Goal: Task Accomplishment & Management: Complete application form

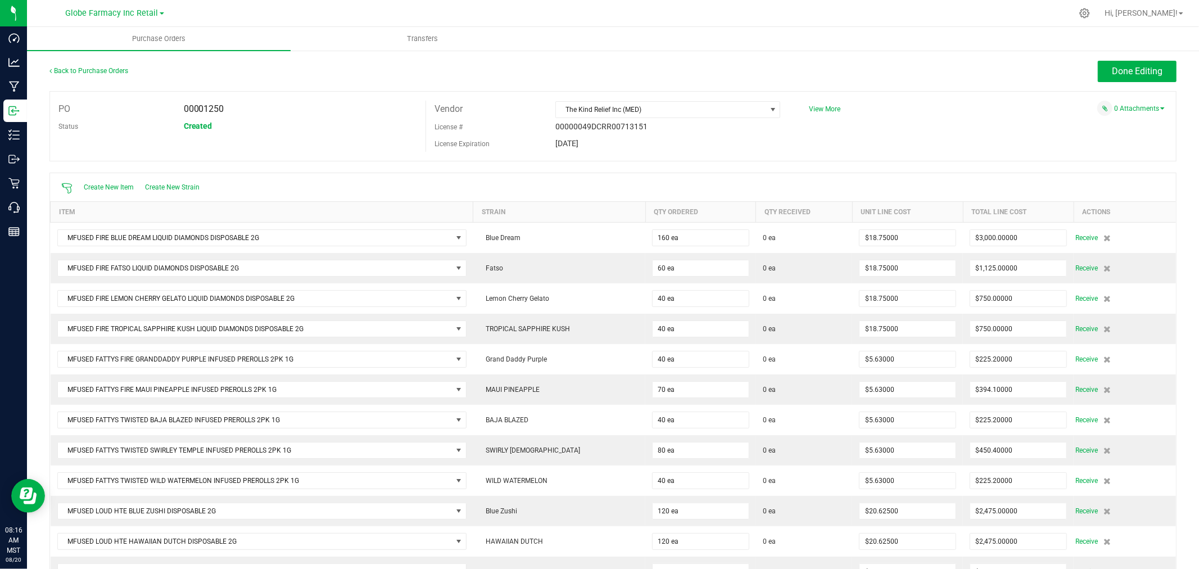
scroll to position [164, 0]
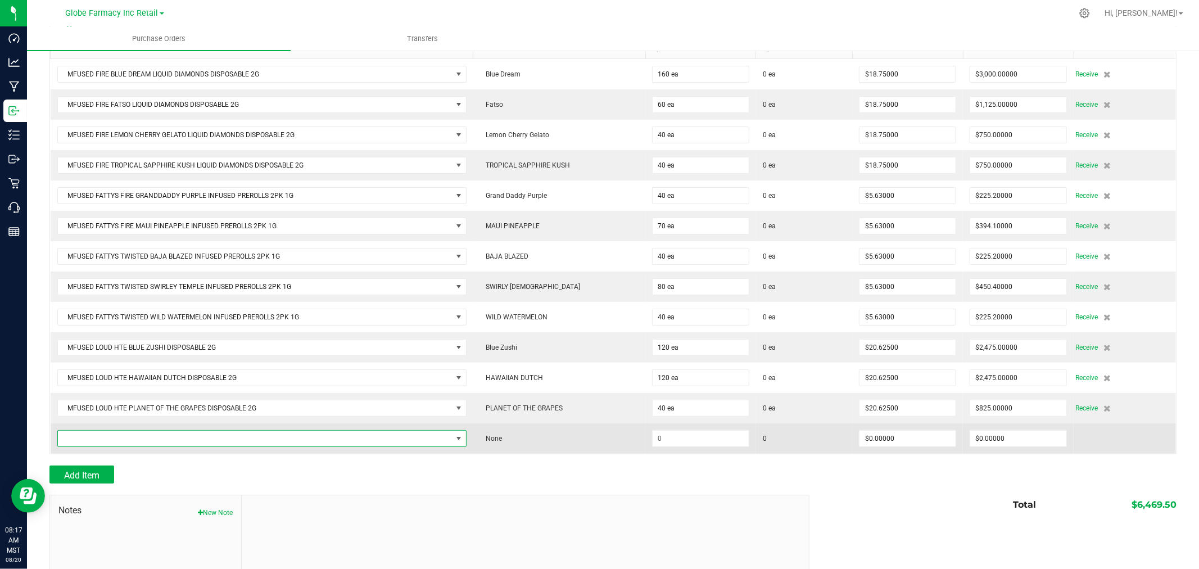
click at [315, 445] on span "NO DATA FOUND" at bounding box center [255, 439] width 394 height 16
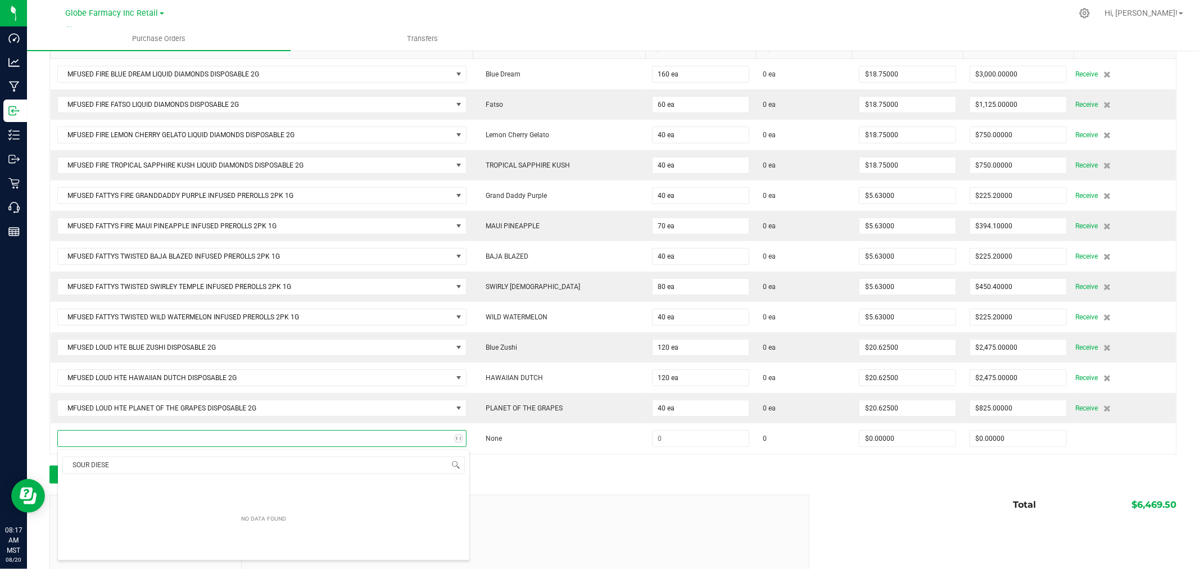
type input "SOUR DIESEL"
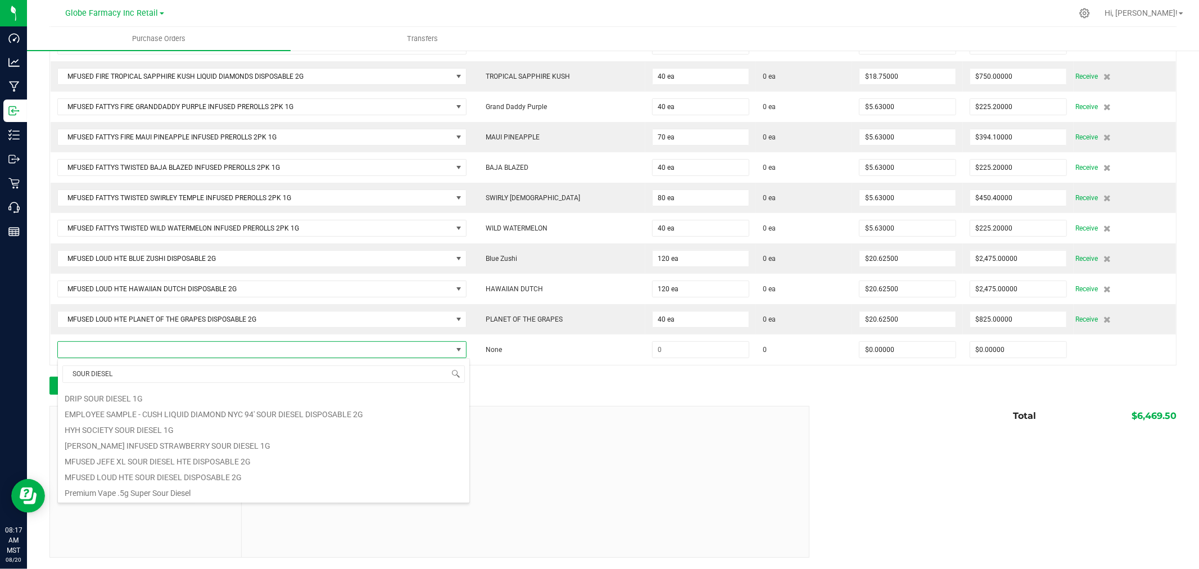
scroll to position [188, 0]
click at [175, 476] on li "MFUSED LOUD HTE SOUR DIESEL DISPOSABLE 2G" at bounding box center [263, 476] width 411 height 16
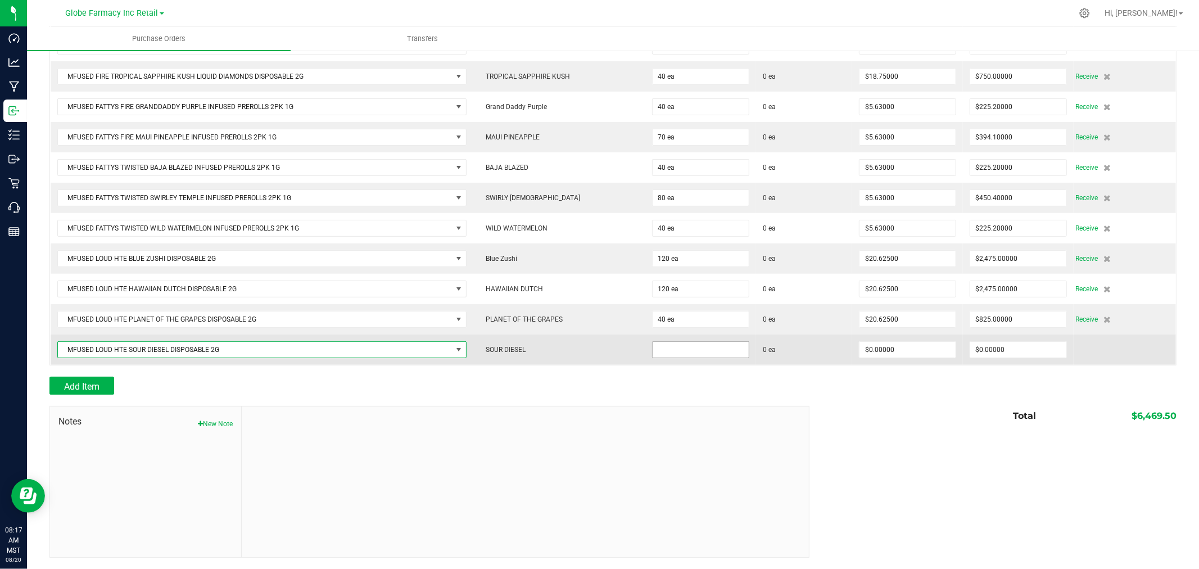
click at [678, 347] on input at bounding box center [701, 350] width 96 height 16
type input "140 ea"
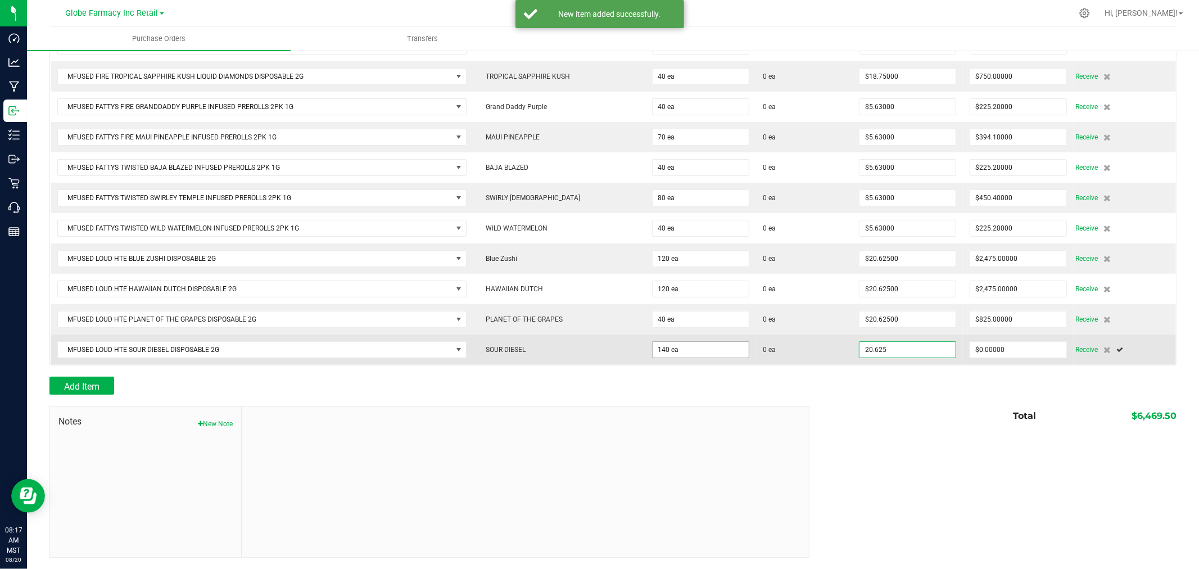
type input "$20.62500"
type input "0"
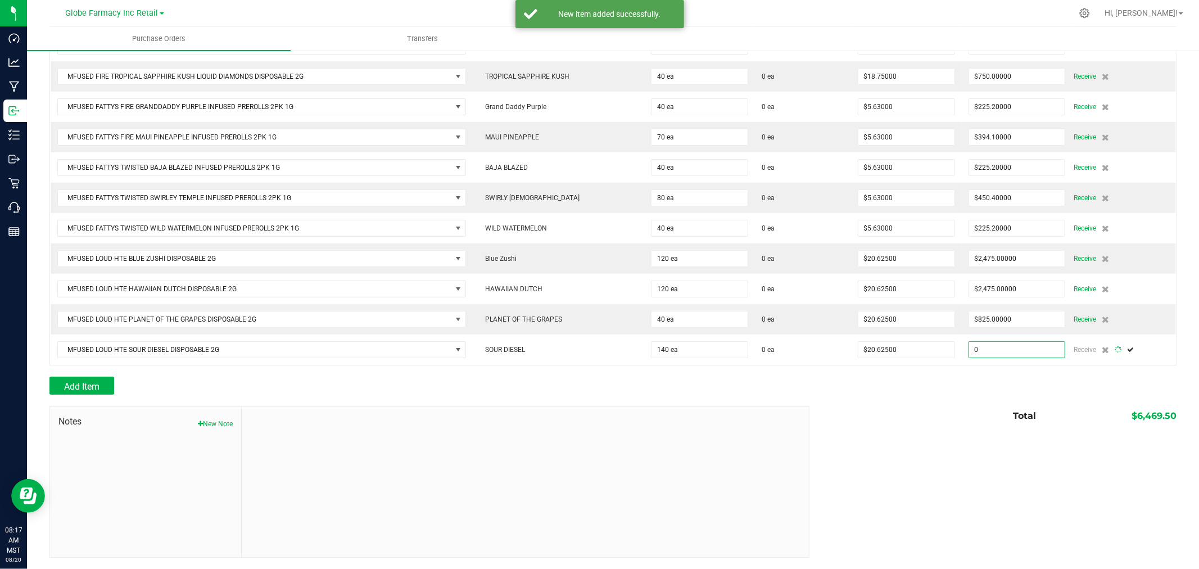
type input "140"
type input "2887.5"
click at [72, 386] on span "Add Item" at bounding box center [81, 386] width 35 height 11
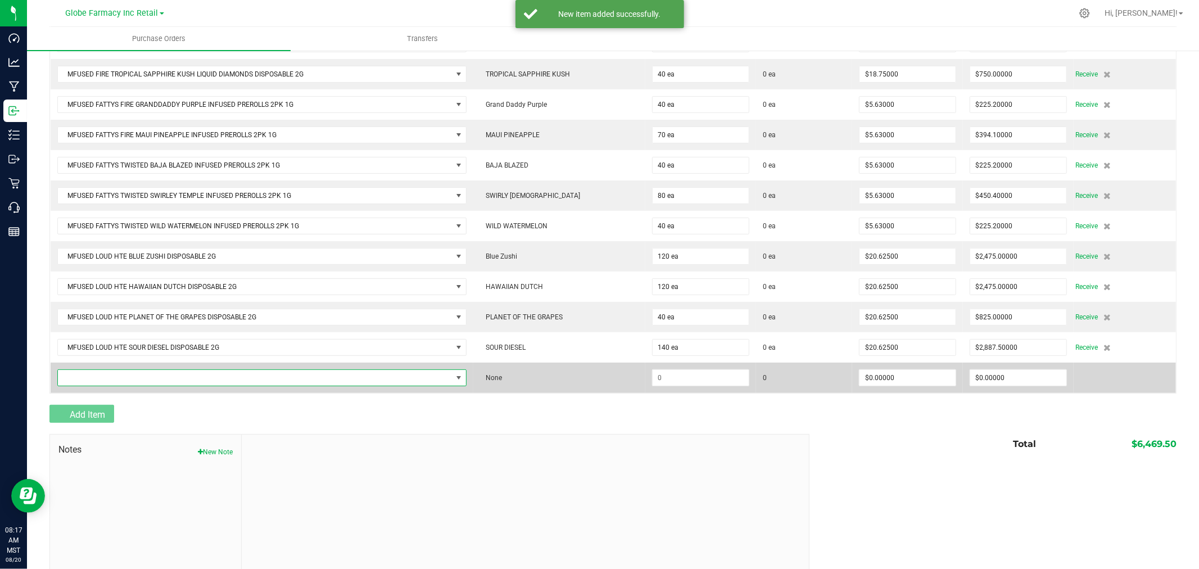
click at [84, 377] on span "NO DATA FOUND" at bounding box center [255, 378] width 394 height 16
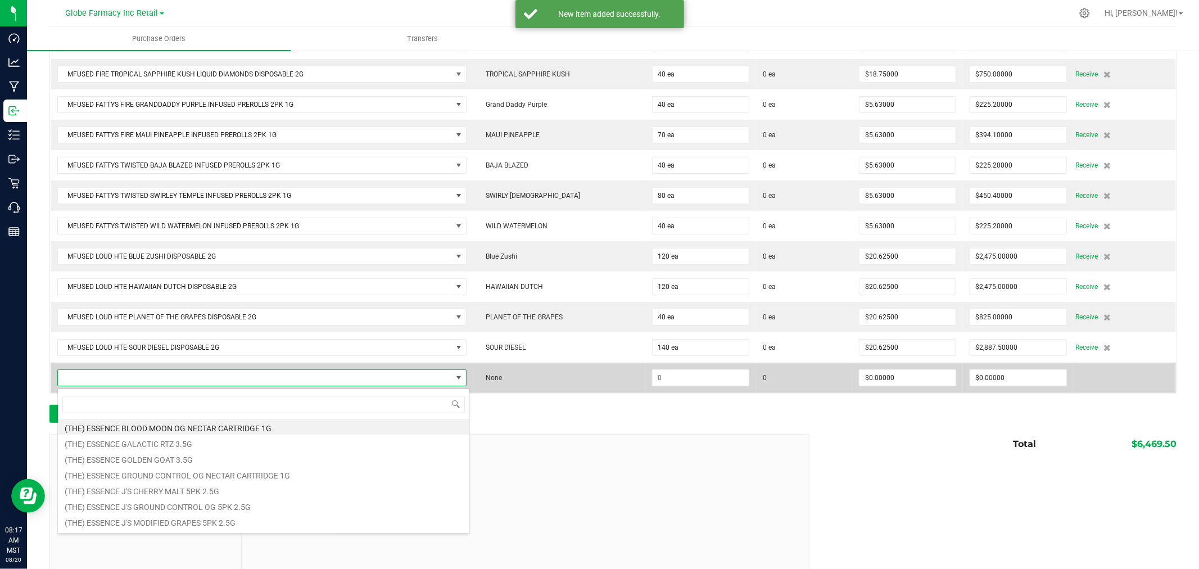
scroll to position [17, 409]
type input "TWISTED BLUE MAGIC"
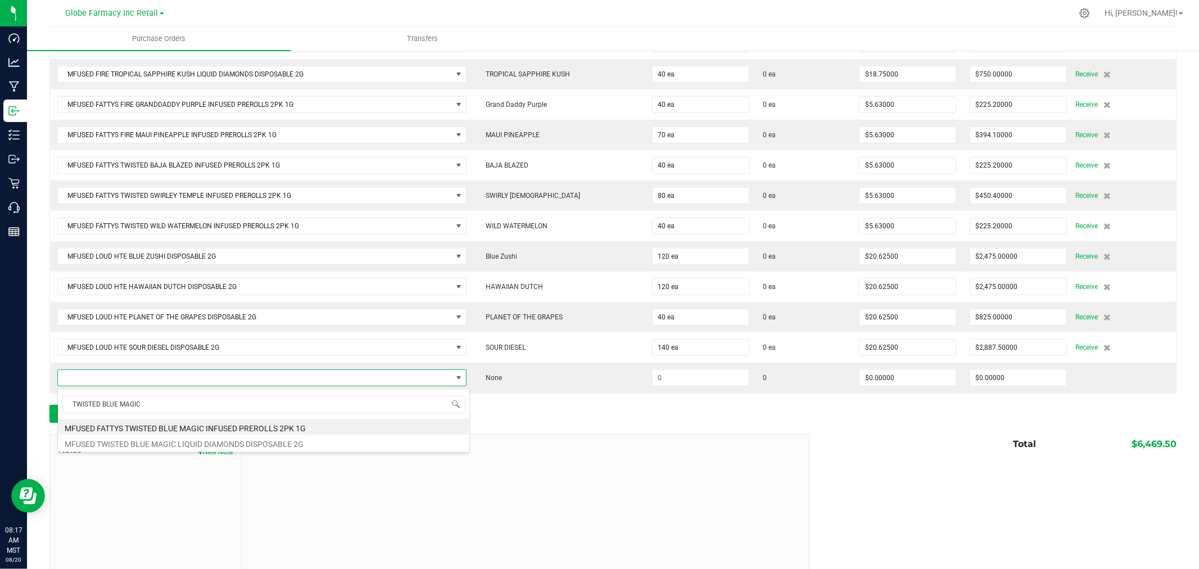
drag, startPoint x: 210, startPoint y: 438, endPoint x: 352, endPoint y: 437, distance: 142.2
click at [211, 439] on li "MFUSED TWISTED BLUE MAGIC LIQUID DIAMONDS DISPOSABLE 2G" at bounding box center [263, 443] width 411 height 16
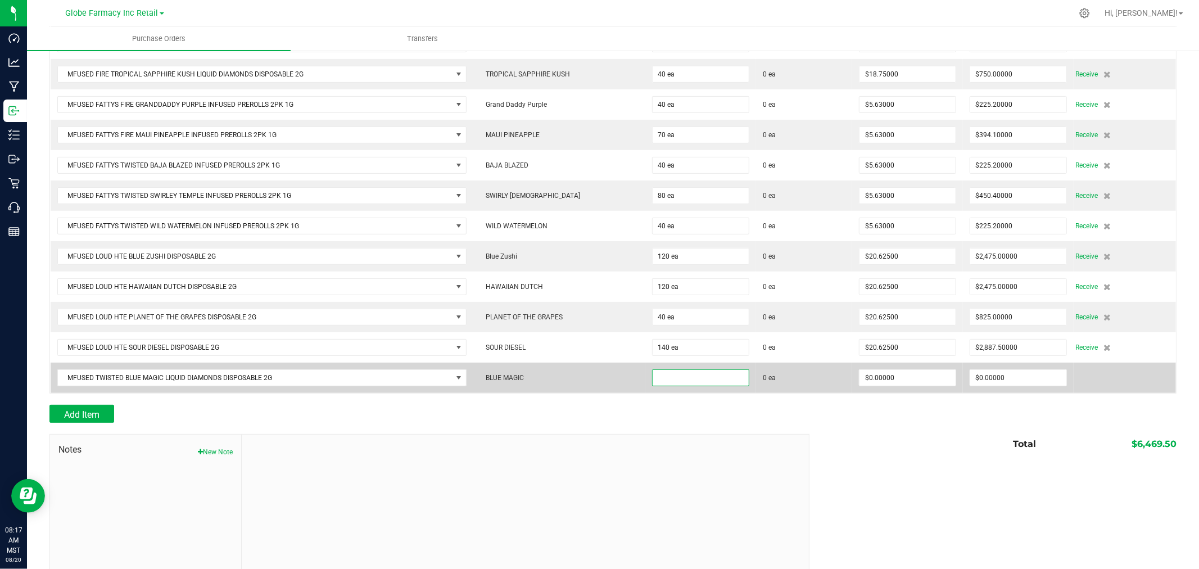
click at [712, 384] on input at bounding box center [701, 378] width 96 height 16
type input "80 ea"
type input "$16.88000"
type input "0"
type input "80"
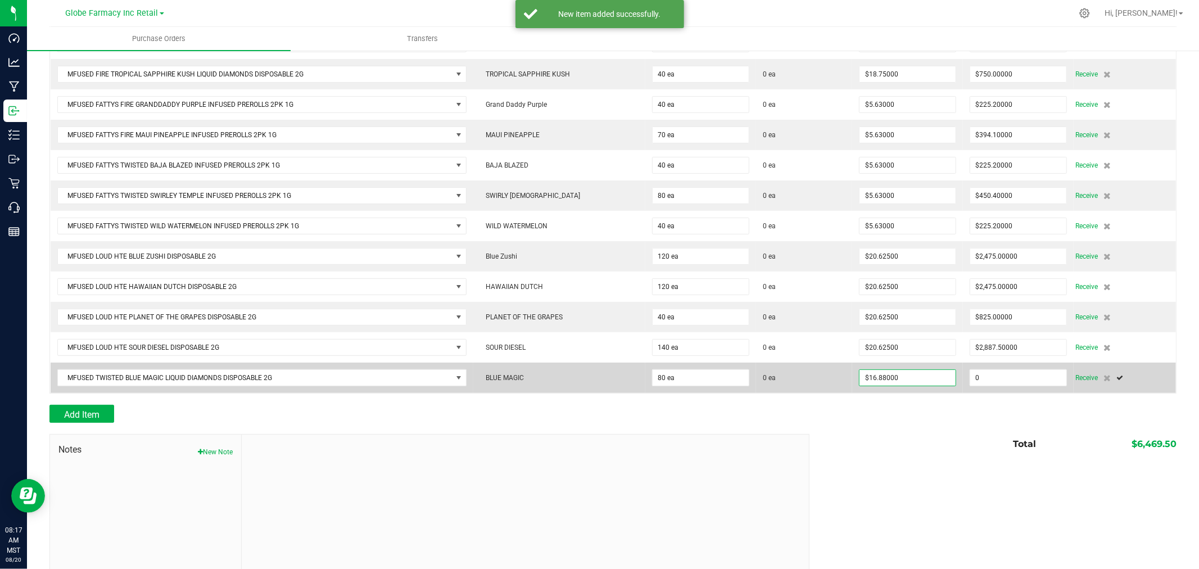
type input "1350.3999999999999"
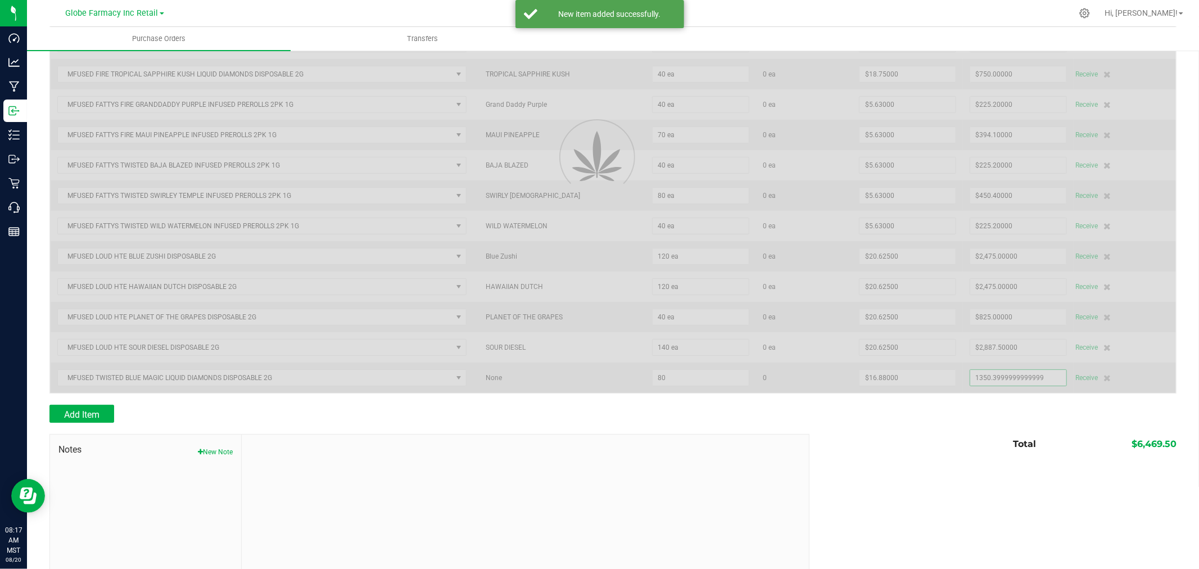
scroll to position [285, 0]
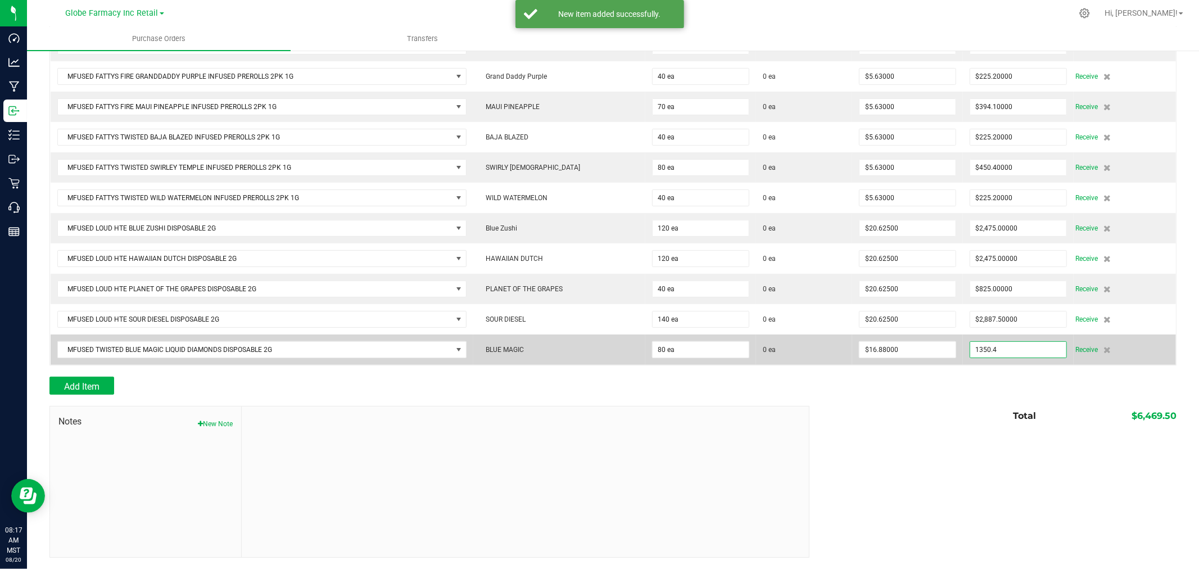
click at [1020, 350] on input "1350.4" at bounding box center [1018, 350] width 96 height 16
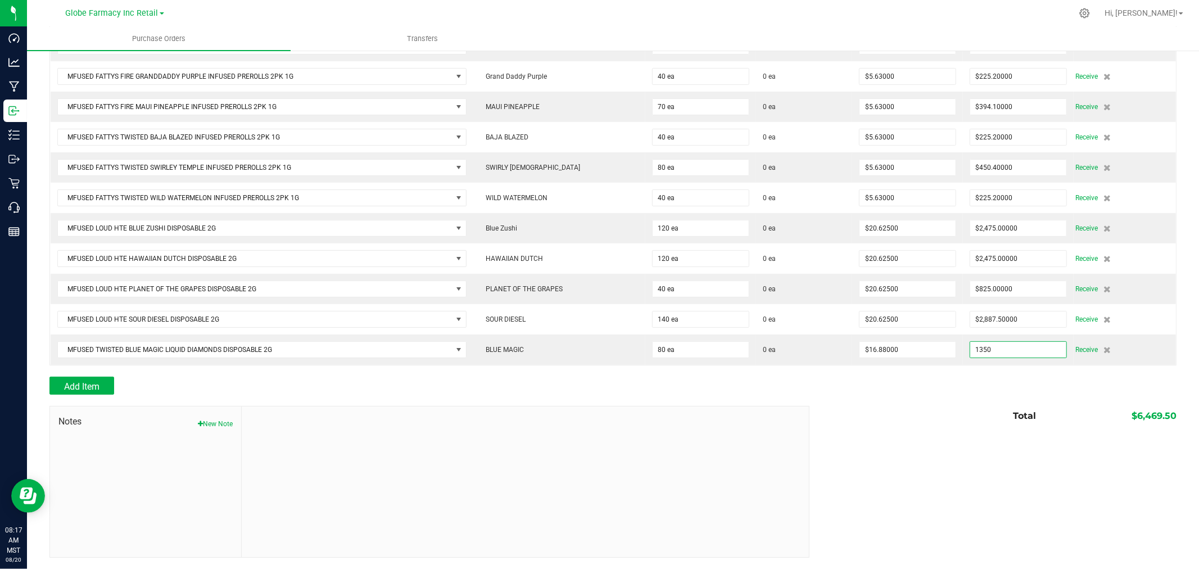
type input "$1,350.00000"
click at [987, 405] on div at bounding box center [612, 400] width 1127 height 11
type input "80"
type input "$16.87500"
click at [105, 382] on button "Add Item" at bounding box center [81, 386] width 65 height 18
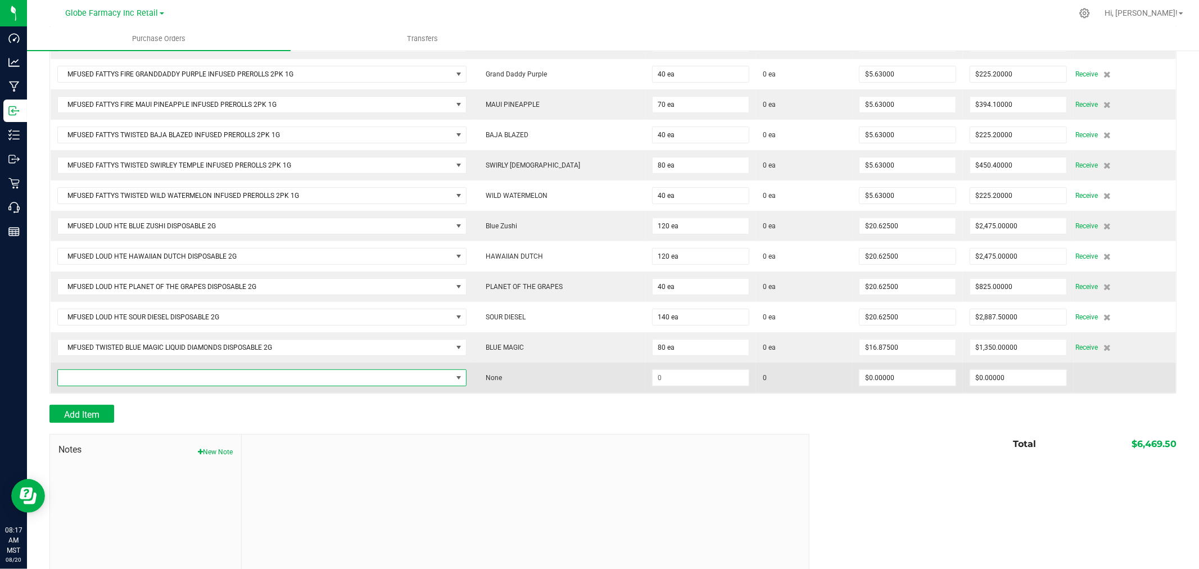
click at [104, 382] on span "NO DATA FOUND" at bounding box center [255, 378] width 394 height 16
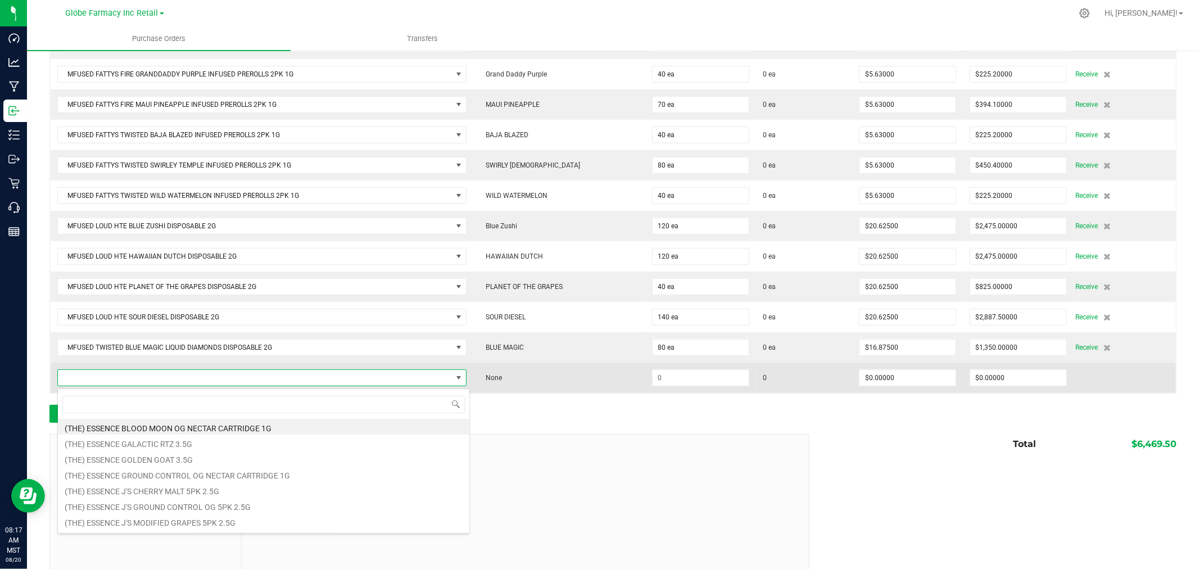
scroll to position [17, 409]
type input "COSMIC COSMOS"
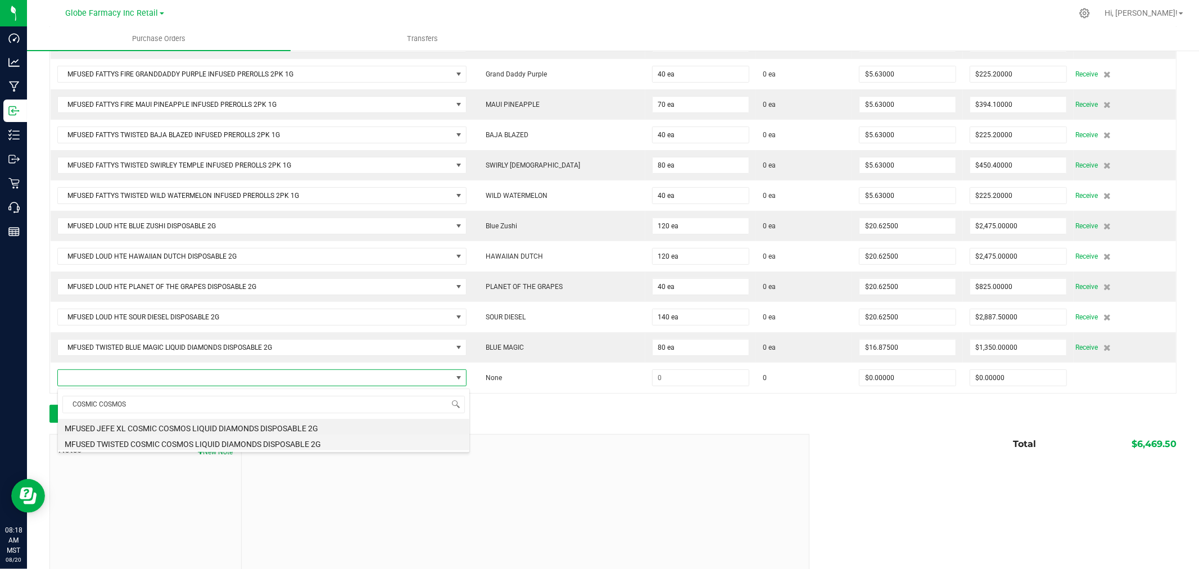
click at [182, 441] on li "MFUSED TWISTED COSMIC COSMOS LIQUID DIAMONDS DISPOSABLE 2G" at bounding box center [263, 443] width 411 height 16
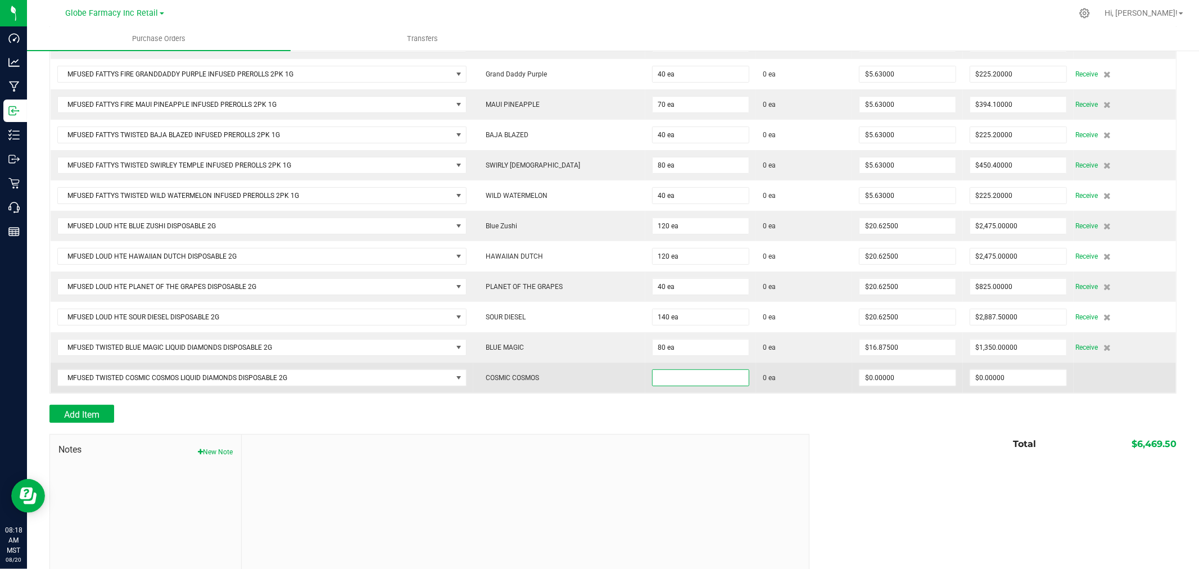
click at [659, 380] on input at bounding box center [701, 378] width 96 height 16
type input "50 ea"
type input "$16.87500"
type input "0"
type input "50"
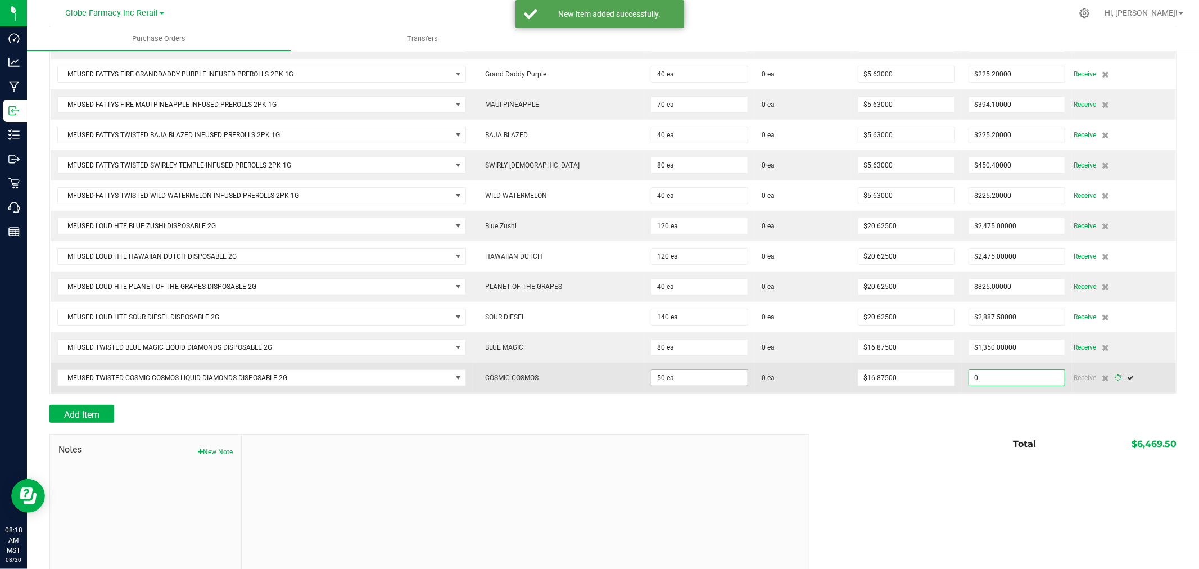
type input "843.75"
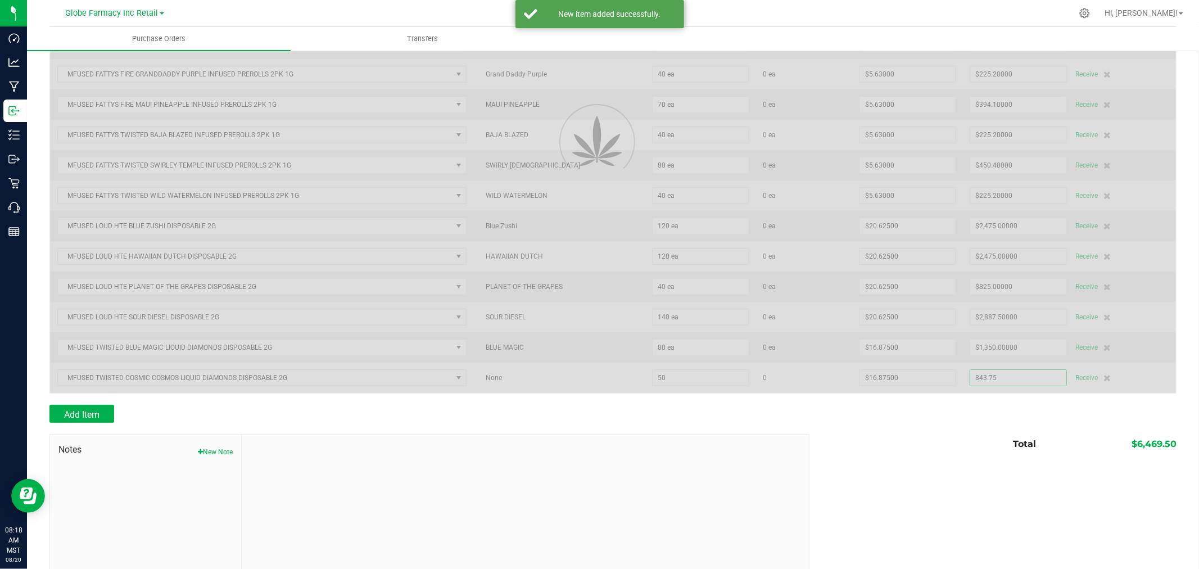
scroll to position [316, 0]
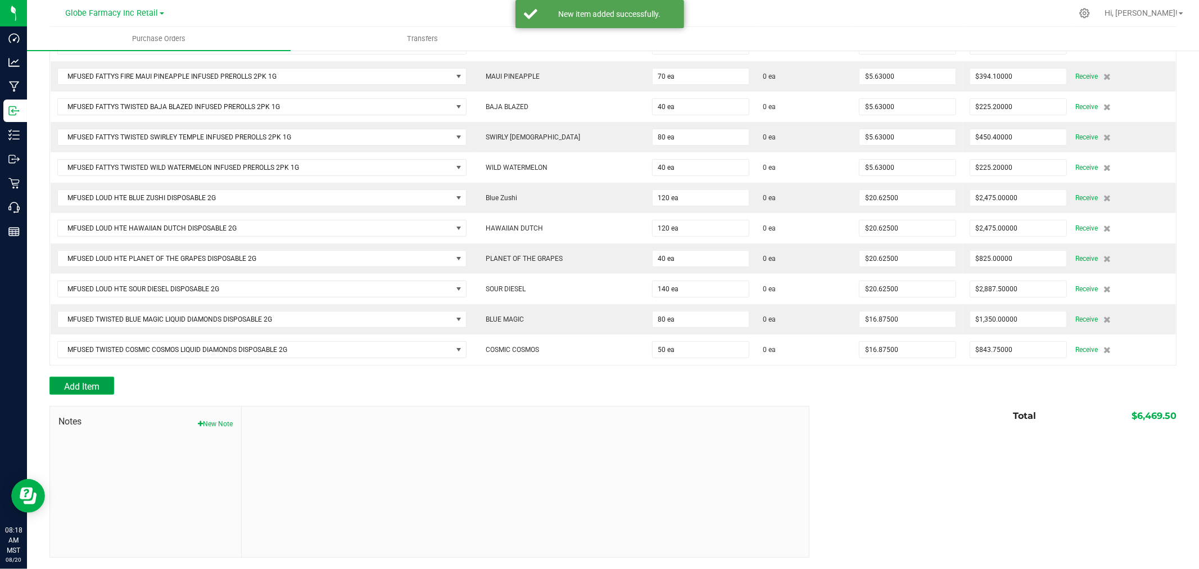
click at [105, 380] on button "Add Item" at bounding box center [81, 386] width 65 height 18
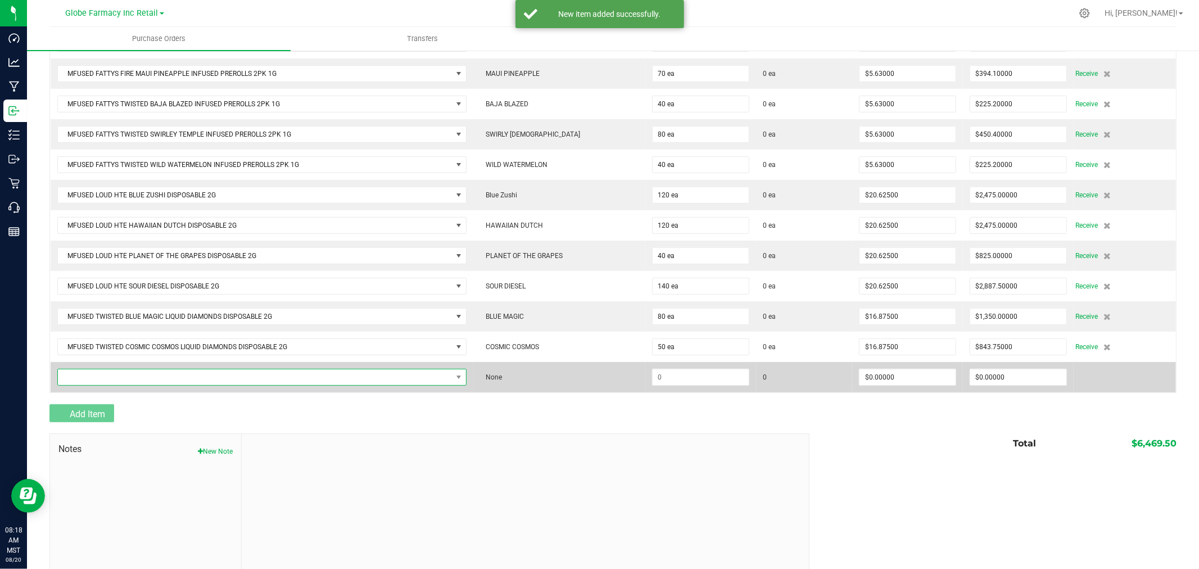
click at [107, 379] on span "NO DATA FOUND" at bounding box center [255, 377] width 394 height 16
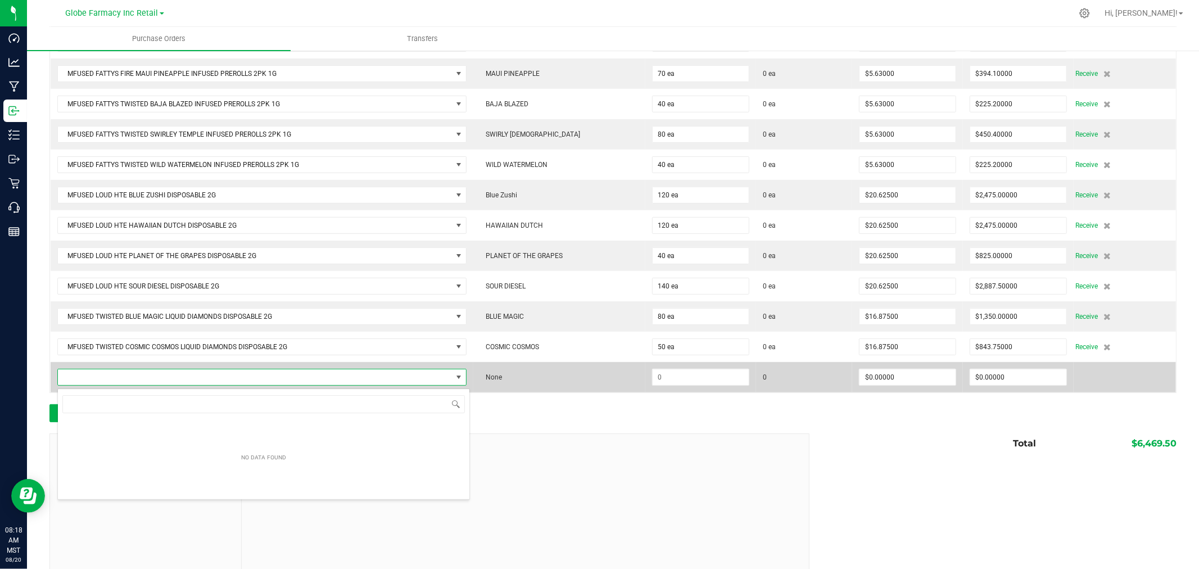
scroll to position [17, 409]
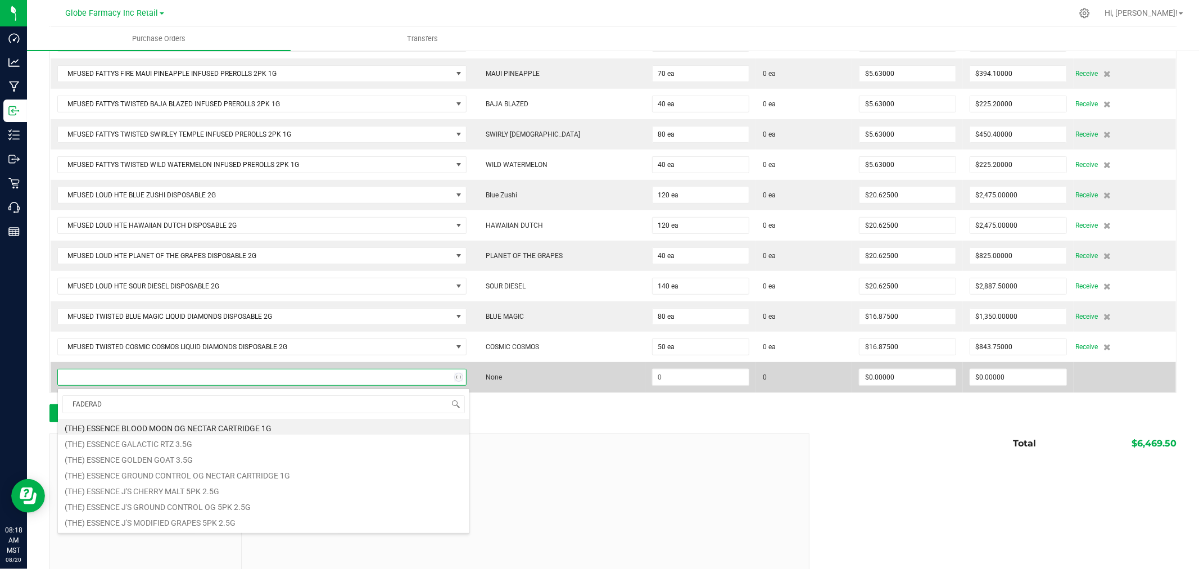
type input "FADERADE"
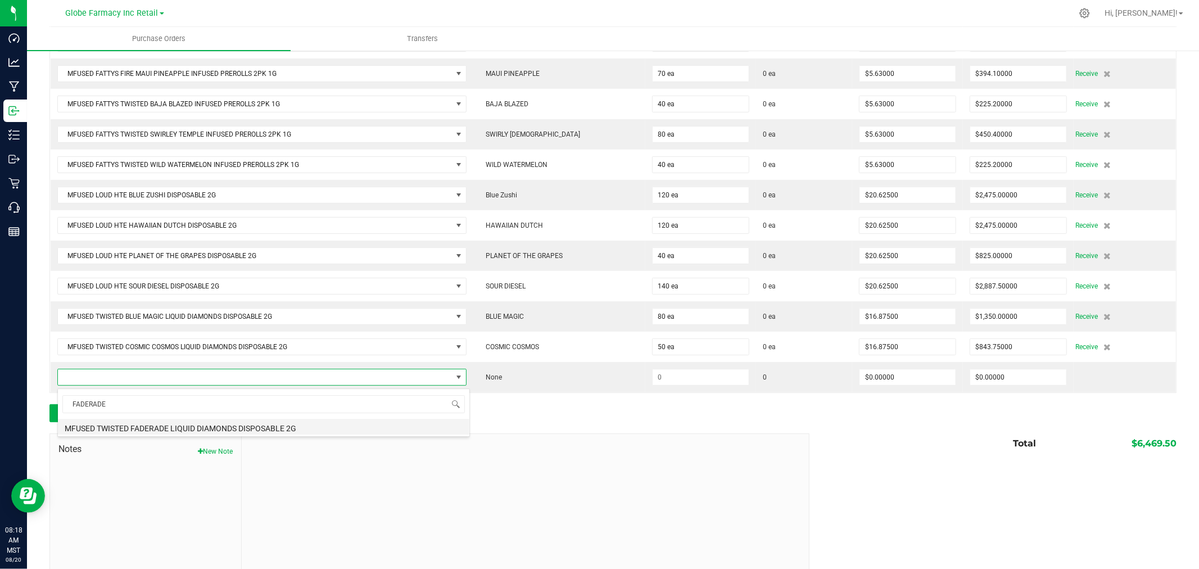
click at [182, 429] on li "MFUSED TWISTED FADERADE LIQUID DIAMONDS DISPOSABLE 2G" at bounding box center [263, 427] width 411 height 16
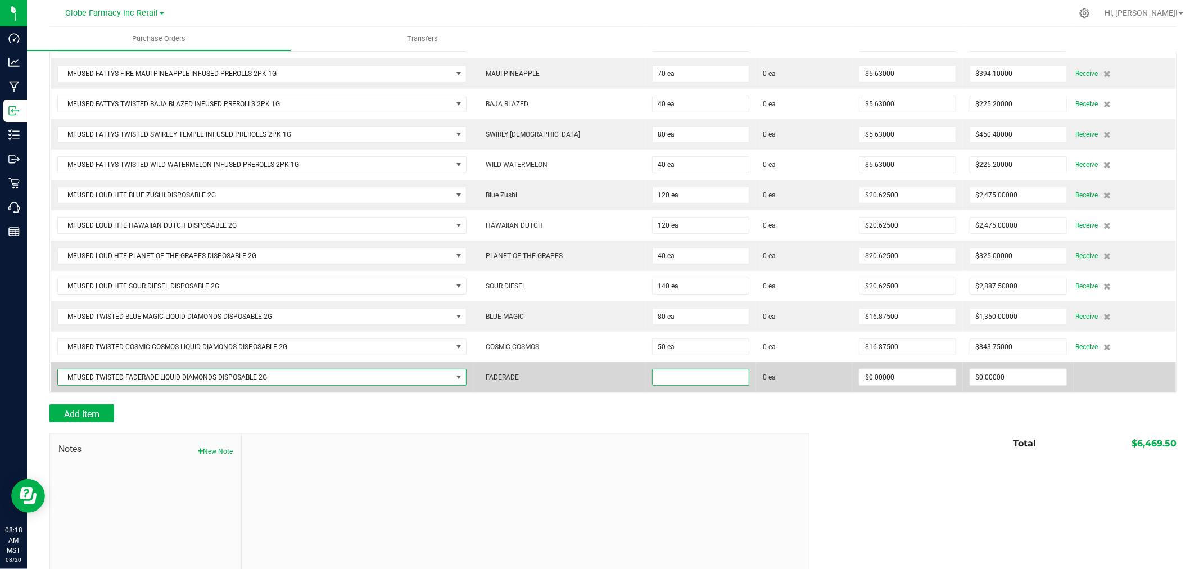
click at [675, 381] on input at bounding box center [701, 377] width 96 height 16
type input "40 ea"
type input "$16.87500"
type input "0"
type input "40"
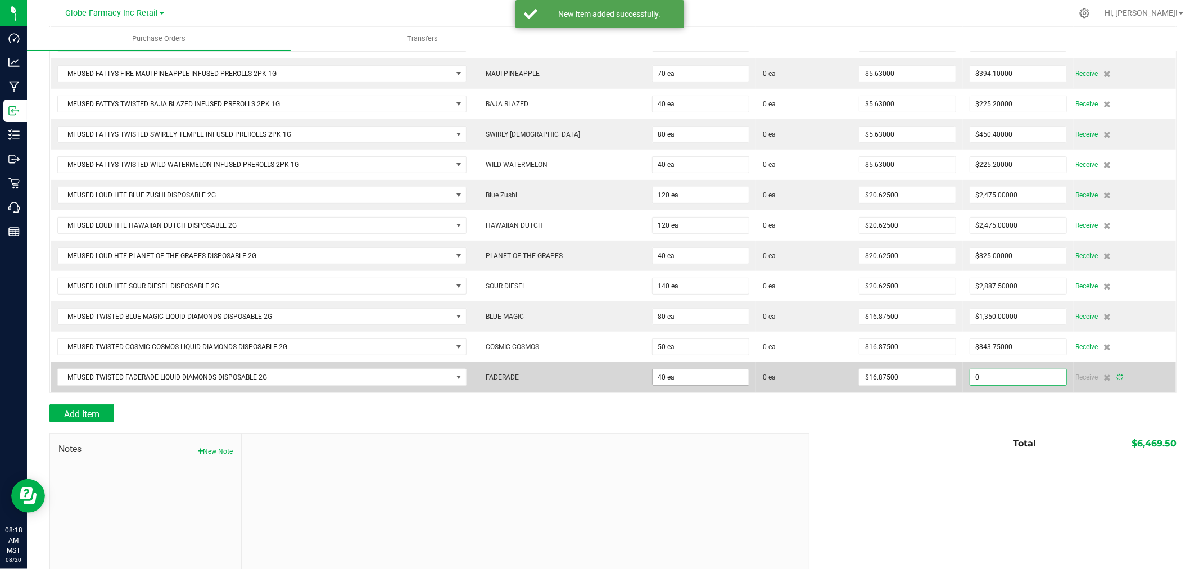
type input "675"
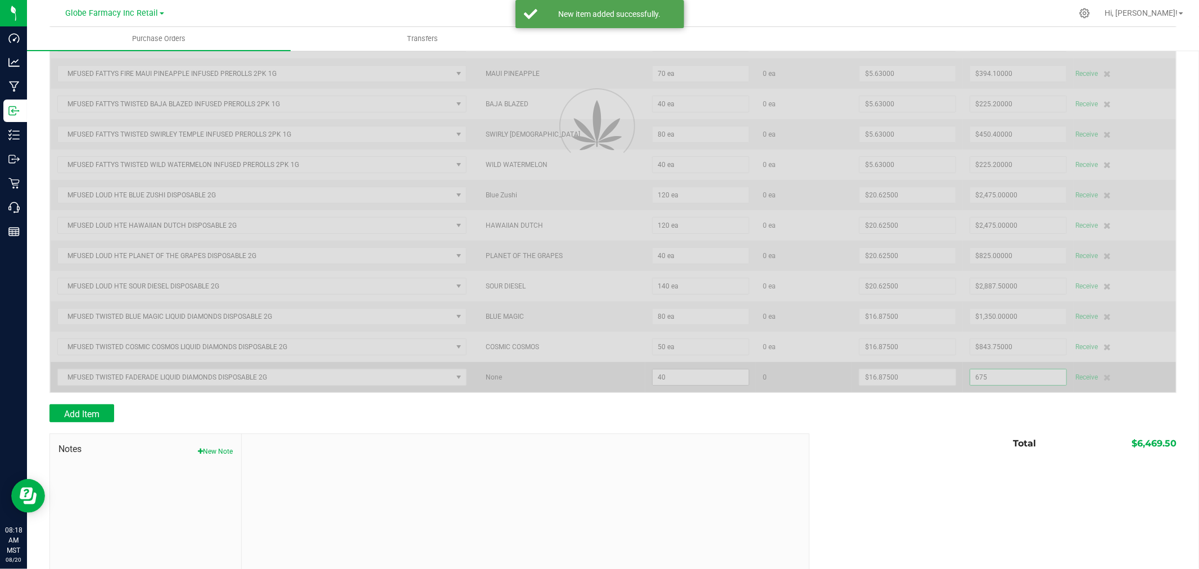
scroll to position [346, 0]
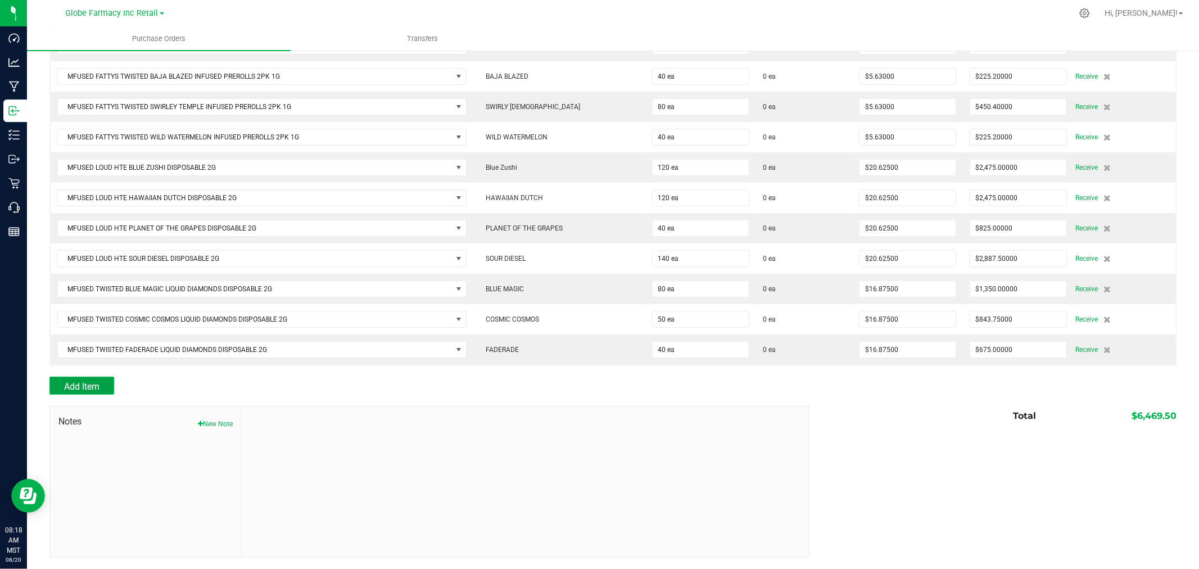
click at [107, 385] on button "Add Item" at bounding box center [81, 386] width 65 height 18
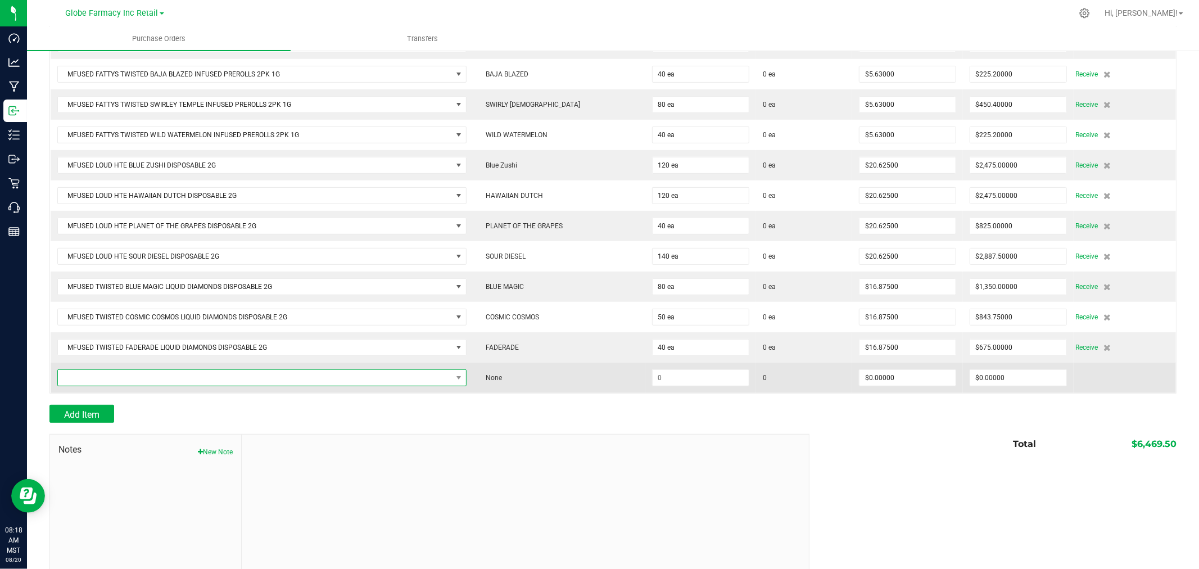
click at [293, 384] on span "NO DATA FOUND" at bounding box center [255, 378] width 394 height 16
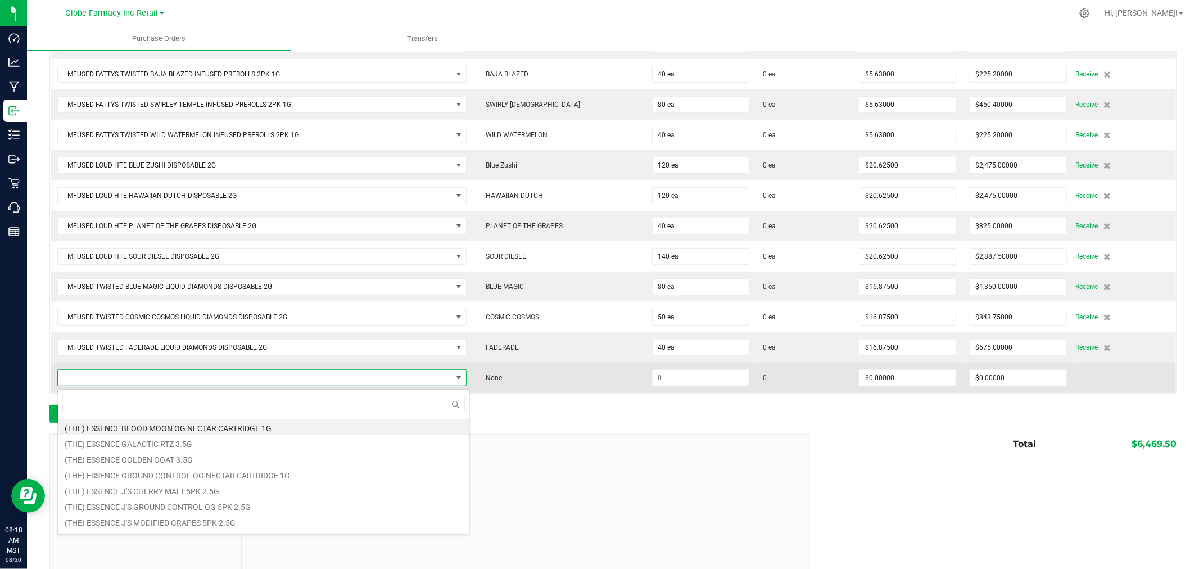
scroll to position [17, 409]
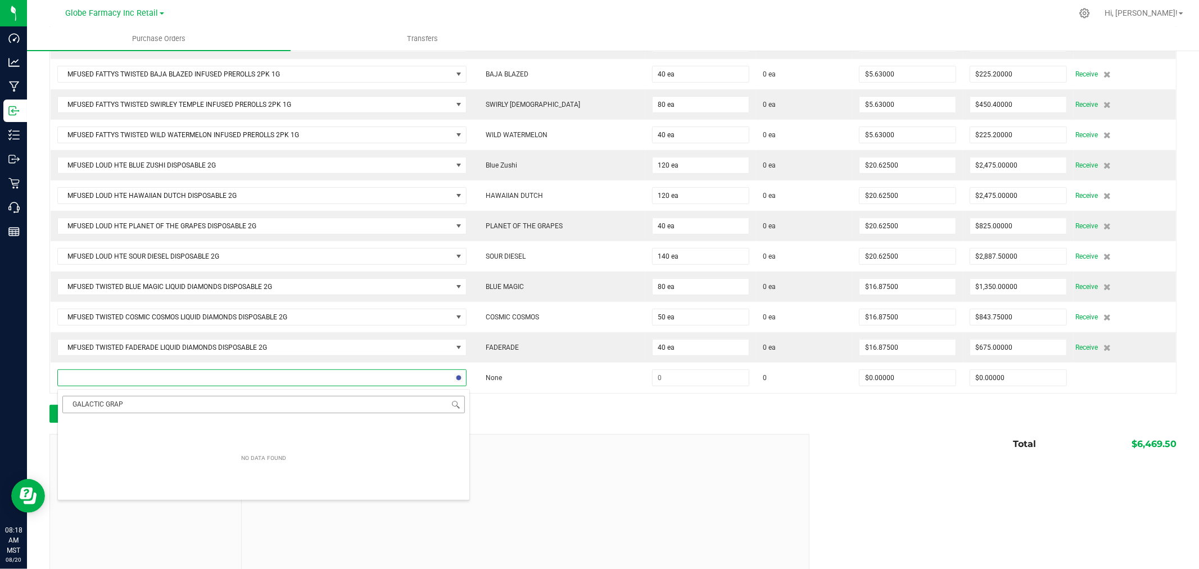
type input "GALACTIC GRAPE"
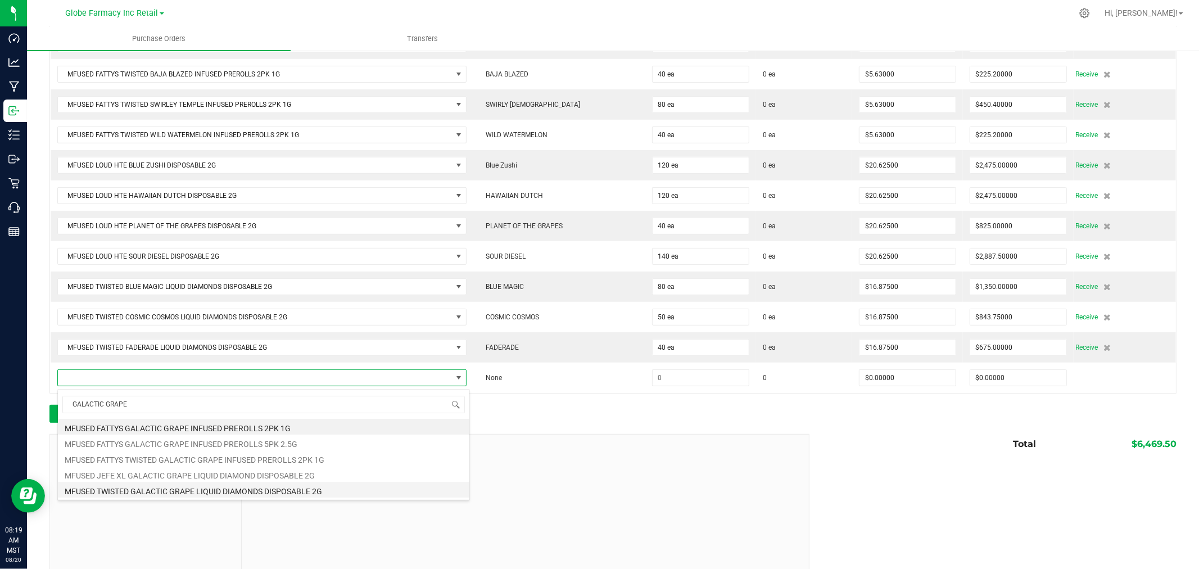
click at [260, 493] on li "MFUSED TWISTED GALACTIC GRAPE LIQUID DIAMONDS DISPOSABLE 2G" at bounding box center [263, 490] width 411 height 16
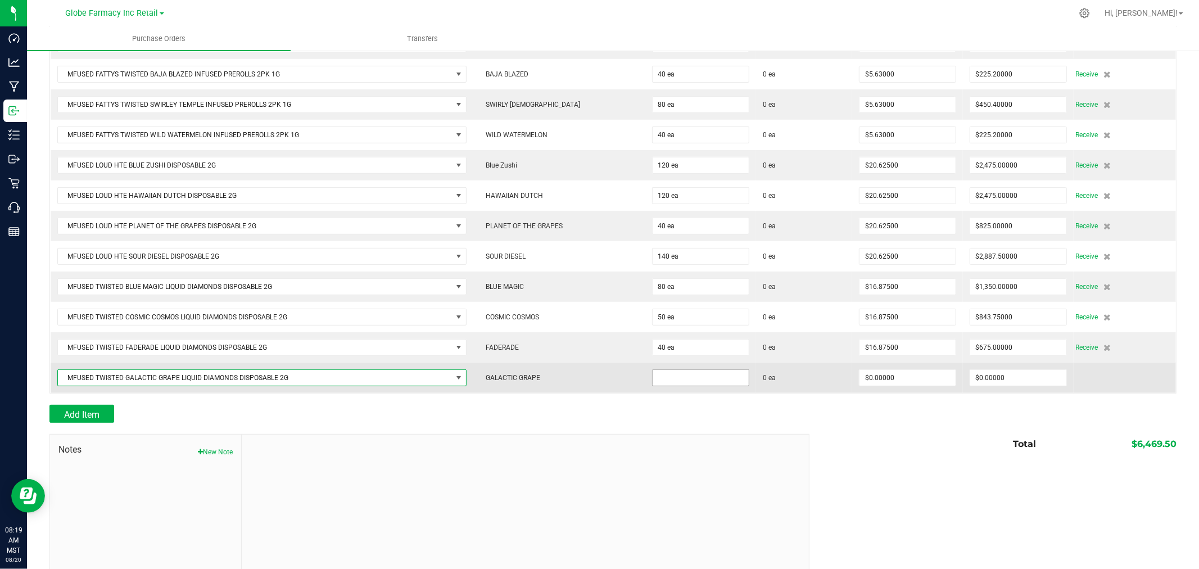
click at [666, 386] on input at bounding box center [701, 378] width 96 height 16
type input "40 ea"
click at [926, 377] on input "0" at bounding box center [908, 378] width 96 height 16
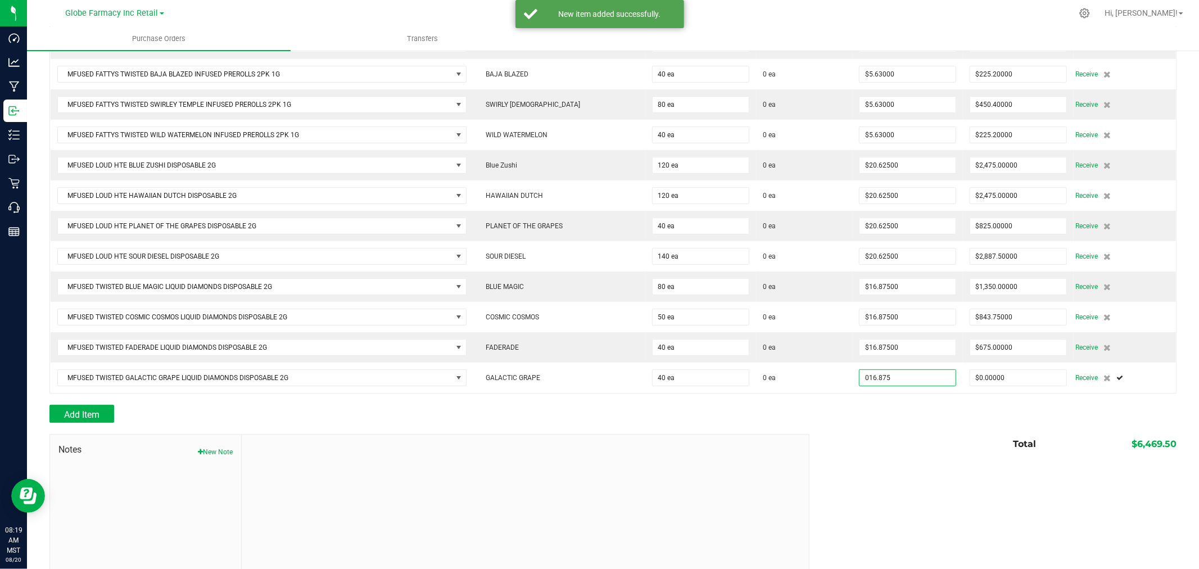
type input "$16.87500"
click at [934, 401] on div at bounding box center [612, 398] width 1127 height 11
type input "40"
type input "$675.00000"
click at [102, 413] on button "Add Item" at bounding box center [81, 414] width 65 height 18
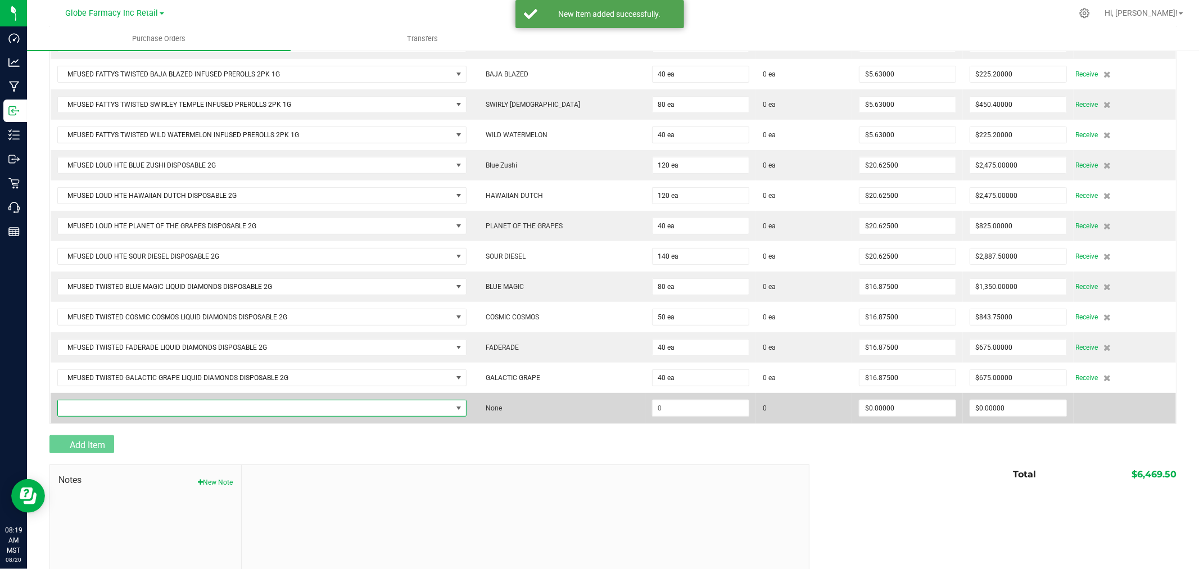
click at [106, 406] on span "NO DATA FOUND" at bounding box center [255, 408] width 394 height 16
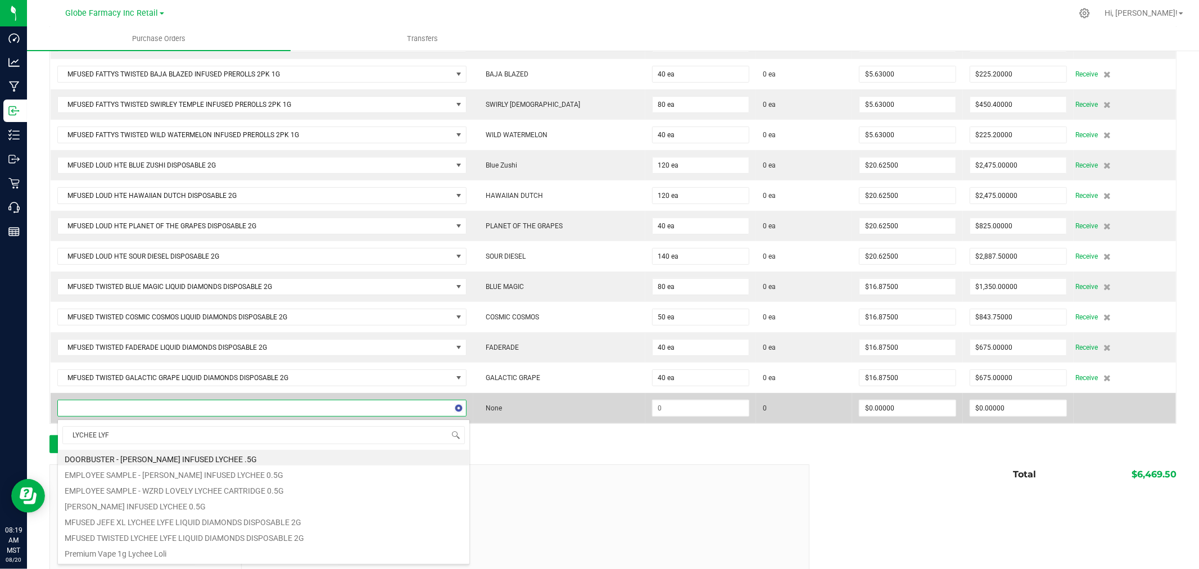
type input "LYCHEE LYFE"
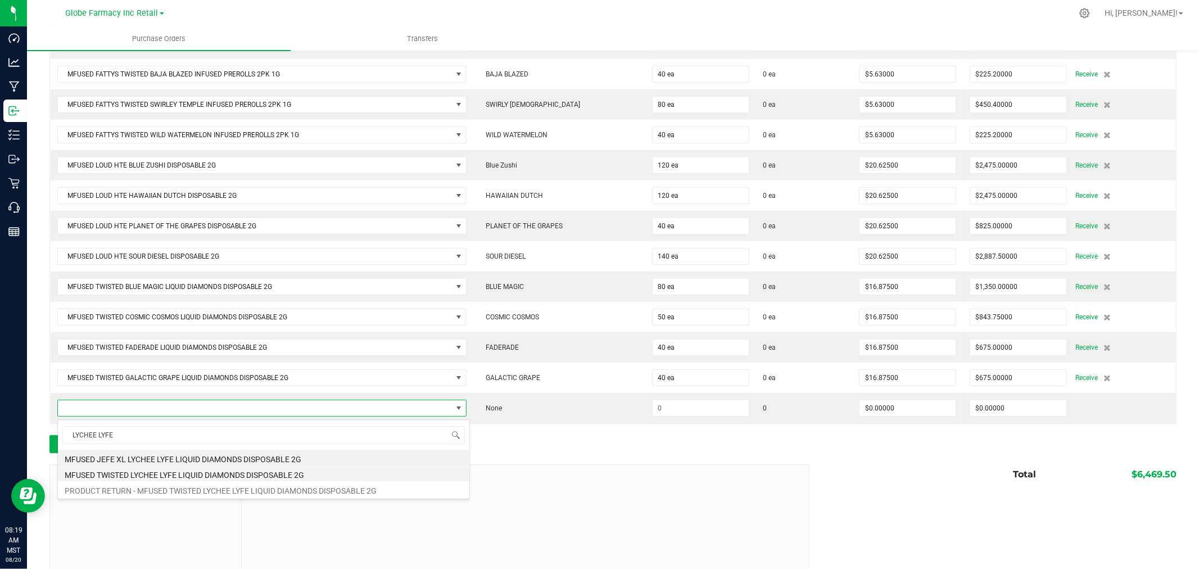
click at [271, 473] on li "MFUSED TWISTED LYCHEE LYFE LIQUID DIAMONDS DISPOSABLE 2G" at bounding box center [263, 473] width 411 height 16
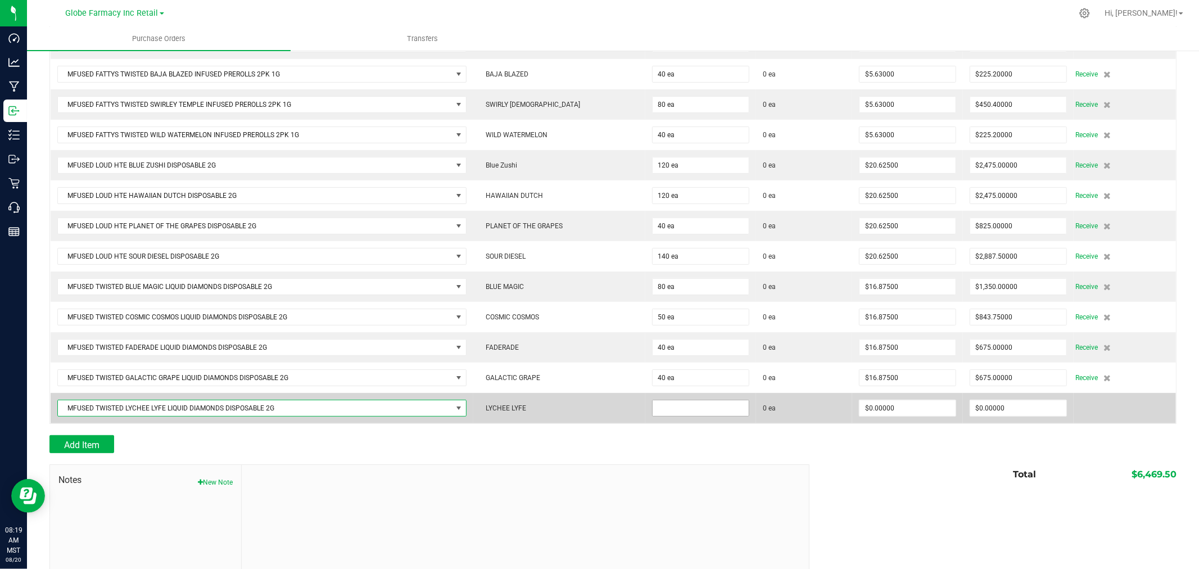
click at [653, 416] on input at bounding box center [701, 408] width 96 height 16
type input "100 ea"
type input "$16.87500"
type input "0"
type input "100"
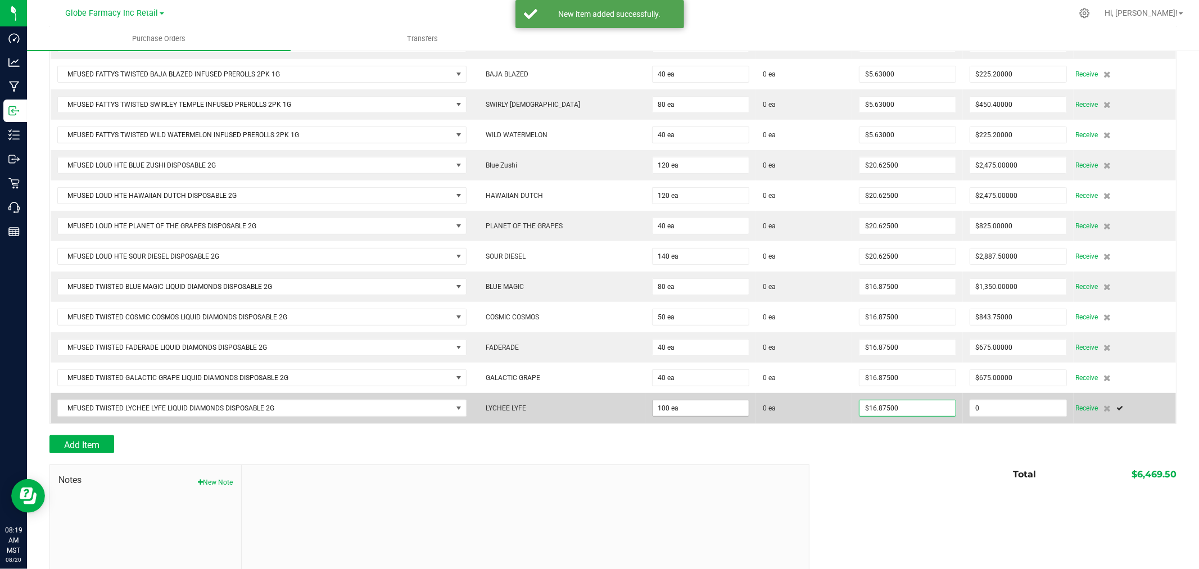
type input "1687.5"
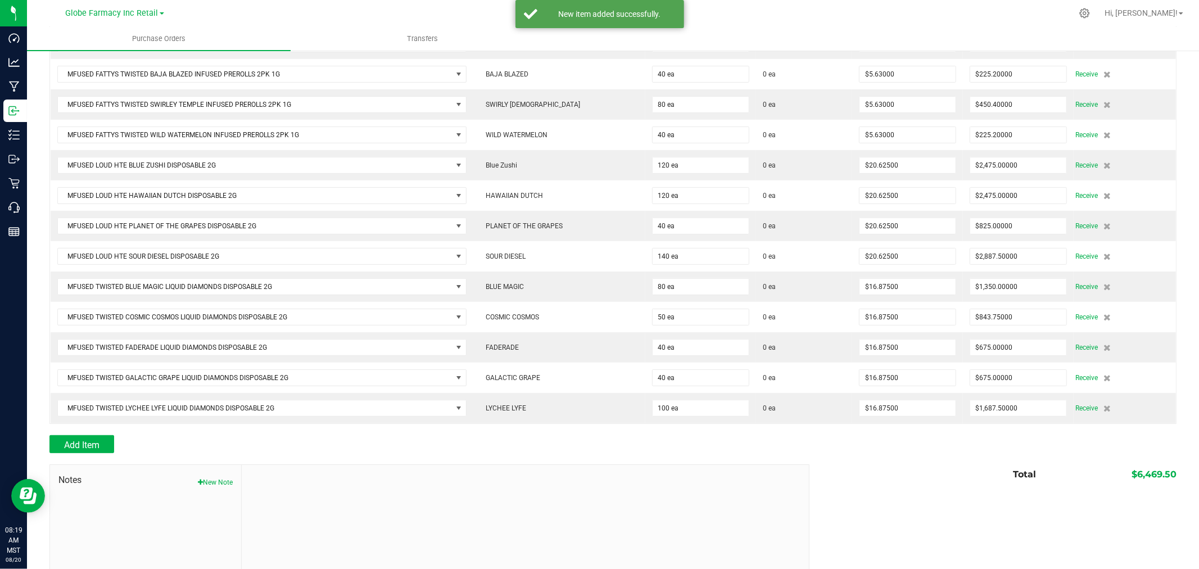
scroll to position [377, 0]
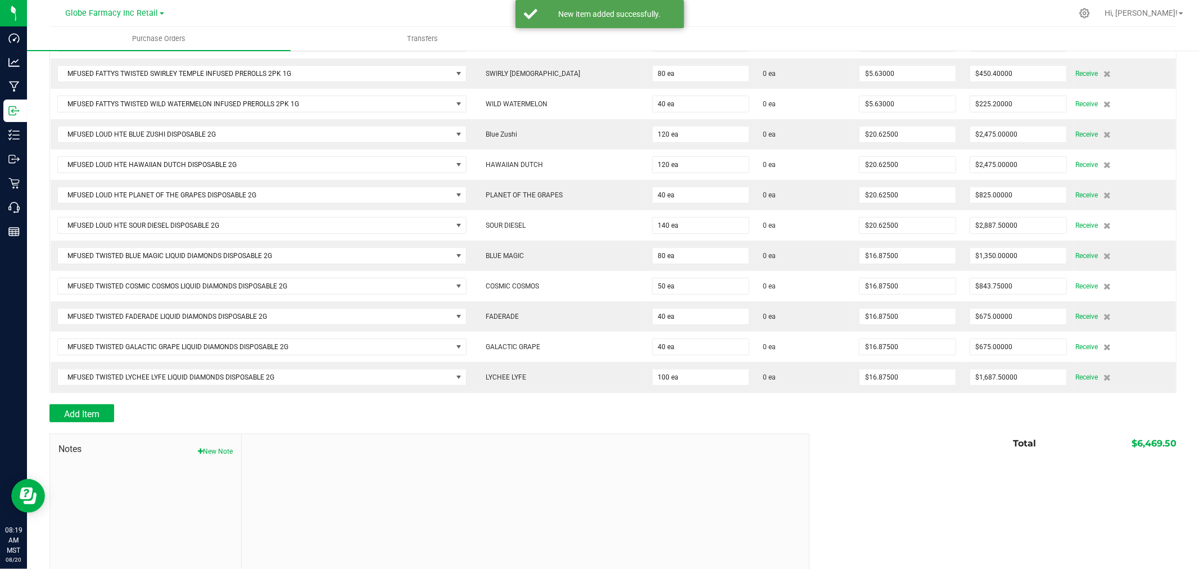
click at [71, 429] on div at bounding box center [612, 427] width 1127 height 11
click at [81, 419] on span "Add Item" at bounding box center [81, 414] width 35 height 11
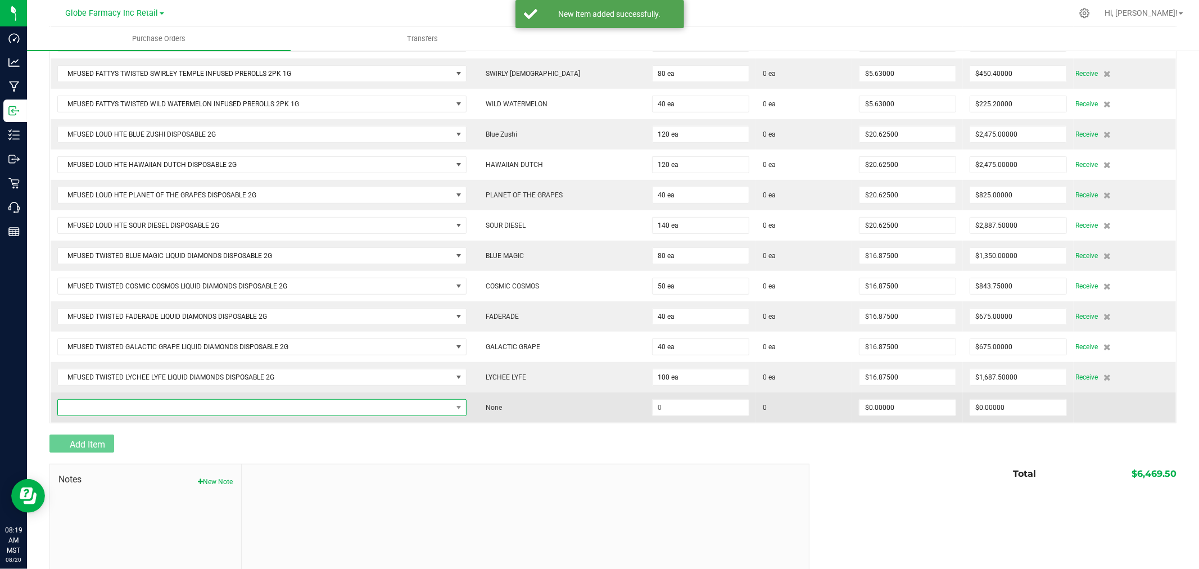
click at [97, 415] on span "NO DATA FOUND" at bounding box center [255, 408] width 394 height 16
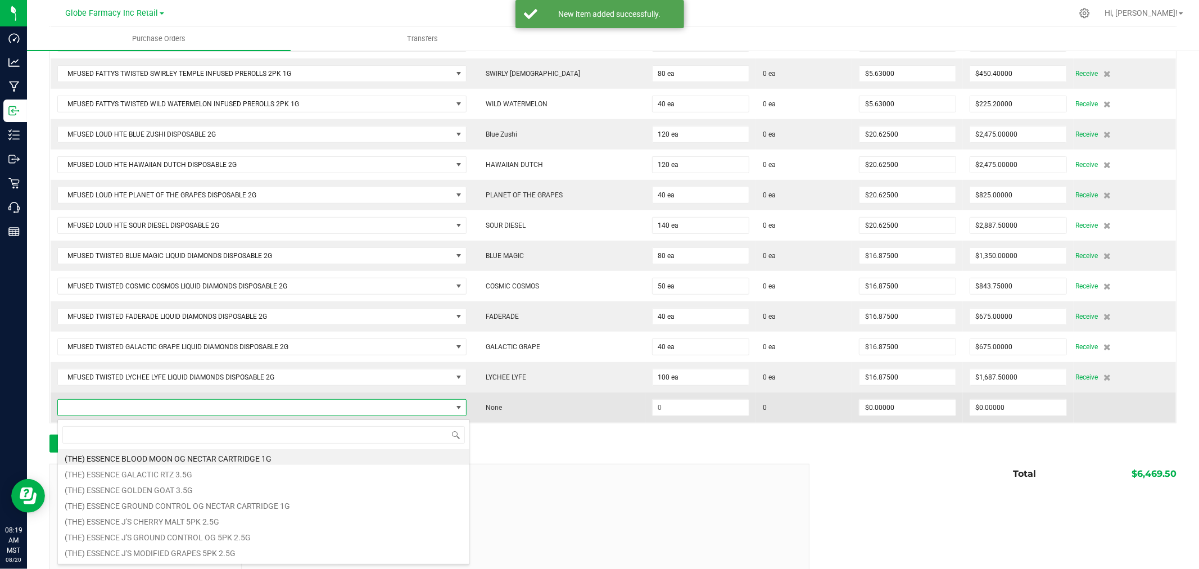
scroll to position [17, 409]
type input "SWIRLY [DEMOGRAPHIC_DATA]"
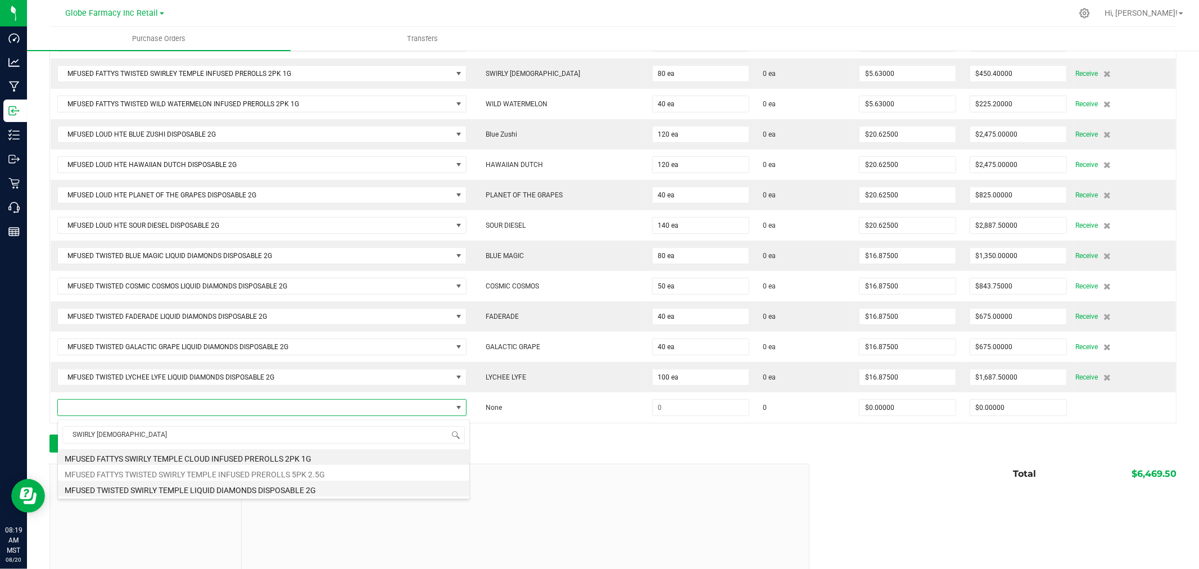
click at [327, 496] on li "MFUSED TWISTED SWIRLY TEMPLE LIQUID DIAMONDS DISPOSABLE 2G" at bounding box center [263, 489] width 411 height 16
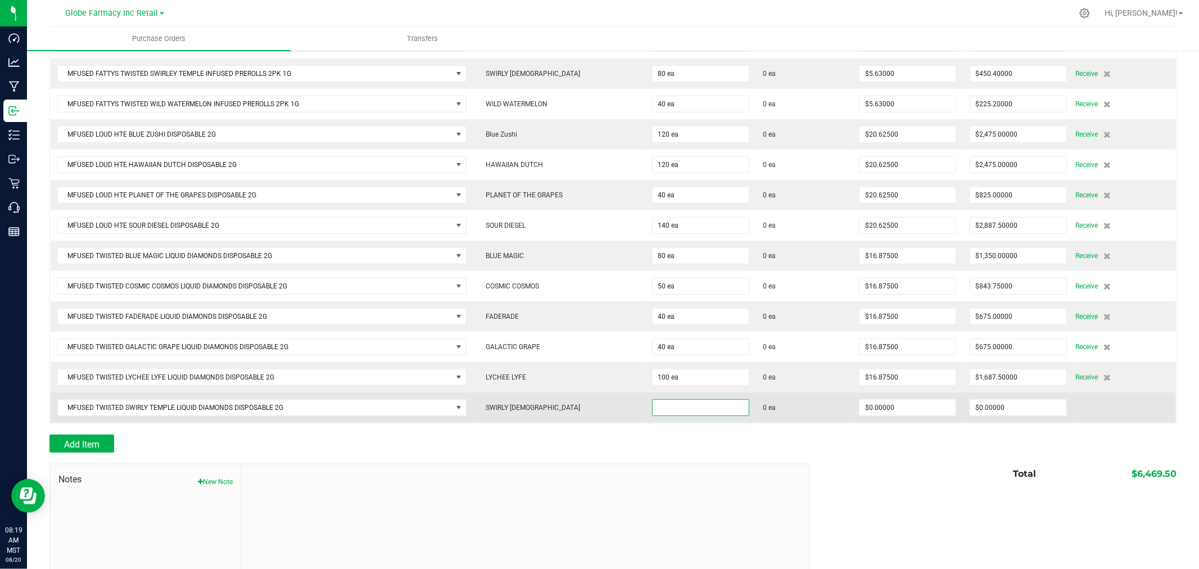
click at [694, 411] on input at bounding box center [701, 408] width 96 height 16
type input "70 ea"
type input "$16.87500"
type input "0"
type input "70"
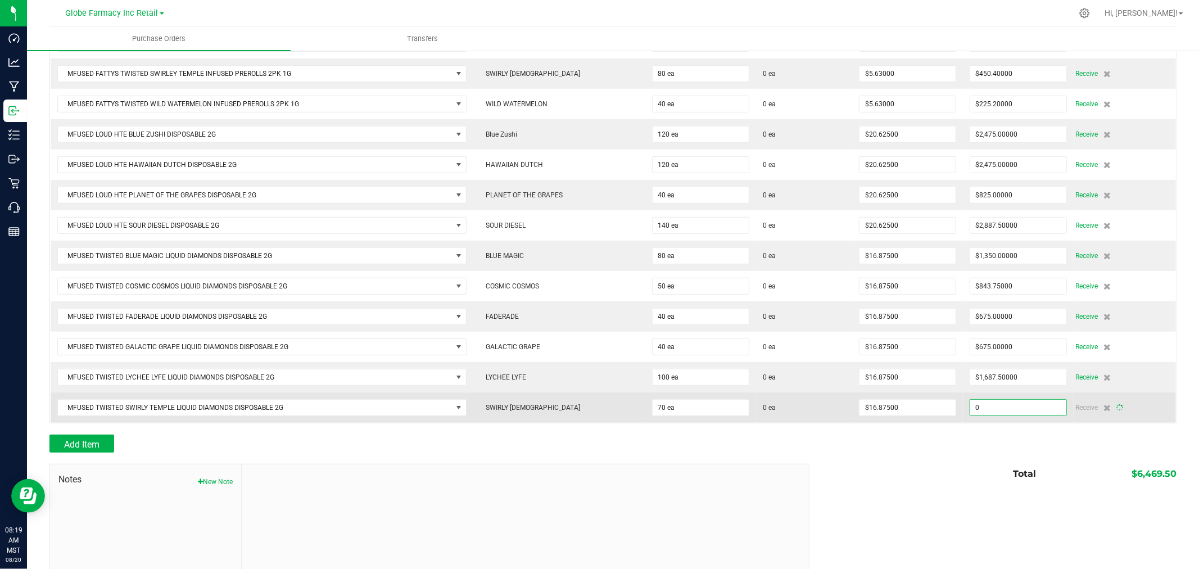
type input "1181.25"
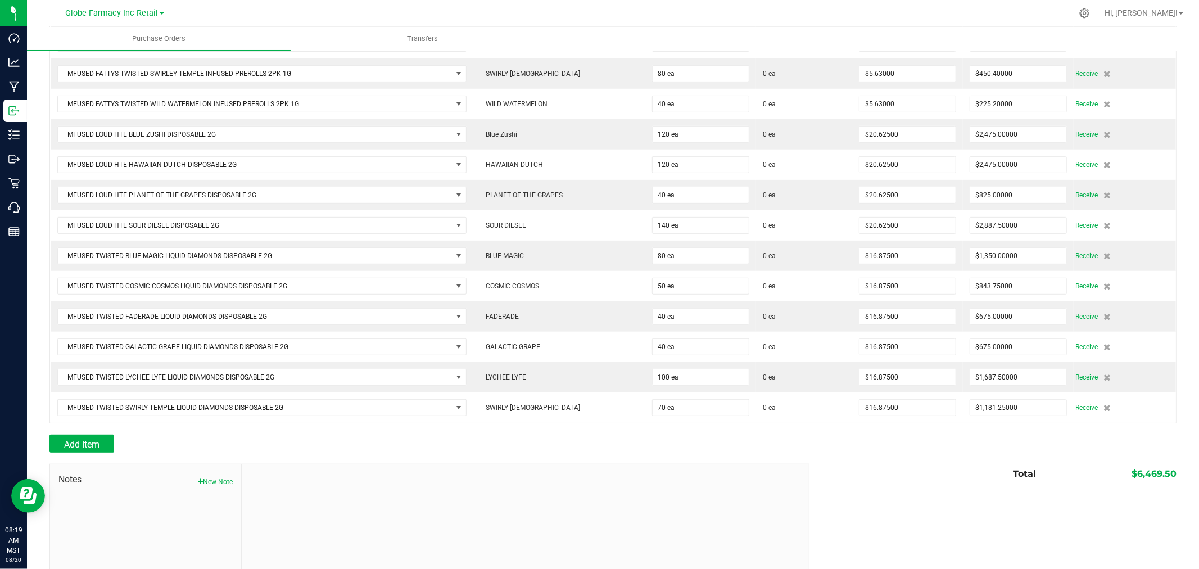
scroll to position [407, 0]
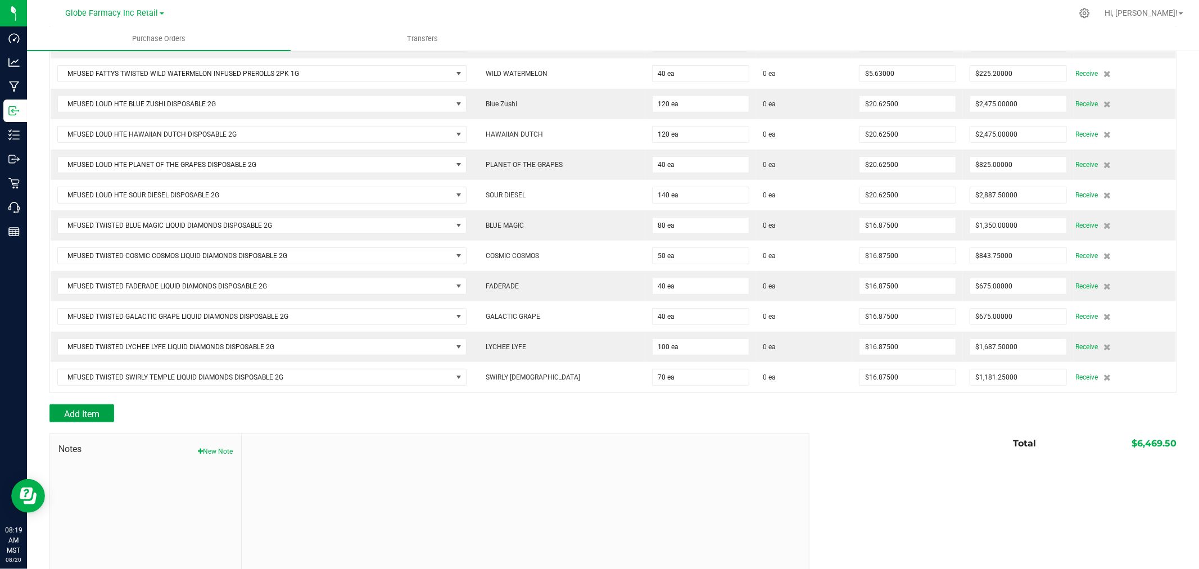
click at [60, 418] on button "Add Item" at bounding box center [81, 413] width 65 height 18
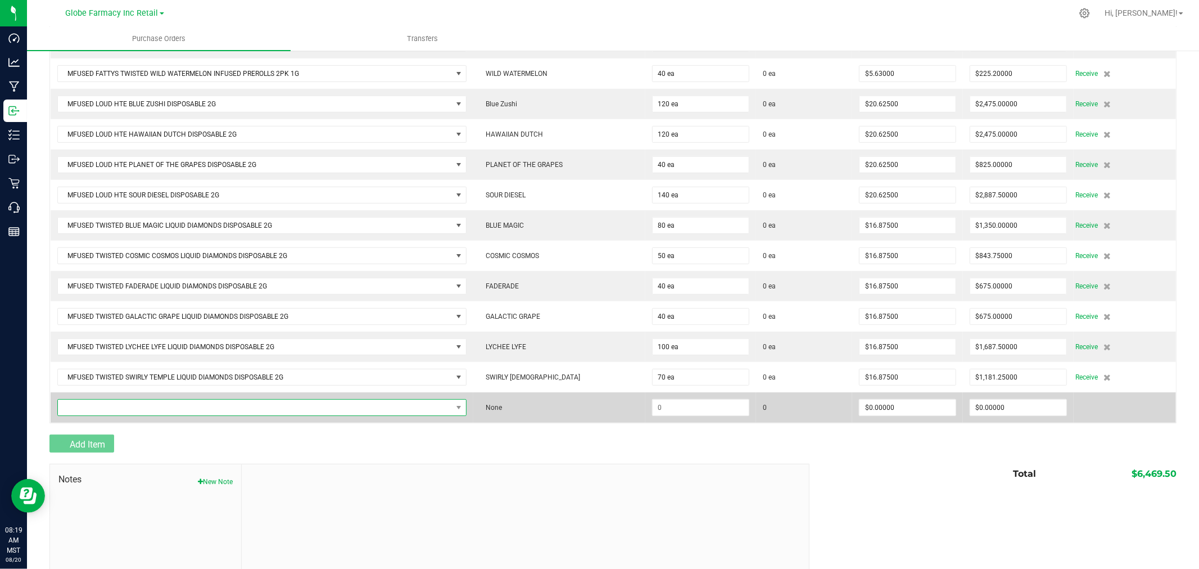
click at [144, 414] on span "NO DATA FOUND" at bounding box center [255, 408] width 394 height 16
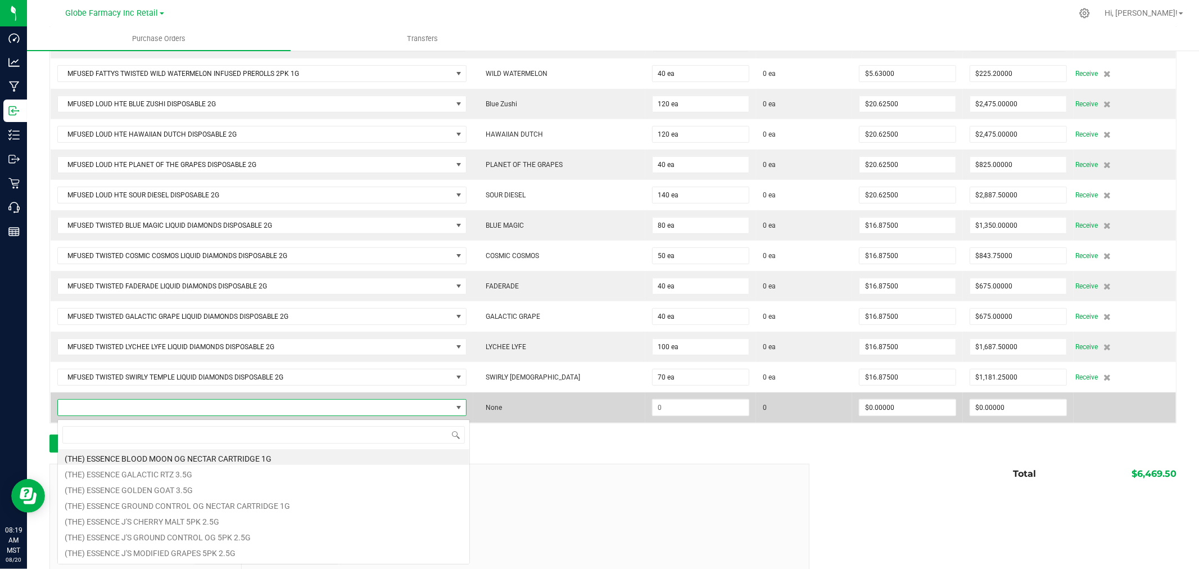
scroll to position [17, 409]
type input "TROPICAL TRIPPIN"
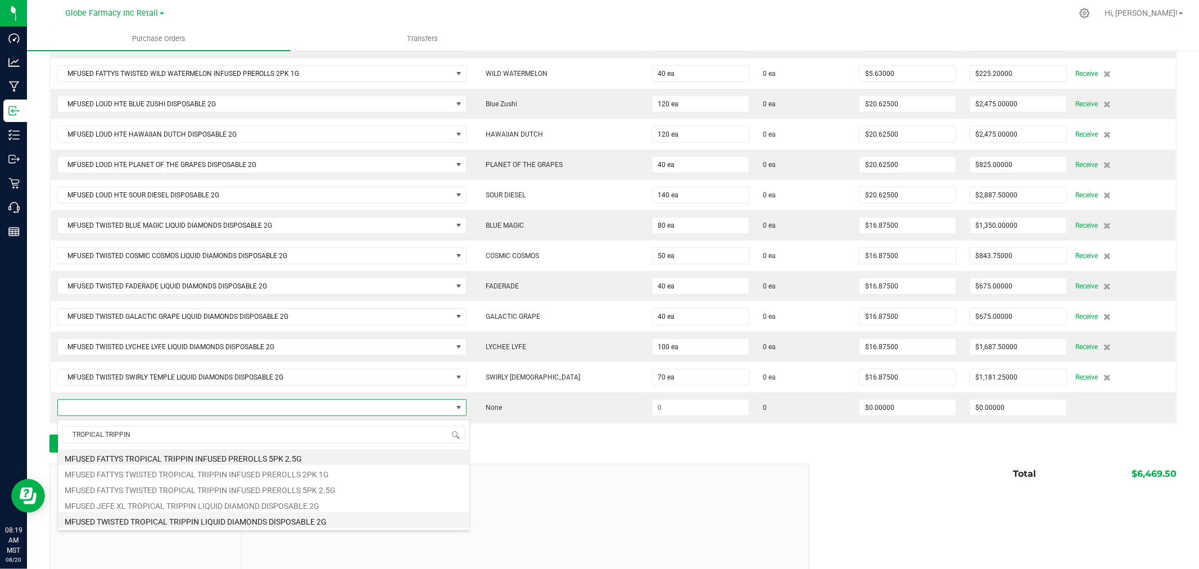
click at [256, 523] on li "MFUSED TWISTED TROPICAL TRIPPIN LIQUID DIAMONDS DISPOSABLE 2G" at bounding box center [263, 520] width 411 height 16
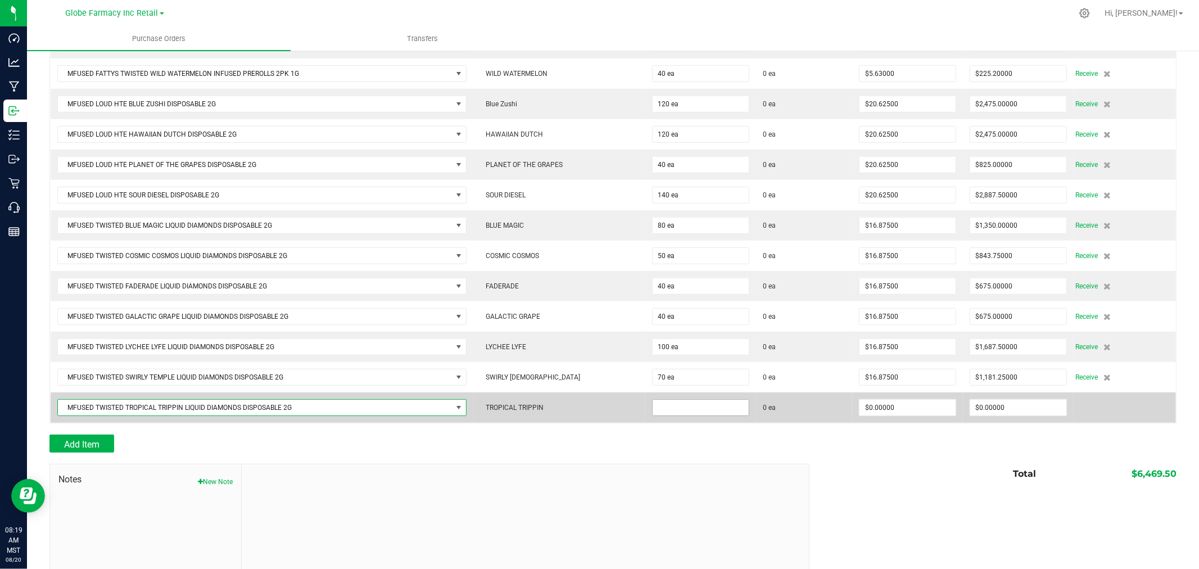
click at [673, 405] on input at bounding box center [701, 408] width 96 height 16
type input "150 ea"
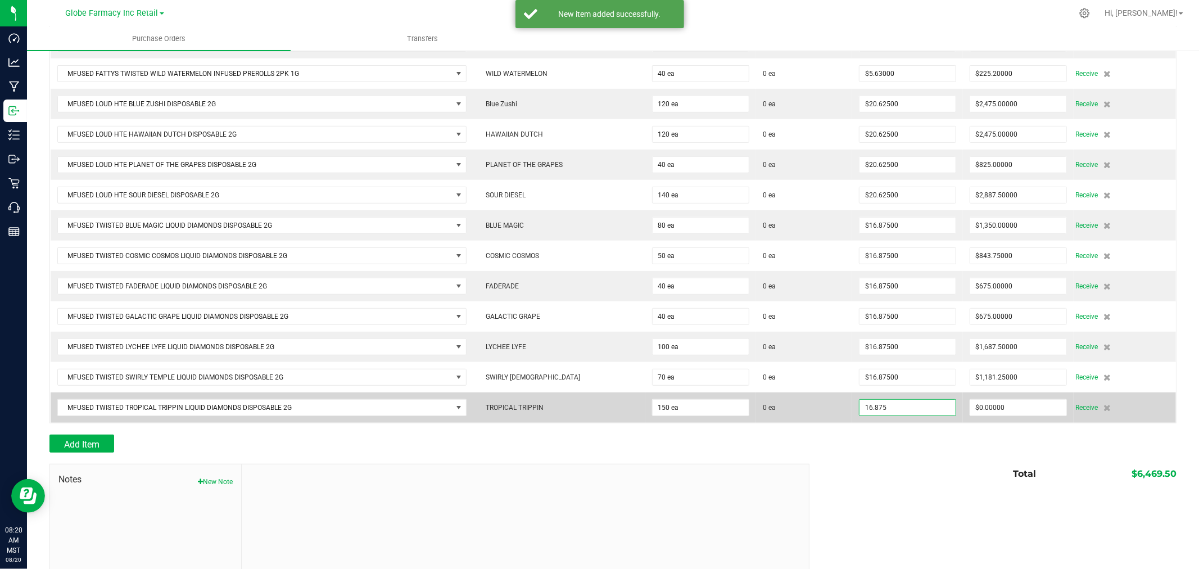
type input "$16.87500"
type input "0"
type input "150"
type input "2531.25"
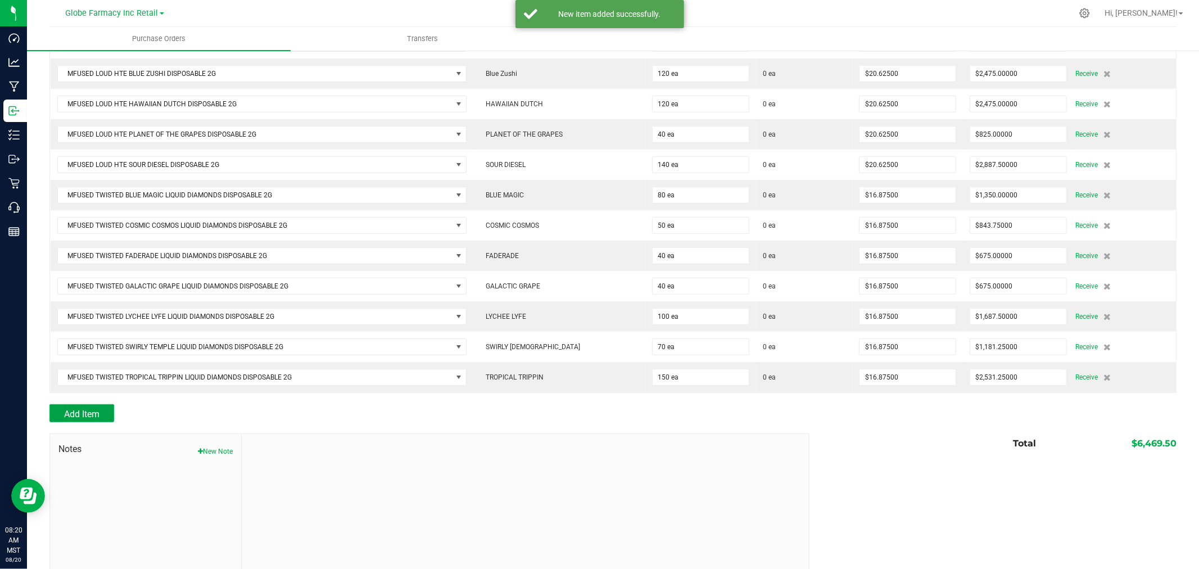
click at [100, 412] on button "Add Item" at bounding box center [81, 413] width 65 height 18
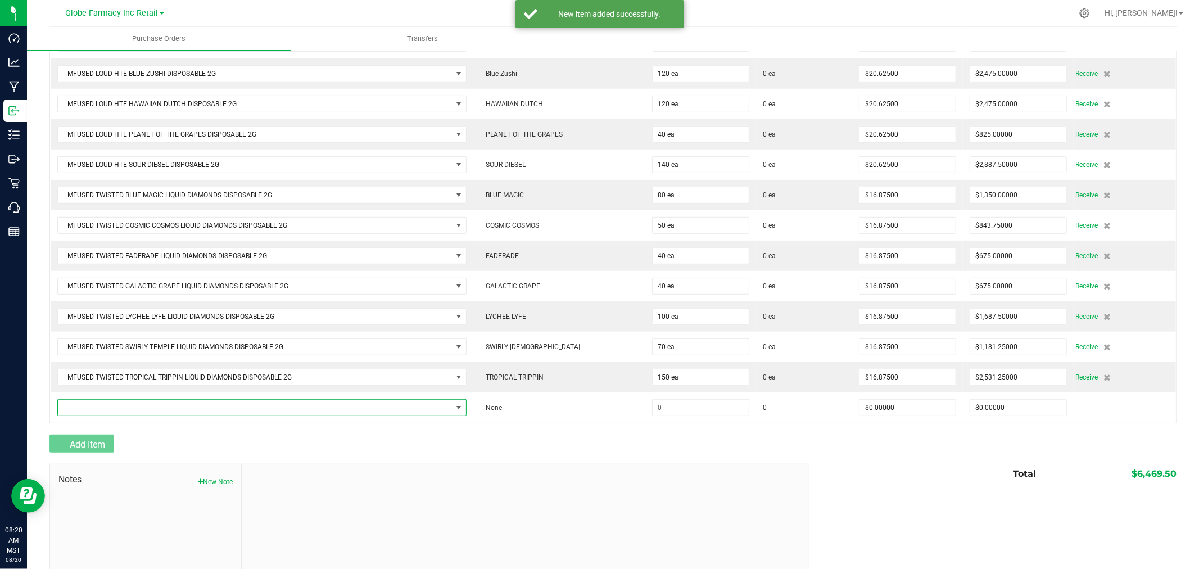
click at [100, 413] on span "NO DATA FOUND" at bounding box center [255, 408] width 394 height 16
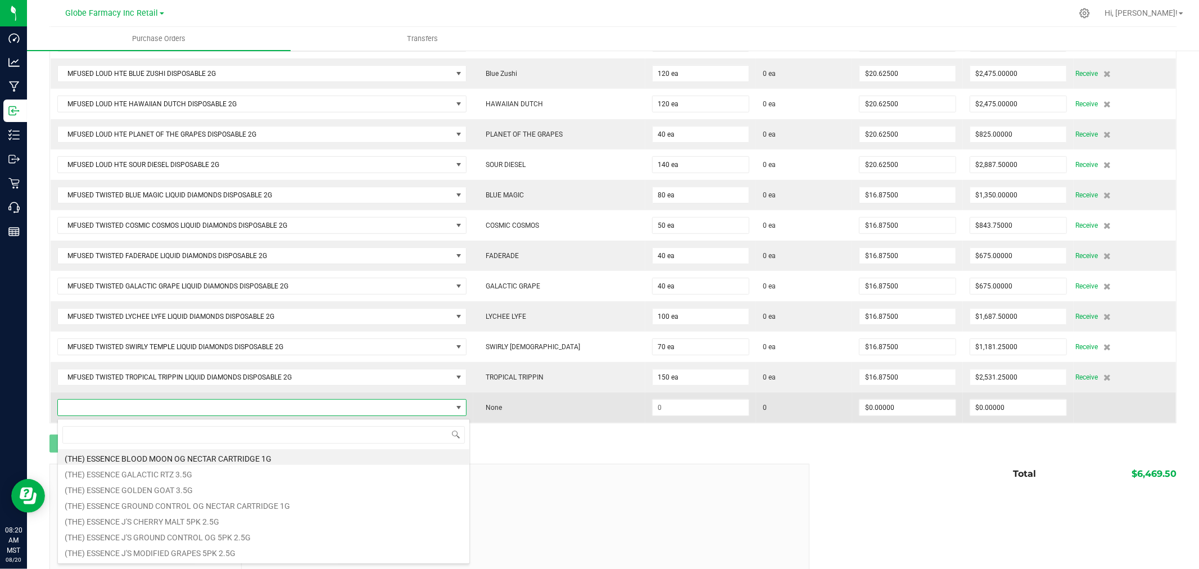
scroll to position [17, 409]
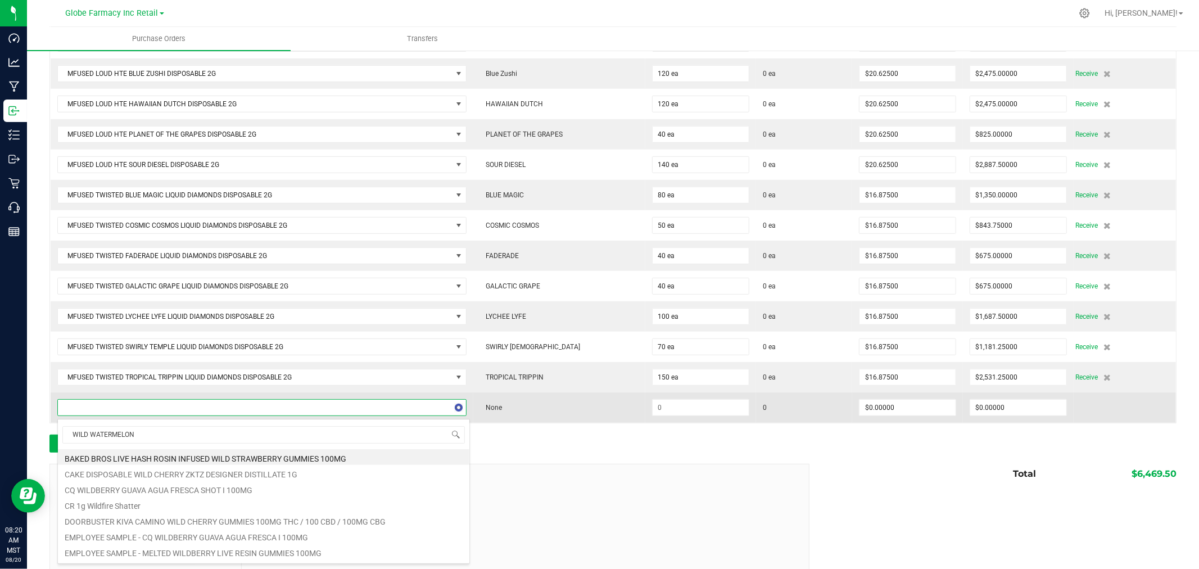
type input "WILD WATERMELON"
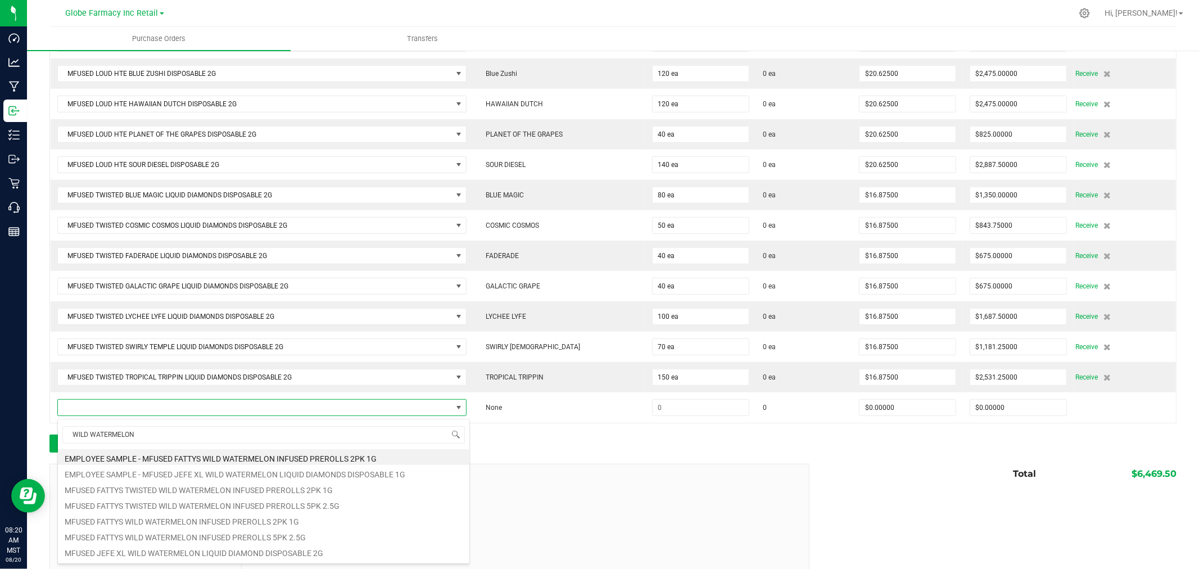
drag, startPoint x: 308, startPoint y: 553, endPoint x: 509, endPoint y: 504, distance: 206.6
click at [509, 504] on body "Dashboard Analytics Manufacturing Inbound Inventory Outbound Retail Call Center…" at bounding box center [599, 284] width 1199 height 569
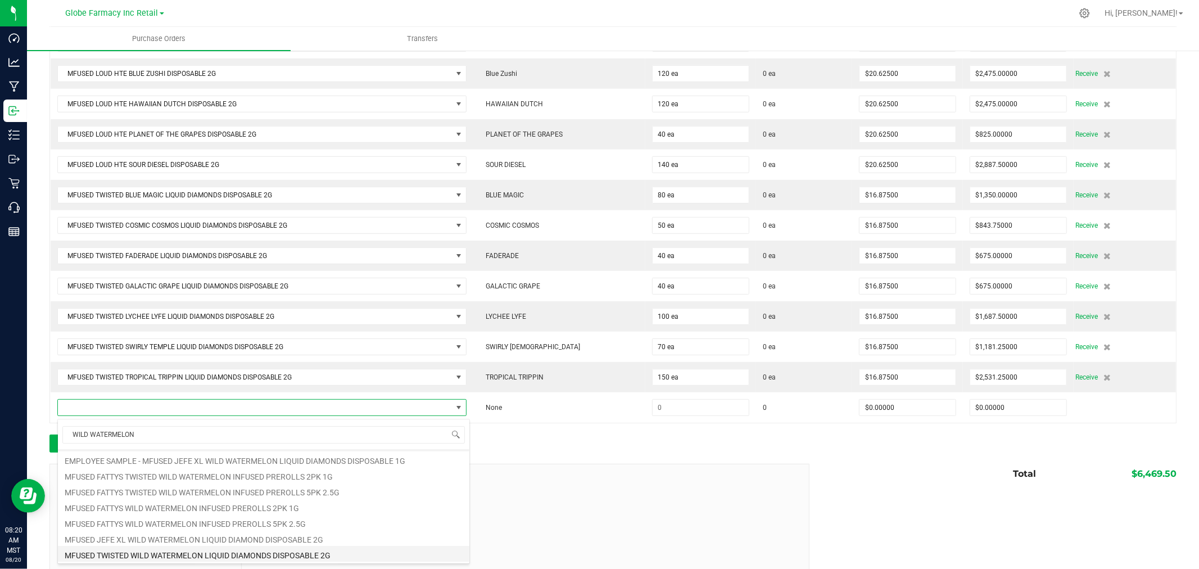
click at [182, 550] on li "MFUSED TWISTED WILD WATERMELON LIQUID DIAMONDS DISPOSABLE 2G" at bounding box center [263, 554] width 411 height 16
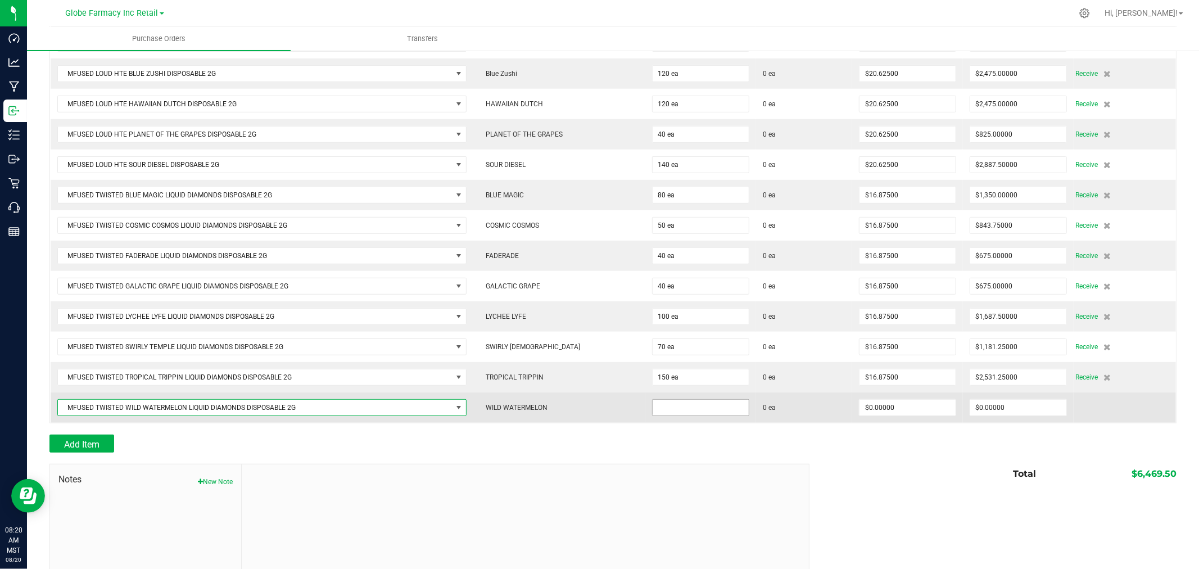
click at [689, 415] on input at bounding box center [701, 408] width 96 height 16
type input "100 ea"
click at [935, 402] on input "0" at bounding box center [908, 408] width 96 height 16
click at [915, 407] on input "0" at bounding box center [908, 408] width 96 height 16
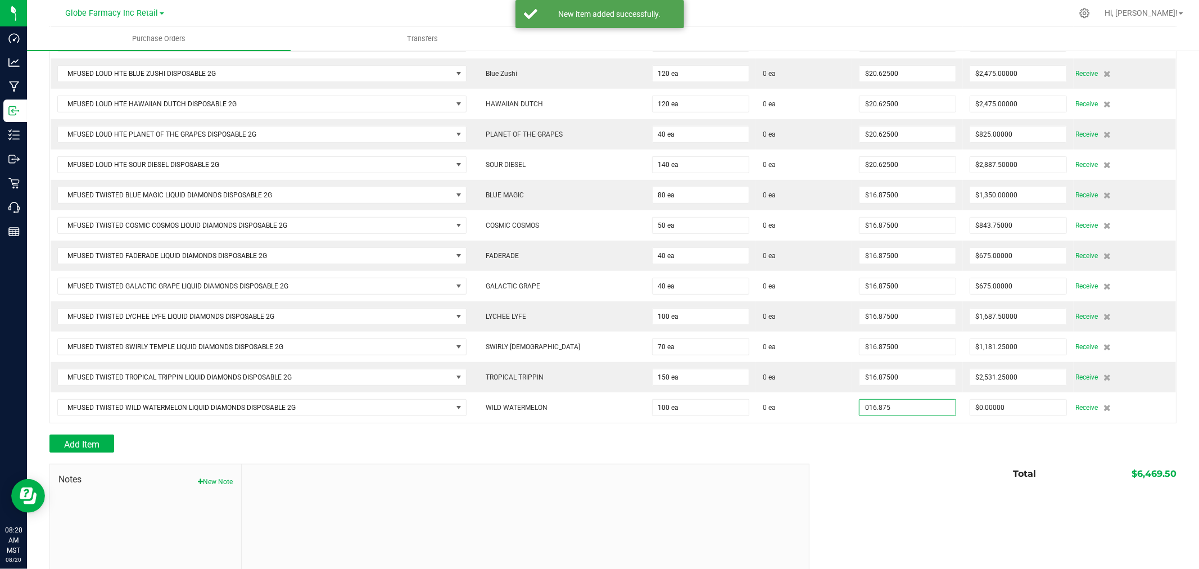
type input "$16.87500"
click at [902, 435] on div at bounding box center [612, 428] width 1127 height 11
type input "100"
type input "$1,687.50000"
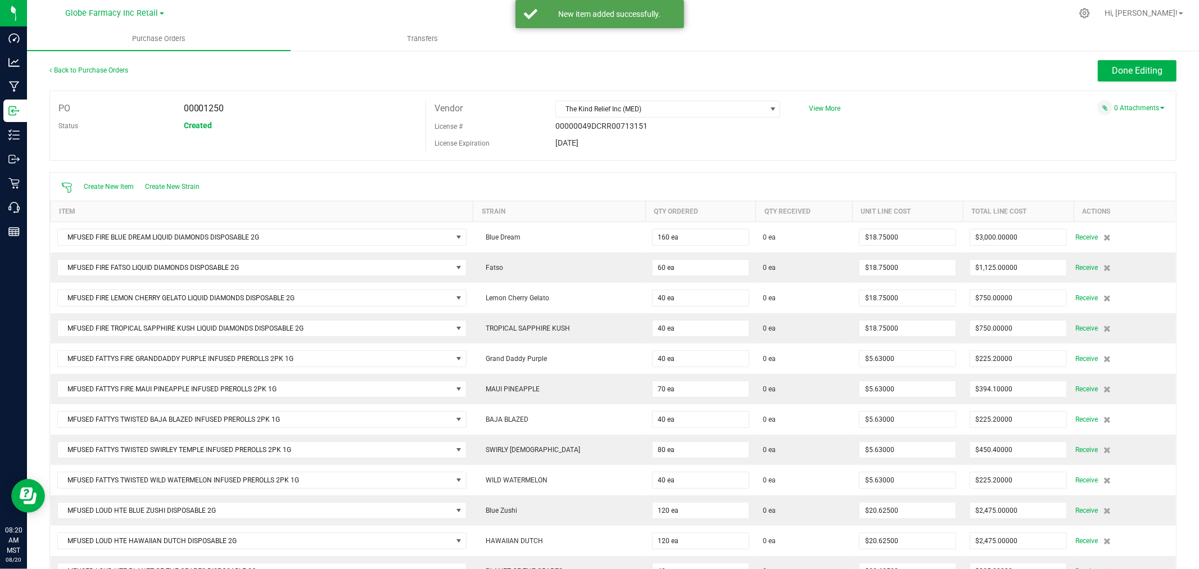
scroll to position [0, 0]
click at [1151, 66] on span "Done Editing" at bounding box center [1137, 71] width 51 height 11
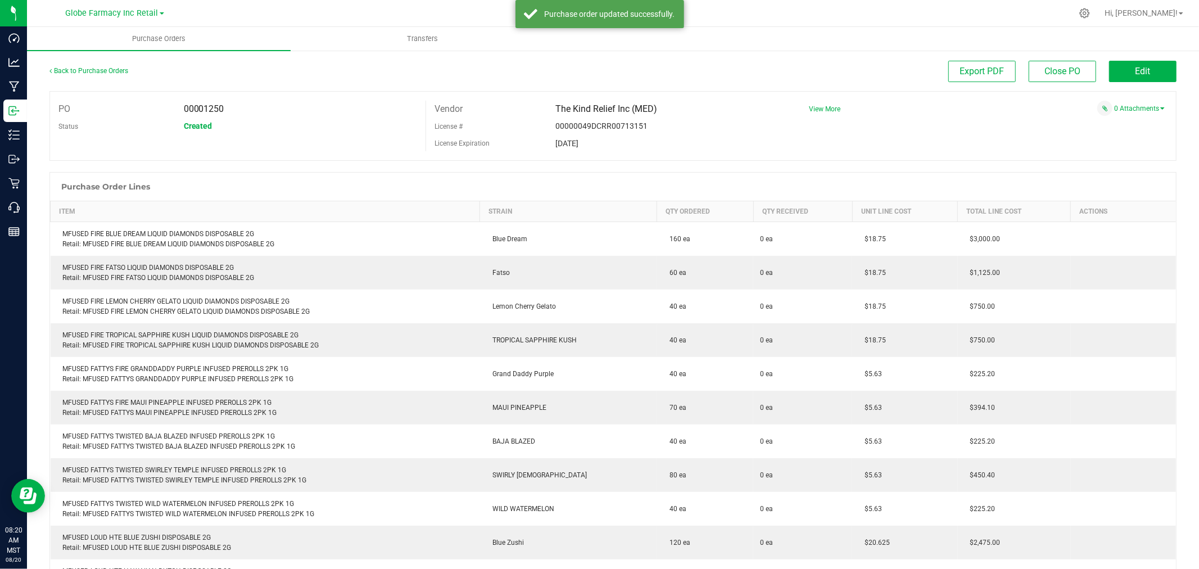
drag, startPoint x: 1198, startPoint y: 134, endPoint x: 1093, endPoint y: 96, distance: 111.9
click at [1093, 98] on div "PO 00001250 Status Created Vendor The Kind Relief Inc (MED) License # 00000049D…" at bounding box center [612, 126] width 1127 height 70
click at [1136, 71] on span "Edit" at bounding box center [1143, 71] width 15 height 11
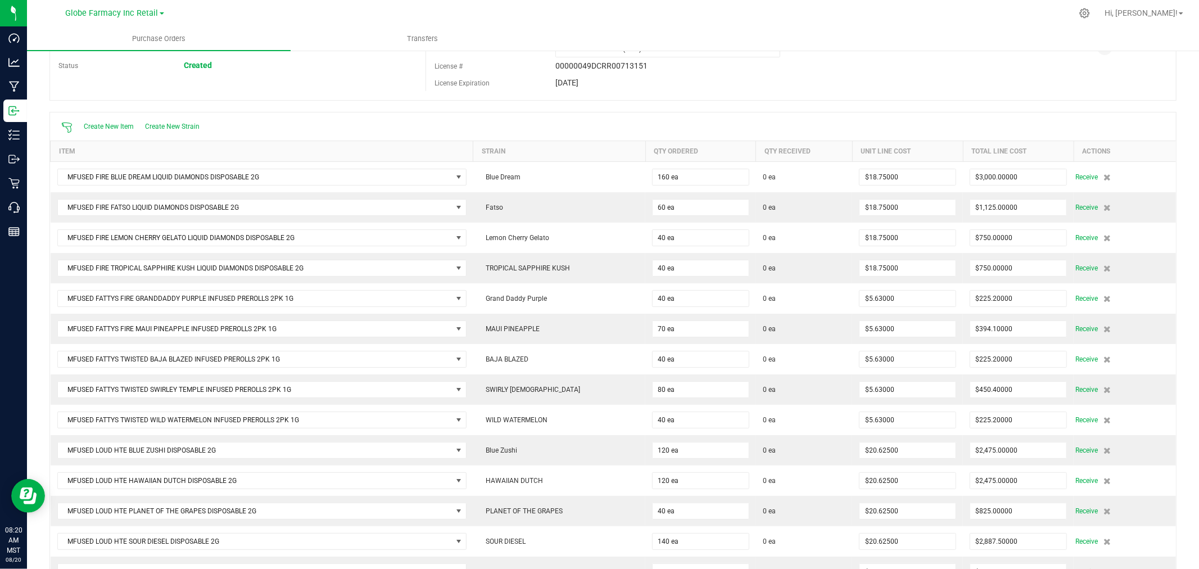
scroll to position [124, 0]
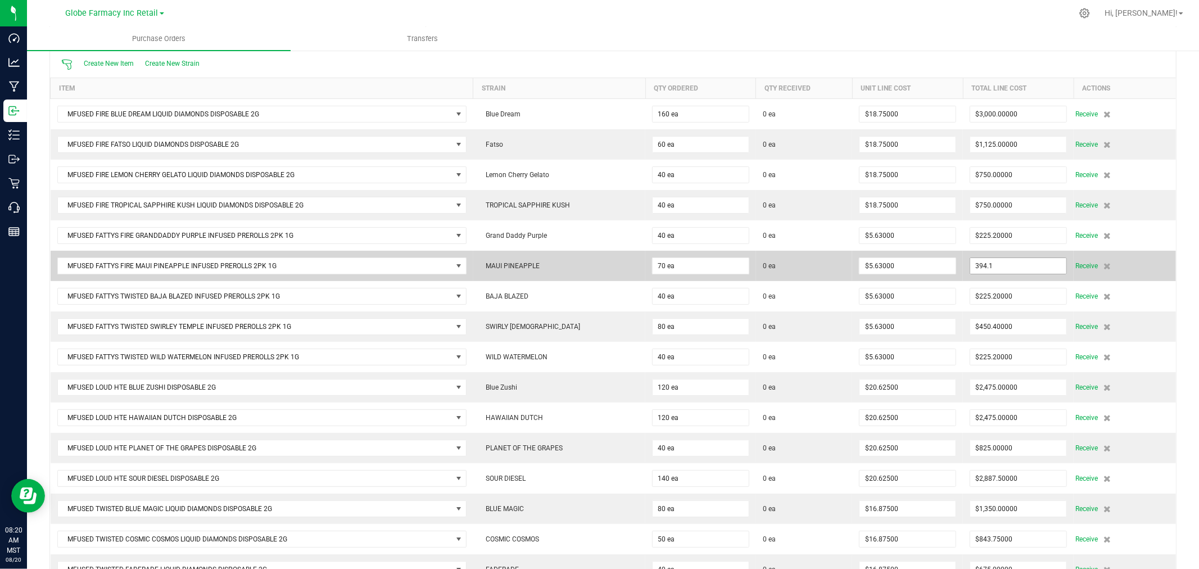
click at [1010, 270] on input "394.1" at bounding box center [1018, 266] width 96 height 16
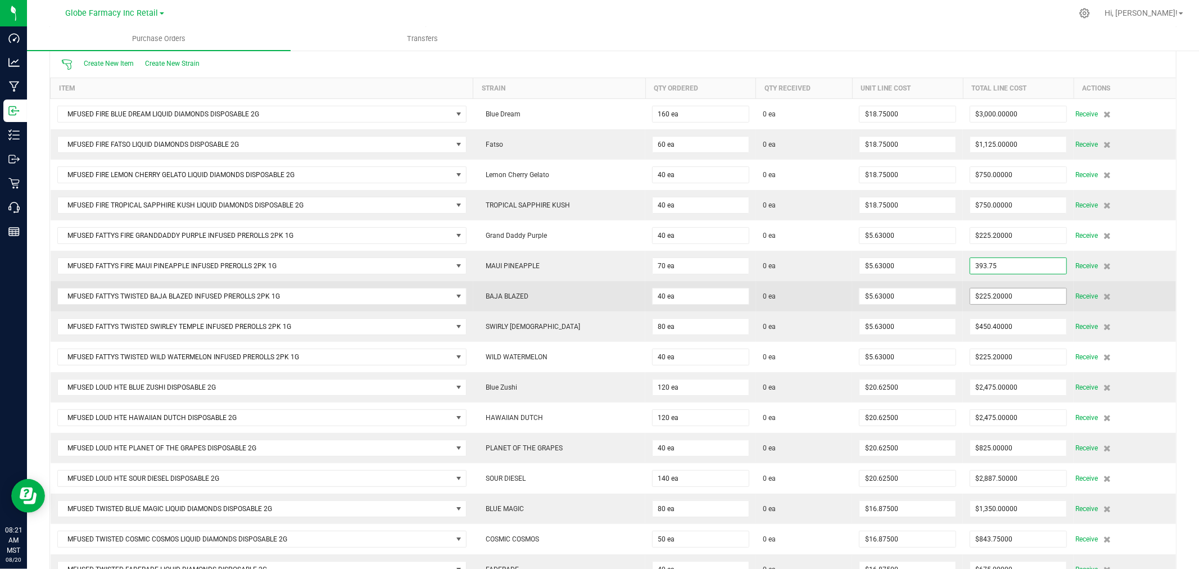
type input "$393.75000"
type input "225.2"
click at [1020, 295] on input "225.2" at bounding box center [1018, 296] width 96 height 16
type input "70"
type input "$5.62500"
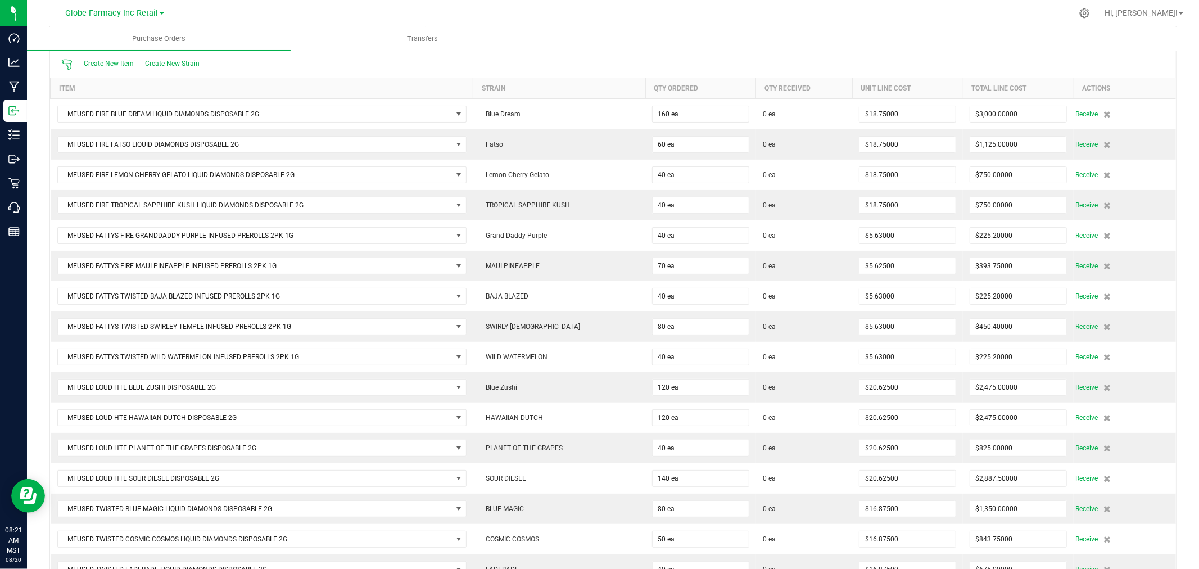
scroll to position [0, 0]
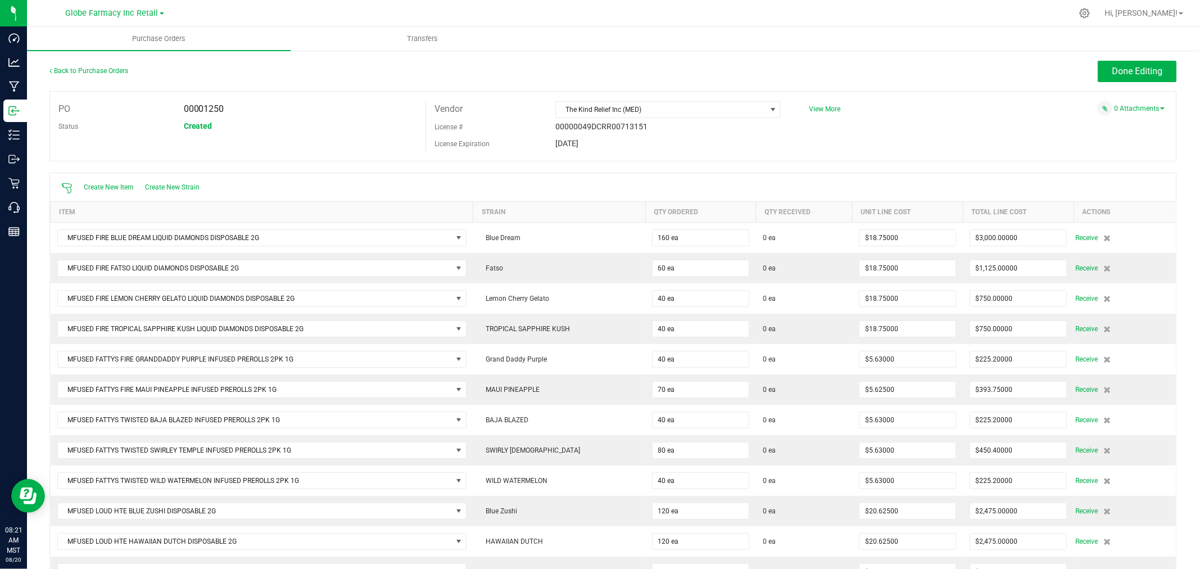
click at [1147, 58] on div "Back to Purchase Orders Done Editing PO 00001250 Status Created Vendor The Kind…" at bounding box center [613, 556] width 1172 height 1015
click at [1151, 65] on button "Done Editing" at bounding box center [1137, 71] width 79 height 21
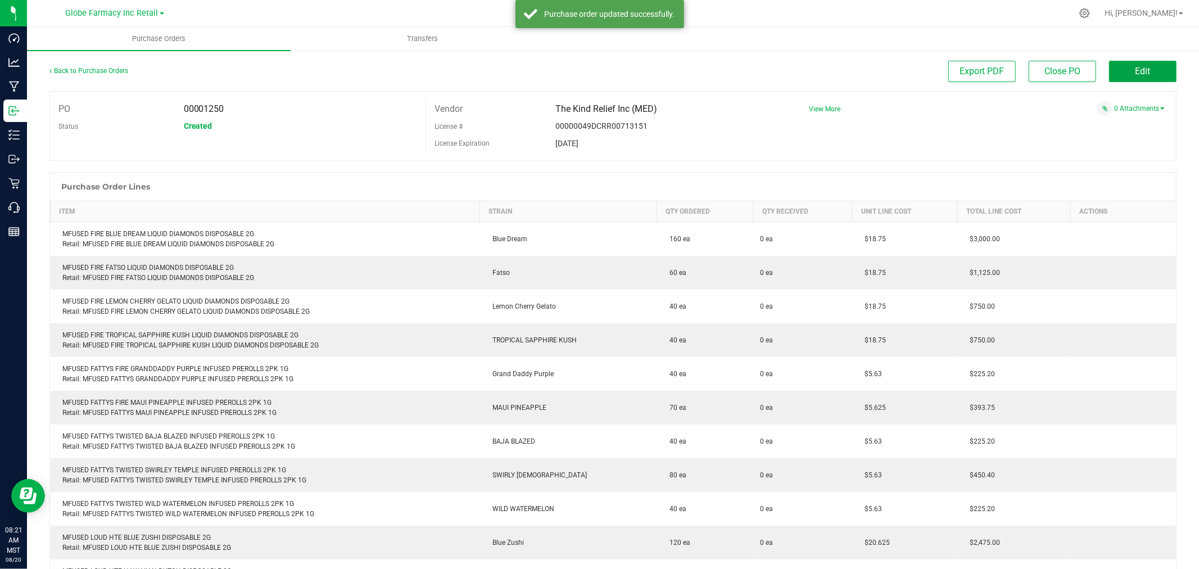
click at [1136, 71] on span "Edit" at bounding box center [1143, 71] width 15 height 11
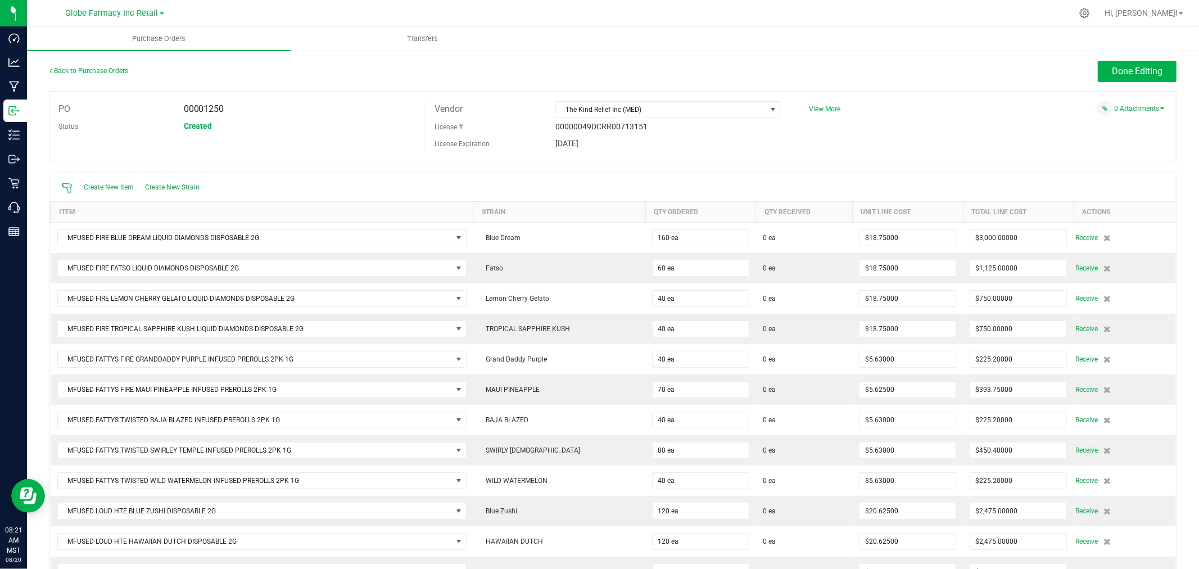
click at [1111, 55] on div "Back to Purchase Orders Done Editing PO 00001250 Status Created Vendor The Kind…" at bounding box center [613, 556] width 1172 height 1015
click at [1114, 61] on button "Done Editing" at bounding box center [1137, 71] width 79 height 21
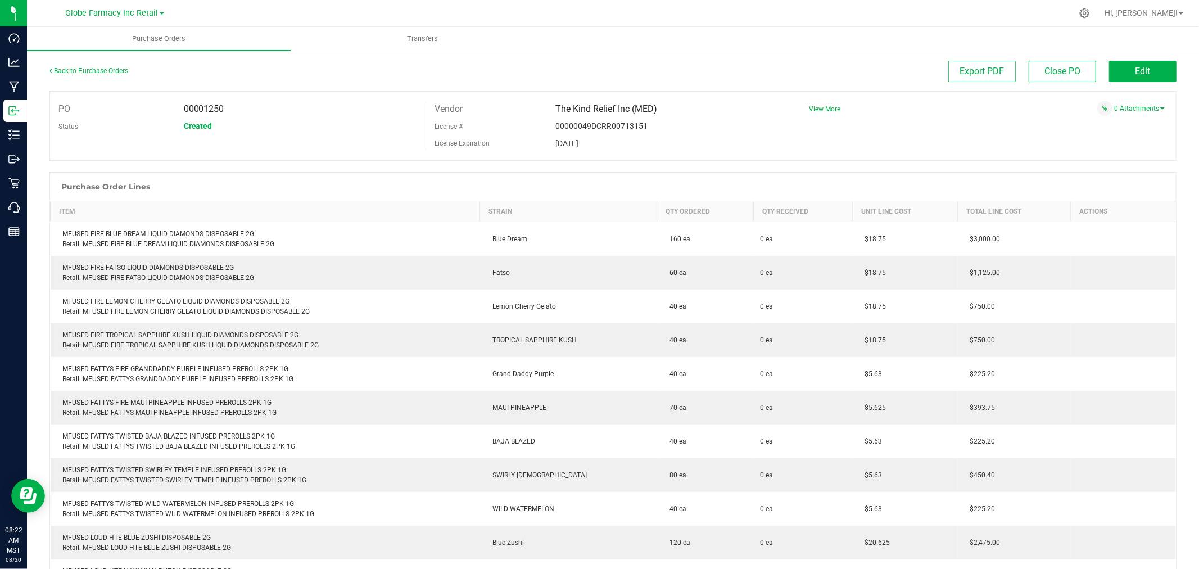
scroll to position [187, 0]
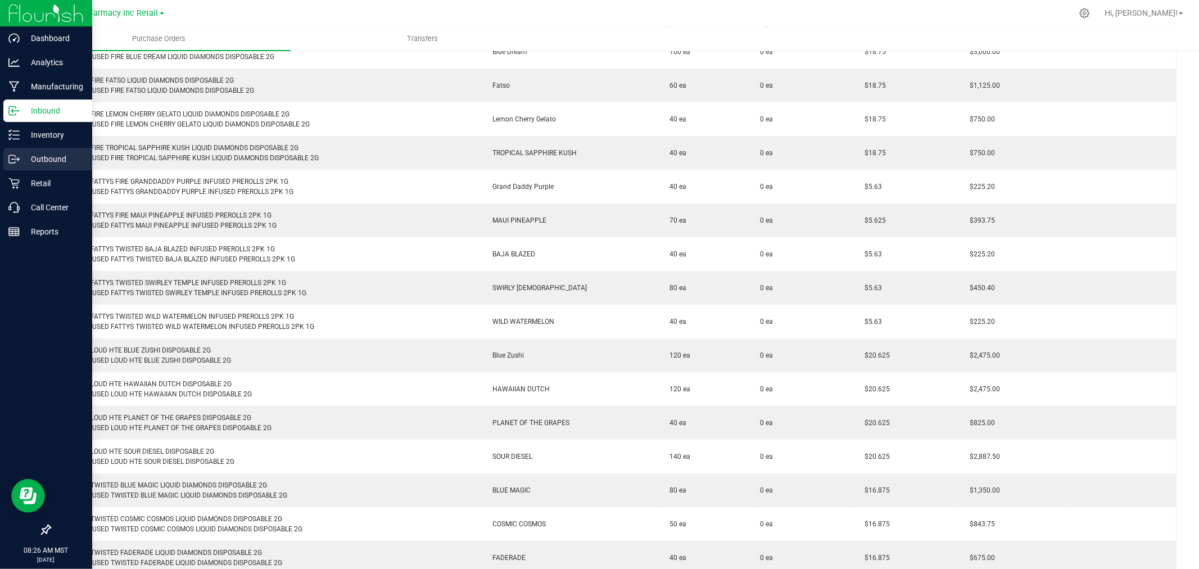
drag, startPoint x: 47, startPoint y: 158, endPoint x: 28, endPoint y: 158, distance: 19.1
click at [47, 158] on p "Outbound" at bounding box center [53, 158] width 67 height 13
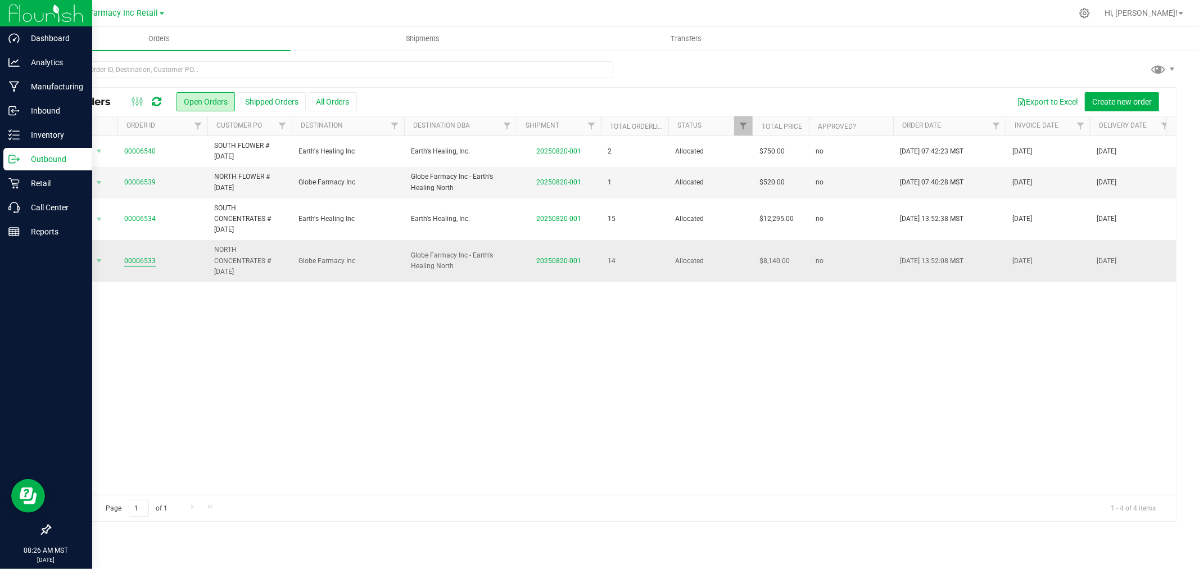
click at [133, 261] on link "00006533" at bounding box center [139, 261] width 31 height 11
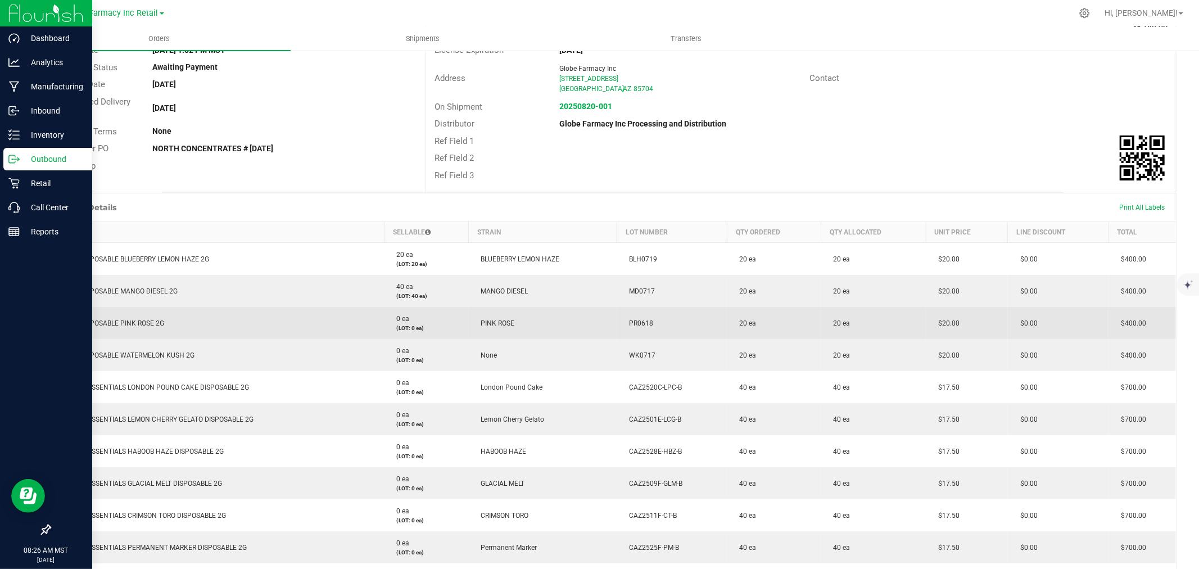
scroll to position [125, 0]
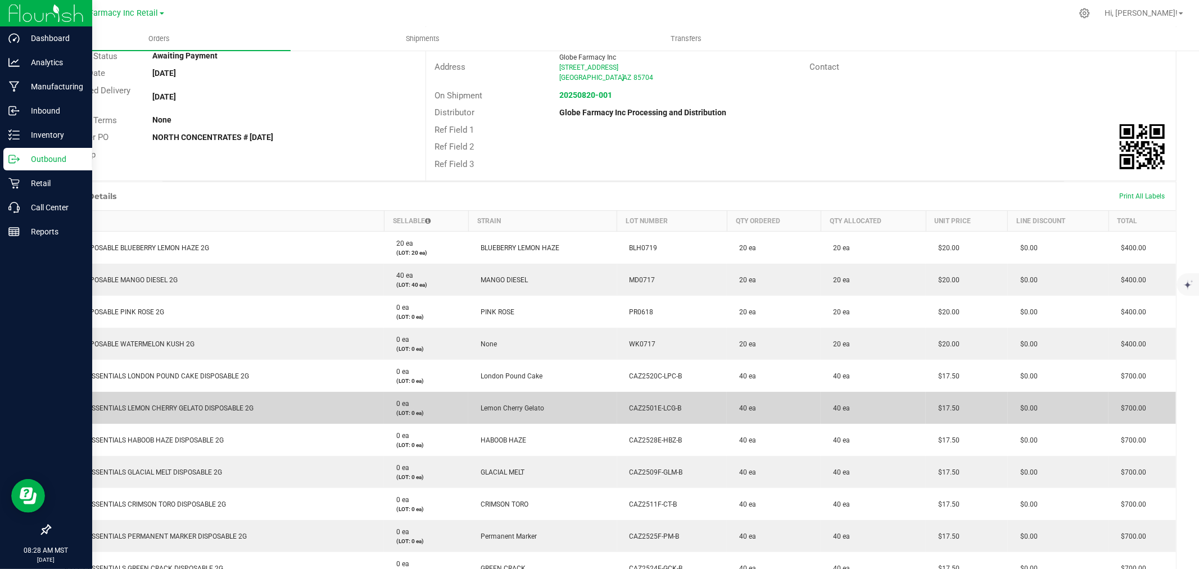
click at [206, 411] on td "SELECT ESSENTIALS LEMON CHERRY GELATO DISPOSABLE 2G" at bounding box center [218, 408] width 334 height 32
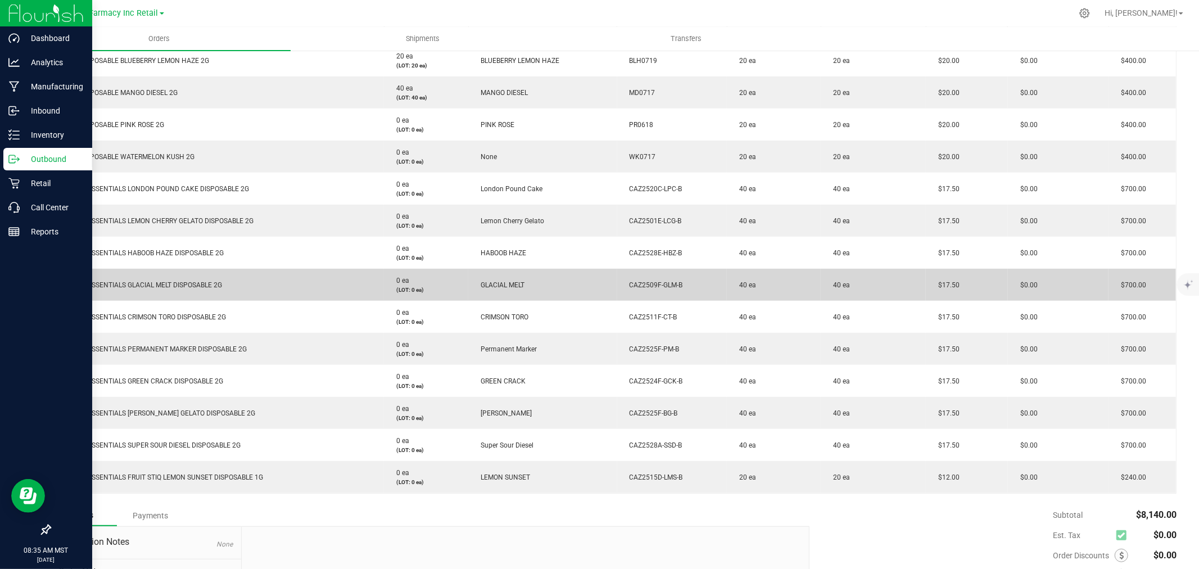
scroll to position [250, 0]
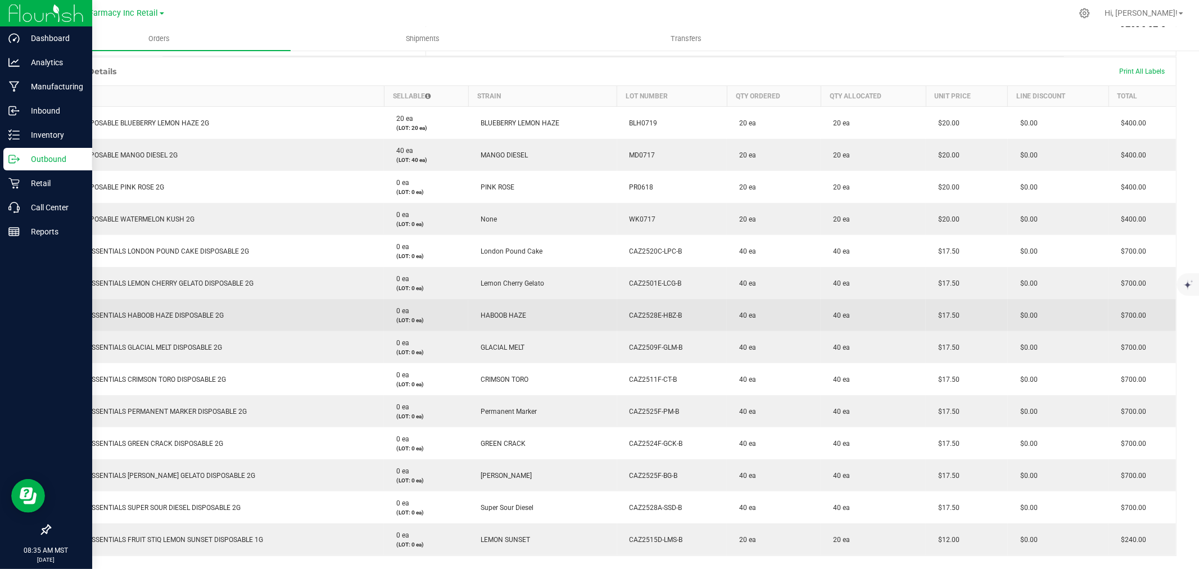
click at [951, 311] on span "$17.50" at bounding box center [946, 315] width 27 height 8
copy span "17.50"
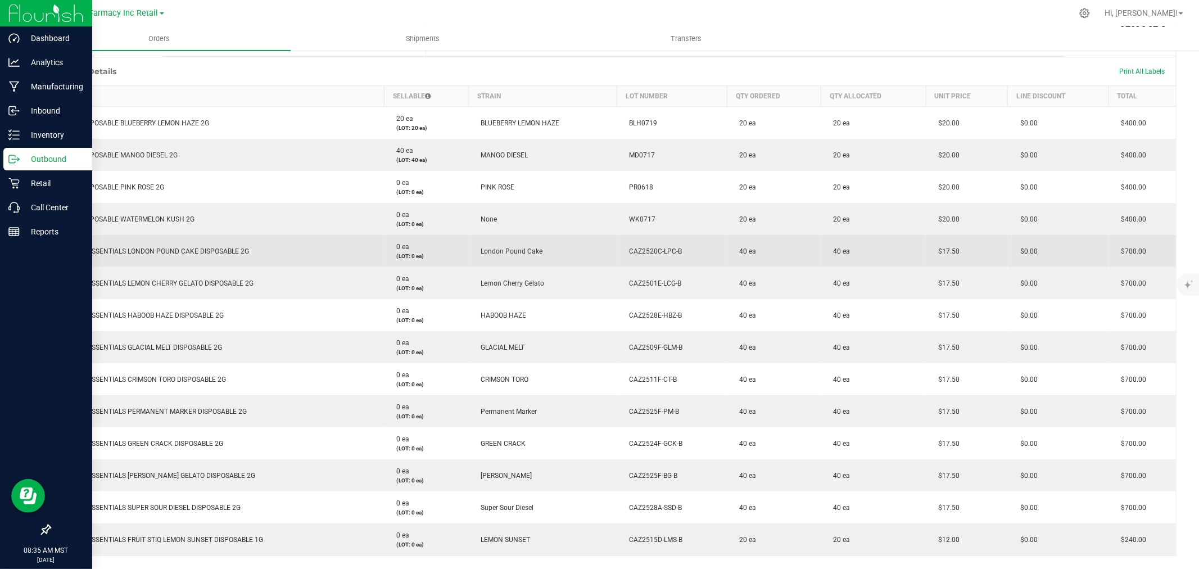
click at [844, 249] on span "40 ea" at bounding box center [838, 251] width 22 height 8
copy span "ea"
click at [834, 250] on span "40 ea" at bounding box center [838, 251] width 22 height 8
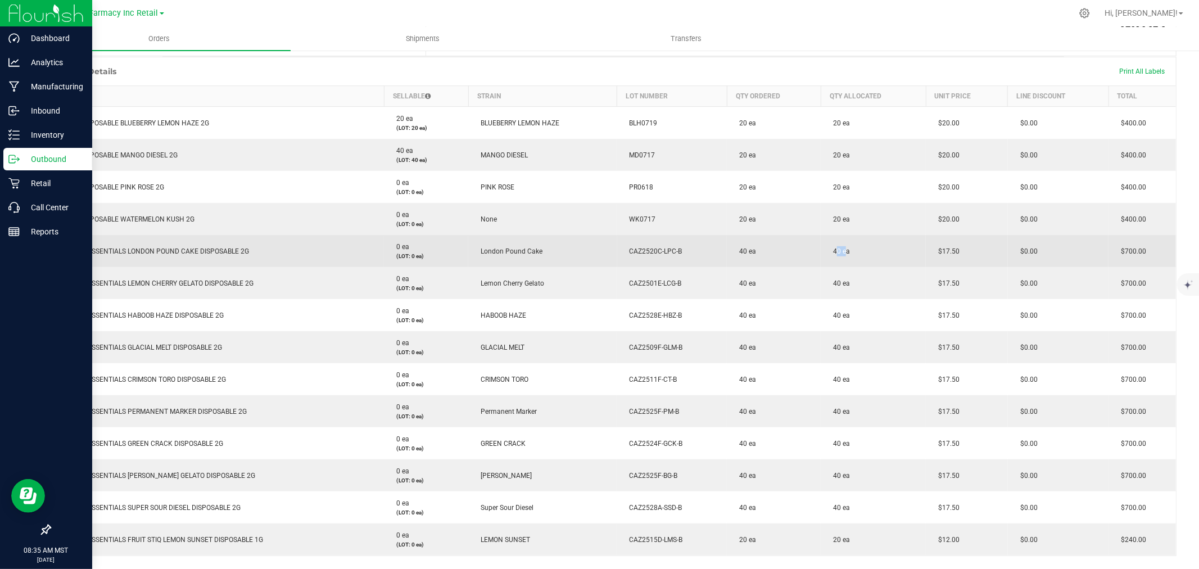
copy span "40"
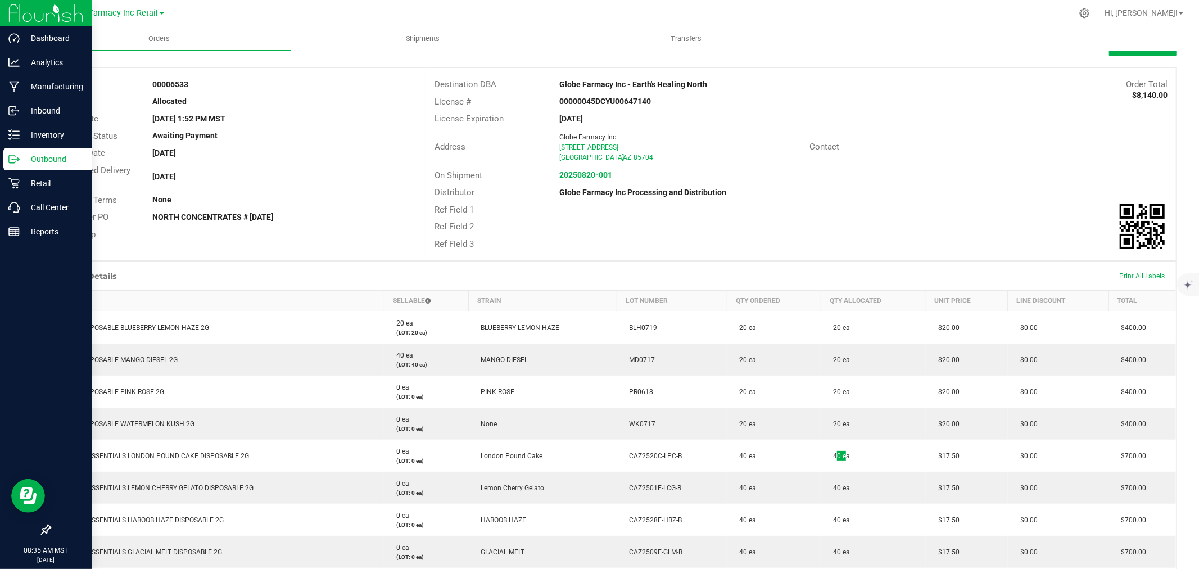
scroll to position [0, 0]
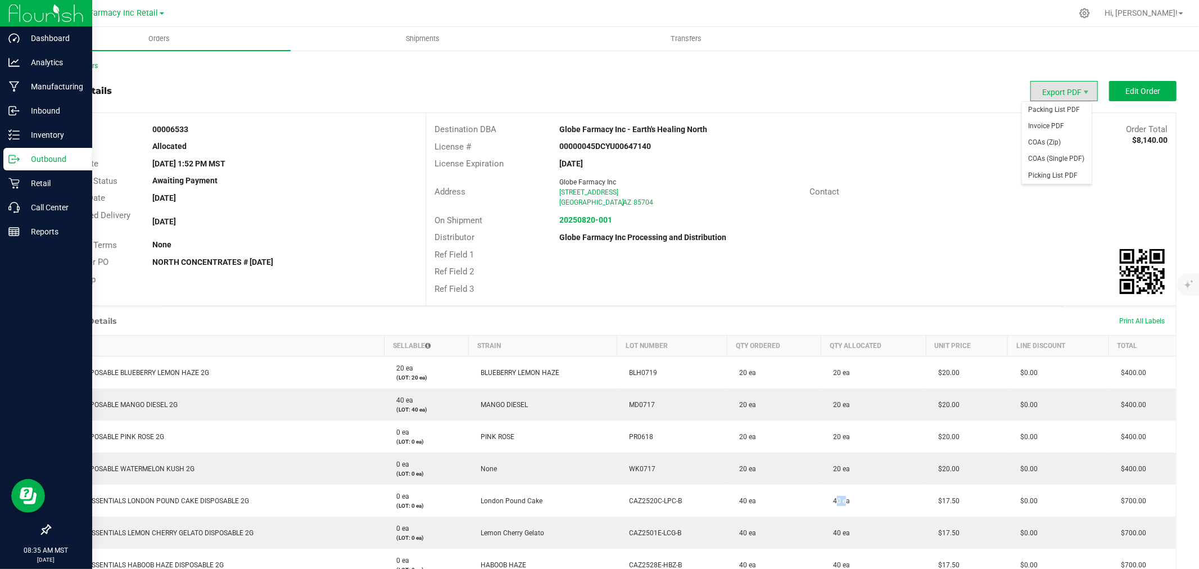
click at [1044, 82] on span "Export PDF" at bounding box center [1063, 91] width 67 height 20
click at [1051, 93] on span "Export PDF" at bounding box center [1063, 91] width 67 height 20
click at [1055, 176] on span "Picking List PDF" at bounding box center [1057, 176] width 70 height 16
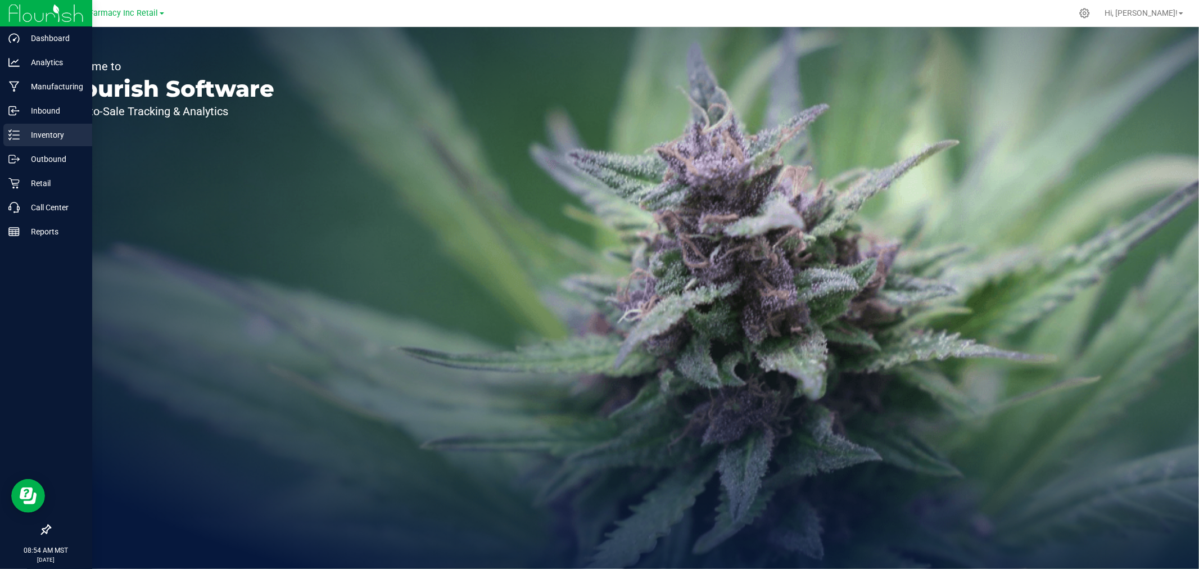
click at [15, 135] on icon at bounding box center [13, 134] width 11 height 11
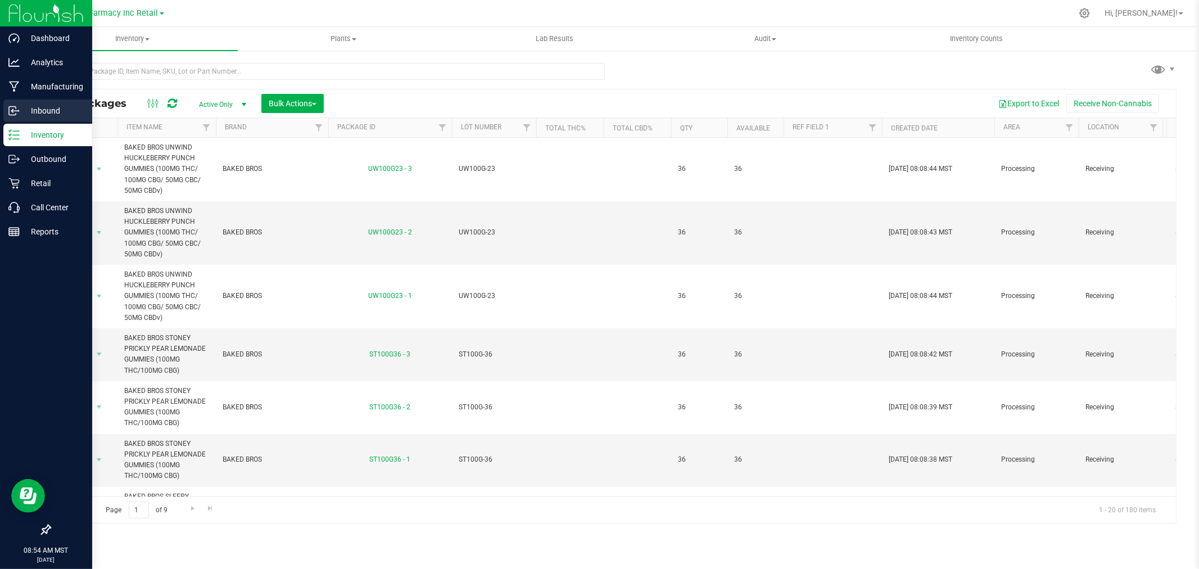
click at [61, 111] on p "Inbound" at bounding box center [53, 110] width 67 height 13
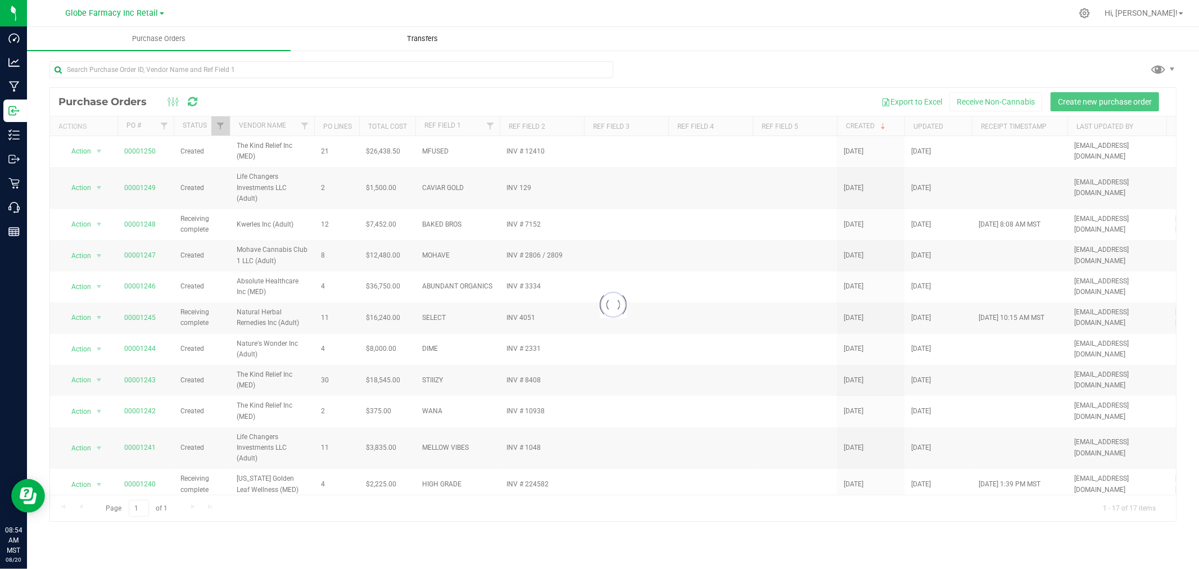
click at [419, 29] on uib-tab-heading "Transfers" at bounding box center [422, 39] width 263 height 22
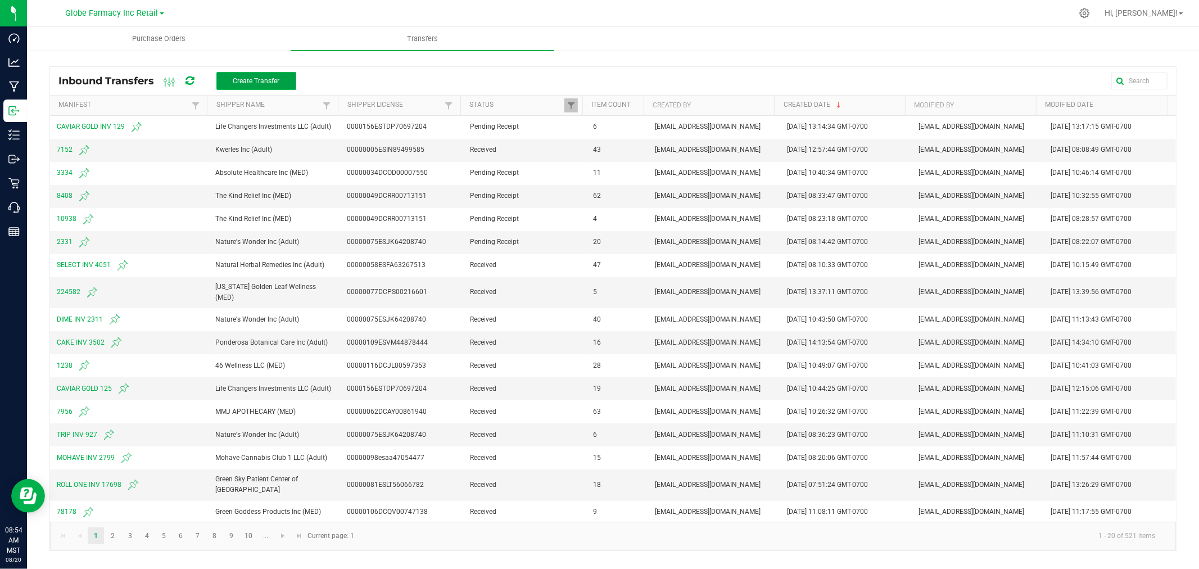
click at [255, 79] on span "Create Transfer" at bounding box center [256, 81] width 47 height 8
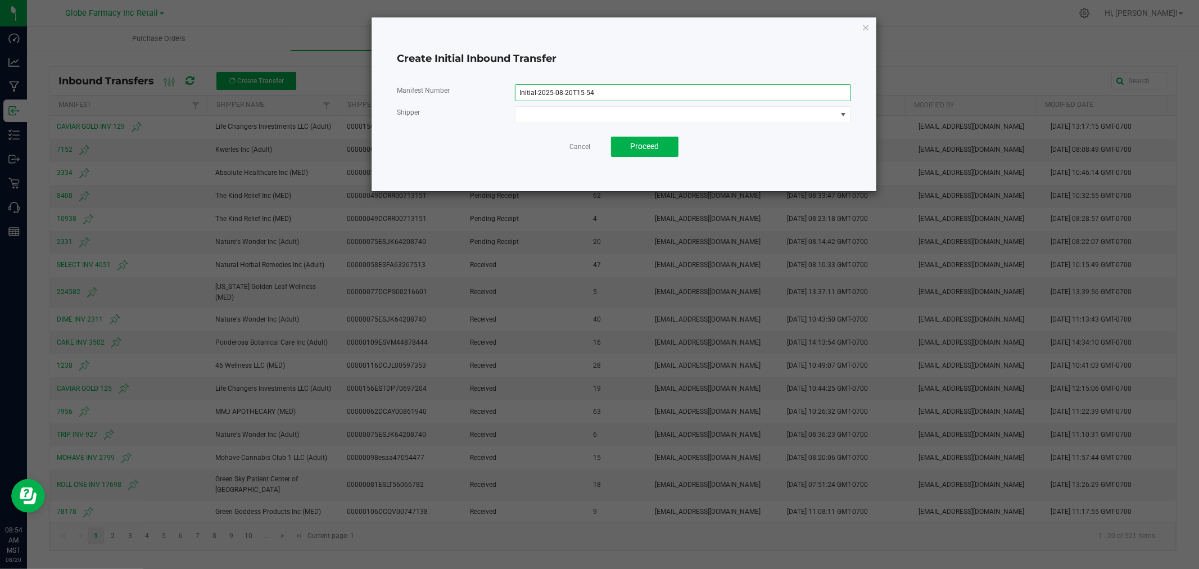
drag, startPoint x: 631, startPoint y: 97, endPoint x: 307, endPoint y: 90, distance: 323.9
click at [307, 90] on ngb-modal-window "Create Initial Inbound Transfer Manifest Number Initial-2025-08-20T15-54 Shippe…" at bounding box center [603, 284] width 1207 height 569
type input "12410"
click at [539, 110] on span at bounding box center [676, 115] width 322 height 16
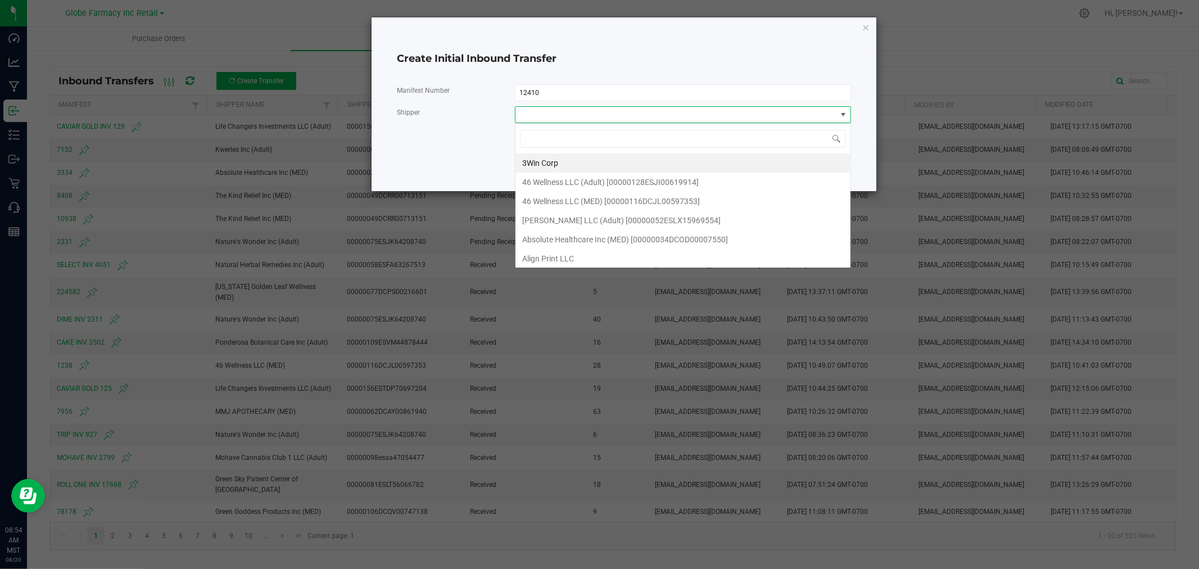
scroll to position [17, 336]
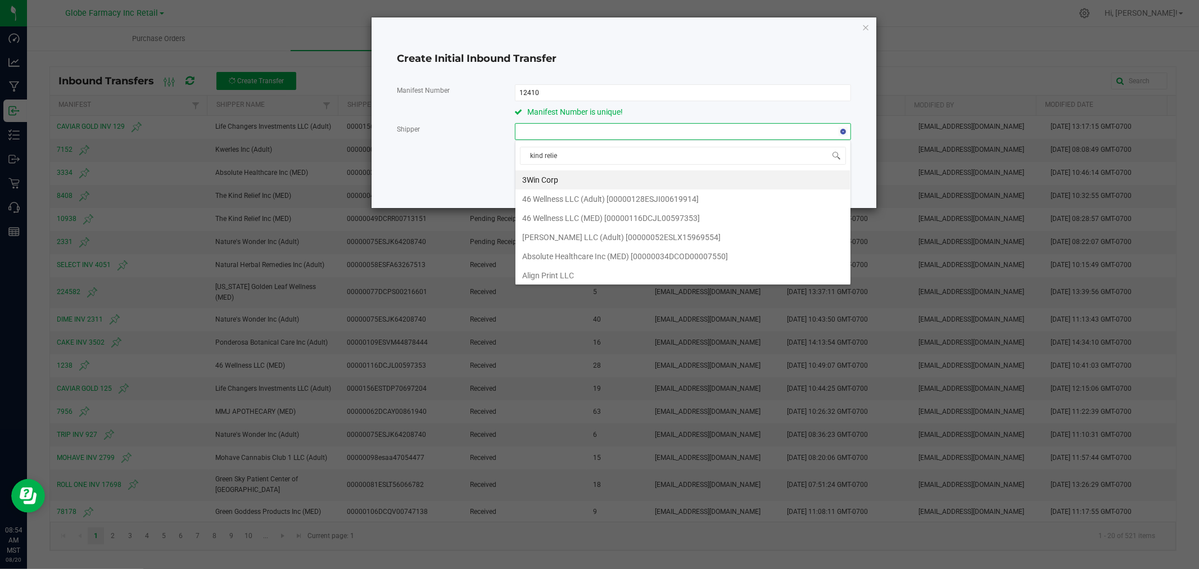
type input "kind relief"
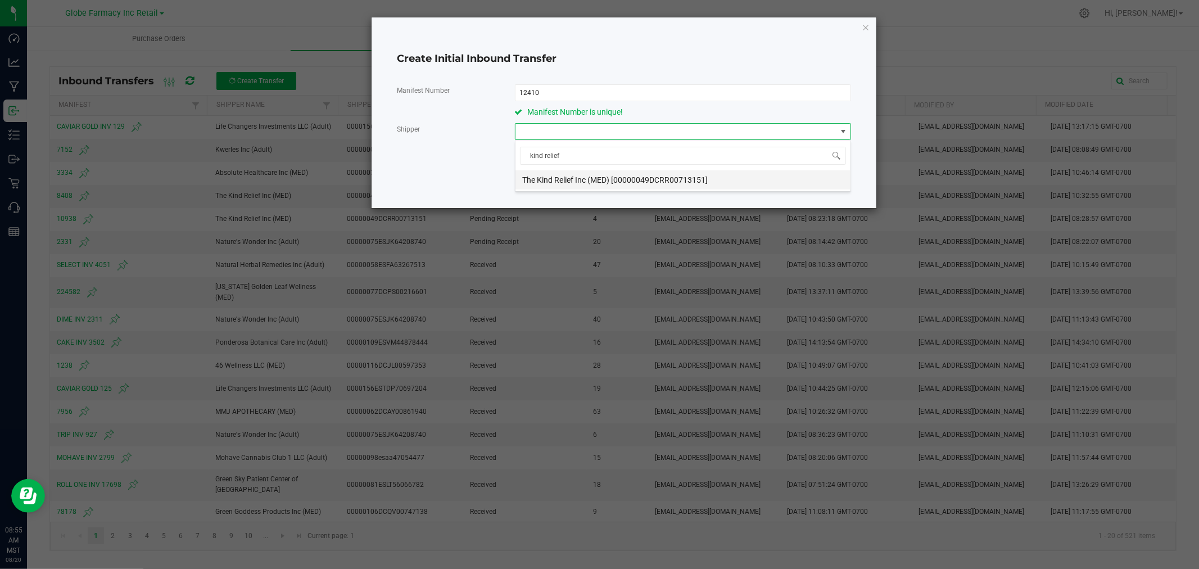
click at [676, 182] on span "The Kind Relief Inc (MED) [00000049DCRR00713151]" at bounding box center [615, 179] width 186 height 17
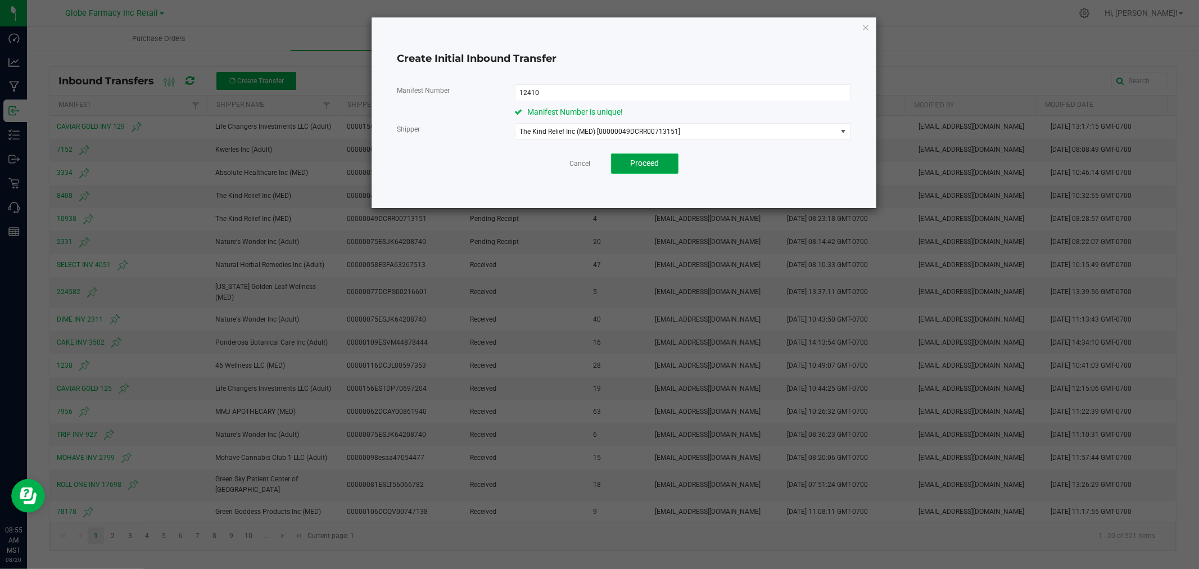
click at [653, 162] on span "Proceed" at bounding box center [644, 163] width 29 height 9
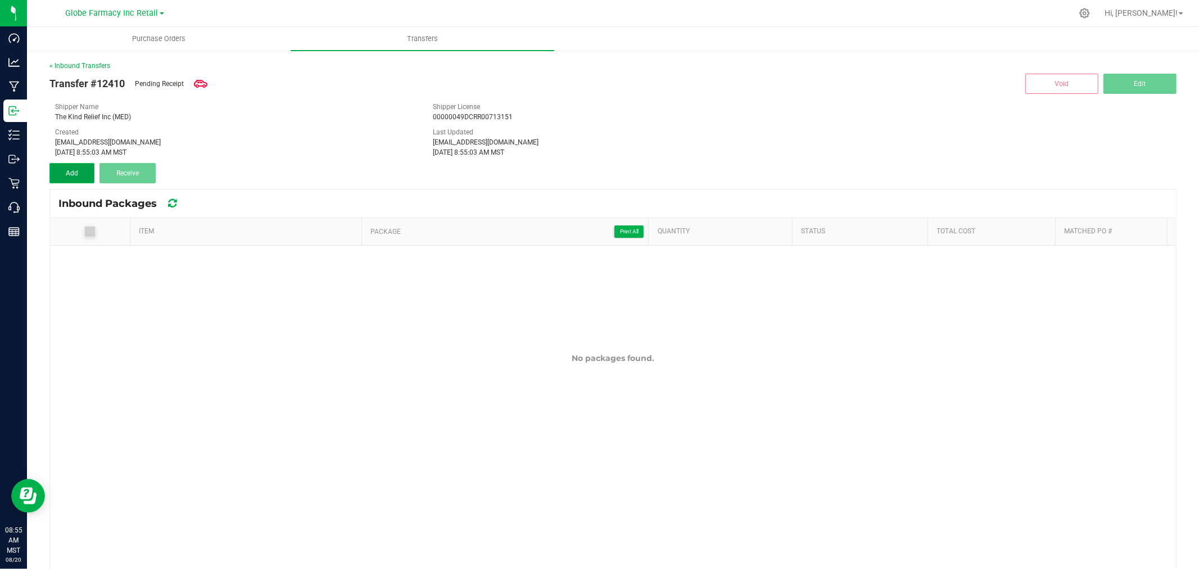
click at [75, 177] on button "Add" at bounding box center [71, 173] width 45 height 20
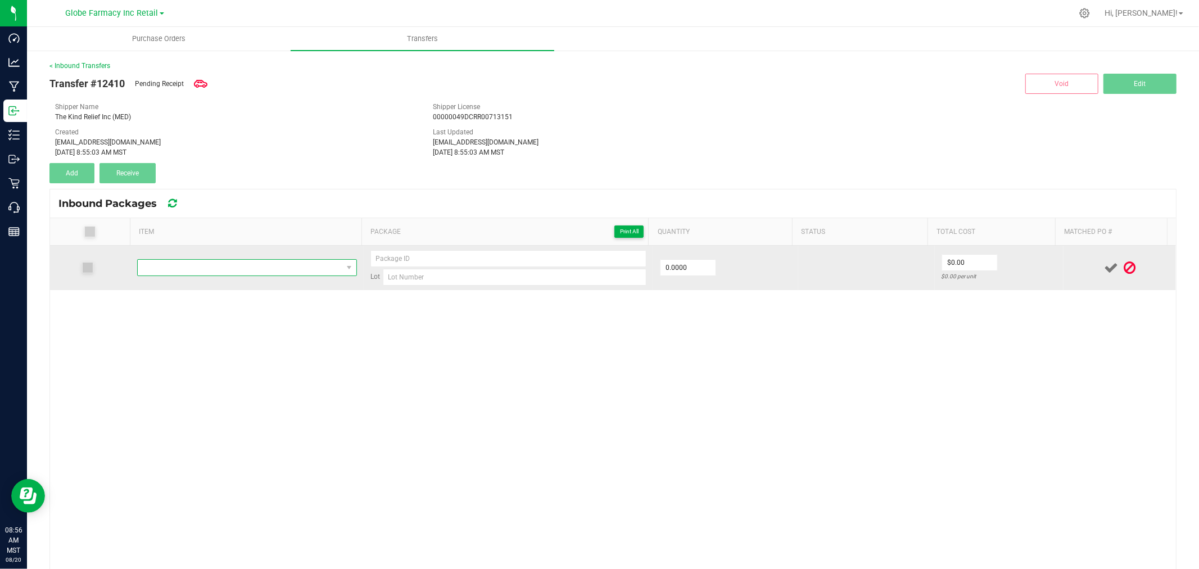
click at [270, 269] on span "NO DATA FOUND" at bounding box center [240, 268] width 205 height 16
type input "MFUSED FIRE BLUE DREAM LIQUID DIAMONDS DISPOSABLE 2G"
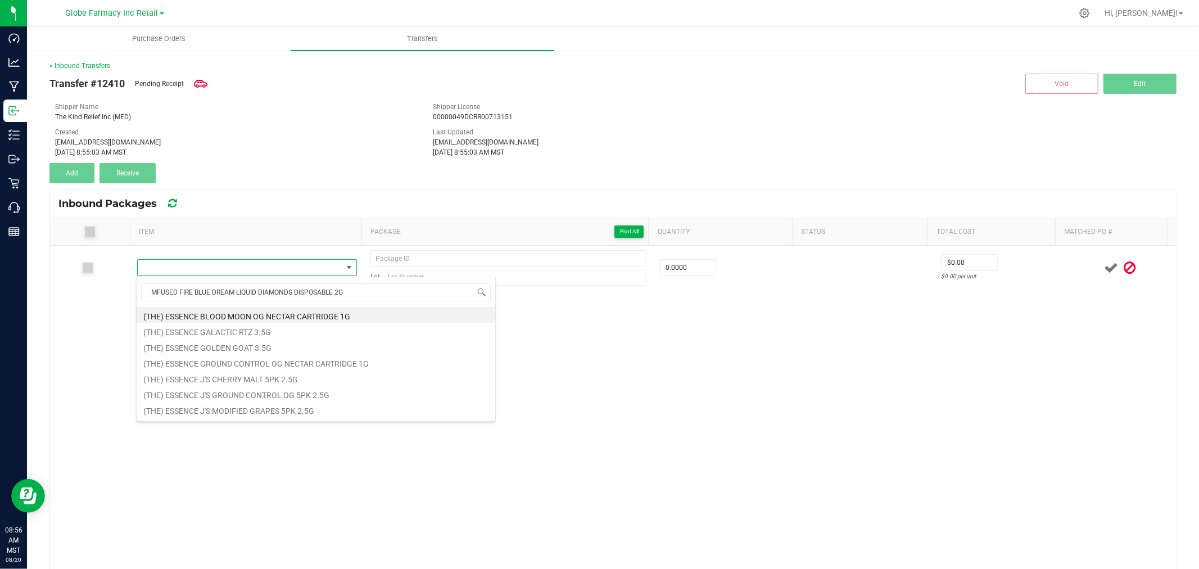
click at [294, 242] on th "Item" at bounding box center [246, 232] width 232 height 28
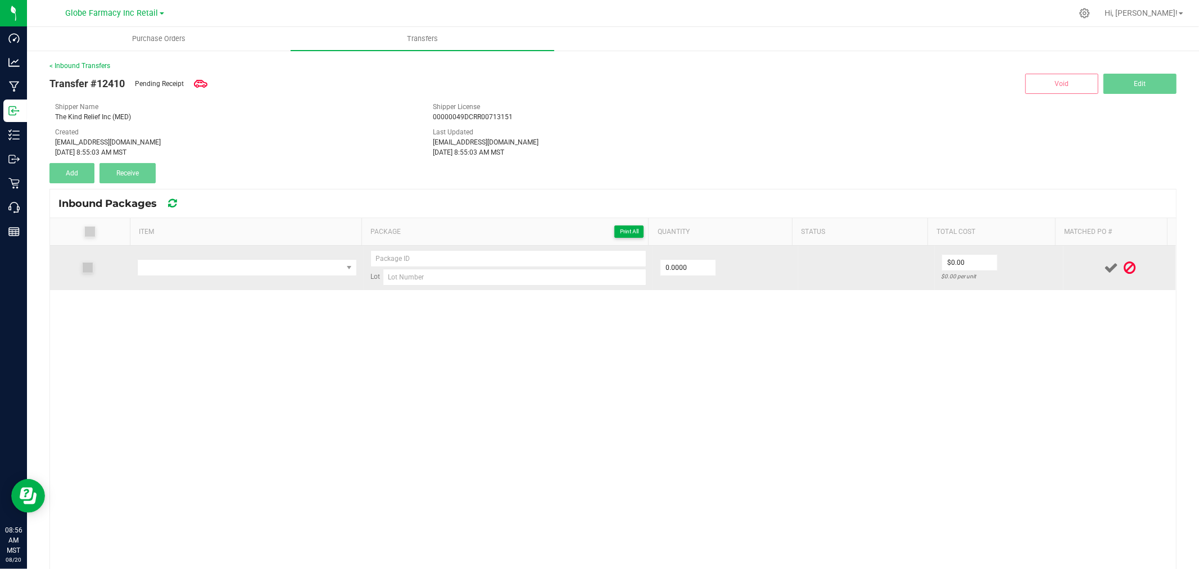
click at [269, 278] on td at bounding box center [246, 268] width 233 height 44
click at [269, 273] on span "NO DATA FOUND" at bounding box center [240, 268] width 205 height 16
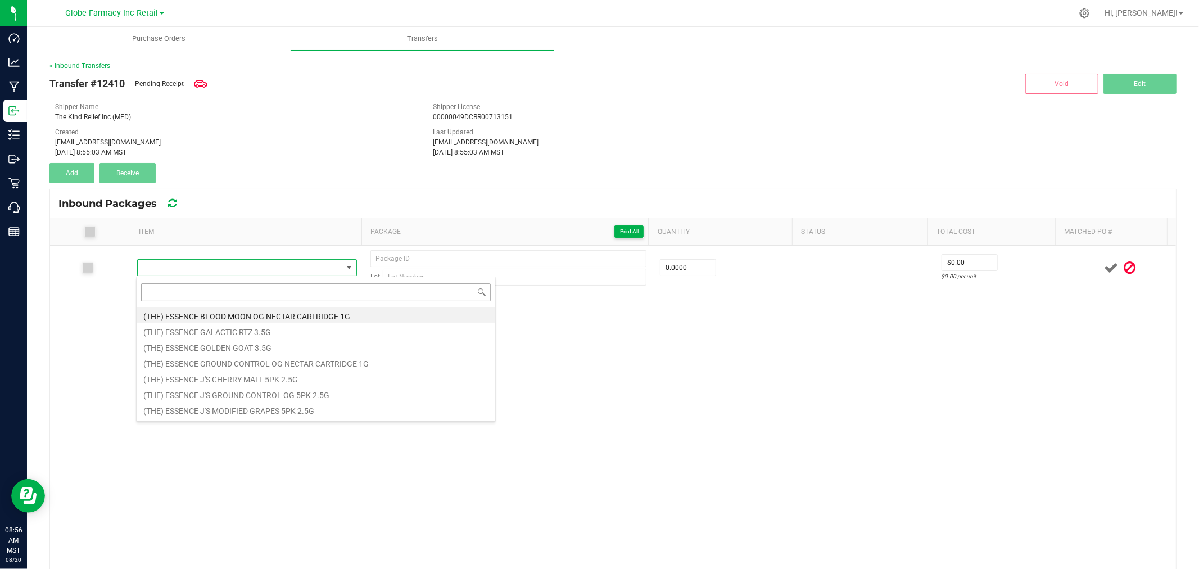
type input "MFUSED FIRE BLUE DREAM LIQUID DIAMONDS DISPOSABLE 2G"
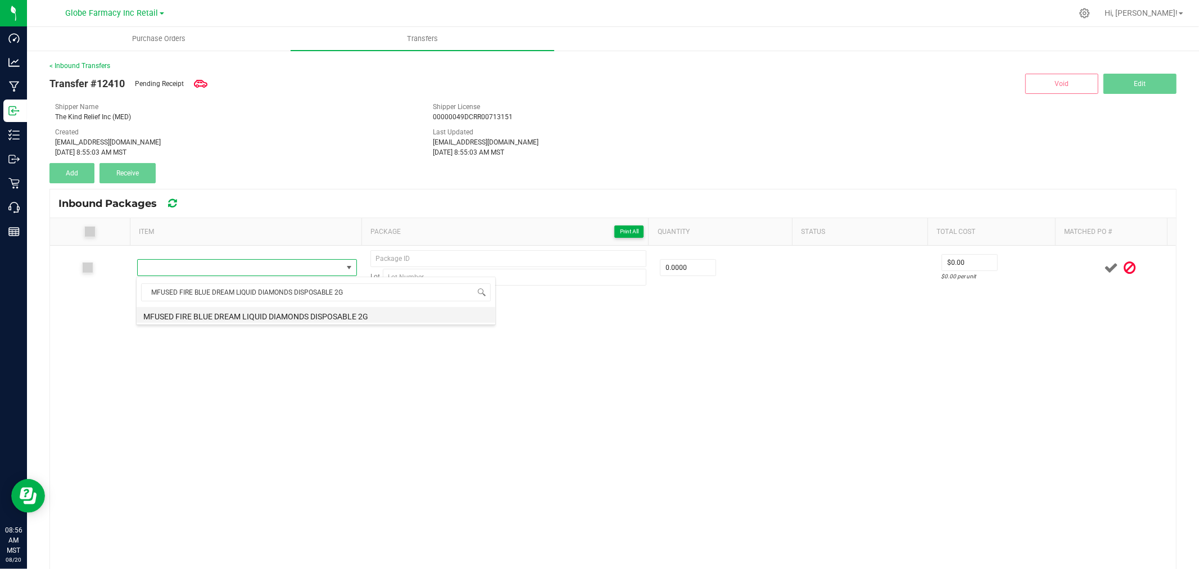
click at [210, 313] on li "MFUSED FIRE BLUE DREAM LIQUID DIAMONDS DISPOSABLE 2G" at bounding box center [316, 315] width 359 height 16
type input "0 ea"
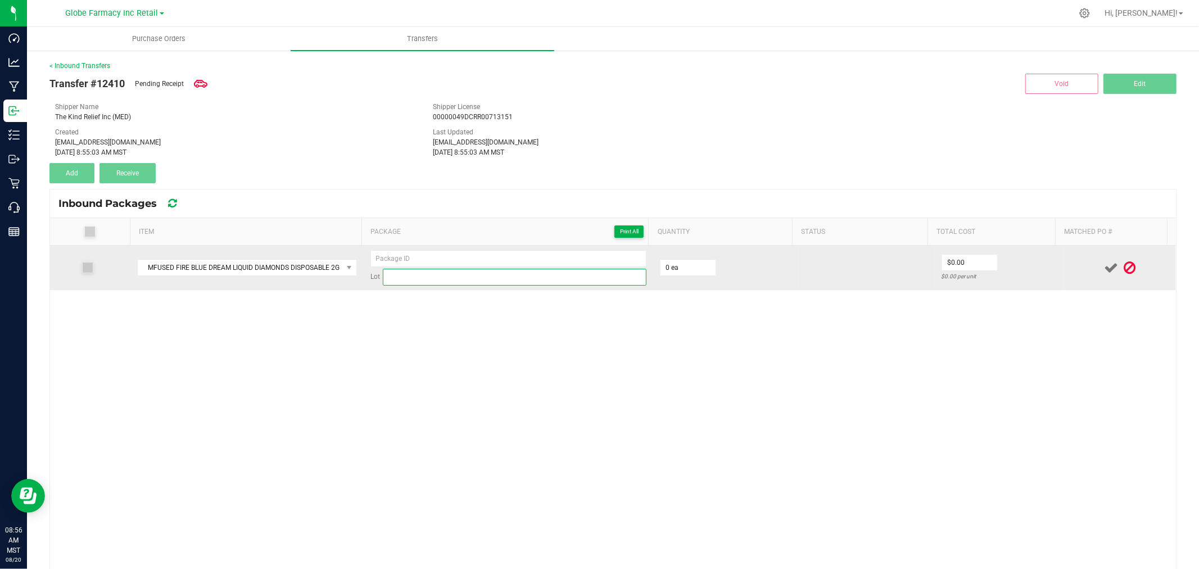
click at [521, 271] on input at bounding box center [515, 277] width 264 height 17
paste input "42105"
type input "42105"
drag, startPoint x: 514, startPoint y: 252, endPoint x: 530, endPoint y: 252, distance: 15.7
click at [514, 252] on input at bounding box center [508, 258] width 276 height 17
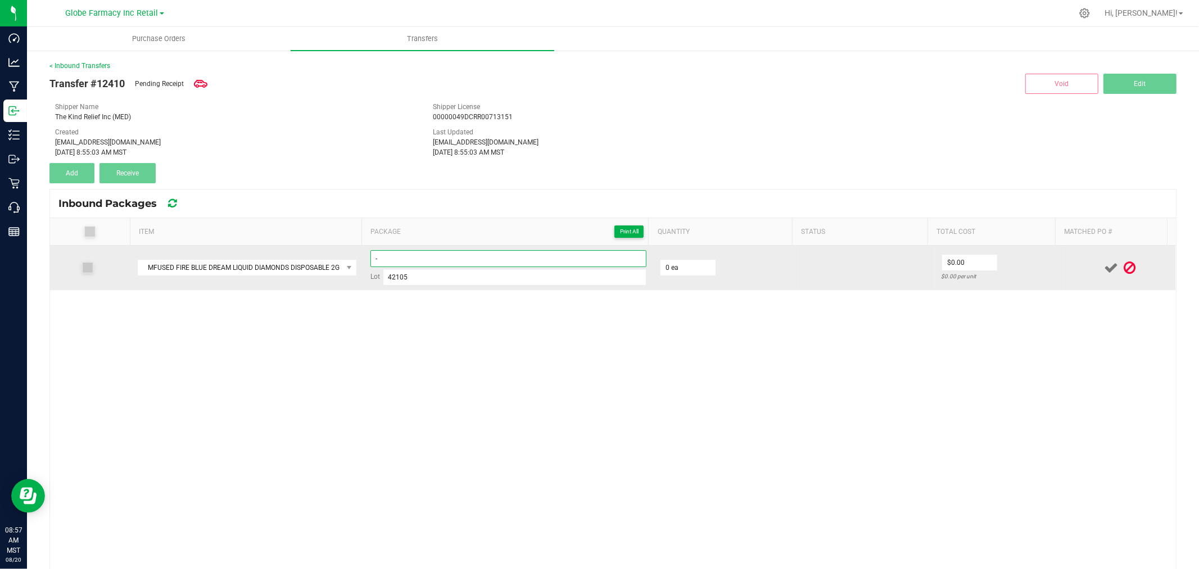
type input "-"
type input "- 1"
click at [695, 268] on input "0" at bounding box center [688, 268] width 55 height 16
type input "40 ea"
type input "$18.75"
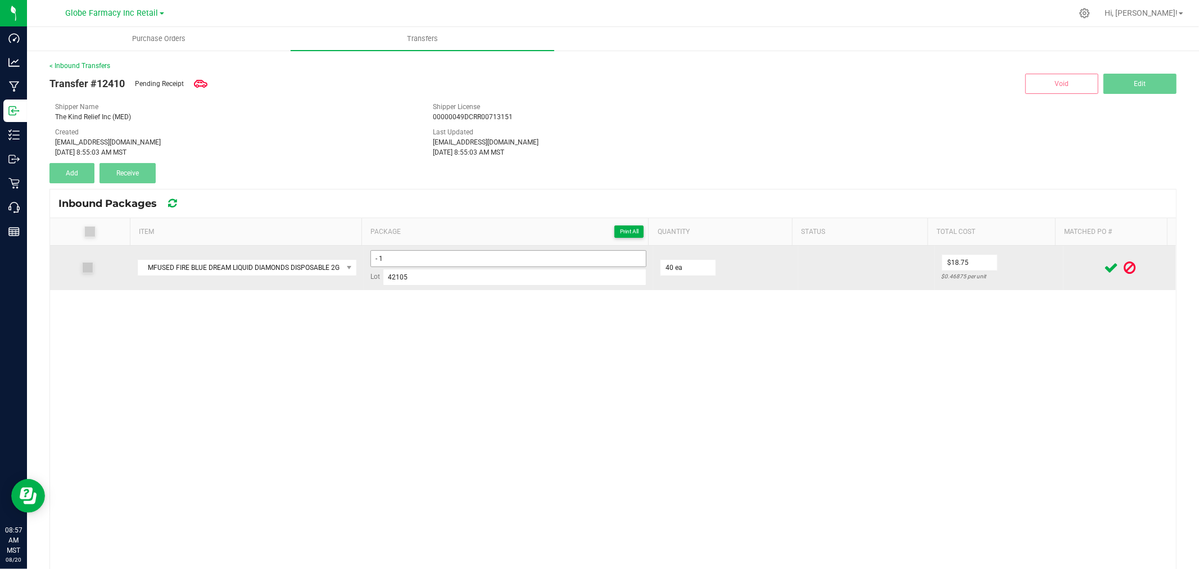
click at [547, 251] on td "- 1 Lot 42105" at bounding box center [509, 268] width 290 height 44
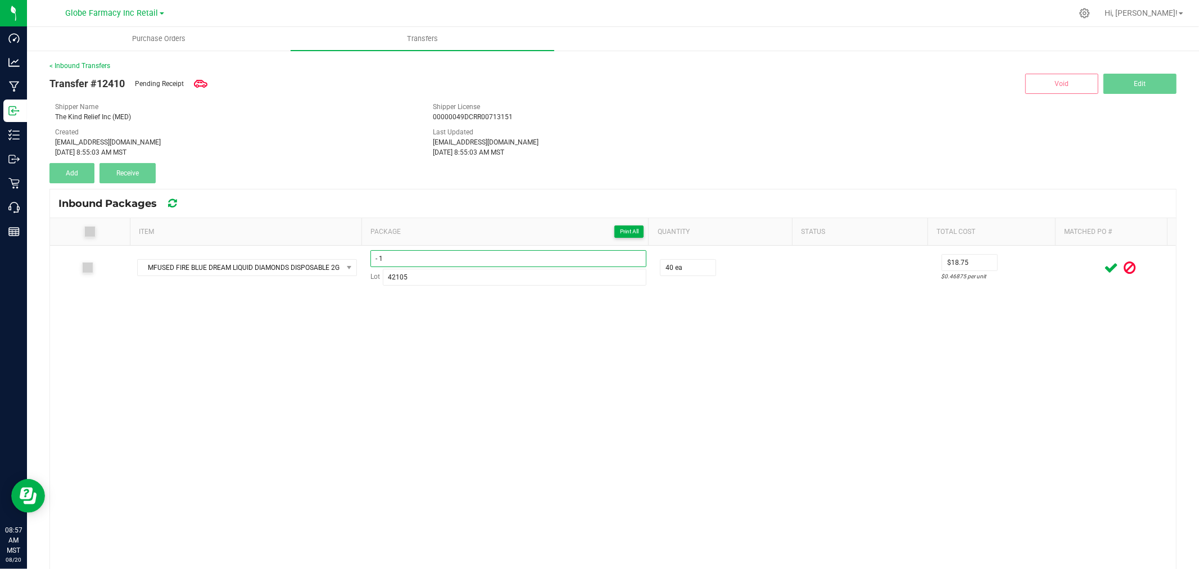
drag, startPoint x: 546, startPoint y: 253, endPoint x: 37, endPoint y: 207, distance: 511.4
click at [38, 206] on div "< Inbound Transfers Transfer #12410 Pending Receipt Void Edit Shipper Name The …" at bounding box center [613, 372] width 1172 height 646
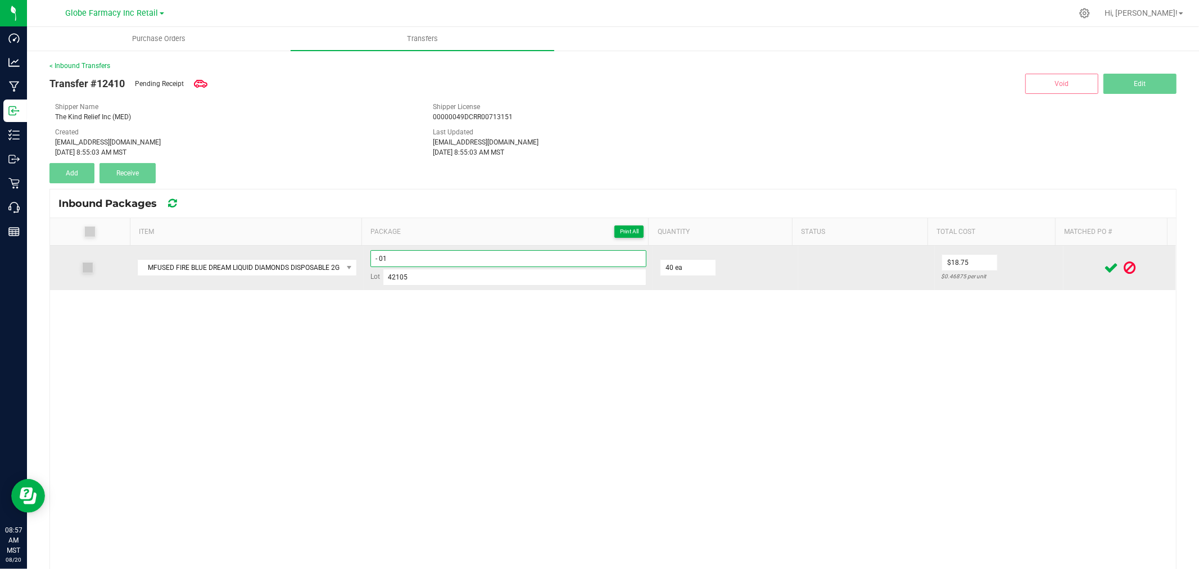
type input "- 01"
click at [1104, 273] on icon at bounding box center [1111, 268] width 14 height 14
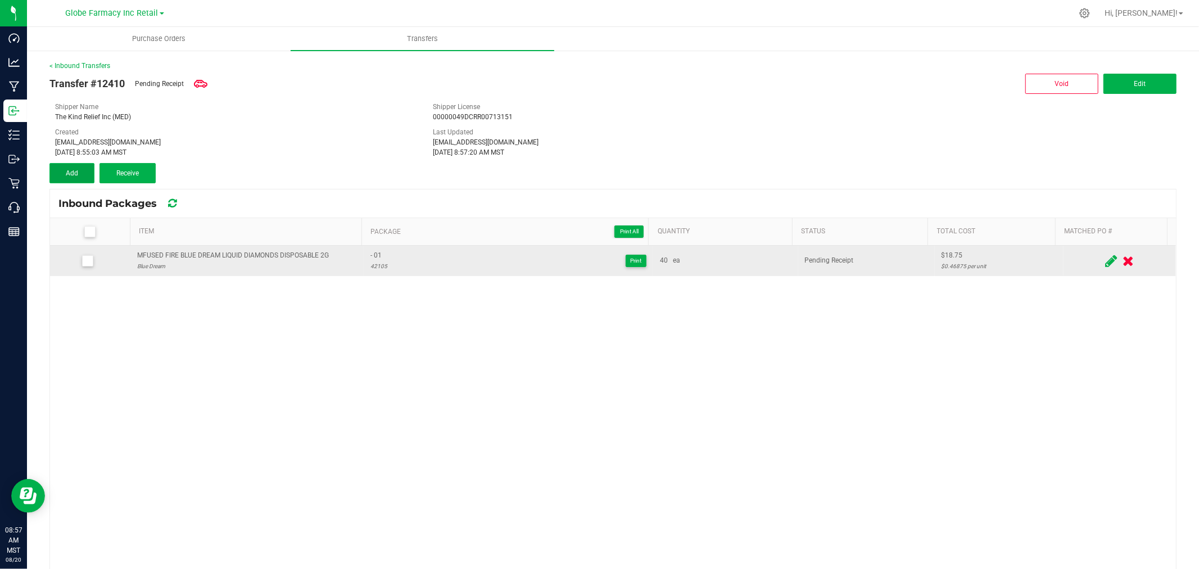
click at [85, 170] on button "Add" at bounding box center [71, 173] width 45 height 20
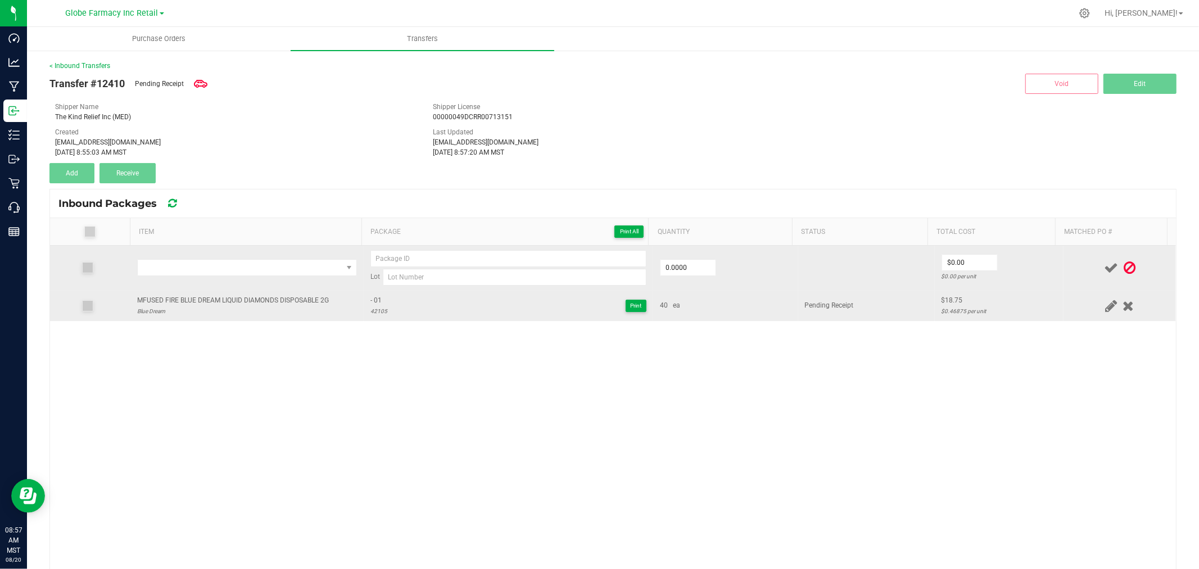
click at [218, 305] on div "MFUSED FIRE BLUE DREAM LIQUID DIAMONDS DISPOSABLE 2G" at bounding box center [233, 300] width 192 height 11
click at [216, 301] on div "MFUSED FIRE BLUE DREAM LIQUID DIAMONDS DISPOSABLE 2G" at bounding box center [233, 300] width 192 height 11
click at [225, 263] on span "NO DATA FOUND" at bounding box center [240, 268] width 205 height 16
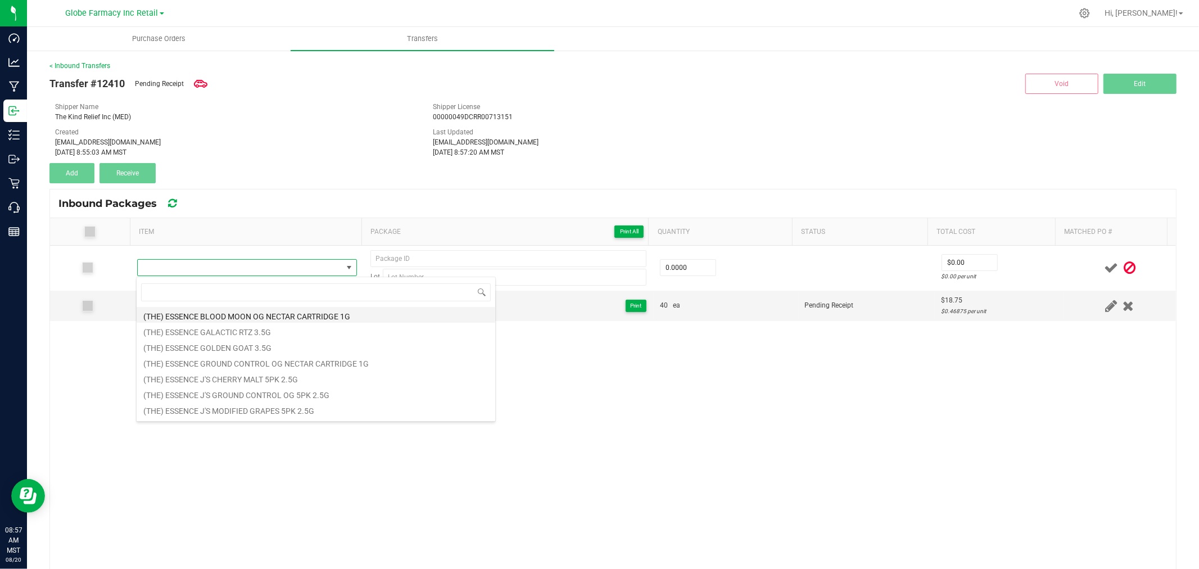
type input "42105"
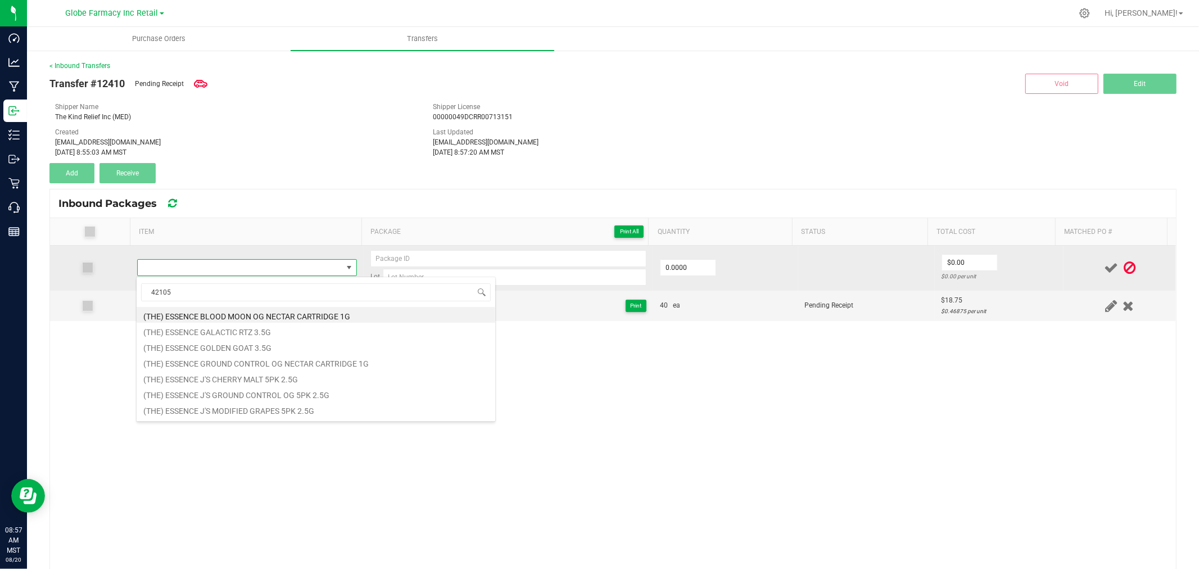
click at [261, 247] on td at bounding box center [246, 268] width 233 height 45
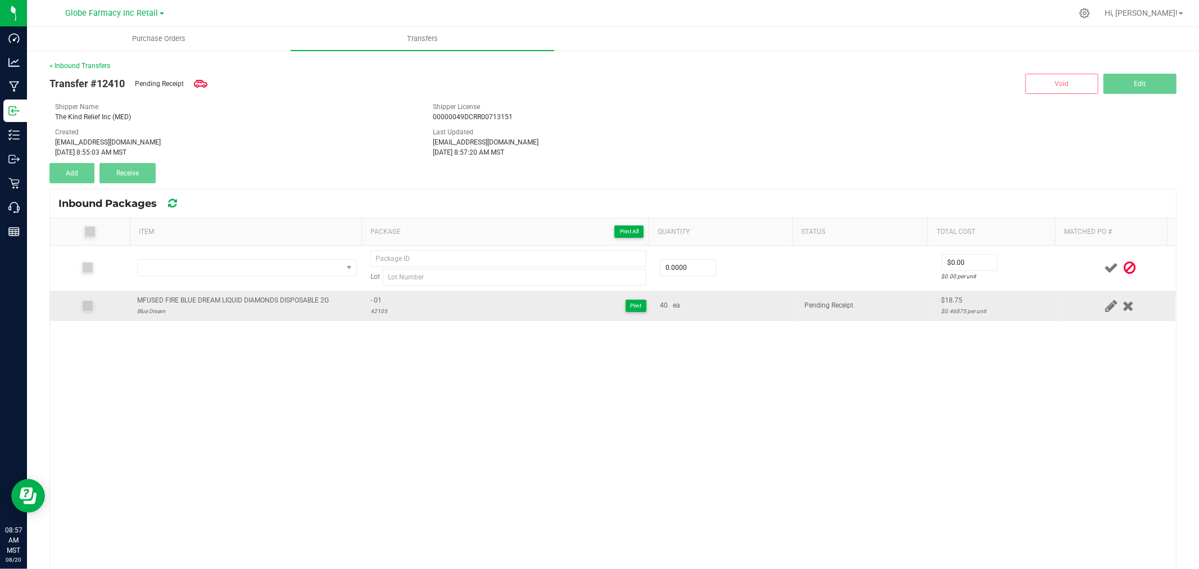
click at [234, 305] on div "MFUSED FIRE BLUE DREAM LIQUID DIAMONDS DISPOSABLE 2G" at bounding box center [233, 300] width 192 height 11
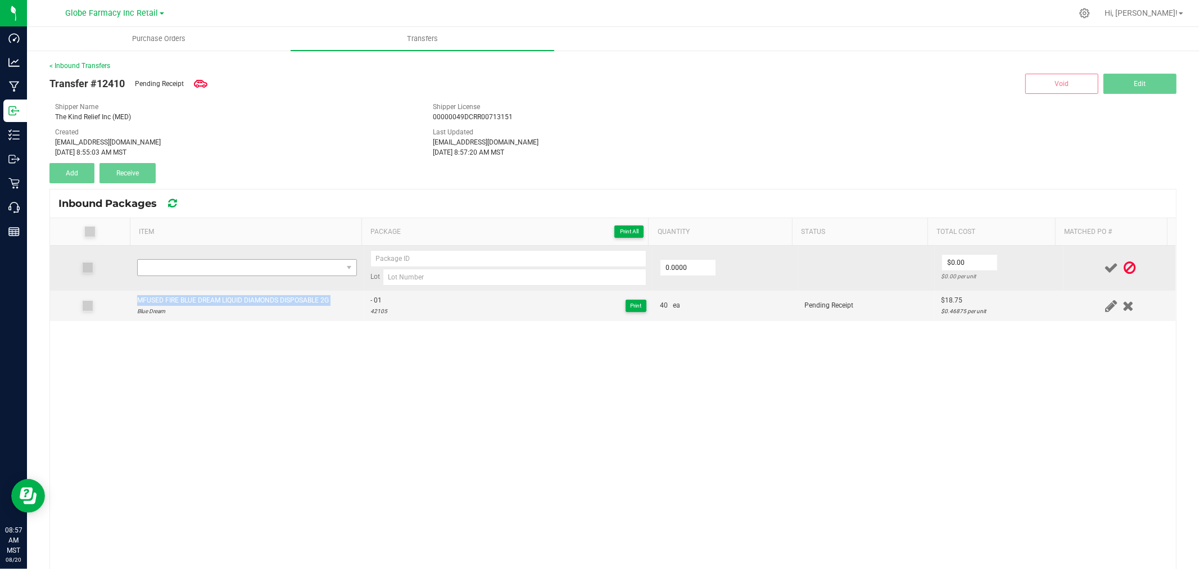
copy div "MFUSED FIRE BLUE DREAM LIQUID DIAMONDS DISPOSABLE 2G"
click at [225, 263] on span "NO DATA FOUND" at bounding box center [240, 268] width 205 height 16
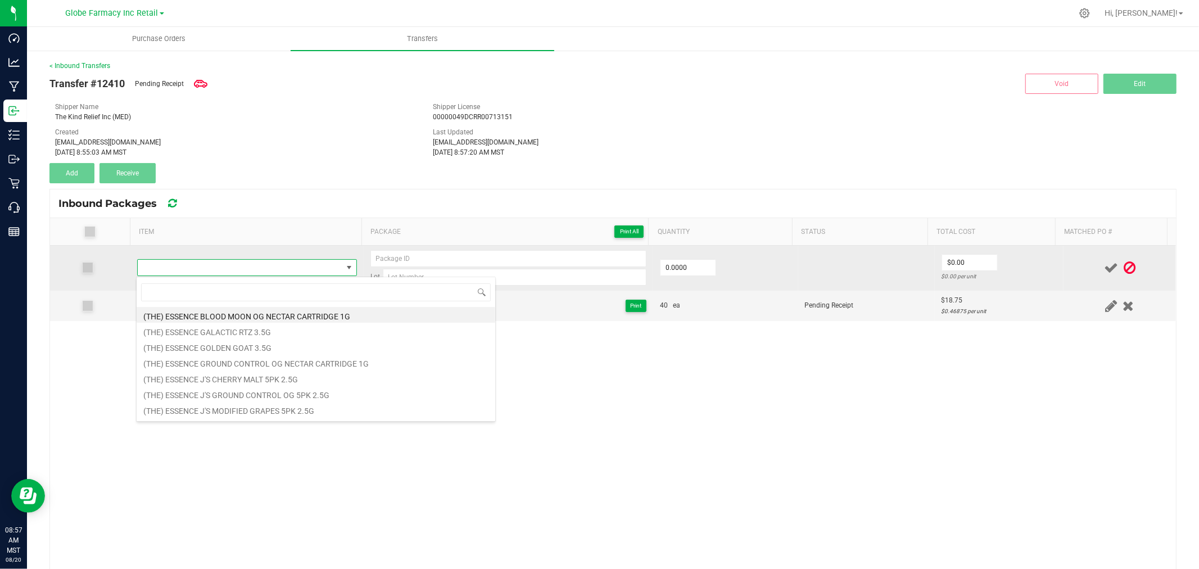
type input "MFUSED FIRE BLUE DREAM LIQUID DIAMONDS DISPOSABLE 2G"
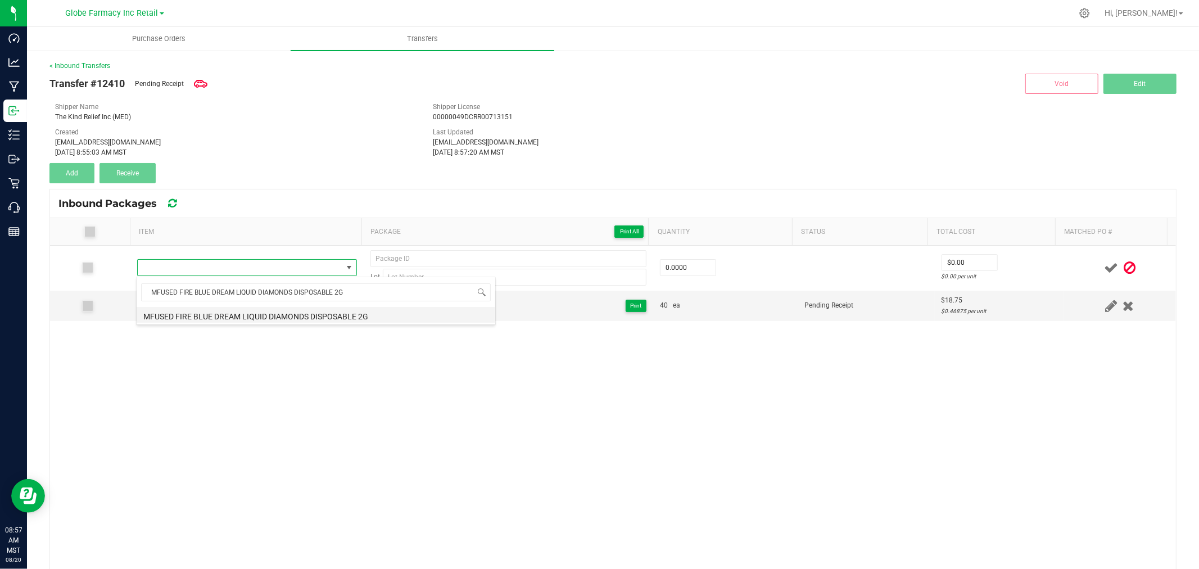
click at [259, 321] on li "MFUSED FIRE BLUE DREAM LIQUID DIAMONDS DISPOSABLE 2G" at bounding box center [316, 315] width 359 height 16
type input "0 ea"
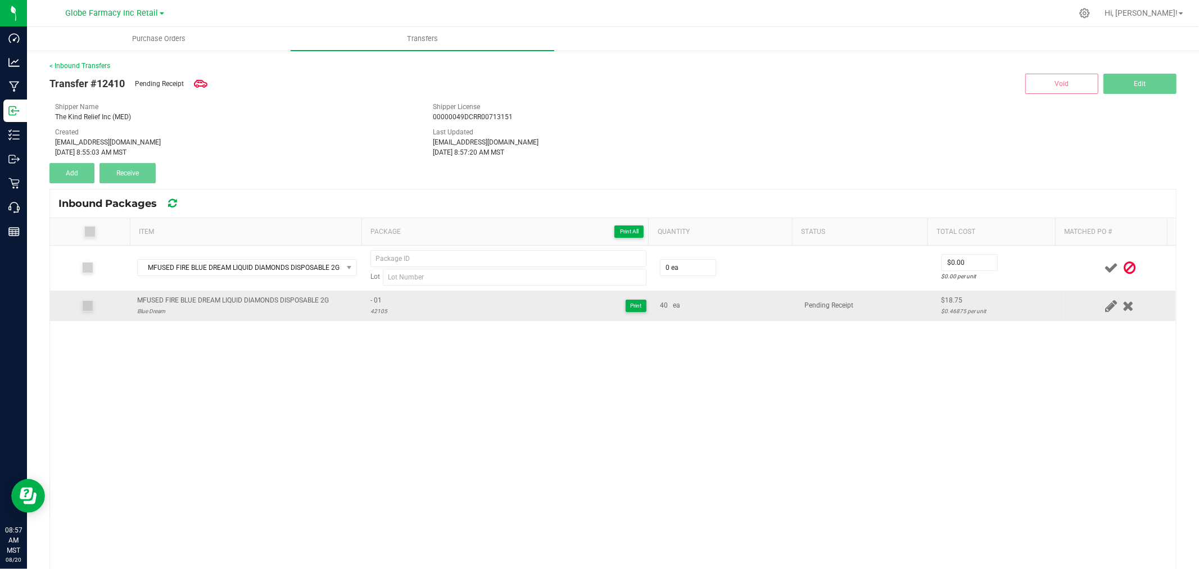
click at [370, 306] on div "42105" at bounding box center [378, 311] width 17 height 11
type input "42105"
click at [370, 301] on span "- 01" at bounding box center [378, 300] width 17 height 11
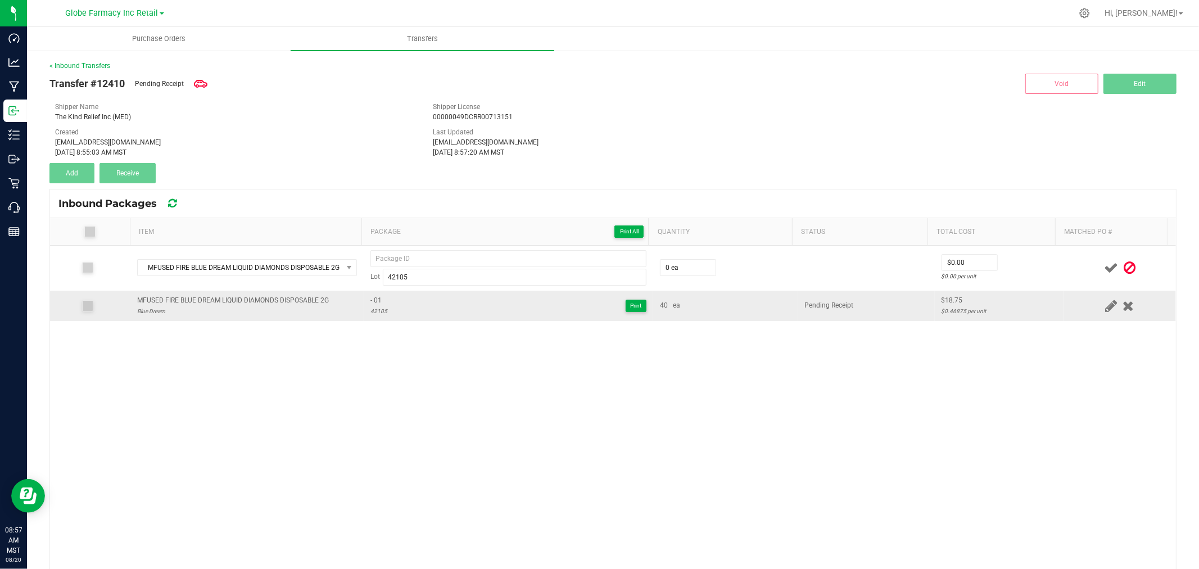
click at [370, 301] on span "- 01" at bounding box center [378, 300] width 17 height 11
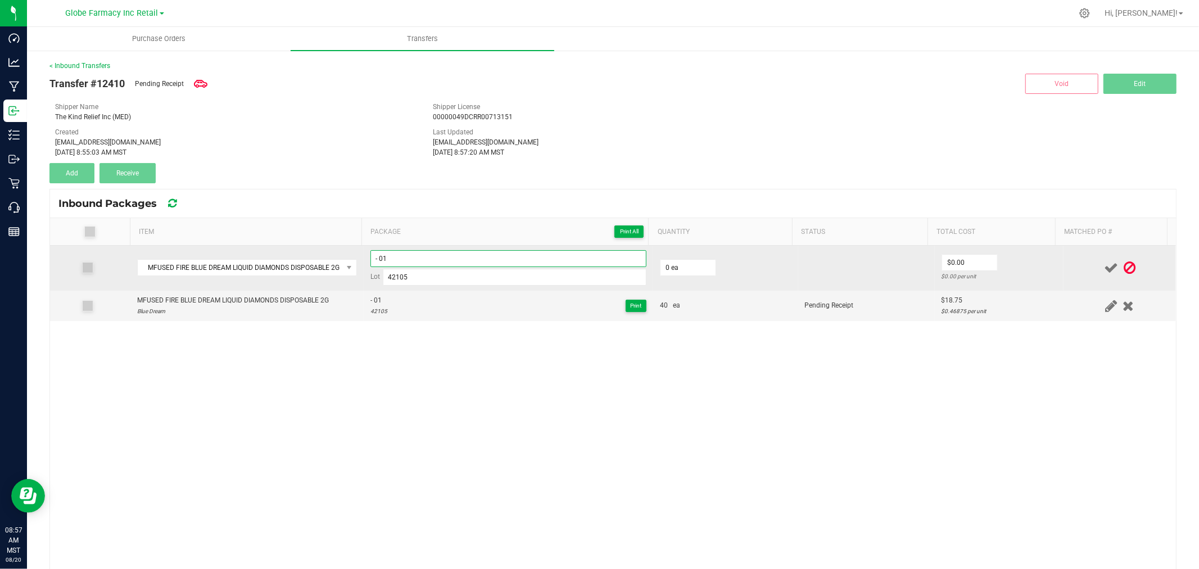
click at [409, 253] on input "- 01" at bounding box center [508, 258] width 276 height 17
click at [409, 257] on input "- 01" at bounding box center [508, 258] width 276 height 17
type input "- 02"
click at [669, 261] on input "0" at bounding box center [688, 268] width 55 height 16
type input "40 ea"
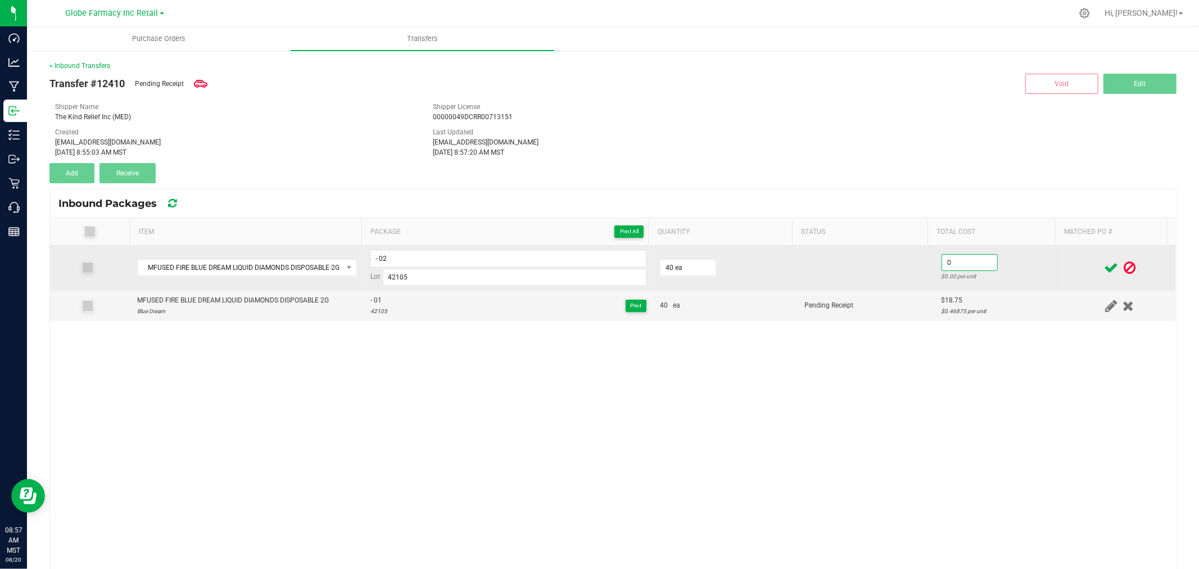
click at [947, 261] on input "0" at bounding box center [969, 263] width 55 height 16
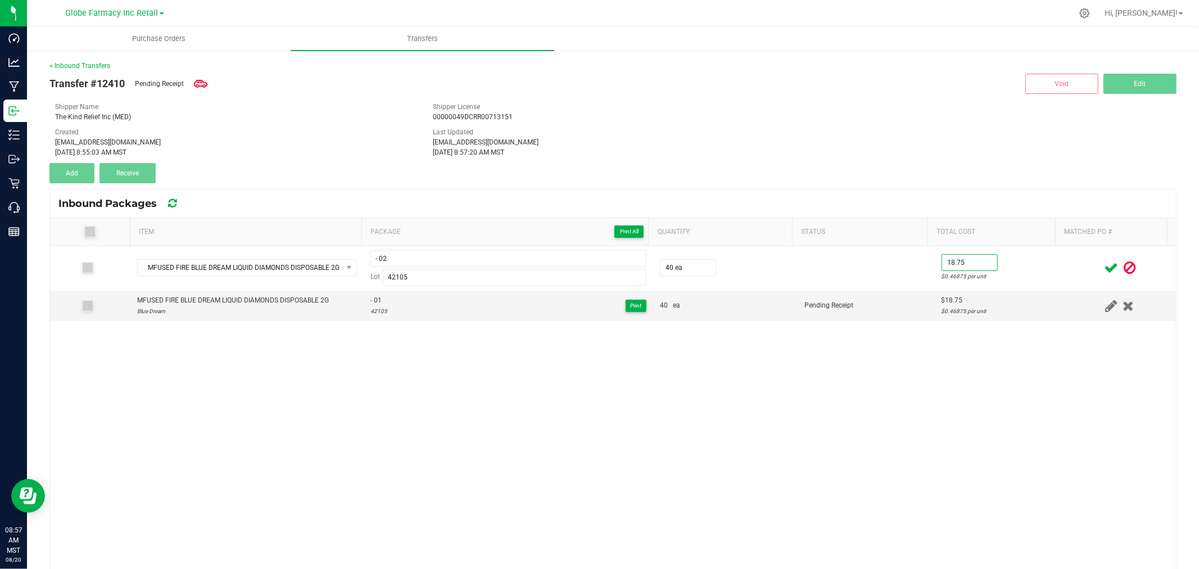
type input "$18.75"
click at [1064, 276] on td at bounding box center [1120, 268] width 112 height 45
click at [1104, 265] on icon at bounding box center [1111, 268] width 14 height 14
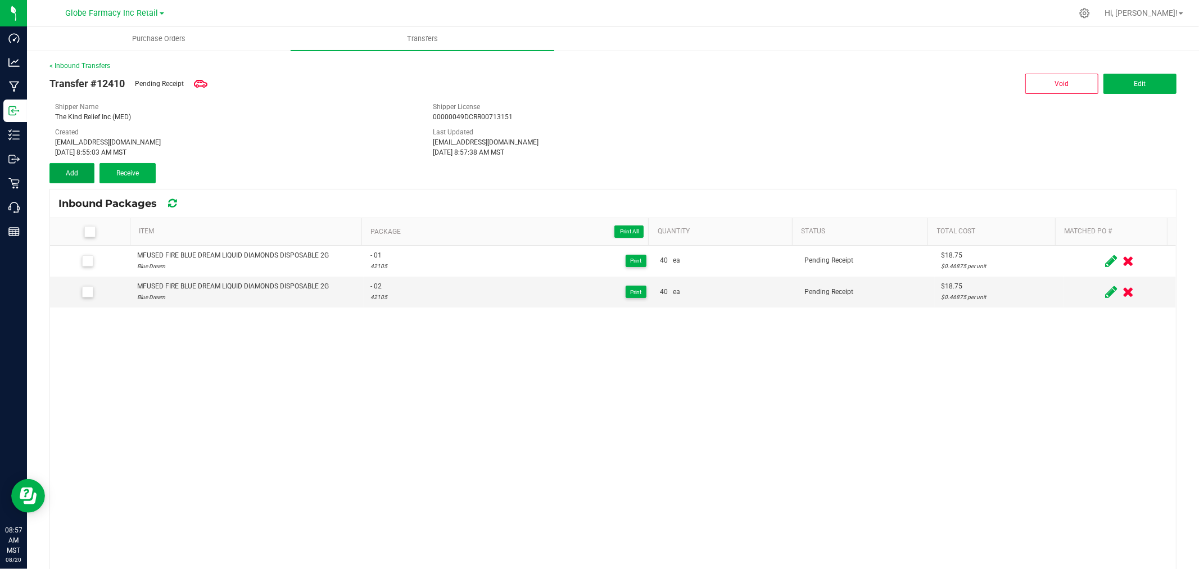
click at [68, 167] on button "Add" at bounding box center [71, 173] width 45 height 20
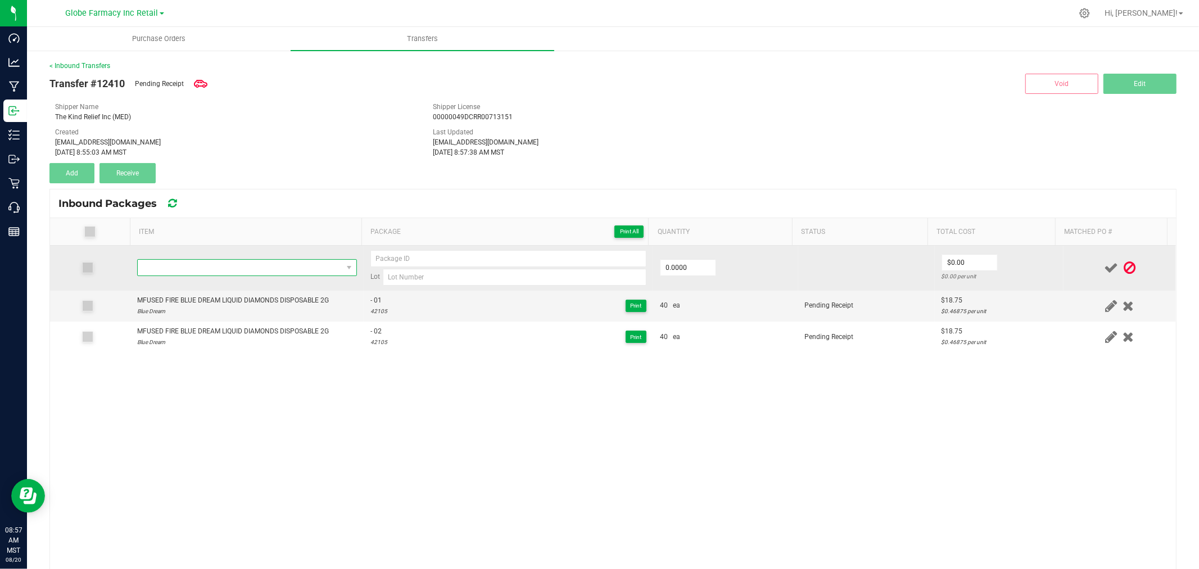
click at [206, 261] on span "NO DATA FOUND" at bounding box center [240, 268] width 205 height 16
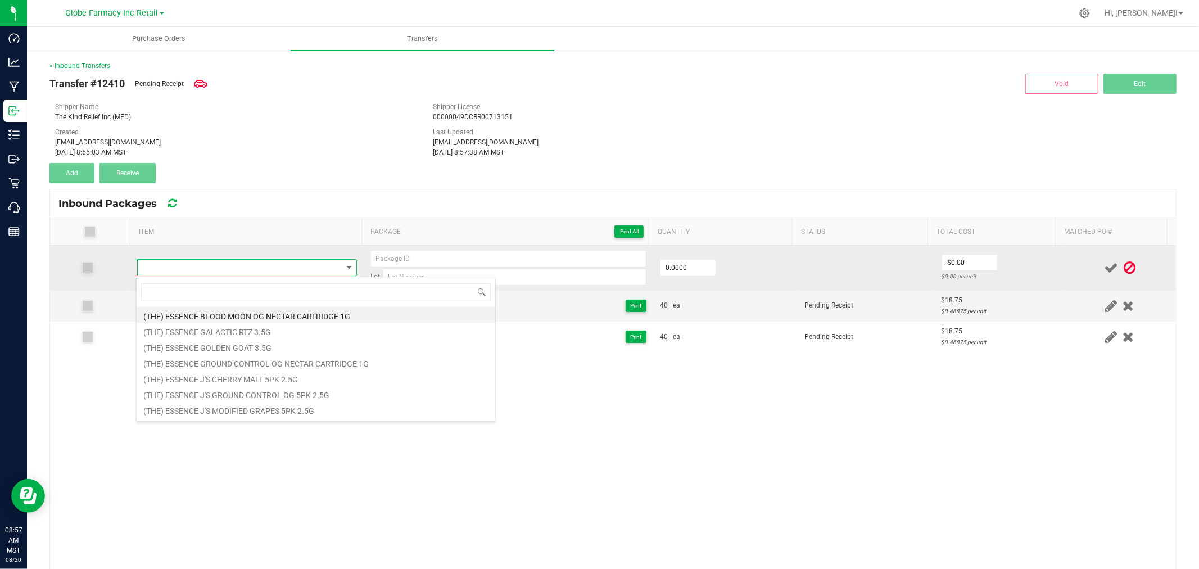
type input "MFUSED FIRE BLUE DREAM LIQUID DIAMONDS DISPOSABLE 2G"
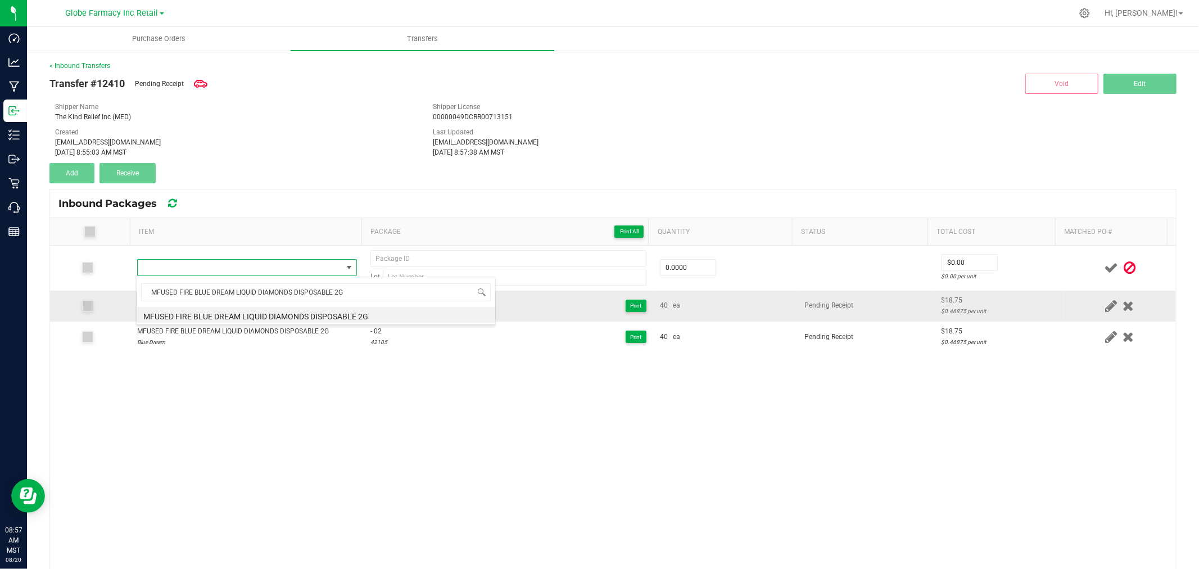
drag, startPoint x: 284, startPoint y: 311, endPoint x: 291, endPoint y: 315, distance: 7.8
click at [286, 313] on li "MFUSED FIRE BLUE DREAM LIQUID DIAMONDS DISPOSABLE 2G" at bounding box center [316, 315] width 359 height 16
type input "0 ea"
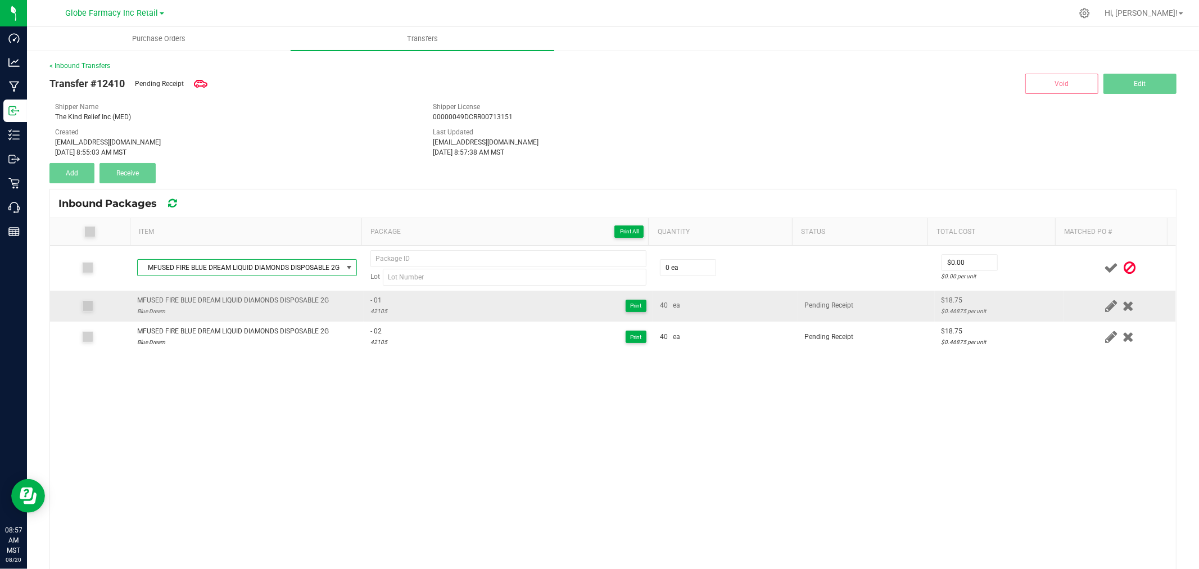
click at [373, 308] on div "42105" at bounding box center [378, 311] width 17 height 11
drag, startPoint x: 373, startPoint y: 310, endPoint x: 385, endPoint y: 311, distance: 12.5
click at [385, 311] on div "- 01 42105 Print" at bounding box center [508, 305] width 276 height 21
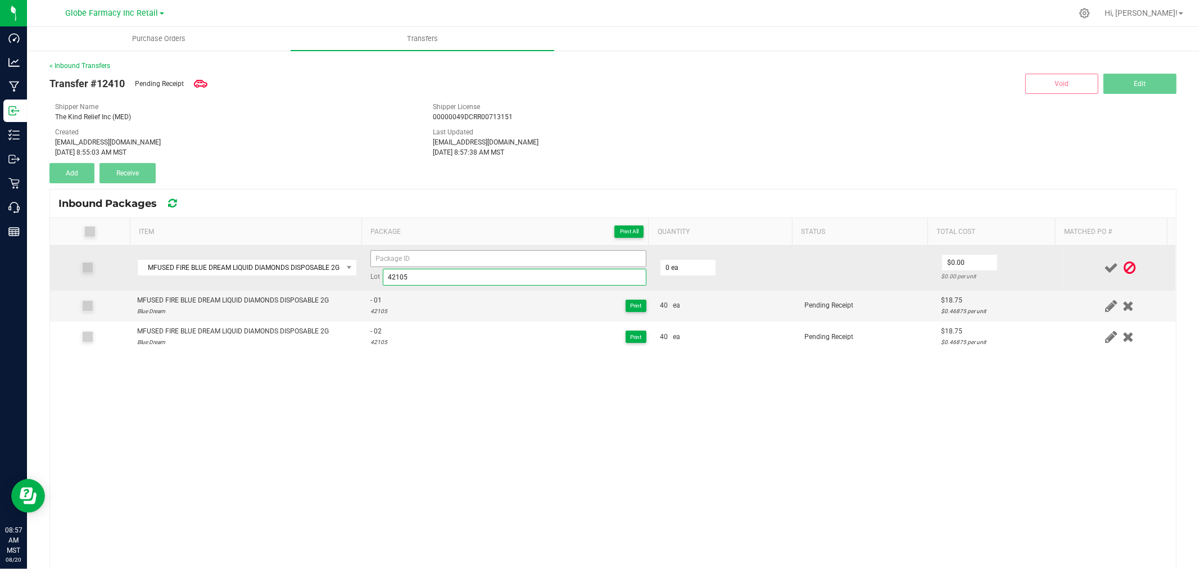
type input "42105"
click at [400, 252] on input at bounding box center [508, 258] width 276 height 17
type input "- 03"
click at [692, 253] on td "0 ea" at bounding box center [725, 268] width 145 height 45
click at [687, 272] on input "0" at bounding box center [688, 268] width 55 height 16
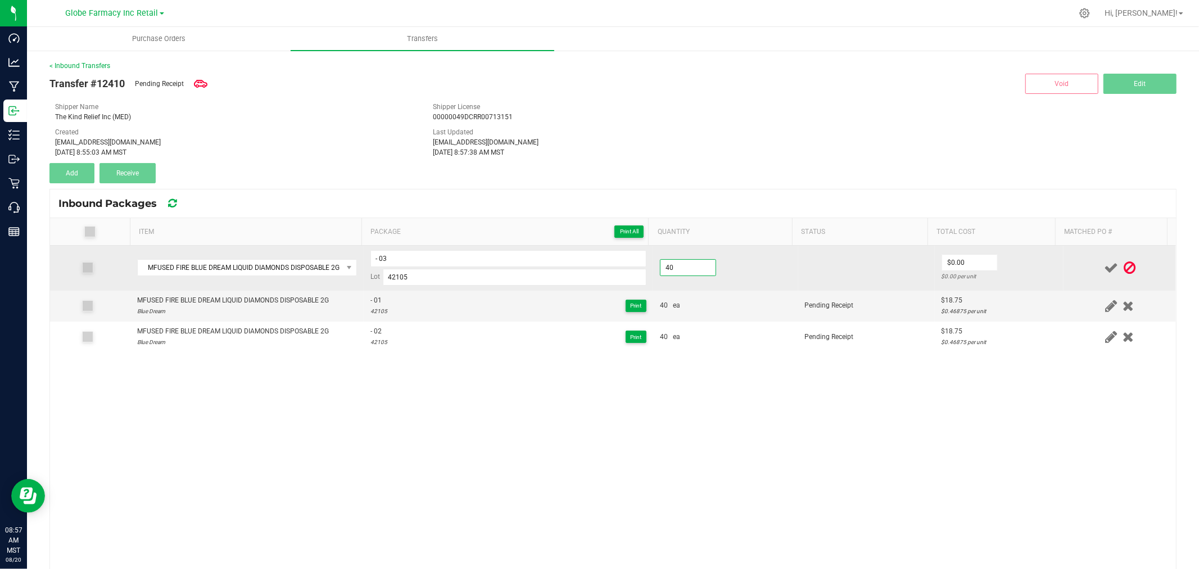
type input "40 ea"
type input "$18.75"
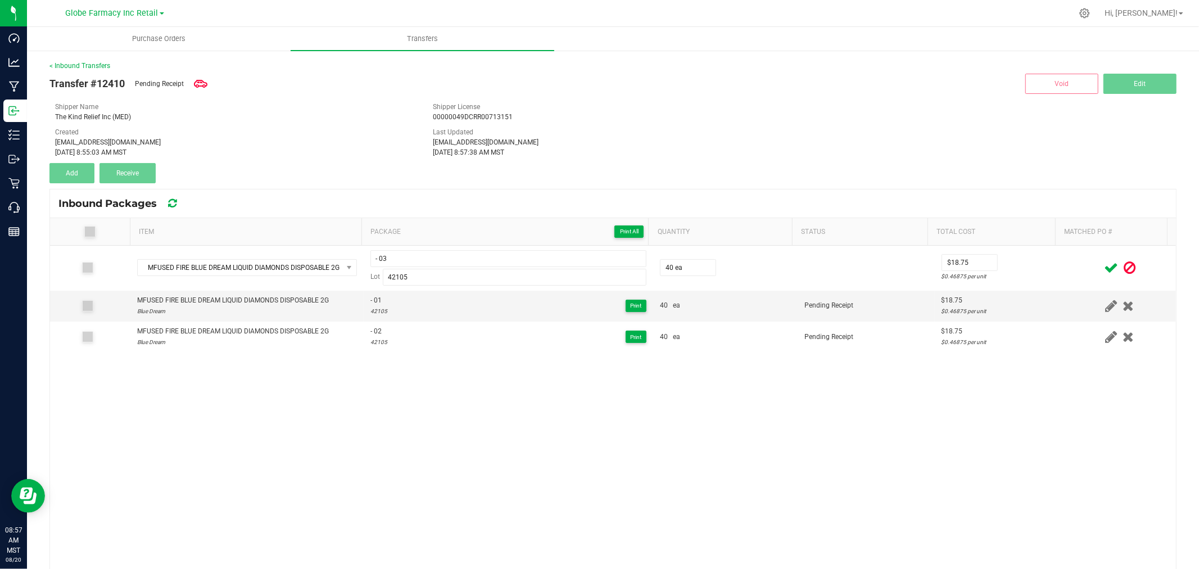
drag, startPoint x: 1089, startPoint y: 268, endPoint x: 886, endPoint y: 234, distance: 206.3
click at [1104, 267] on icon at bounding box center [1111, 268] width 14 height 14
click at [71, 175] on span "Add" at bounding box center [72, 173] width 12 height 8
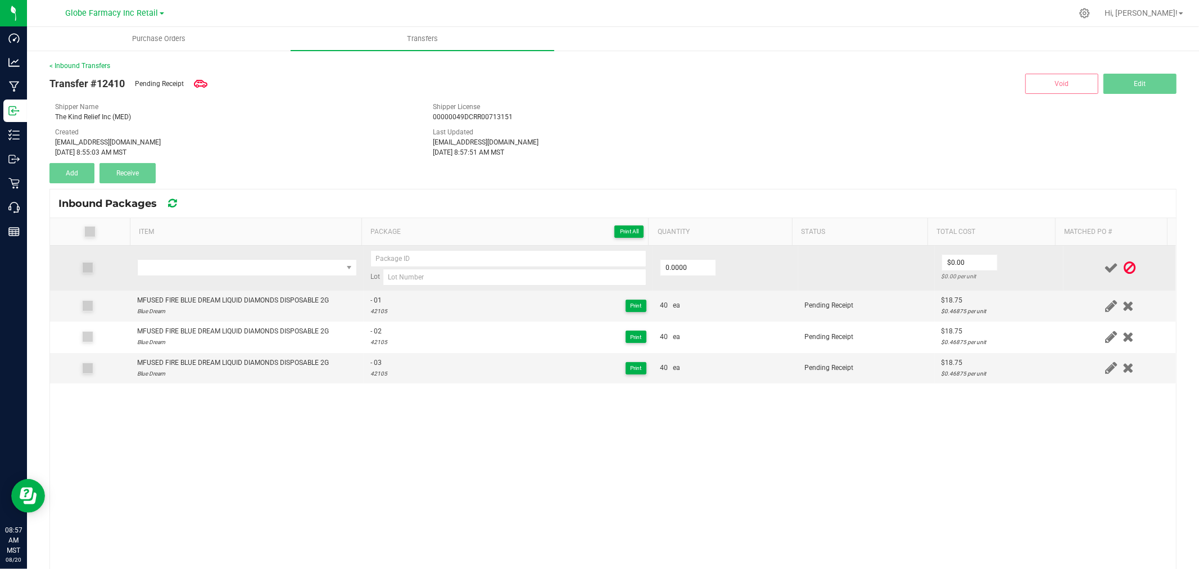
click at [159, 256] on td at bounding box center [246, 268] width 233 height 45
click at [165, 265] on span "NO DATA FOUND" at bounding box center [240, 268] width 205 height 16
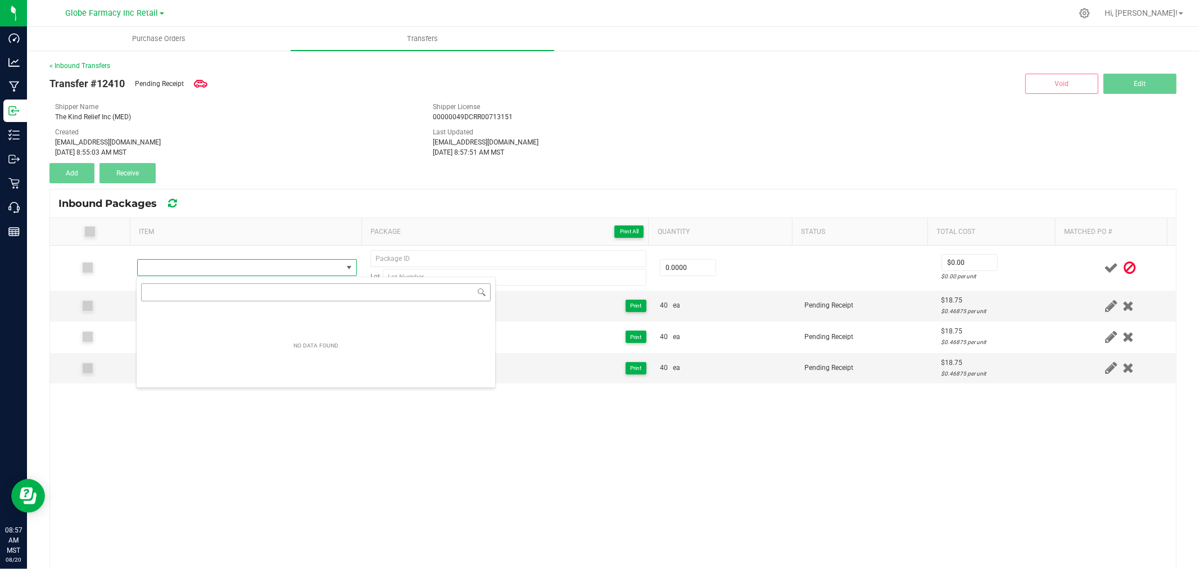
type input "MFUSED FIRE BLUE DREAM LIQUID DIAMONDS DISPOSABLE 2G"
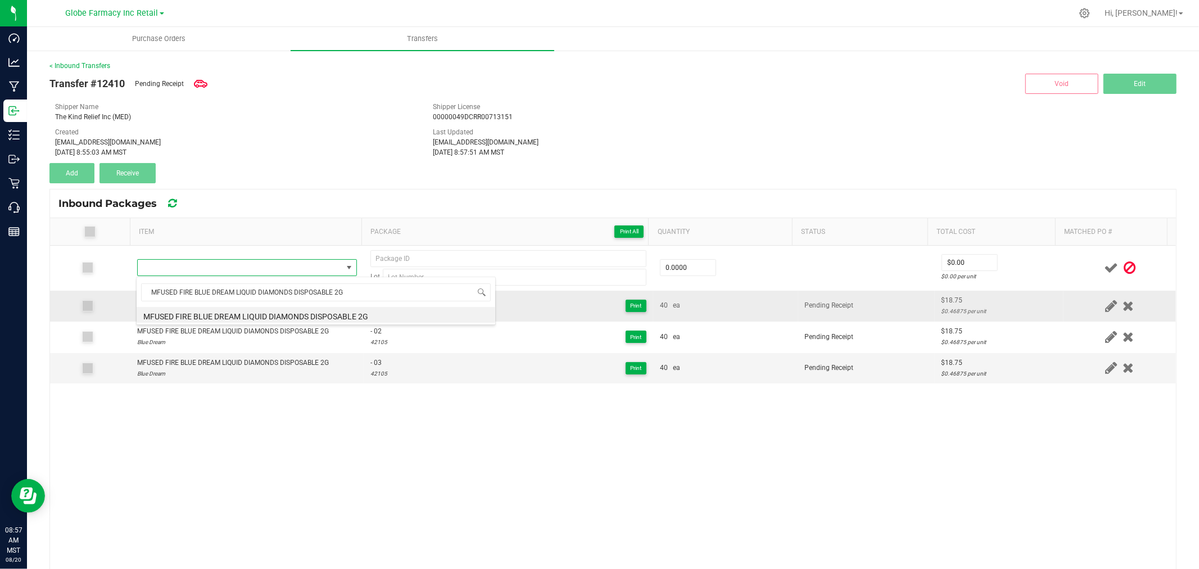
drag, startPoint x: 315, startPoint y: 313, endPoint x: 322, endPoint y: 310, distance: 7.5
click at [315, 314] on li "MFUSED FIRE BLUE DREAM LIQUID DIAMONDS DISPOSABLE 2G" at bounding box center [316, 315] width 359 height 16
type input "0 ea"
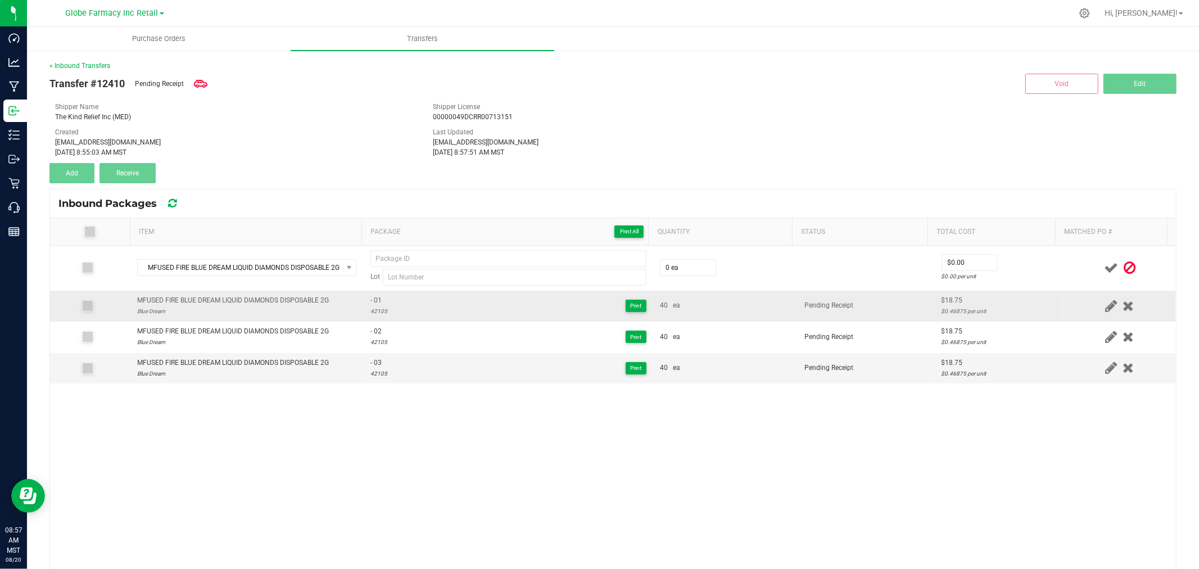
click at [370, 310] on div "42105" at bounding box center [378, 311] width 17 height 11
click at [371, 311] on div "42105" at bounding box center [378, 311] width 17 height 11
click at [372, 313] on div "42105" at bounding box center [378, 311] width 17 height 11
drag, startPoint x: 383, startPoint y: 311, endPoint x: 399, endPoint y: 296, distance: 22.3
click at [399, 296] on div "- 01 42105 Print" at bounding box center [508, 305] width 276 height 21
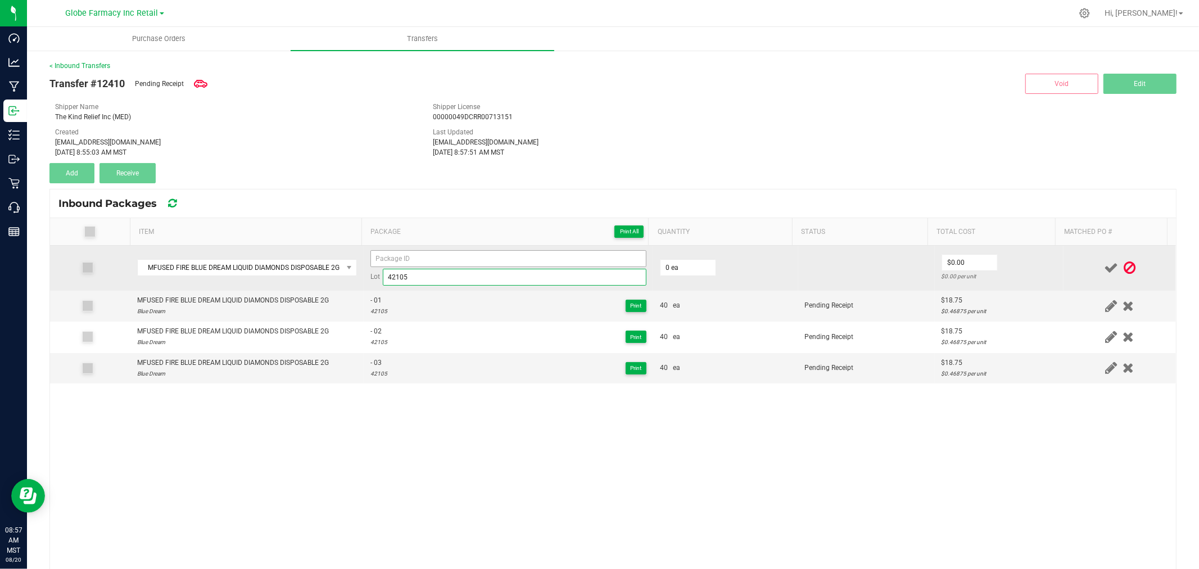
type input "42105"
click at [412, 264] on input at bounding box center [508, 258] width 276 height 17
type input "- 04"
click at [687, 272] on input "0" at bounding box center [688, 268] width 55 height 16
type input "40 ea"
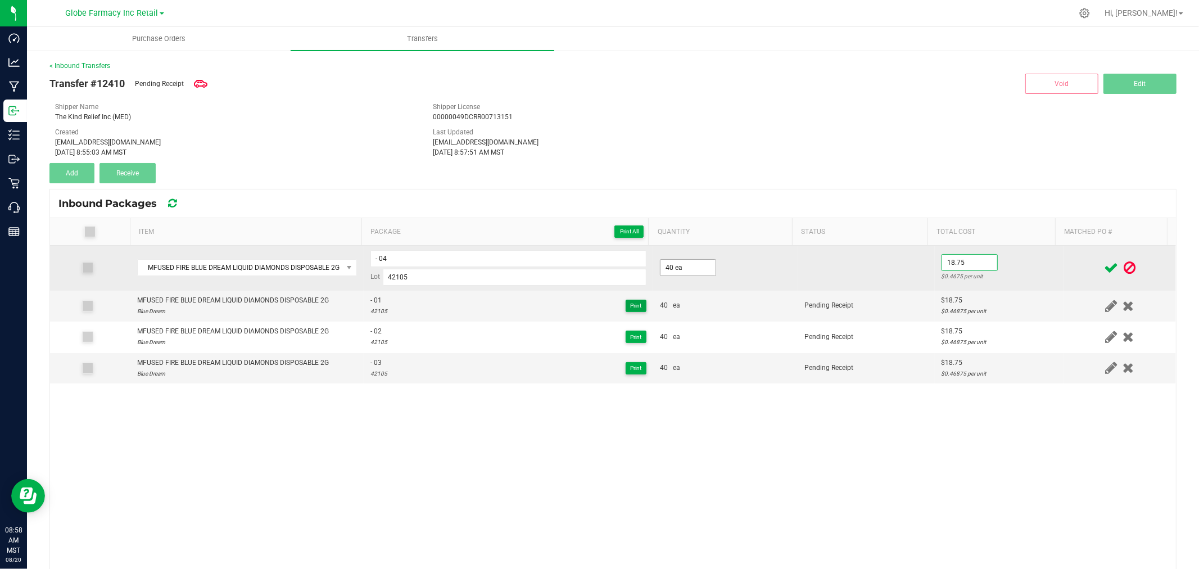
type input "$18.75"
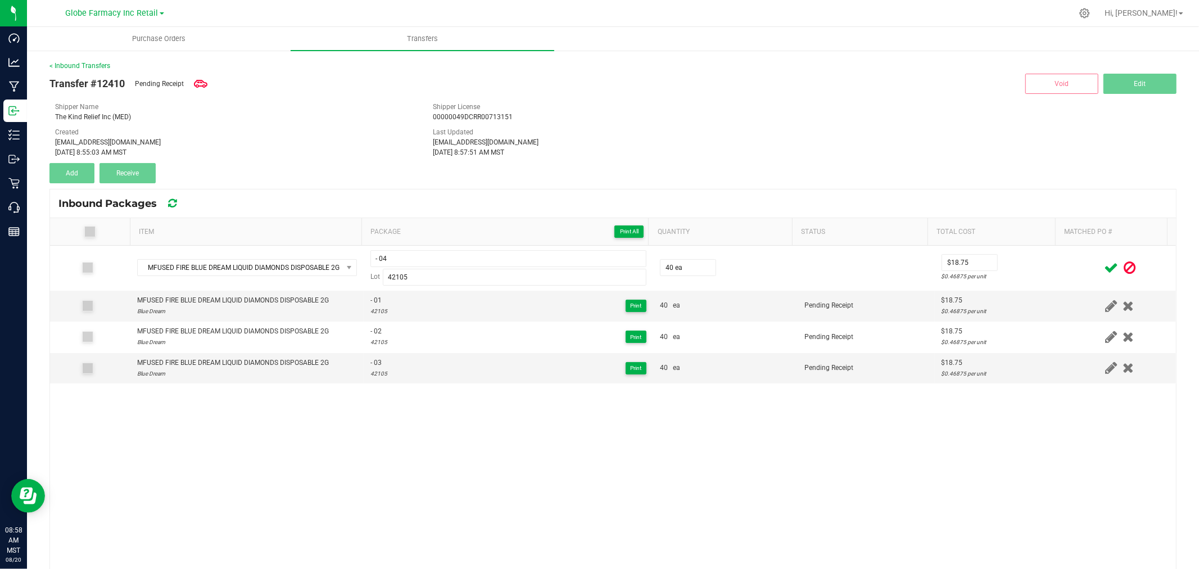
click at [1070, 267] on div at bounding box center [1119, 268] width 99 height 14
drag, startPoint x: 1091, startPoint y: 265, endPoint x: 1083, endPoint y: 265, distance: 8.5
click at [1104, 265] on icon at bounding box center [1111, 268] width 14 height 14
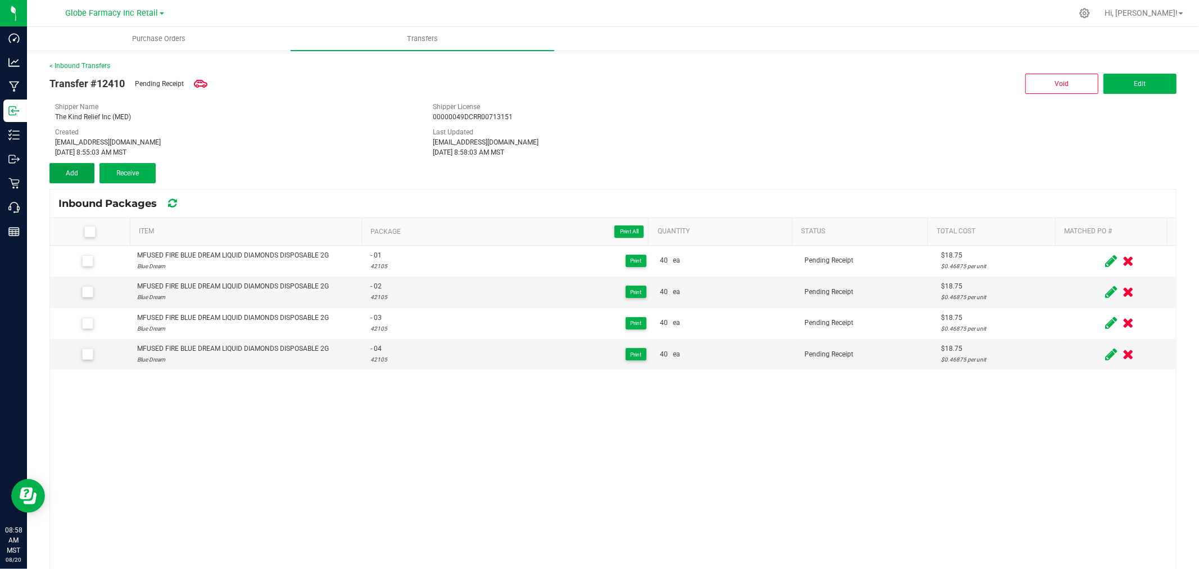
drag, startPoint x: 71, startPoint y: 171, endPoint x: 71, endPoint y: 191, distance: 19.7
click at [72, 171] on span "Add" at bounding box center [72, 173] width 12 height 8
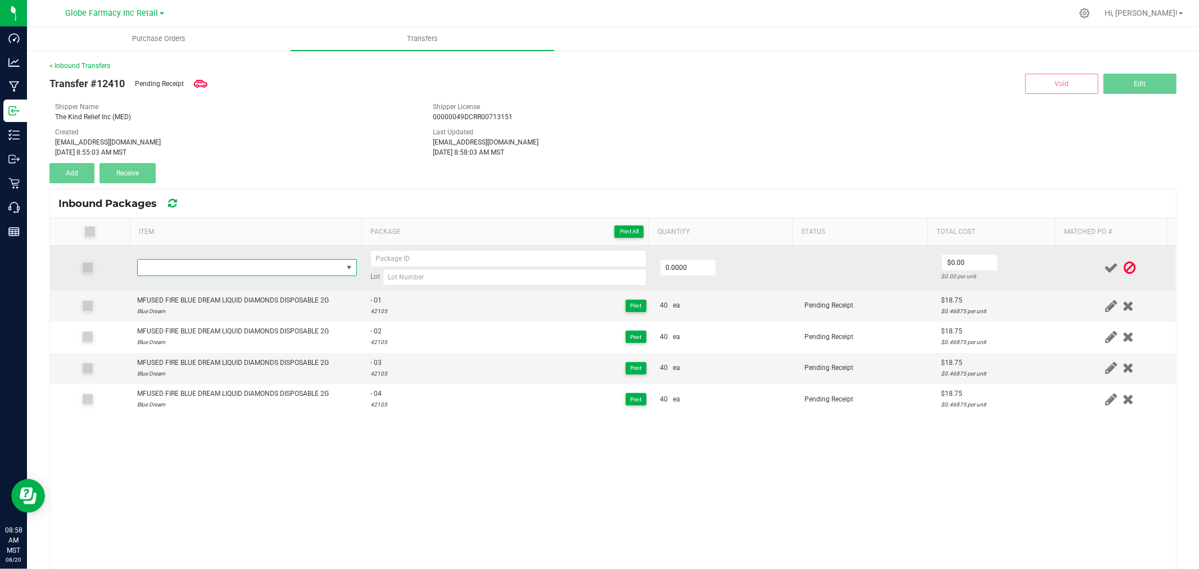
click at [205, 276] on span "NO DATA FOUND" at bounding box center [247, 267] width 220 height 17
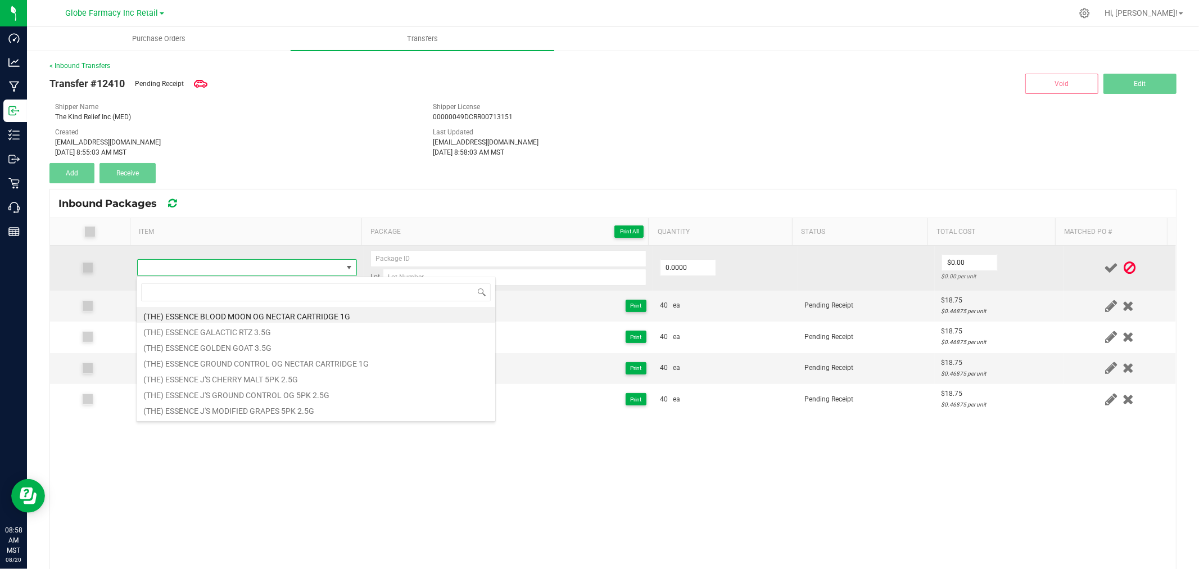
type input "MFUSED FIRE FATSO LIQUID DIAMONDS DISPOSABLE 2G"
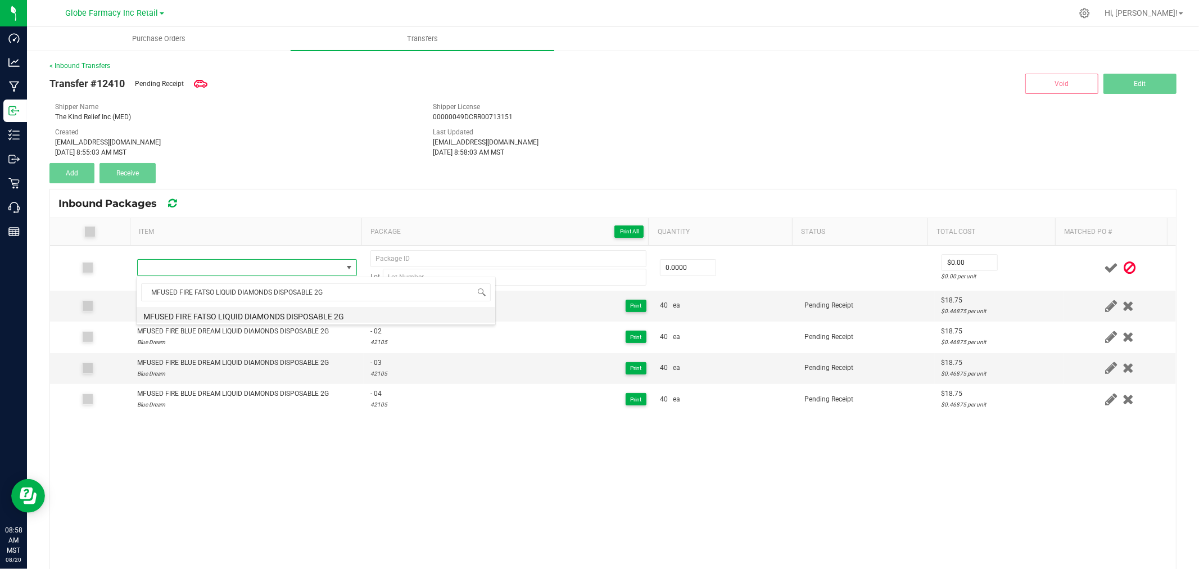
click at [236, 310] on li "MFUSED FIRE FATSO LIQUID DIAMONDS DISPOSABLE 2G" at bounding box center [316, 315] width 359 height 16
type input "0 ea"
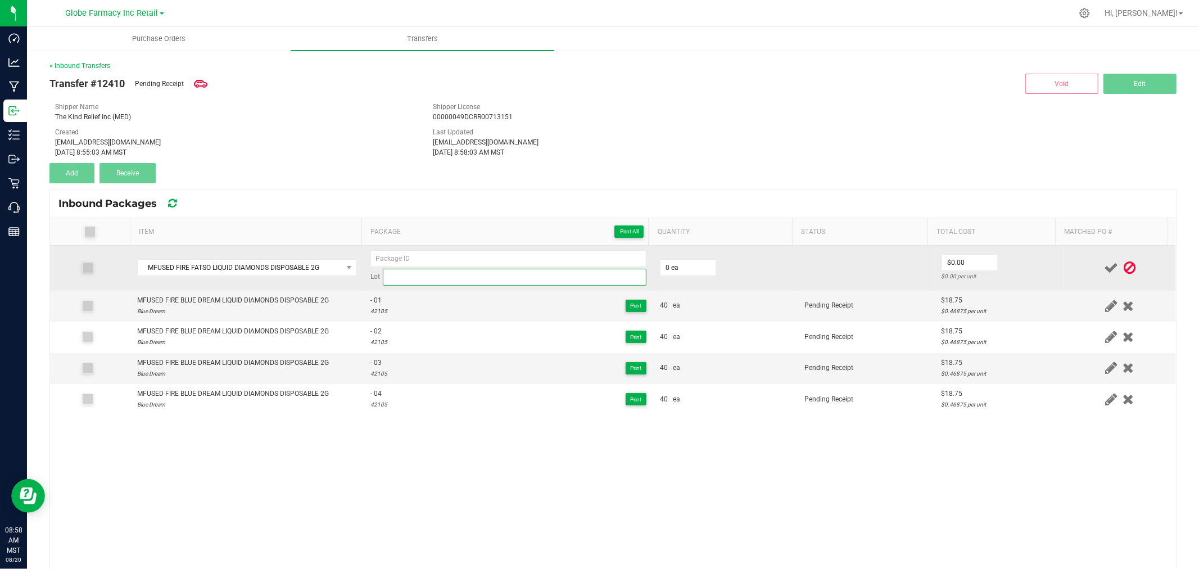
drag, startPoint x: 425, startPoint y: 282, endPoint x: 420, endPoint y: 277, distance: 7.2
click at [425, 282] on input at bounding box center [515, 277] width 264 height 17
paste input "42109"
type input "42109"
click at [415, 257] on input at bounding box center [508, 258] width 276 height 17
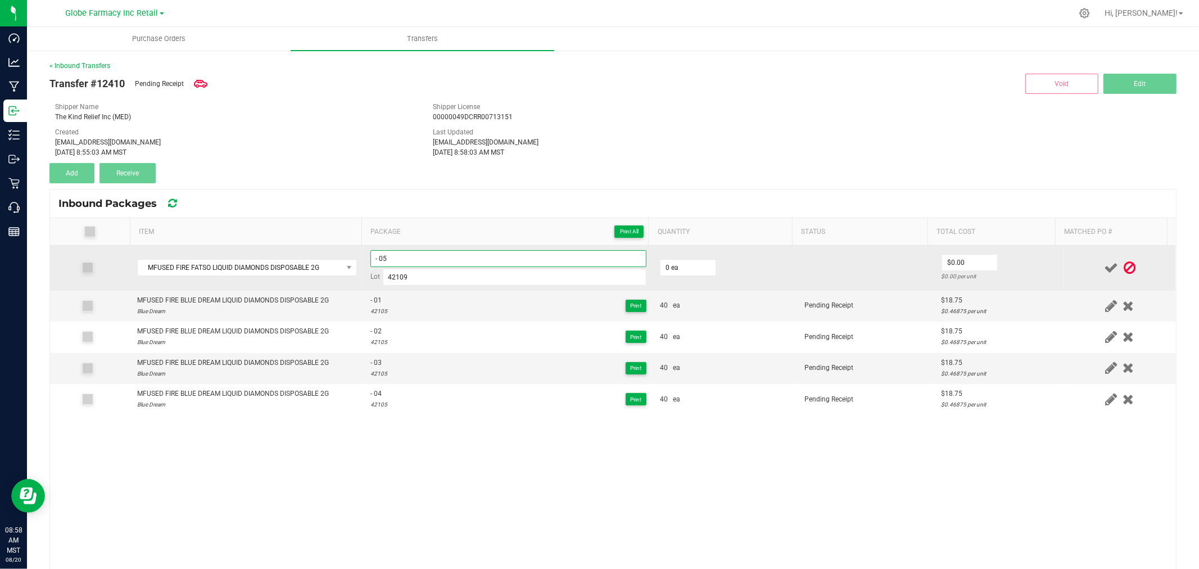
type input "- 05"
type input "40 ea"
type input "$18.75"
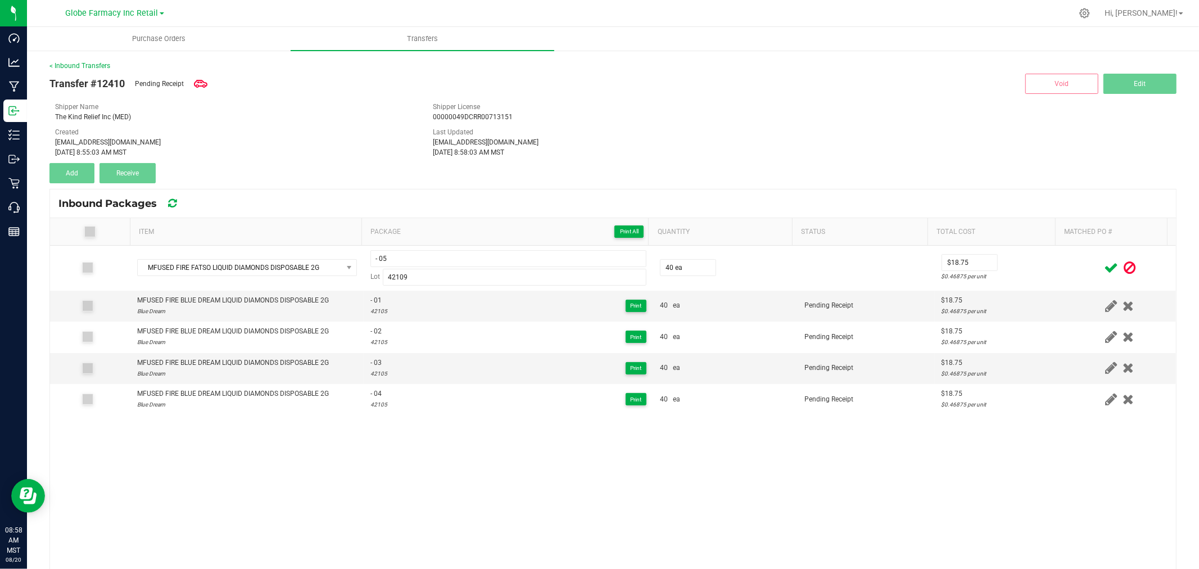
click at [1104, 266] on icon at bounding box center [1111, 268] width 14 height 14
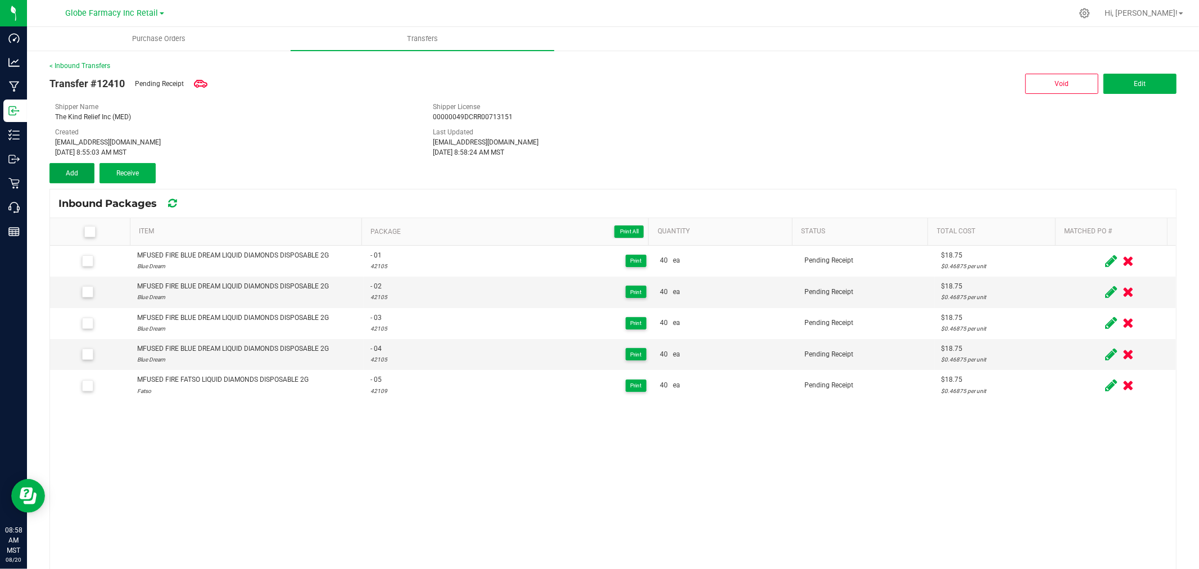
drag, startPoint x: 73, startPoint y: 166, endPoint x: 224, endPoint y: 237, distance: 166.7
click at [74, 167] on button "Add" at bounding box center [71, 173] width 45 height 20
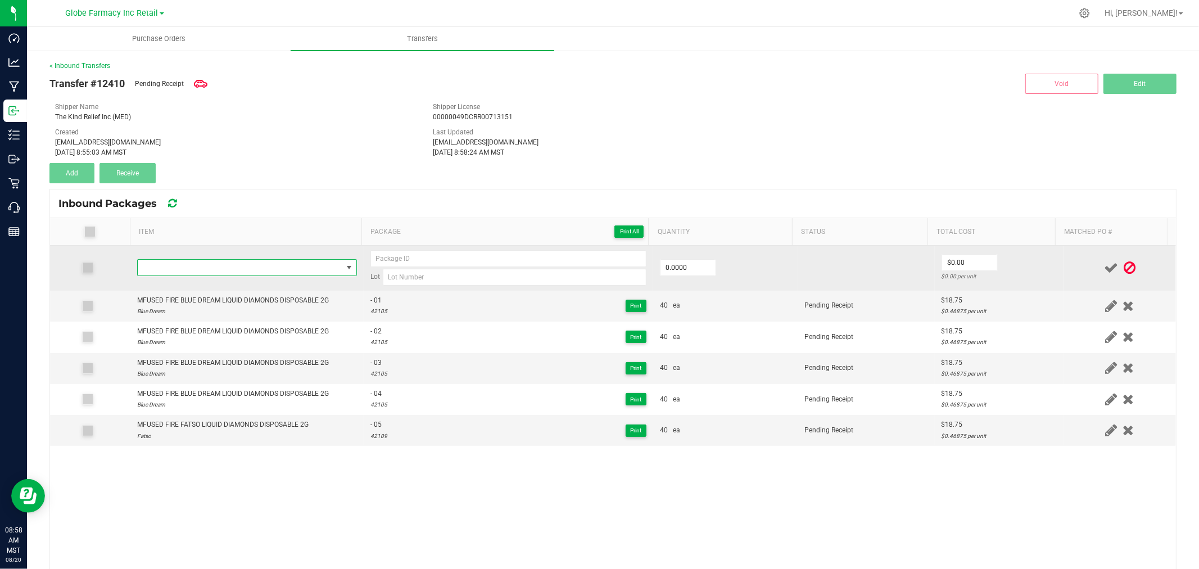
click at [227, 264] on span "NO DATA FOUND" at bounding box center [240, 268] width 205 height 16
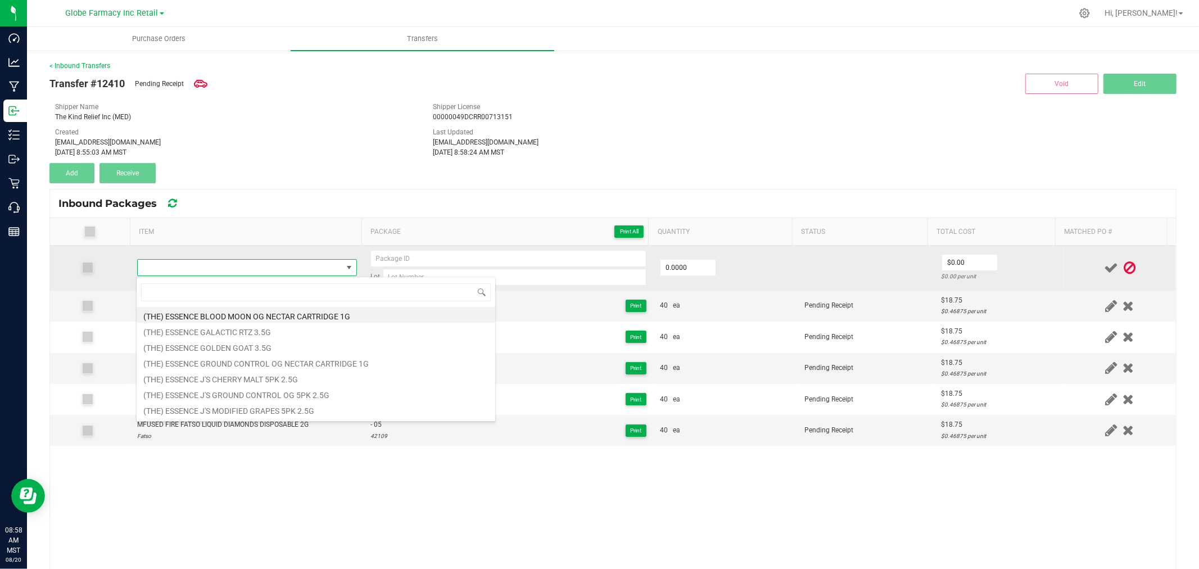
type input "42109"
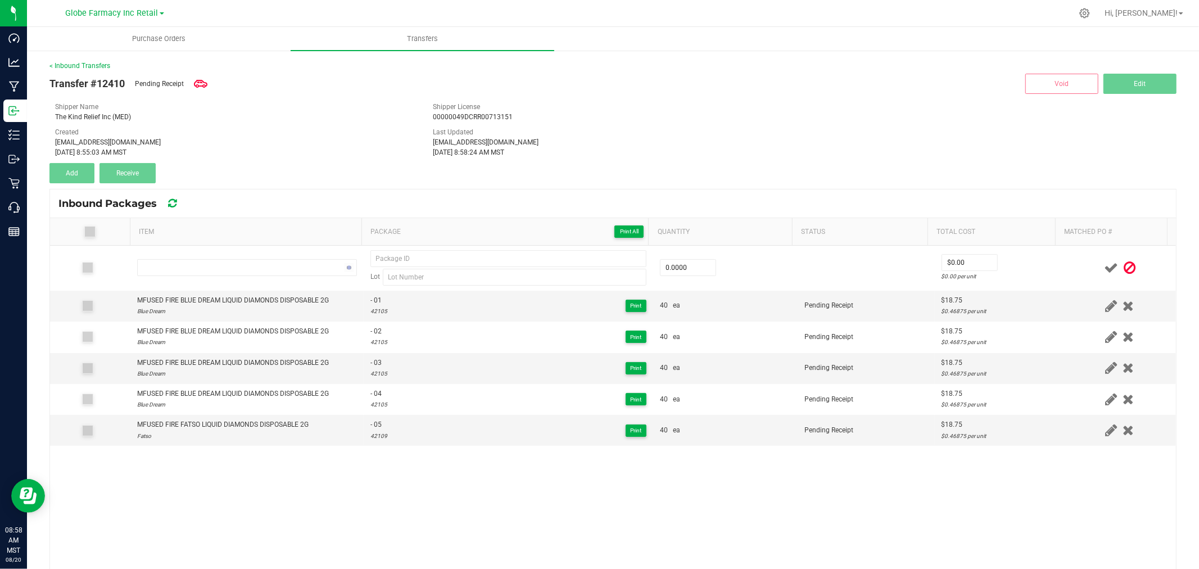
click at [233, 238] on th "Item" at bounding box center [246, 232] width 232 height 28
click at [207, 422] on div "MFUSED FIRE FATSO LIQUID DIAMONDS DISPOSABLE 2G" at bounding box center [222, 424] width 171 height 11
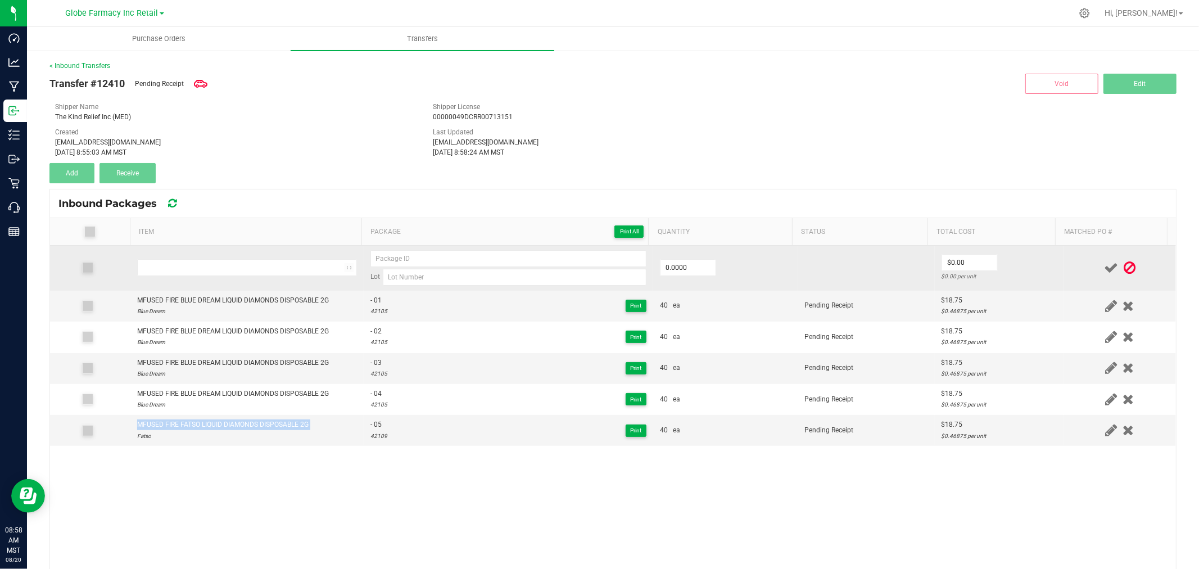
copy div "MFUSED FIRE FATSO LIQUID DIAMONDS DISPOSABLE 2G"
click at [239, 273] on span "NO DATA FOUND" at bounding box center [240, 268] width 205 height 16
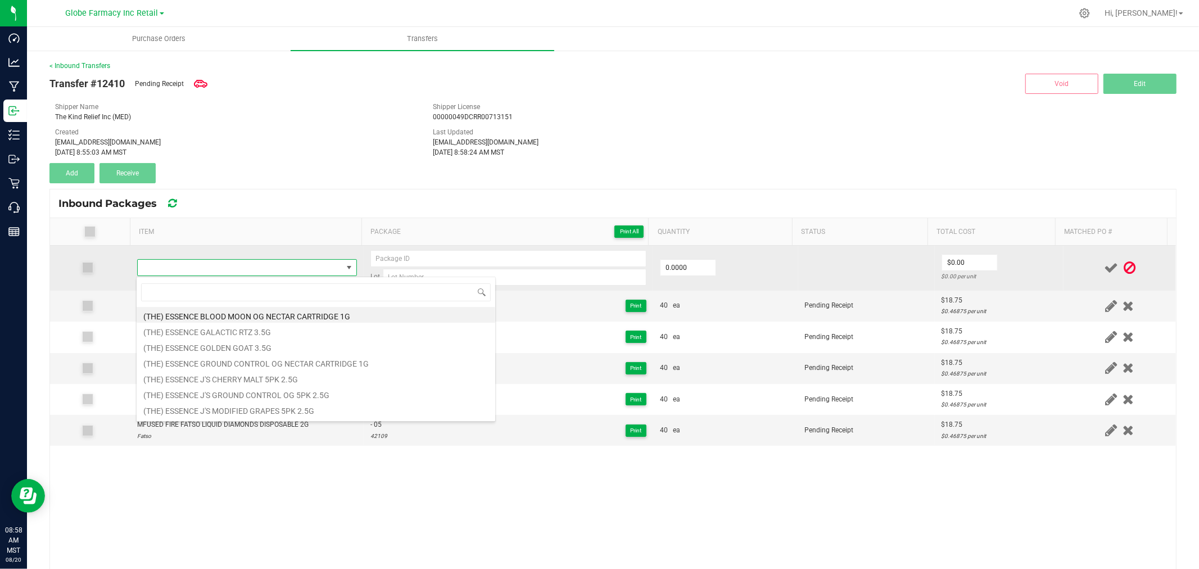
type input "MFUSED FIRE FATSO LIQUID DIAMONDS DISPOSABLE 2G"
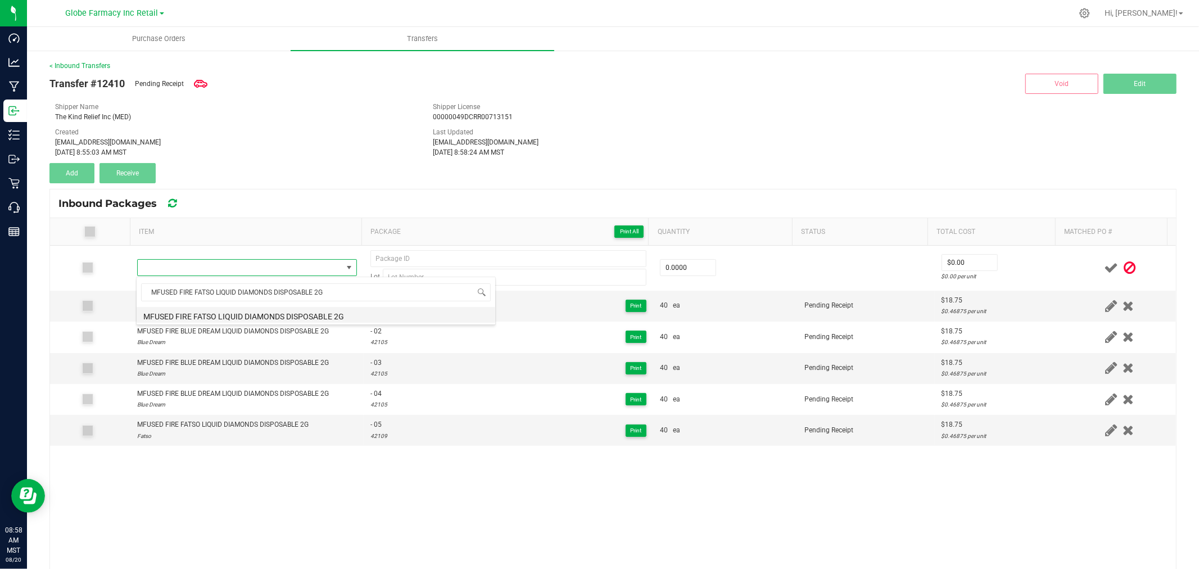
click at [231, 312] on li "MFUSED FIRE FATSO LIQUID DIAMONDS DISPOSABLE 2G" at bounding box center [316, 315] width 359 height 16
type input "0 ea"
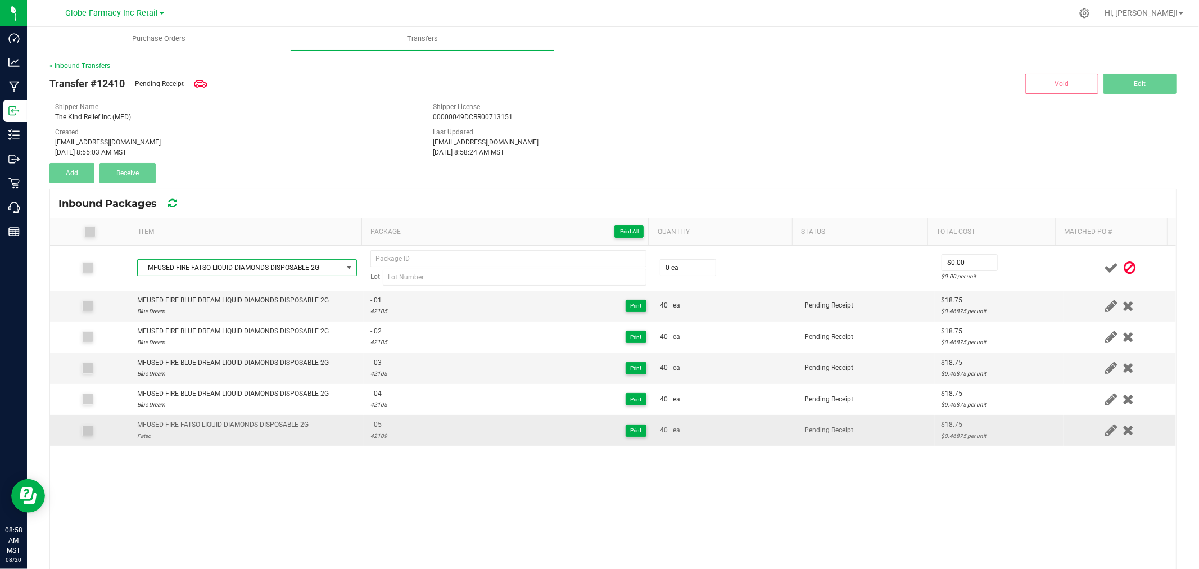
click at [377, 437] on div "42109" at bounding box center [378, 436] width 17 height 11
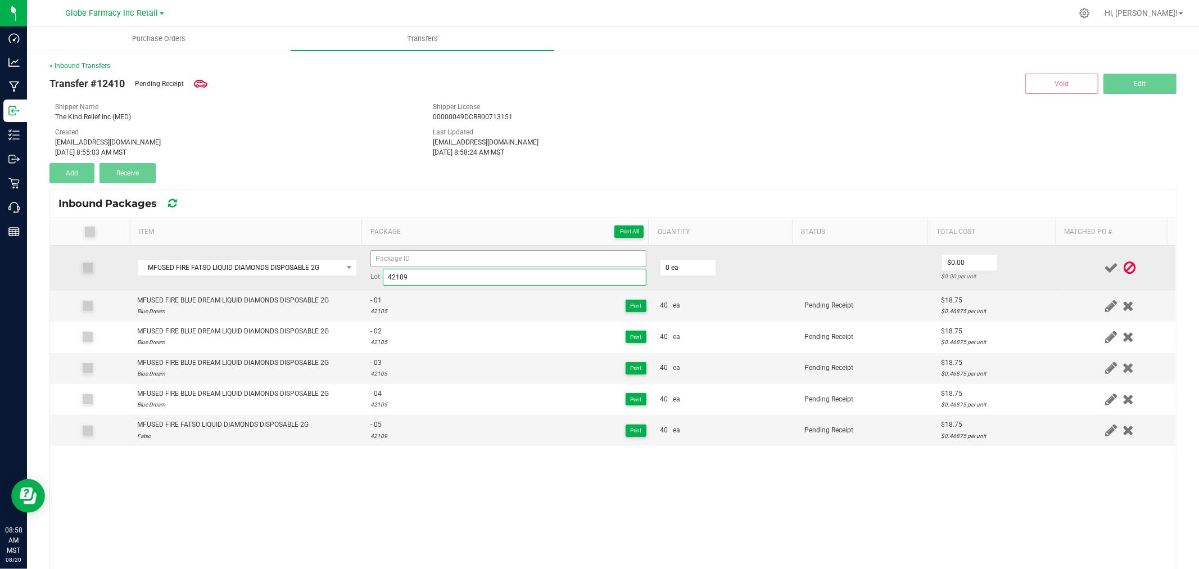
type input "42109"
click at [409, 257] on input at bounding box center [508, 258] width 276 height 17
type input "- 05"
type input "20 ea"
type input "$18.75"
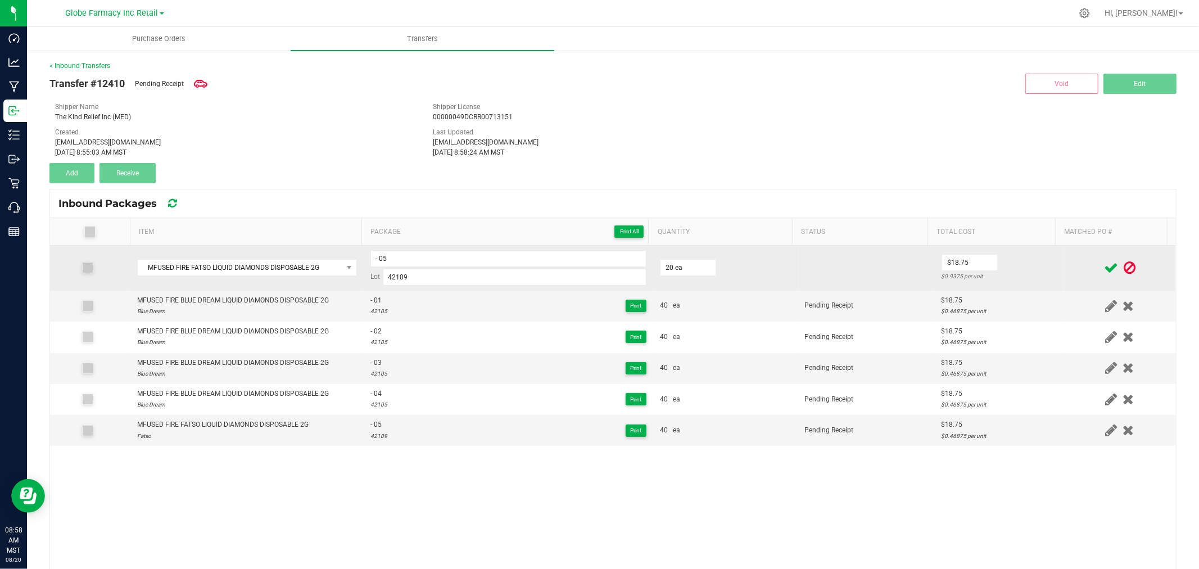
drag, startPoint x: 1064, startPoint y: 284, endPoint x: 1069, endPoint y: 279, distance: 6.8
click at [1064, 283] on td at bounding box center [1120, 268] width 112 height 45
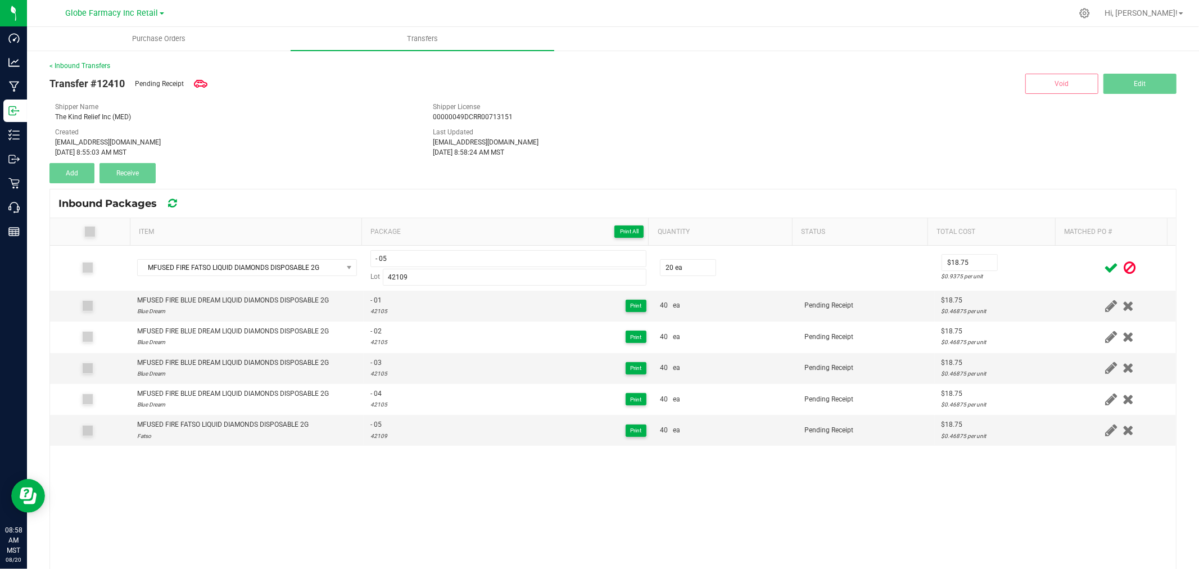
click at [1104, 263] on icon at bounding box center [1111, 268] width 14 height 14
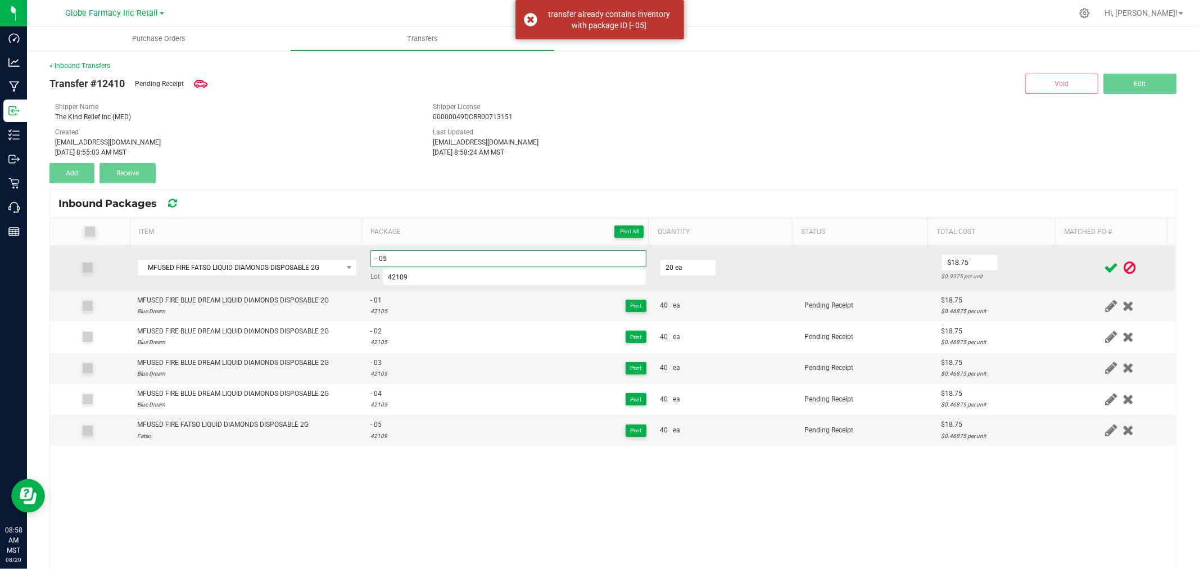
click at [512, 266] on input "- 05" at bounding box center [508, 258] width 276 height 17
type input "- 06"
click at [1016, 263] on td "$18.75 $0.9375 per unit" at bounding box center [999, 268] width 129 height 45
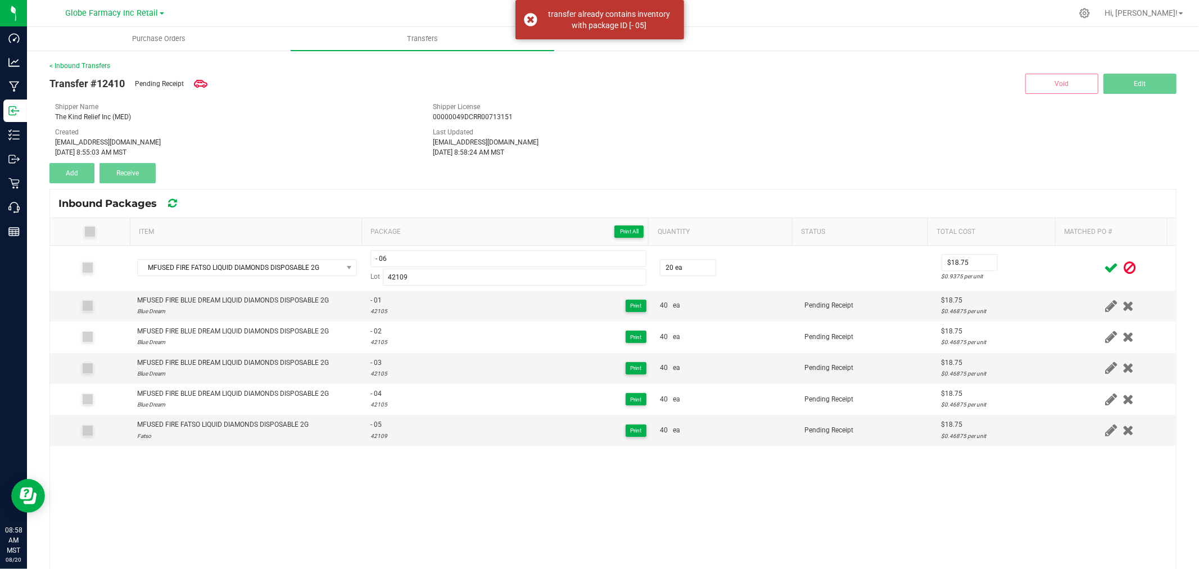
click at [1101, 277] on span at bounding box center [1111, 268] width 20 height 22
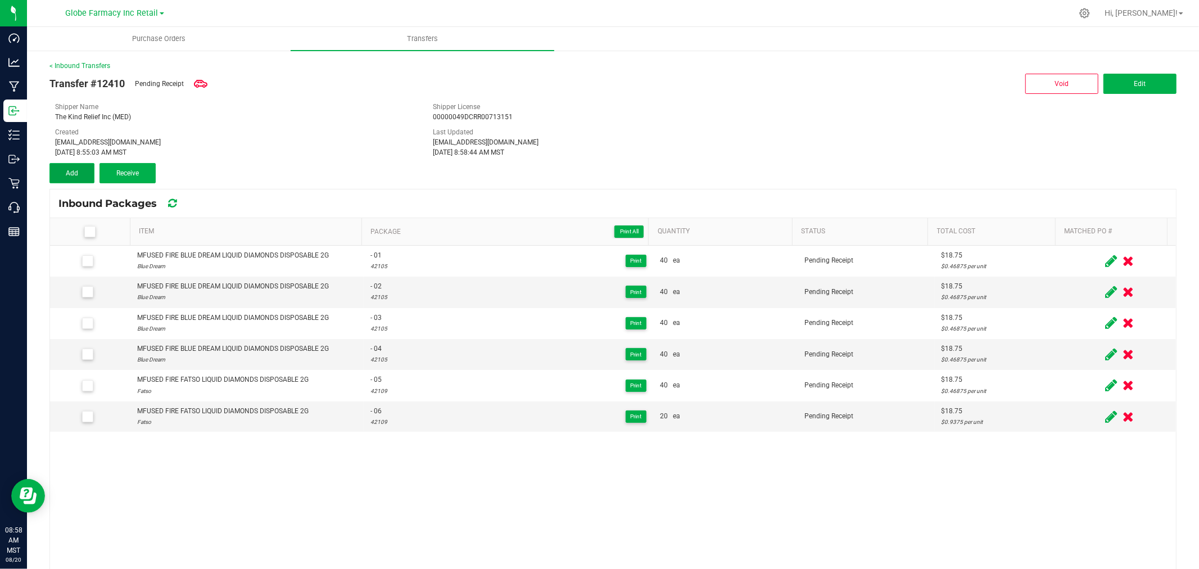
click at [80, 165] on button "Add" at bounding box center [71, 173] width 45 height 20
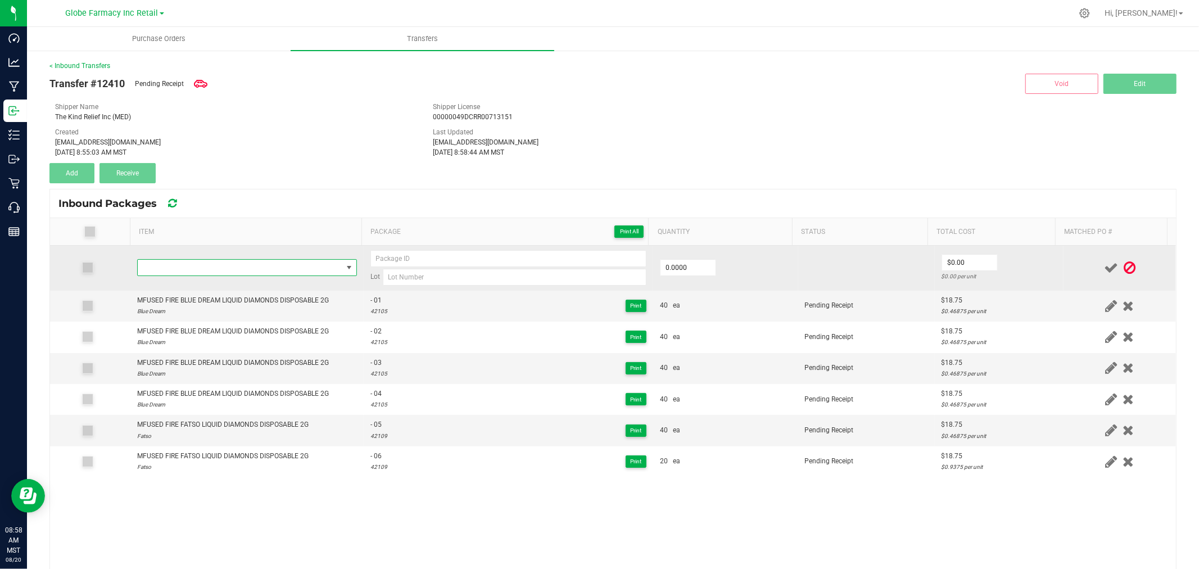
click at [327, 268] on span "NO DATA FOUND" at bounding box center [240, 268] width 205 height 16
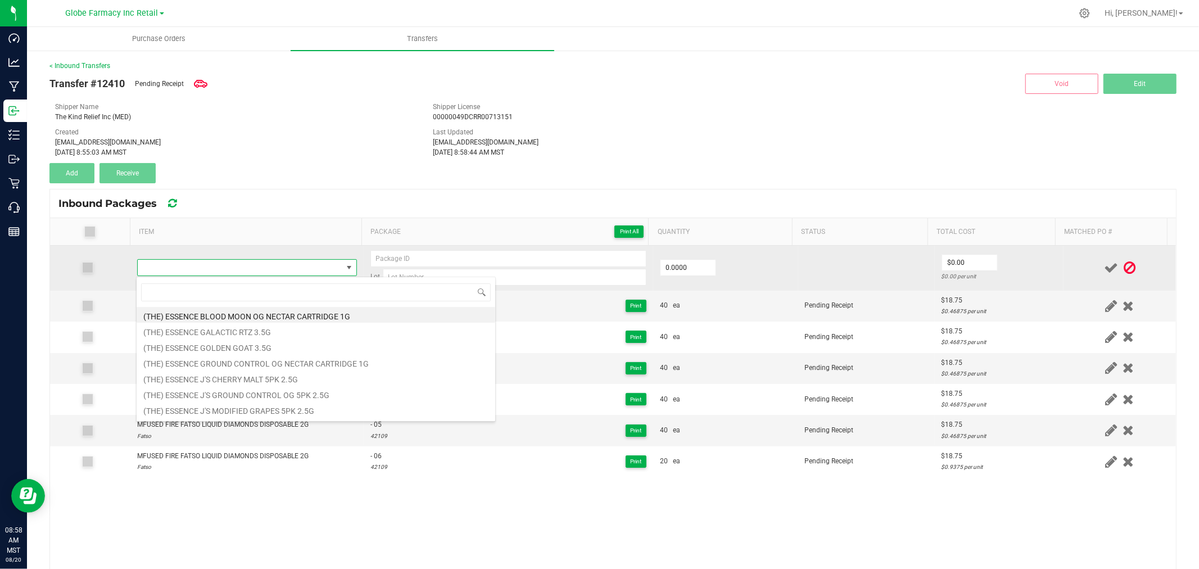
type input "MFUSED FIRE LEMON CHERRY GELATO LIQUID DIAMONDS DISPOSABLE 2G"
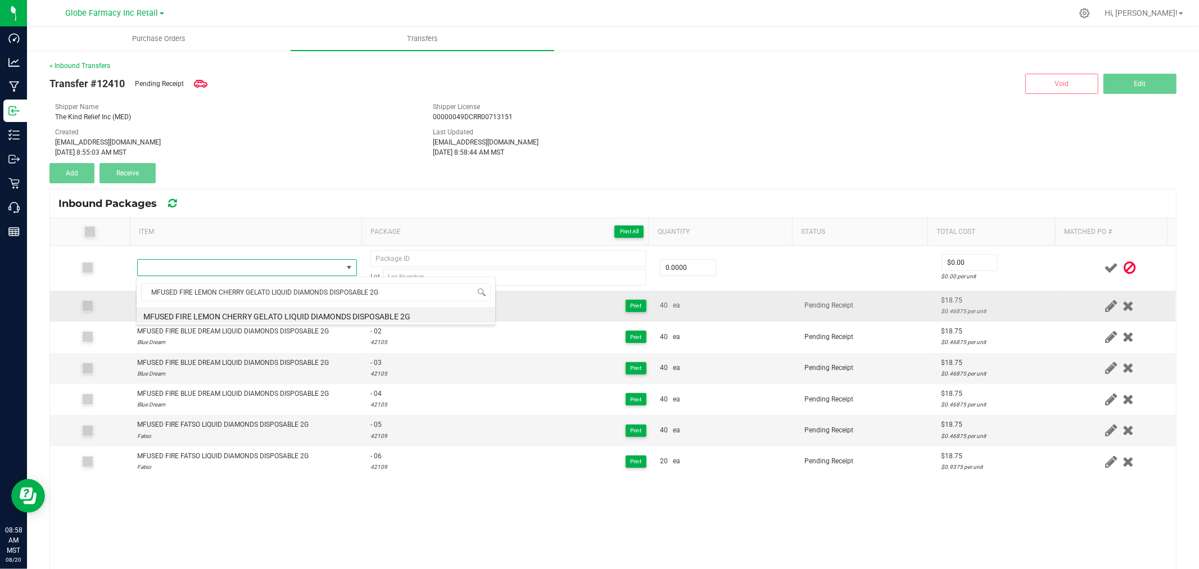
drag, startPoint x: 266, startPoint y: 313, endPoint x: 272, endPoint y: 315, distance: 5.9
click at [272, 315] on li "MFUSED FIRE LEMON CHERRY GELATO LIQUID DIAMONDS DISPOSABLE 2G" at bounding box center [316, 315] width 359 height 16
type input "0 ea"
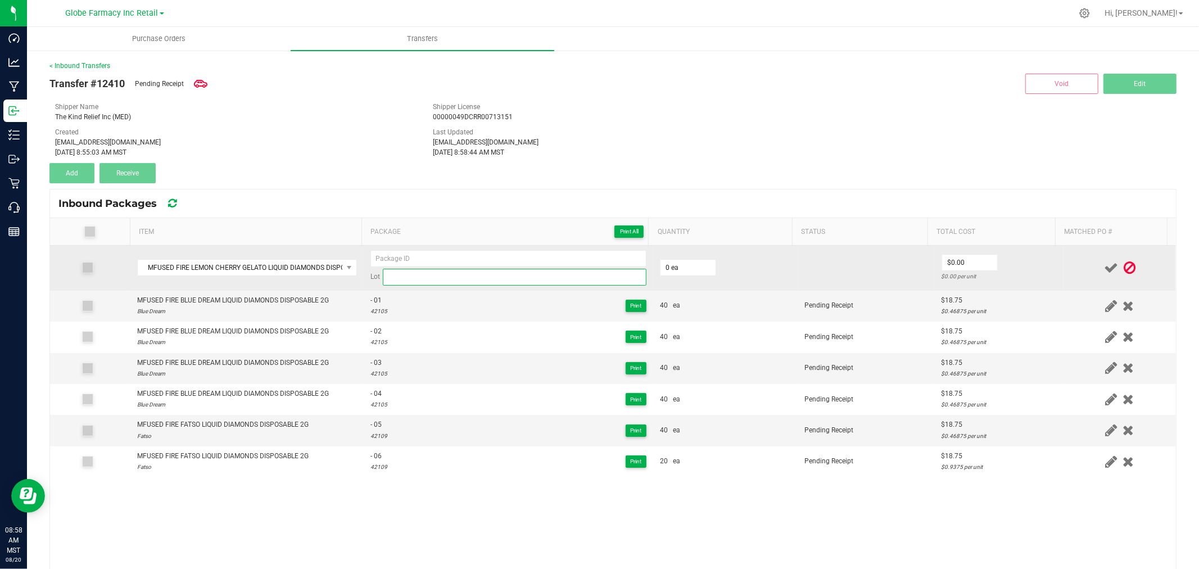
click at [479, 279] on input at bounding box center [515, 277] width 264 height 17
paste input "42092"
type input "42092"
click at [435, 259] on input at bounding box center [508, 258] width 276 height 17
click at [402, 255] on input at bounding box center [508, 258] width 276 height 17
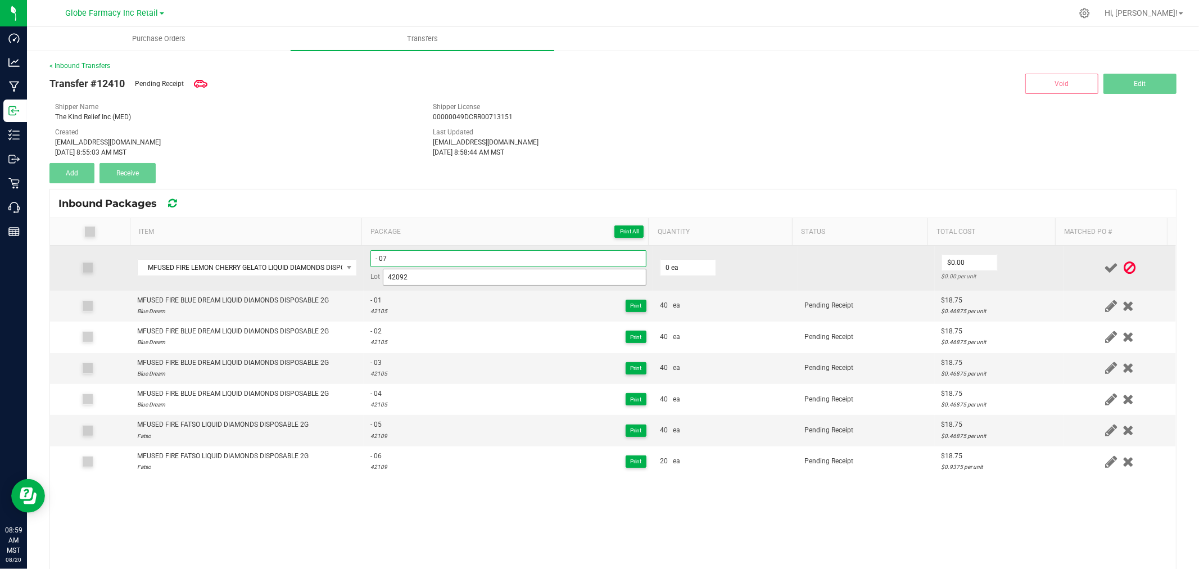
type input "- 07"
type input "20 ea"
type input "$18.75"
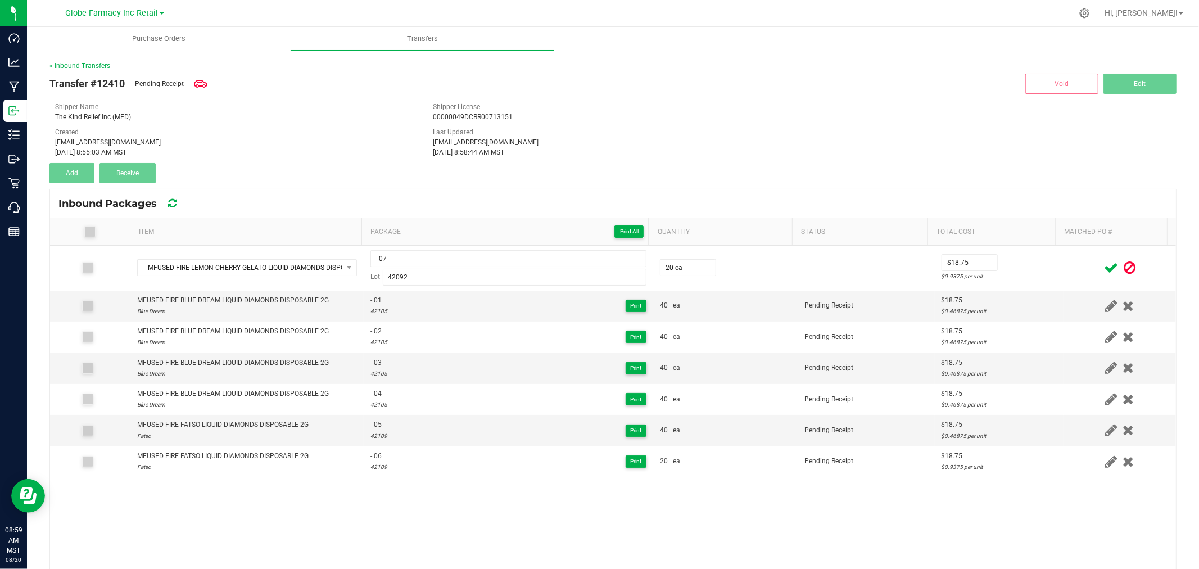
click at [1104, 263] on icon at bounding box center [1111, 268] width 14 height 14
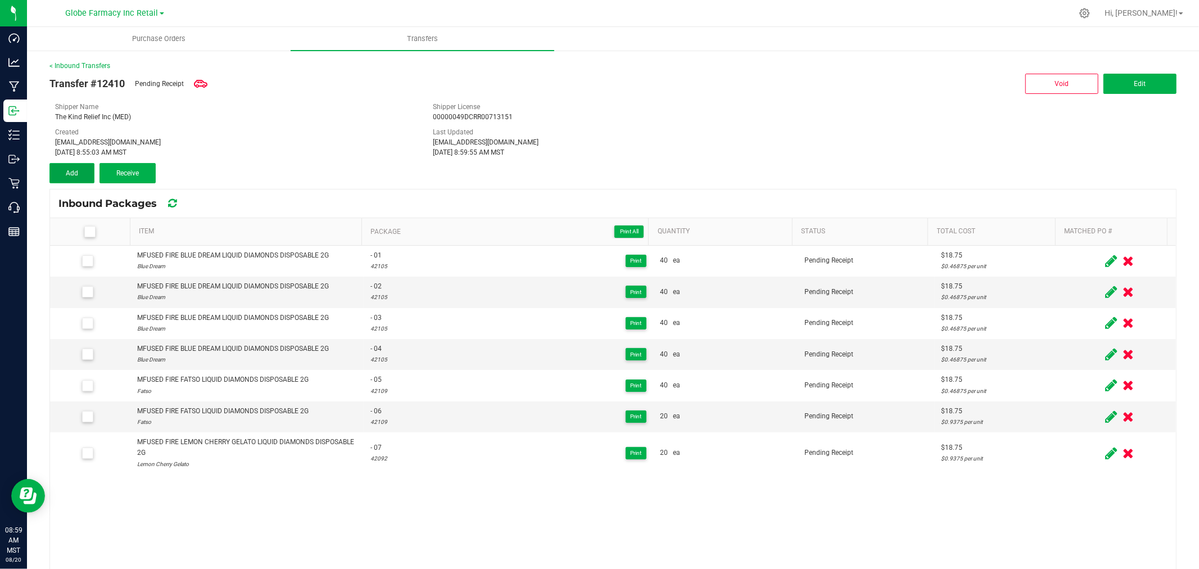
click at [69, 172] on span "Add" at bounding box center [72, 173] width 12 height 8
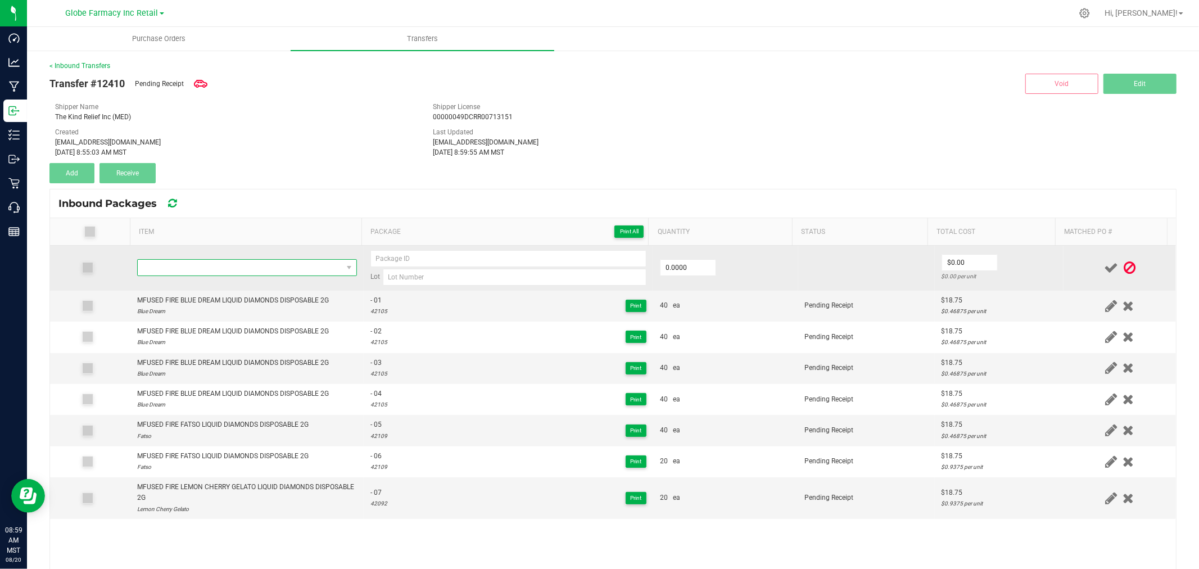
click at [218, 264] on span "NO DATA FOUND" at bounding box center [240, 268] width 205 height 16
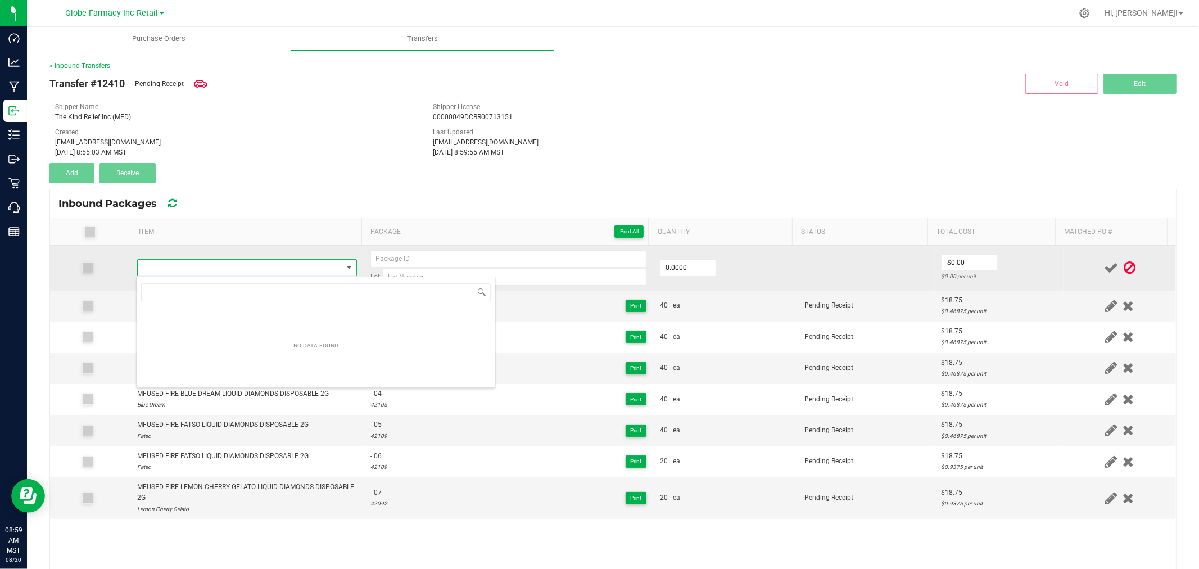
type input "42092"
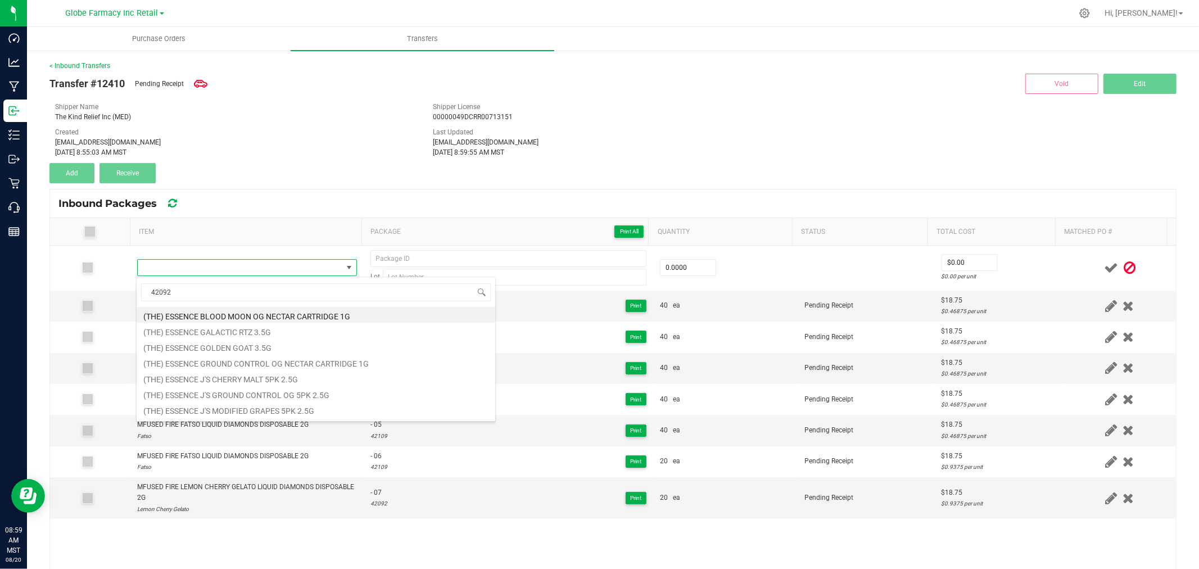
click at [254, 212] on div "Inbound Packages" at bounding box center [613, 203] width 1126 height 28
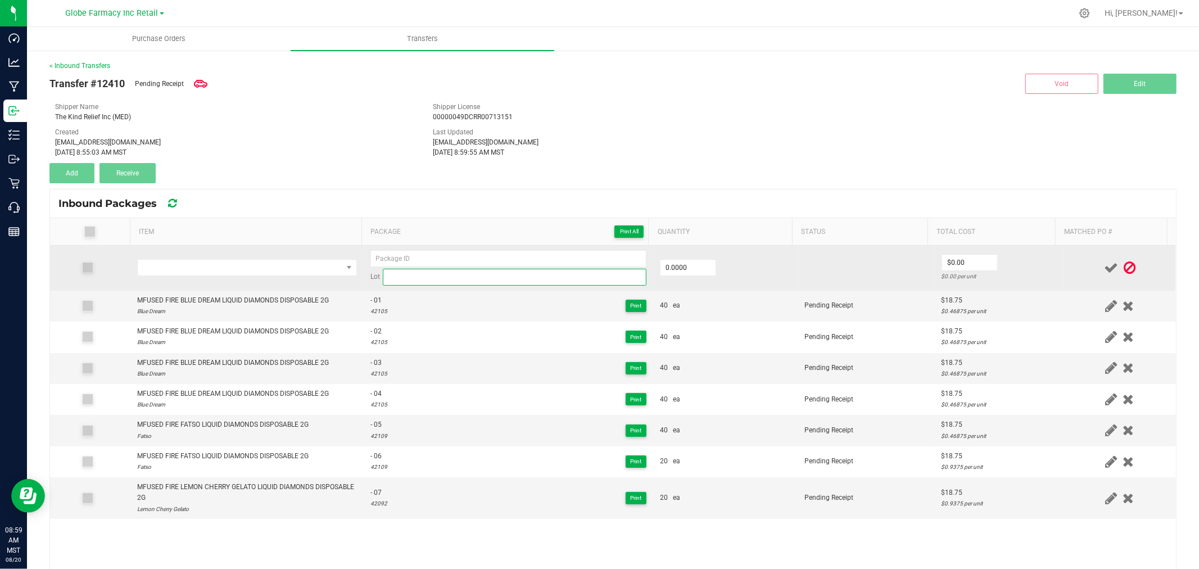
click at [427, 283] on input at bounding box center [515, 277] width 264 height 17
paste input "42092"
type input "42092"
click at [412, 256] on input at bounding box center [508, 258] width 276 height 17
type input "- 08"
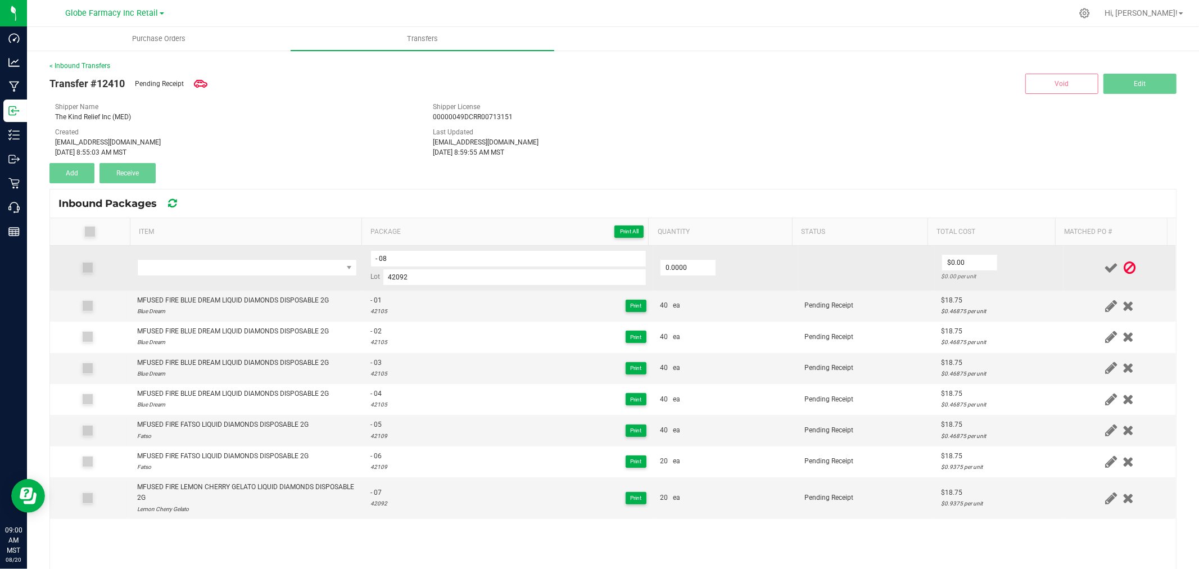
click at [228, 281] on td at bounding box center [246, 268] width 233 height 45
click at [225, 266] on span "NO DATA FOUND" at bounding box center [240, 268] width 205 height 16
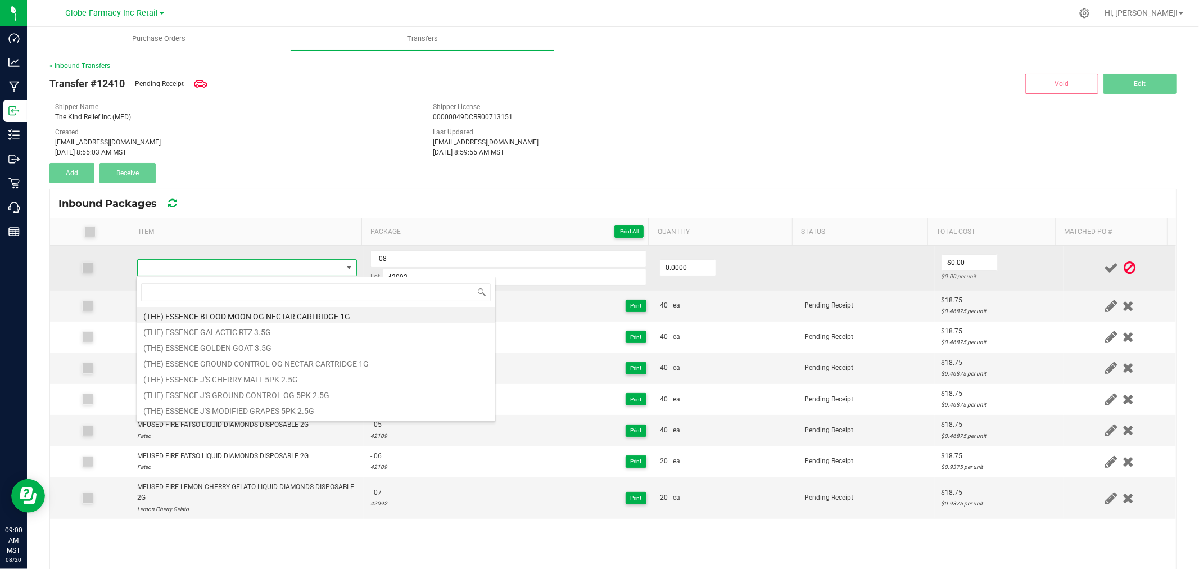
click at [225, 266] on span at bounding box center [240, 268] width 205 height 16
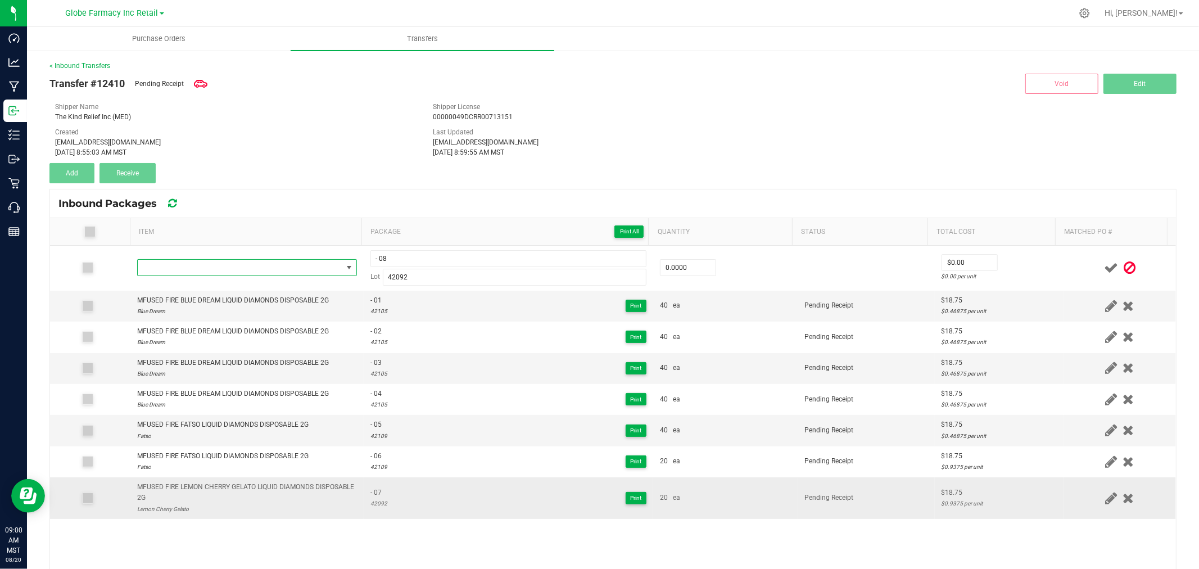
click at [223, 481] on td "MFUSED FIRE LEMON CHERRY GELATO LIQUID DIAMONDS DISPOSABLE 2G Lemon Cherry Gela…" at bounding box center [246, 498] width 233 height 42
copy div "MFUSED FIRE LEMON CHERRY GELATO LIQUID DIAMONDS DISPOSABLE 2G"
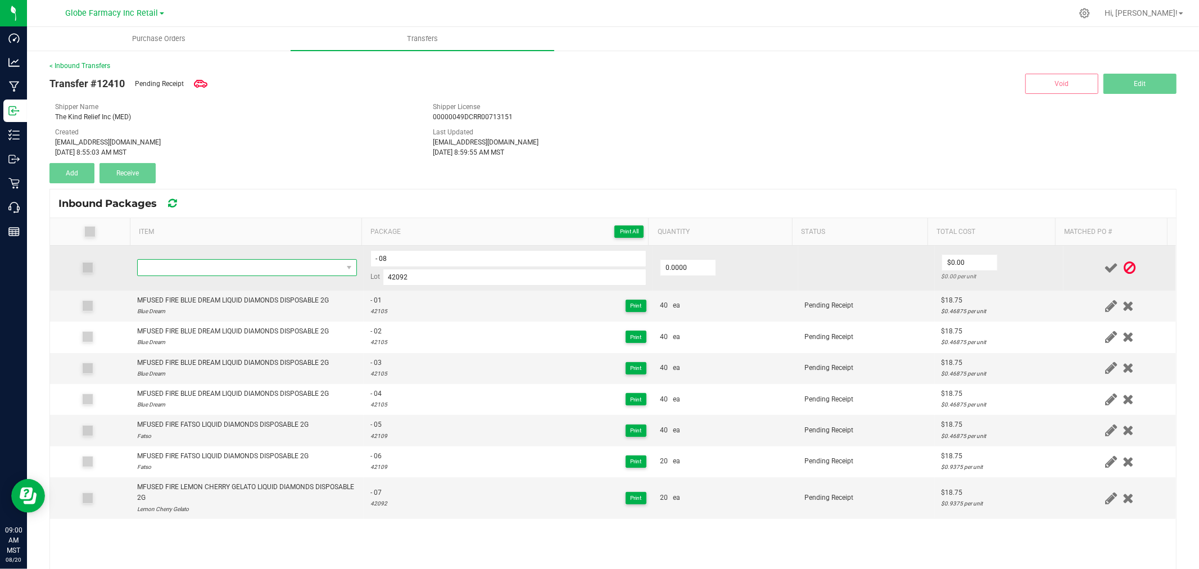
click at [215, 266] on span "NO DATA FOUND" at bounding box center [240, 268] width 205 height 16
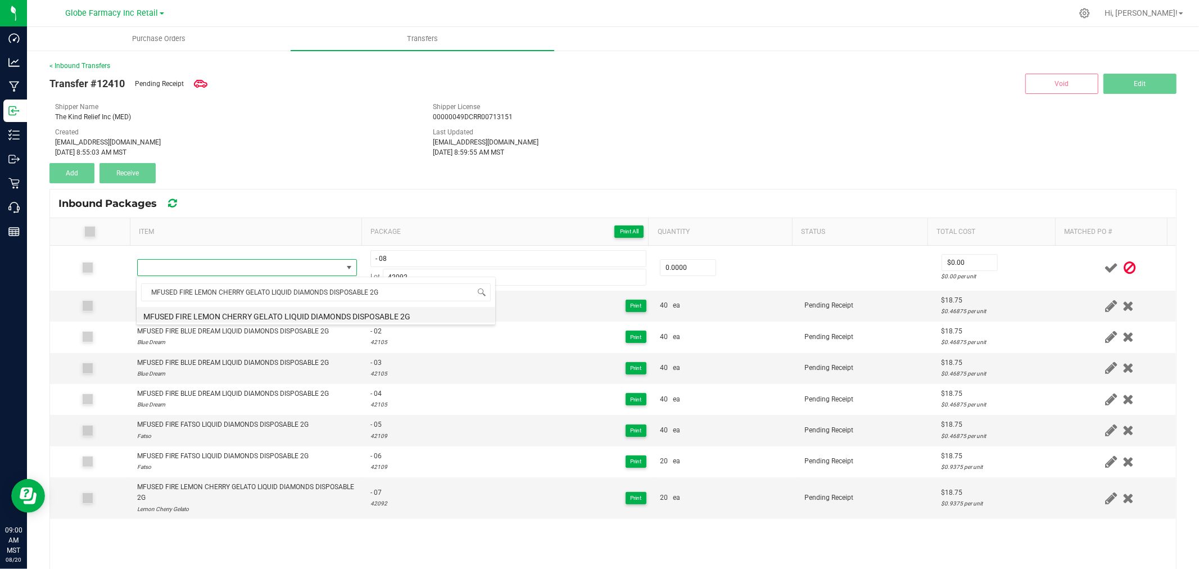
click at [266, 311] on li "MFUSED FIRE LEMON CHERRY GELATO LIQUID DIAMONDS DISPOSABLE 2G" at bounding box center [316, 315] width 359 height 16
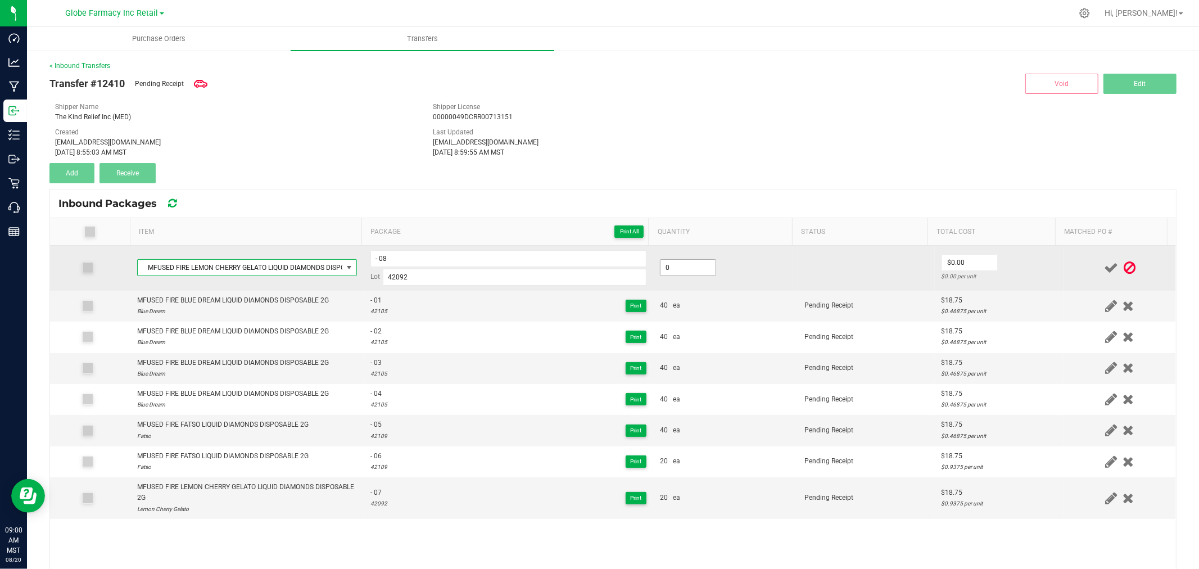
click at [687, 270] on input "0" at bounding box center [688, 268] width 55 height 16
type input "20 ea"
type input "$18.75"
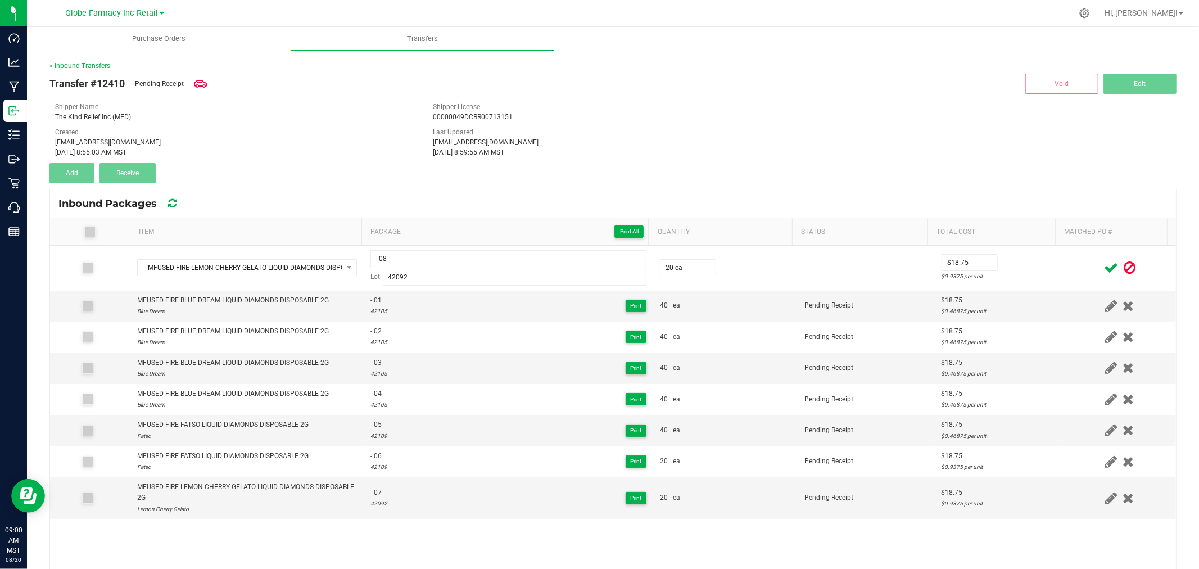
drag, startPoint x: 1070, startPoint y: 265, endPoint x: 1077, endPoint y: 268, distance: 6.8
click at [1070, 265] on div at bounding box center [1119, 268] width 99 height 14
click at [1104, 269] on icon at bounding box center [1111, 268] width 14 height 14
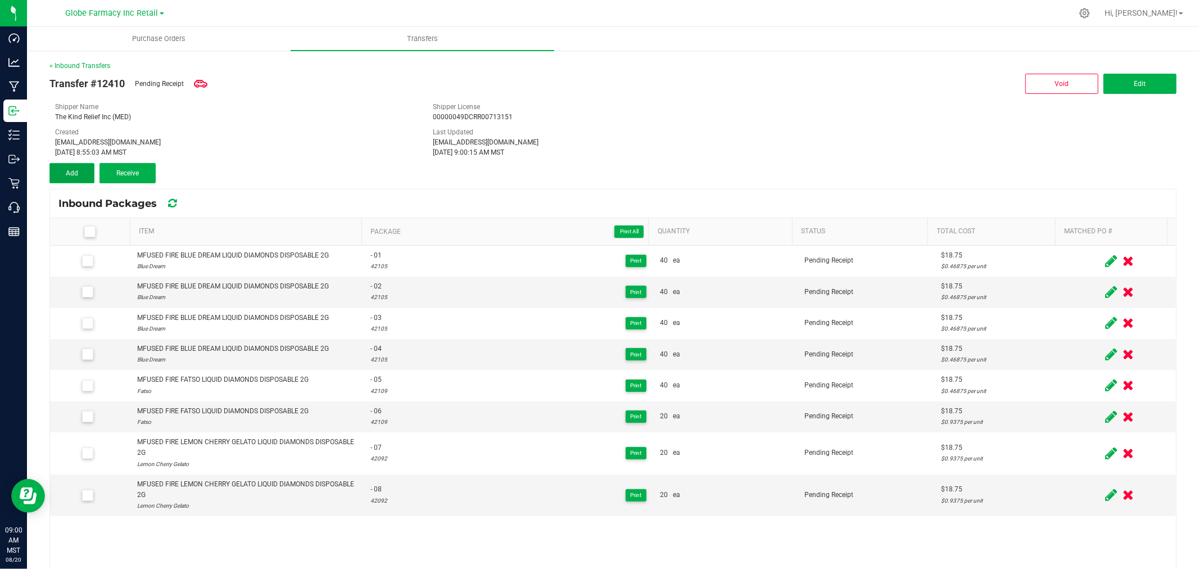
click at [76, 169] on span "Add" at bounding box center [72, 173] width 12 height 8
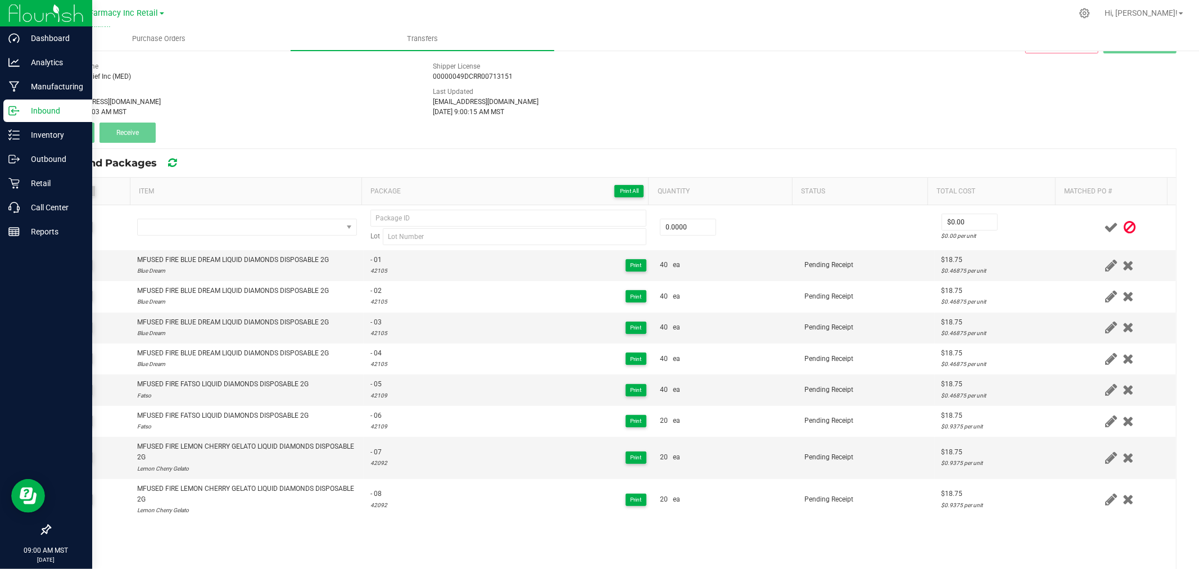
scroll to position [62, 0]
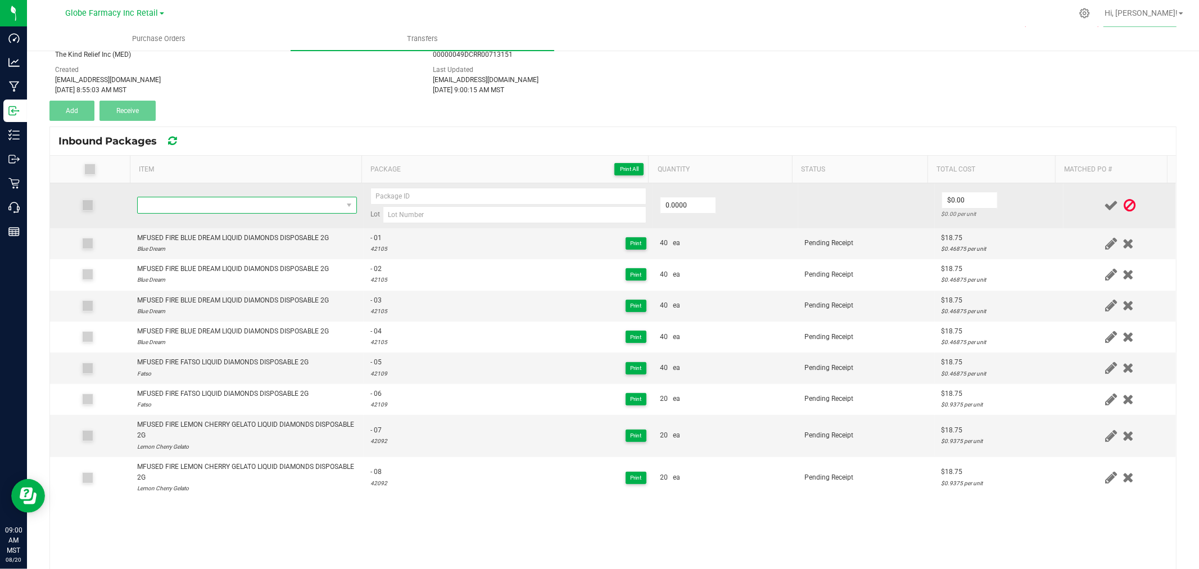
click at [246, 203] on span "NO DATA FOUND" at bounding box center [240, 205] width 205 height 16
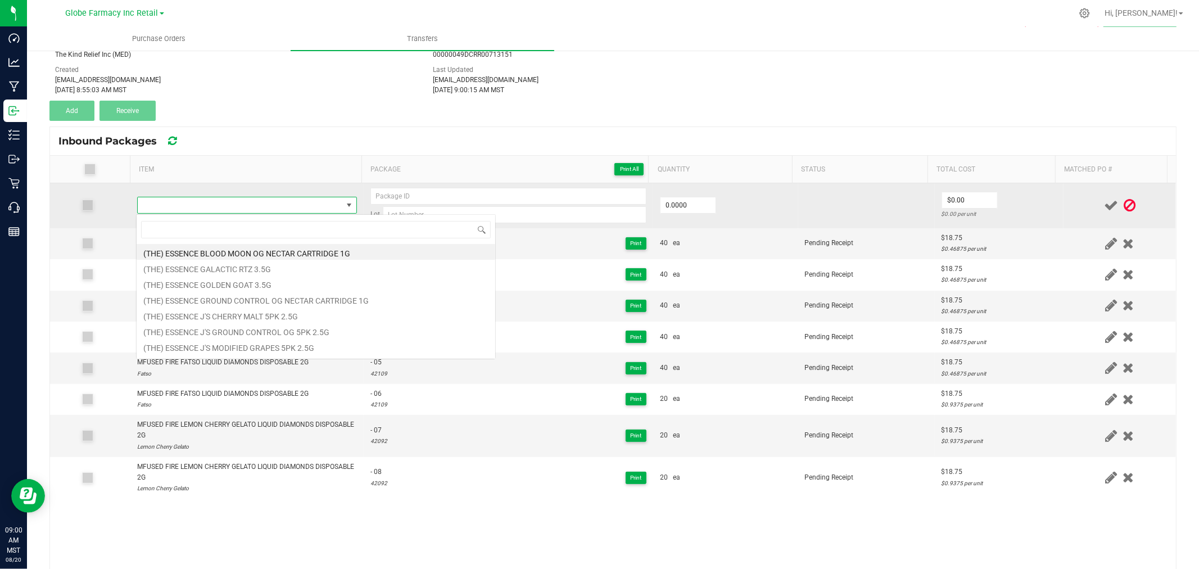
type input "MFUSED FIRE TROPICAL SAPPHIRE KUSH LIQUID DIAMONDS DISPOSABLE 2G"
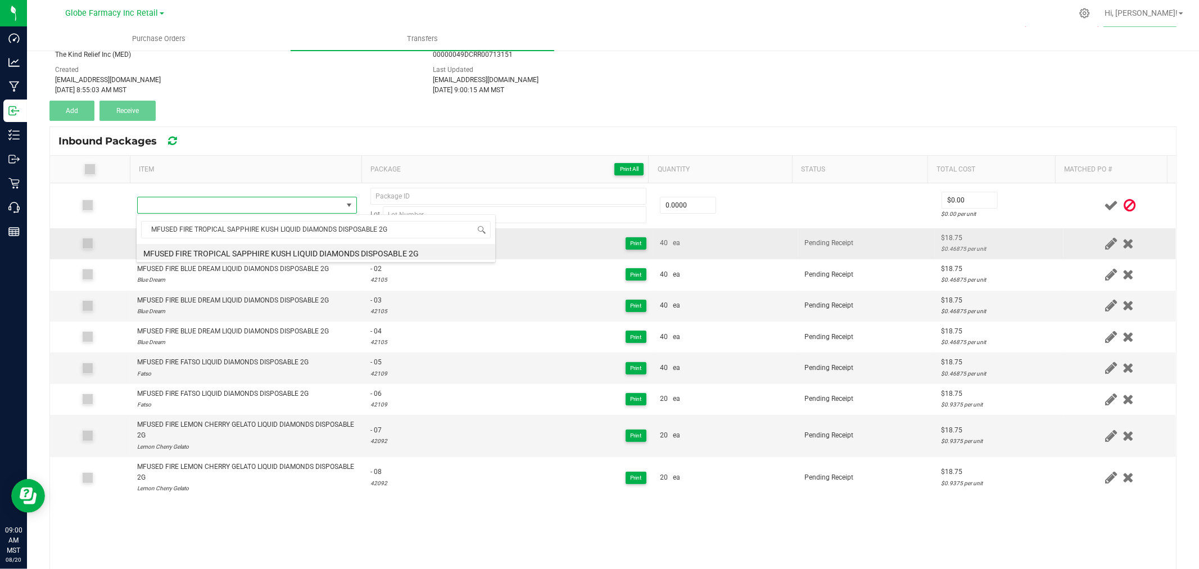
drag, startPoint x: 283, startPoint y: 250, endPoint x: 266, endPoint y: 254, distance: 17.3
click at [283, 250] on li "MFUSED FIRE TROPICAL SAPPHIRE KUSH LIQUID DIAMONDS DISPOSABLE 2G" at bounding box center [316, 252] width 359 height 16
type input "0 ea"
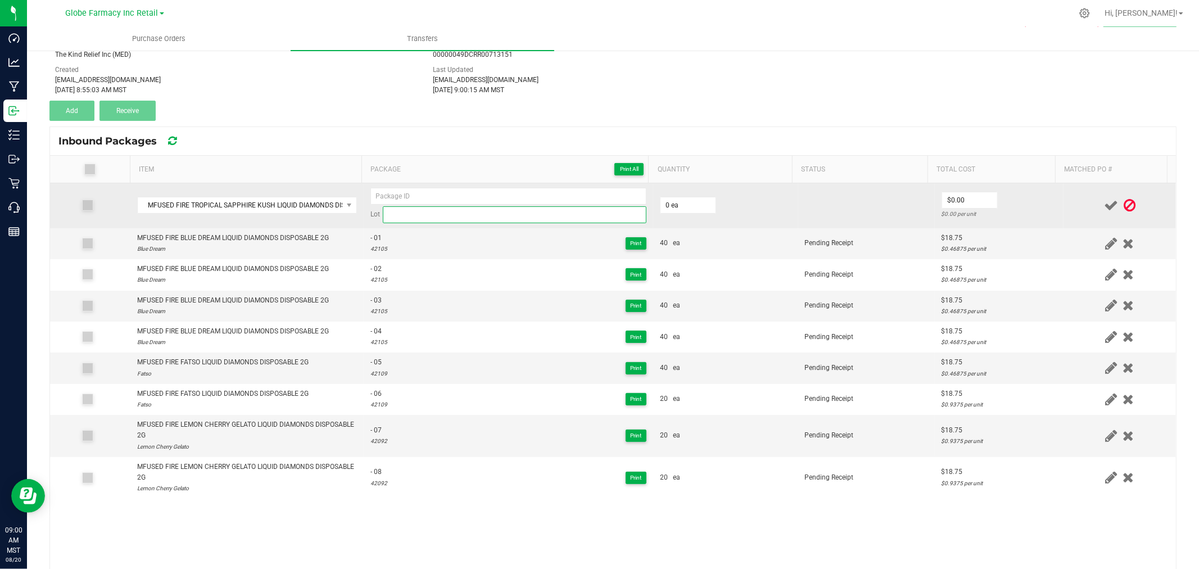
drag, startPoint x: 424, startPoint y: 215, endPoint x: 397, endPoint y: 210, distance: 27.9
click at [423, 215] on input at bounding box center [515, 214] width 264 height 17
paste input "42094"
type input "42094"
click at [465, 192] on input at bounding box center [508, 196] width 276 height 17
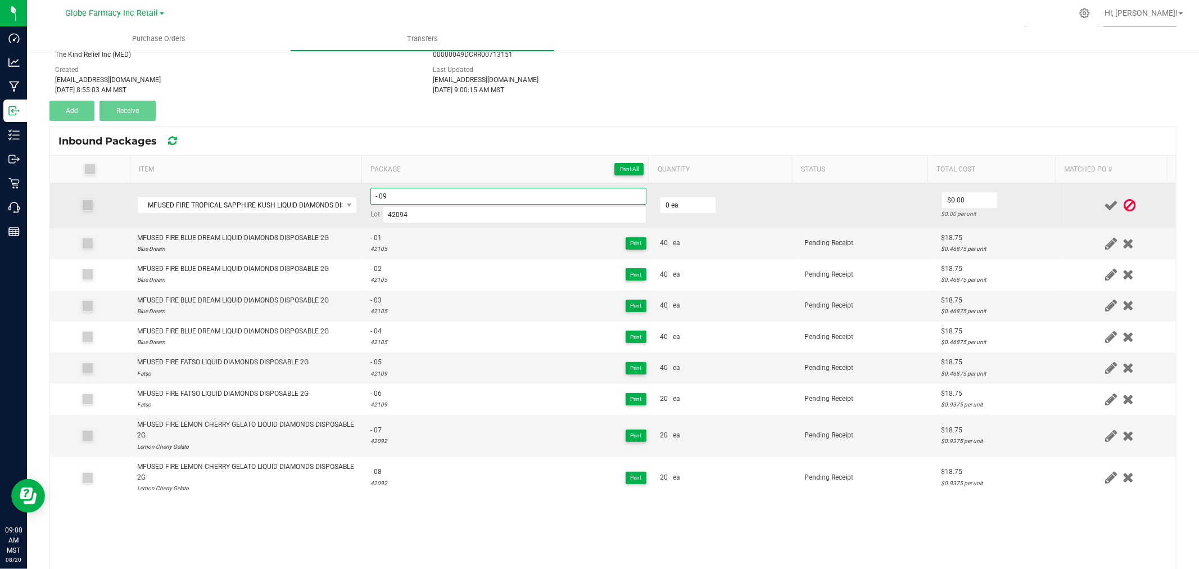
type input "- 09"
type input "20 ea"
type input "$18.75"
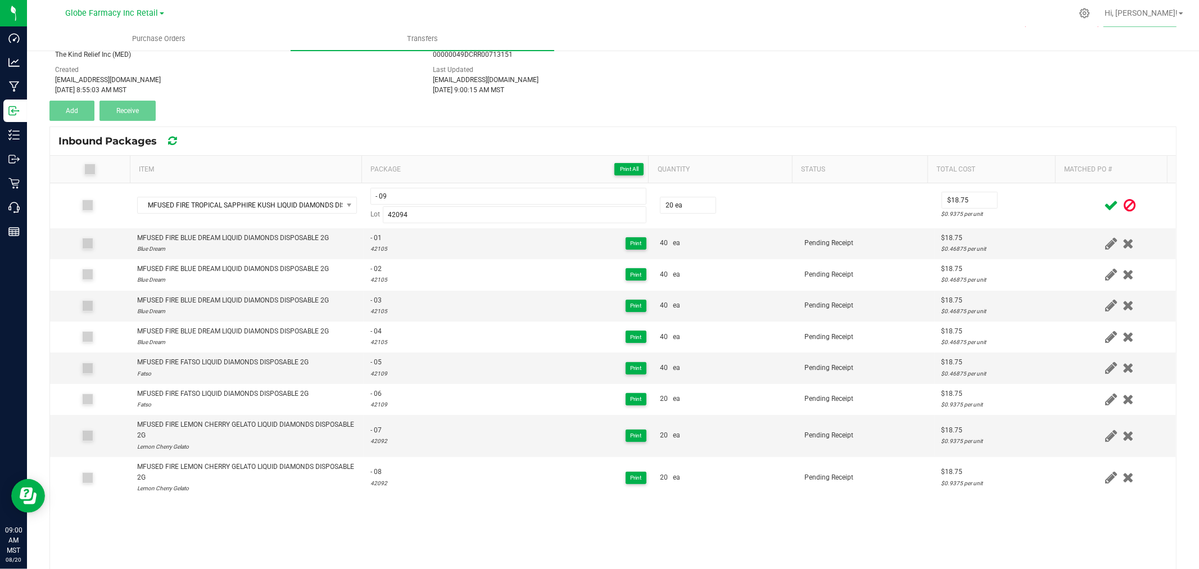
click at [1070, 200] on div at bounding box center [1119, 205] width 99 height 14
click at [1104, 200] on icon at bounding box center [1111, 205] width 14 height 14
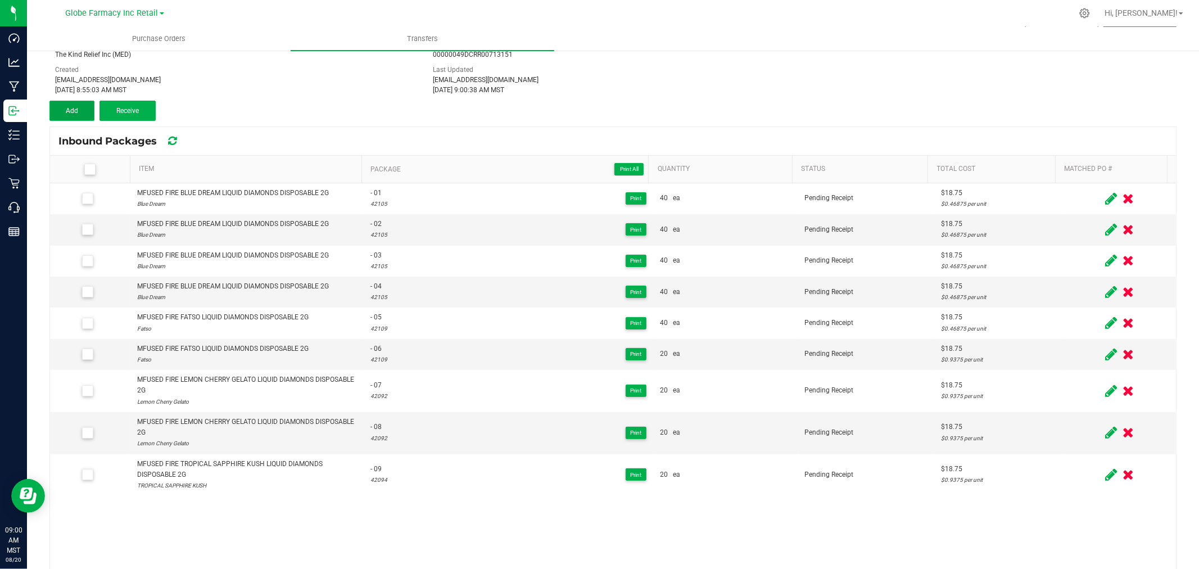
click at [83, 105] on button "Add" at bounding box center [71, 111] width 45 height 20
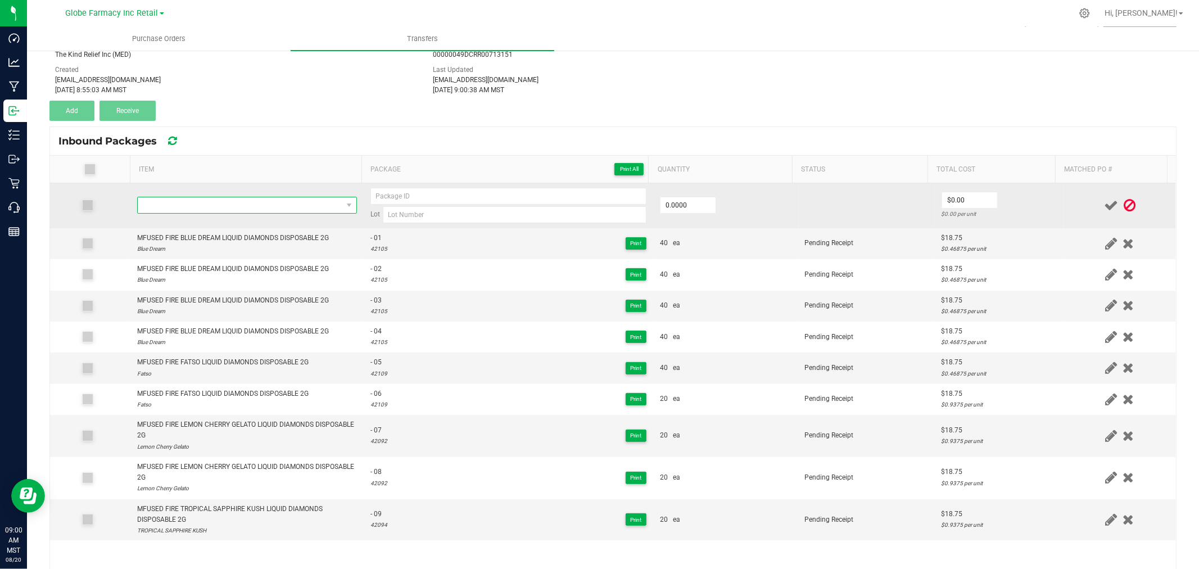
click at [179, 201] on span "NO DATA FOUND" at bounding box center [240, 205] width 205 height 16
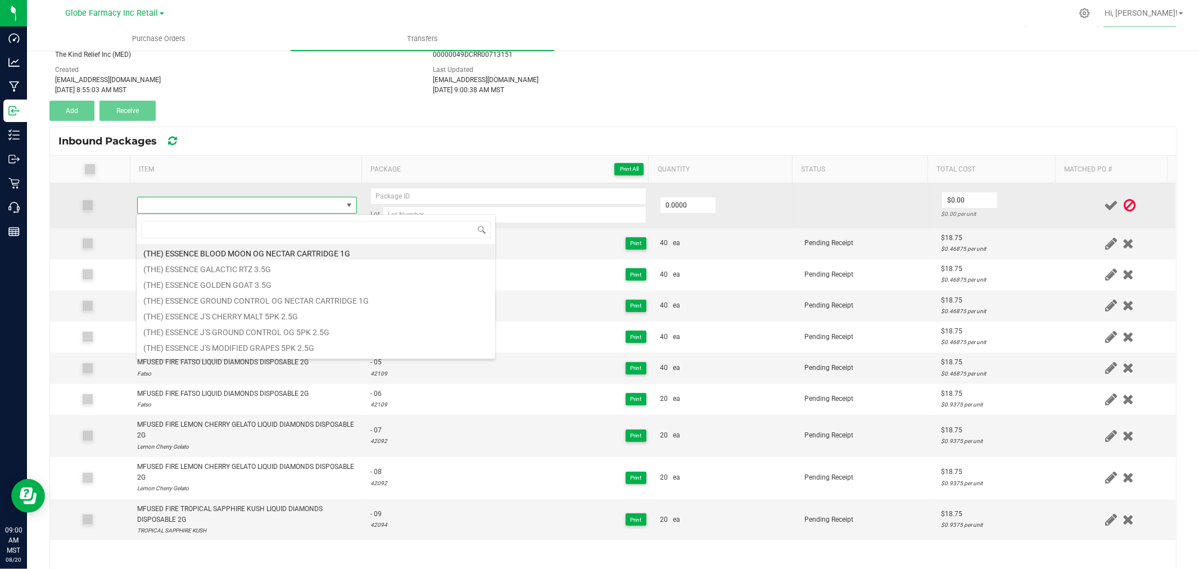
type input "42094"
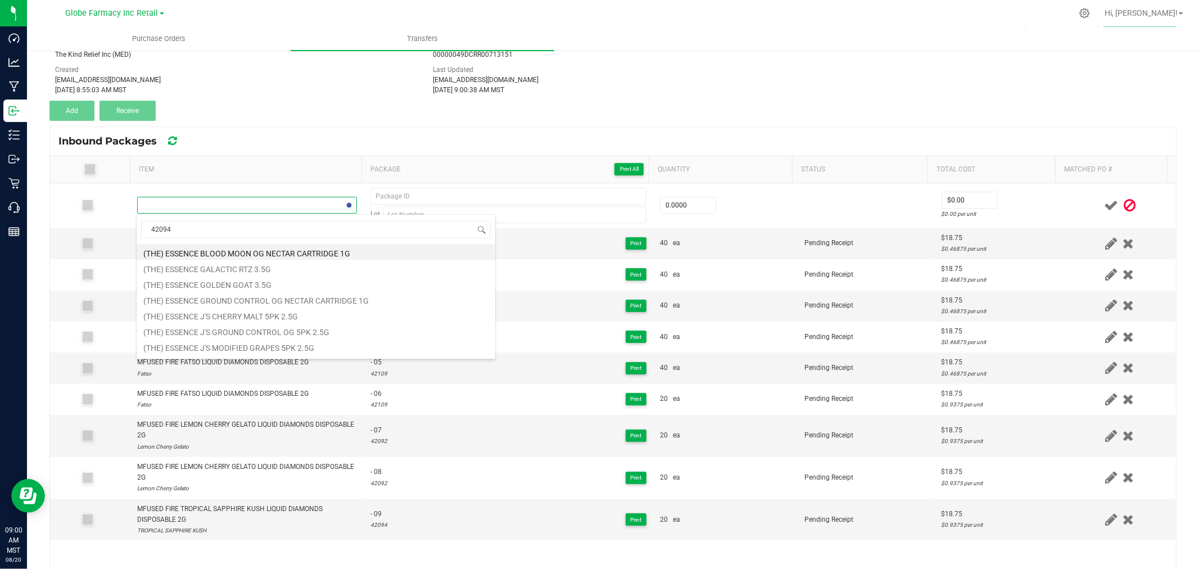
click at [250, 176] on th "Item" at bounding box center [246, 170] width 232 height 28
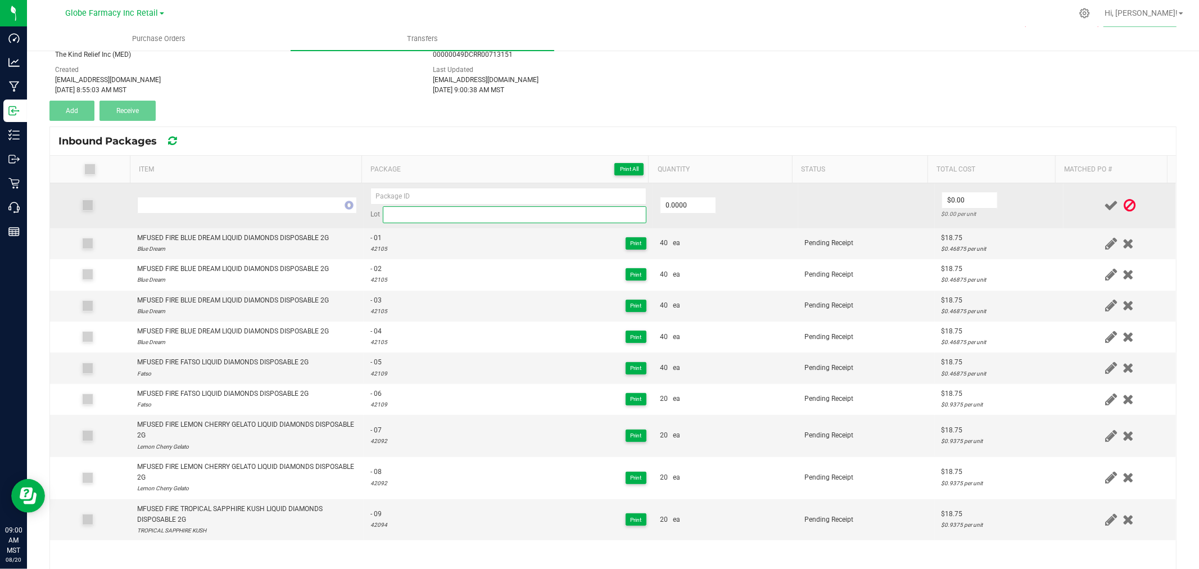
click at [426, 215] on input at bounding box center [515, 214] width 264 height 17
paste input "42094"
type input "42094"
click at [383, 198] on input at bounding box center [508, 196] width 276 height 17
type input "- 10"
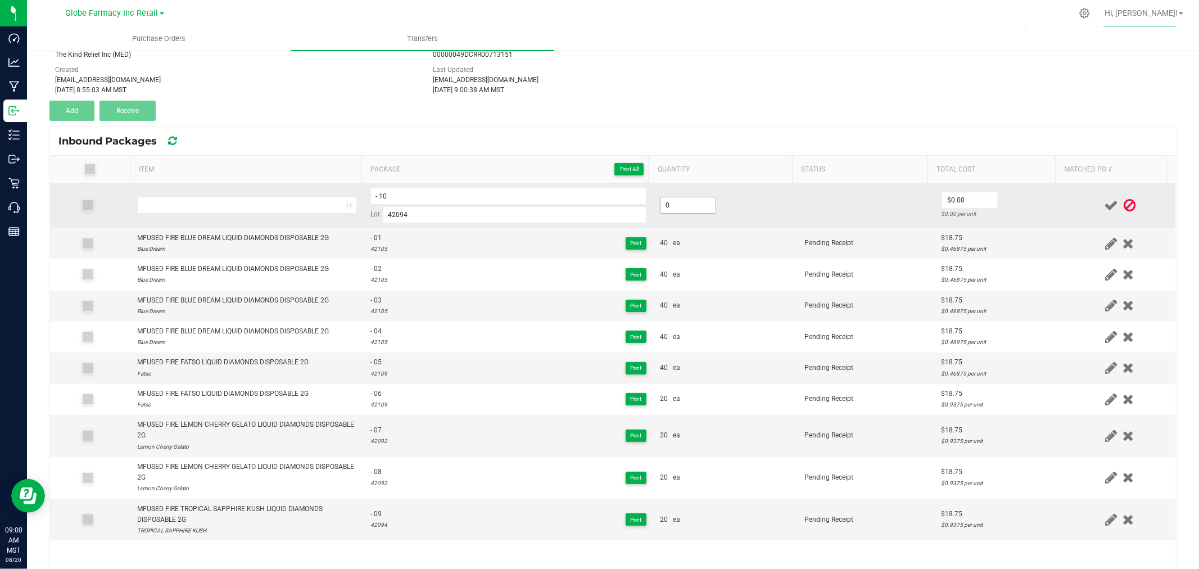
click at [679, 207] on input "0" at bounding box center [688, 205] width 55 height 16
type input "2.0000"
type input "0"
type input "2"
type input "$0.00"
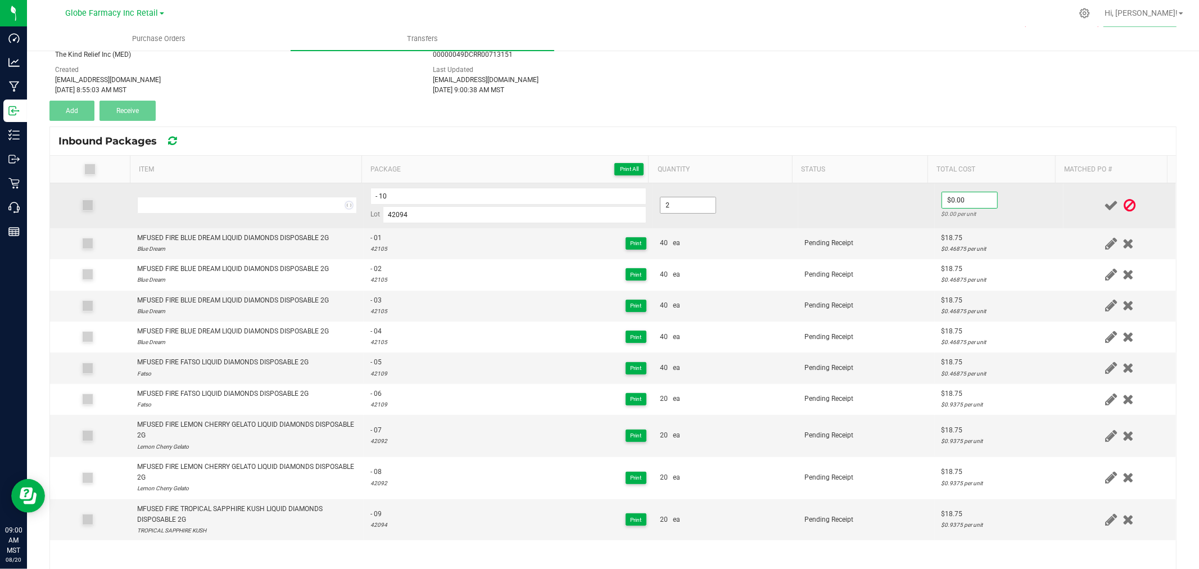
click at [688, 204] on input "2" at bounding box center [688, 205] width 55 height 16
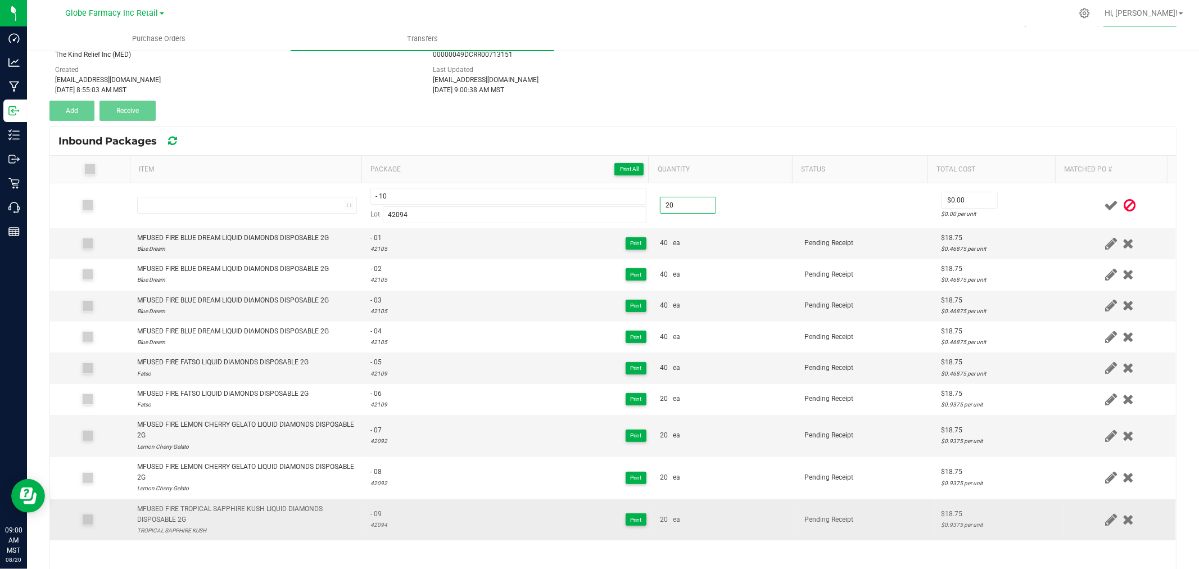
type input "20.0000"
click at [201, 513] on div "MFUSED FIRE TROPICAL SAPPHIRE KUSH LIQUID DIAMONDS DISPOSABLE 2G" at bounding box center [247, 514] width 220 height 21
copy div "MFUSED FIRE TROPICAL SAPPHIRE KUSH LIQUID DIAMONDS DISPOSABLE 2G"
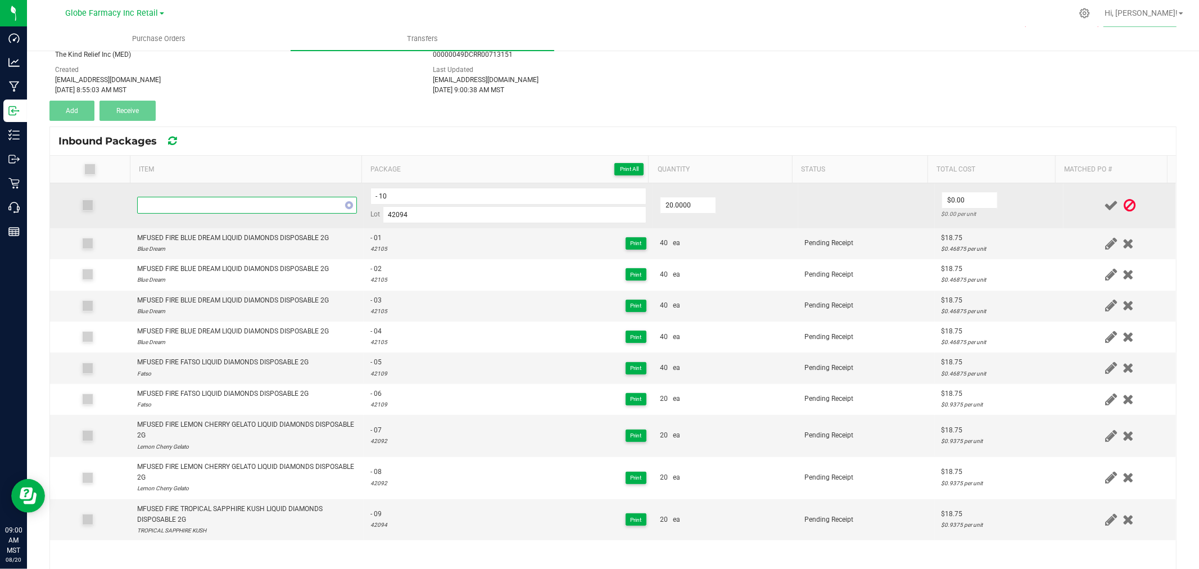
click at [199, 197] on span "NO DATA FOUND" at bounding box center [240, 205] width 205 height 16
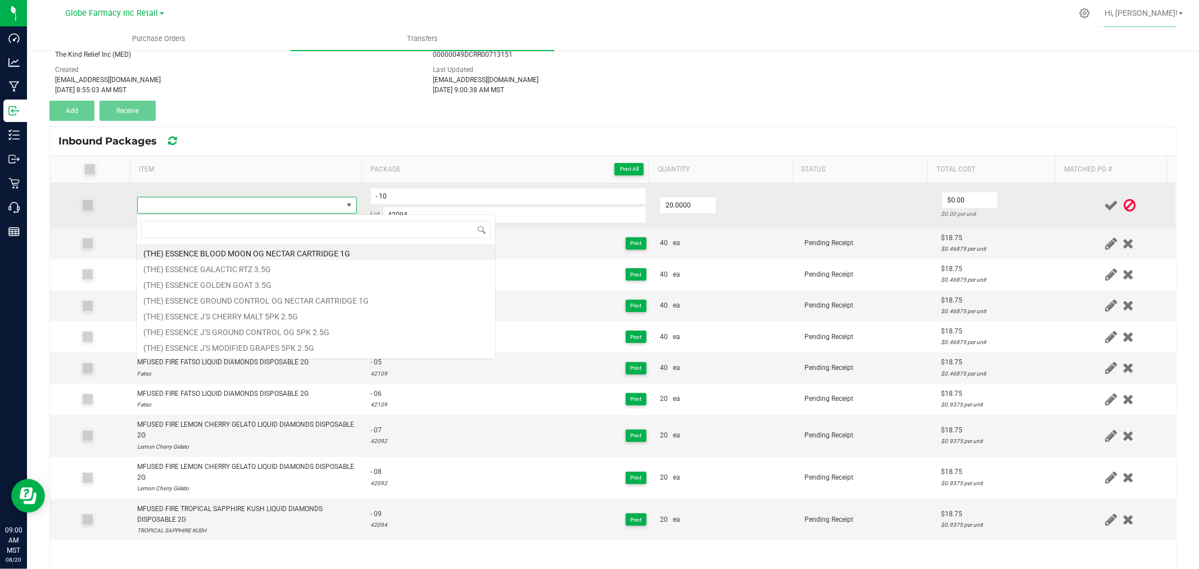
type input "MFUSED FIRE TROPICAL SAPPHIRE KUSH LIQUID DIAMONDS DISPOSABLE 2G"
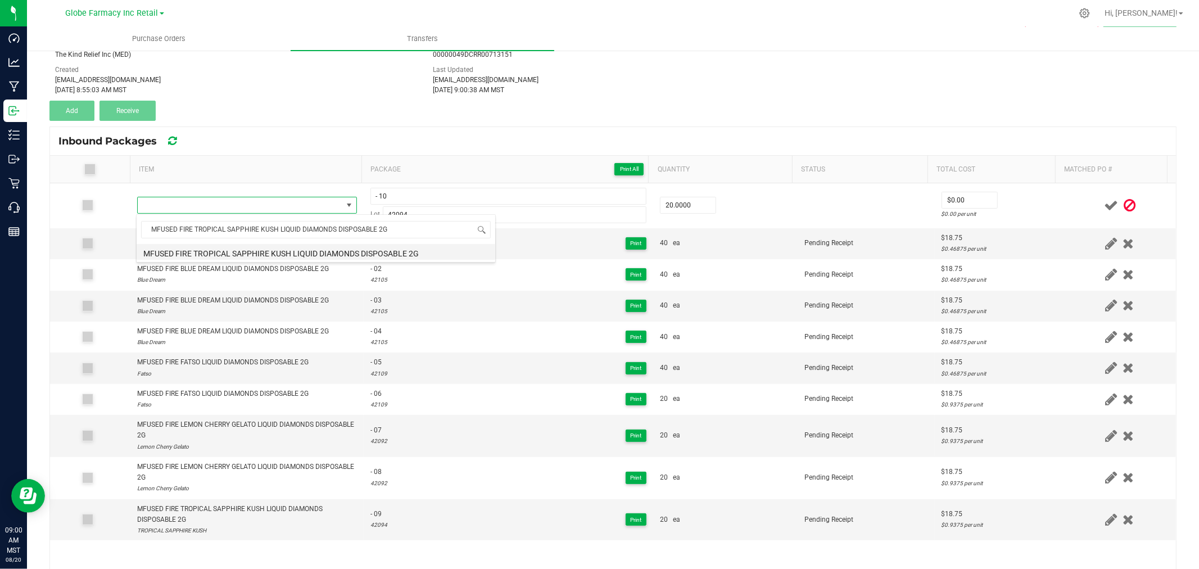
click at [250, 254] on li "MFUSED FIRE TROPICAL SAPPHIRE KUSH LIQUID DIAMONDS DISPOSABLE 2G" at bounding box center [316, 252] width 359 height 16
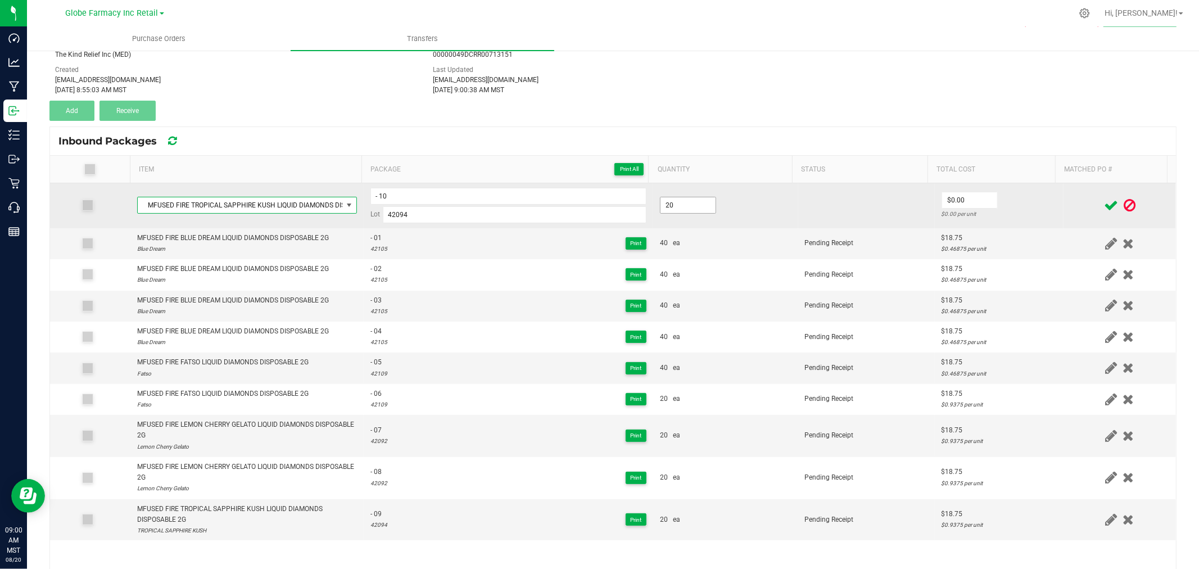
click at [687, 202] on input "20" at bounding box center [688, 205] width 55 height 16
type input "20 ea"
drag, startPoint x: 912, startPoint y: 203, endPoint x: 938, endPoint y: 201, distance: 25.4
click at [924, 203] on tr "MFUSED FIRE TROPICAL SAPPHIRE KUSH LIQUID DIAMONDS DISPOSABLE 2G - 10 Lot 42094…" at bounding box center [613, 205] width 1126 height 45
click at [942, 201] on input "0" at bounding box center [969, 200] width 55 height 16
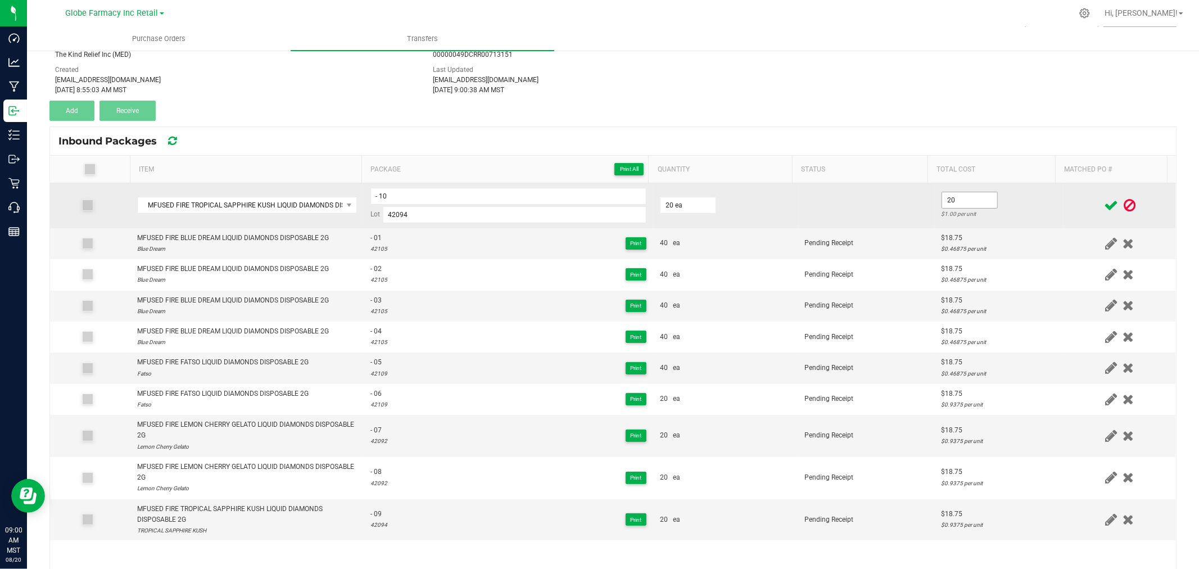
click at [953, 206] on input "20" at bounding box center [969, 200] width 55 height 16
click at [981, 207] on input "18.75" at bounding box center [969, 200] width 55 height 16
type input "$18.75"
click at [1015, 197] on td "$18.75 $0.9375 per unit" at bounding box center [999, 205] width 129 height 45
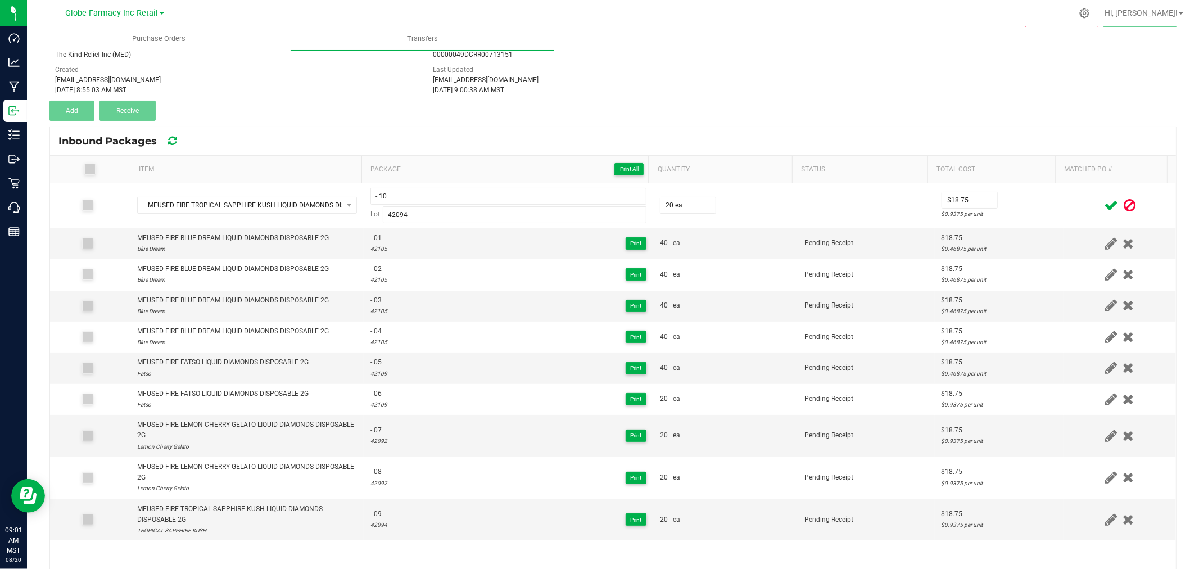
click at [1104, 200] on icon at bounding box center [1111, 205] width 14 height 14
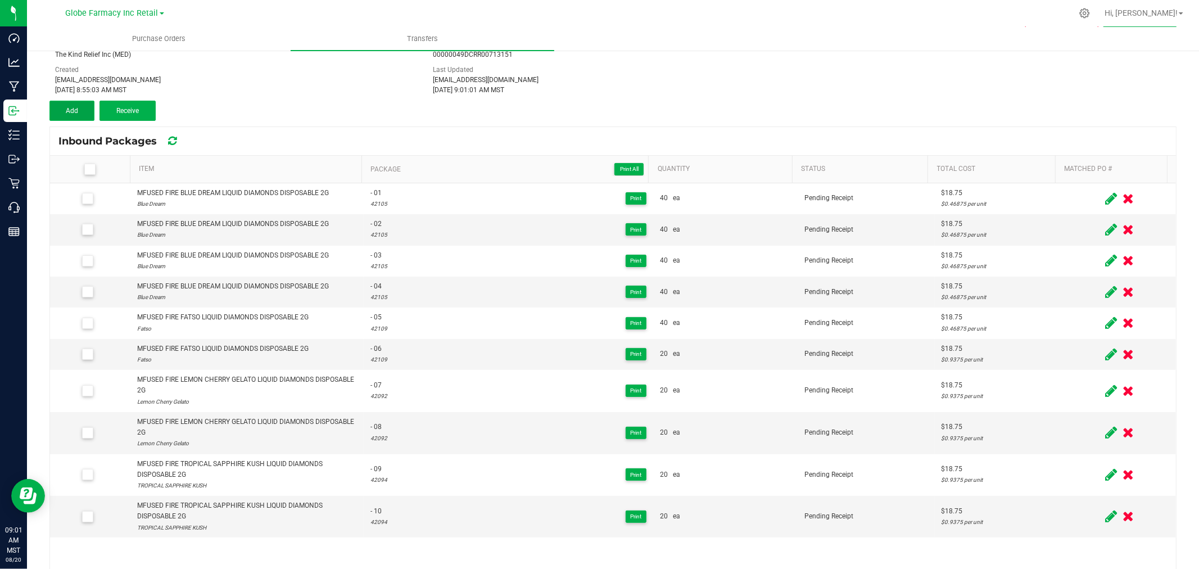
click at [74, 107] on span "Add" at bounding box center [72, 111] width 12 height 8
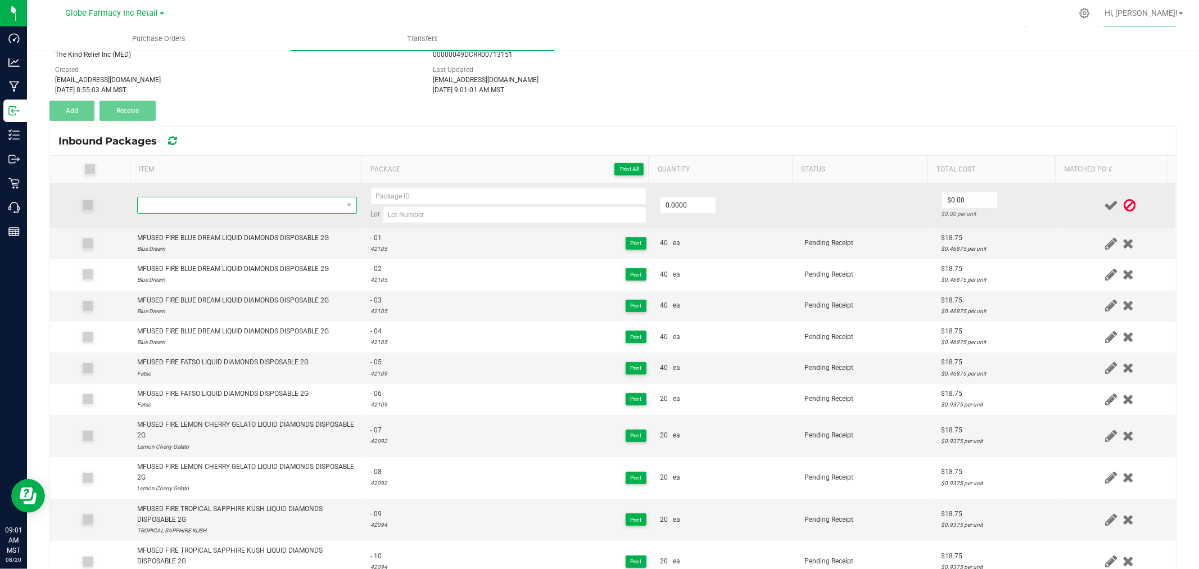
click at [247, 204] on span "NO DATA FOUND" at bounding box center [240, 205] width 205 height 16
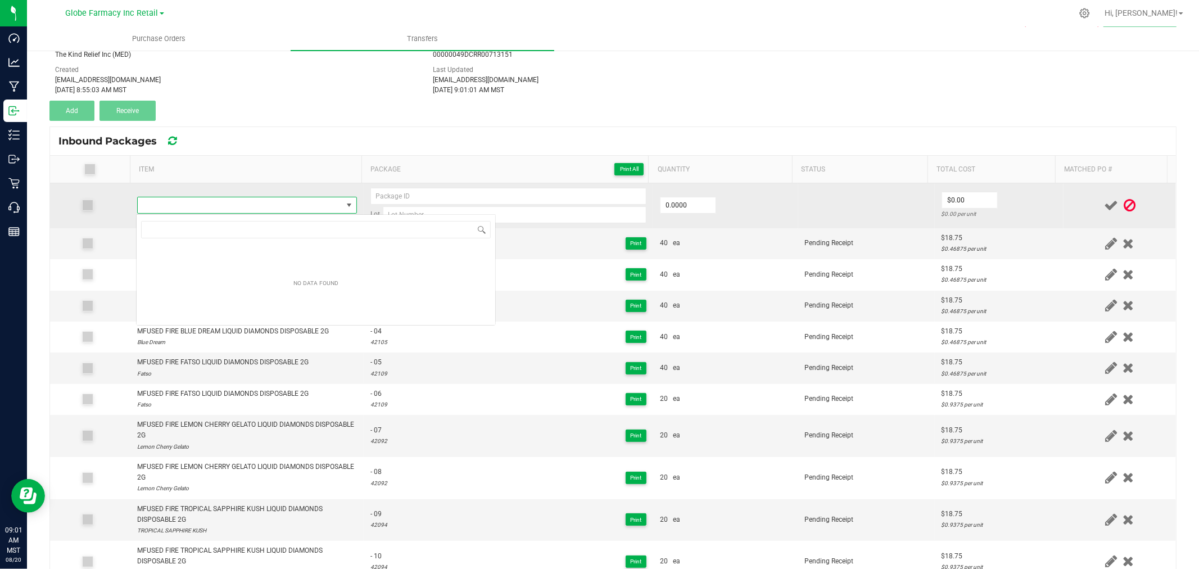
type input "MFUSED FATTYS FIRE GRANDDADDY PURPLE INFUSED PREROLLS 2PK 1G"
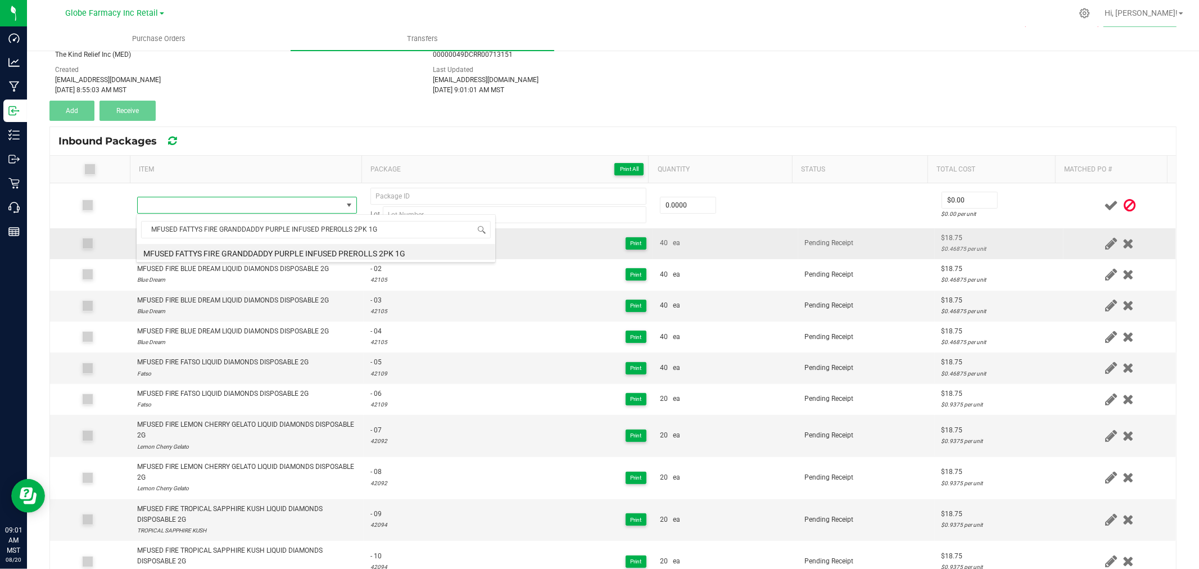
click at [240, 245] on li "MFUSED FATTYS FIRE GRANDDADDY PURPLE INFUSED PREROLLS 2PK 1G" at bounding box center [316, 252] width 359 height 16
type input "0 ea"
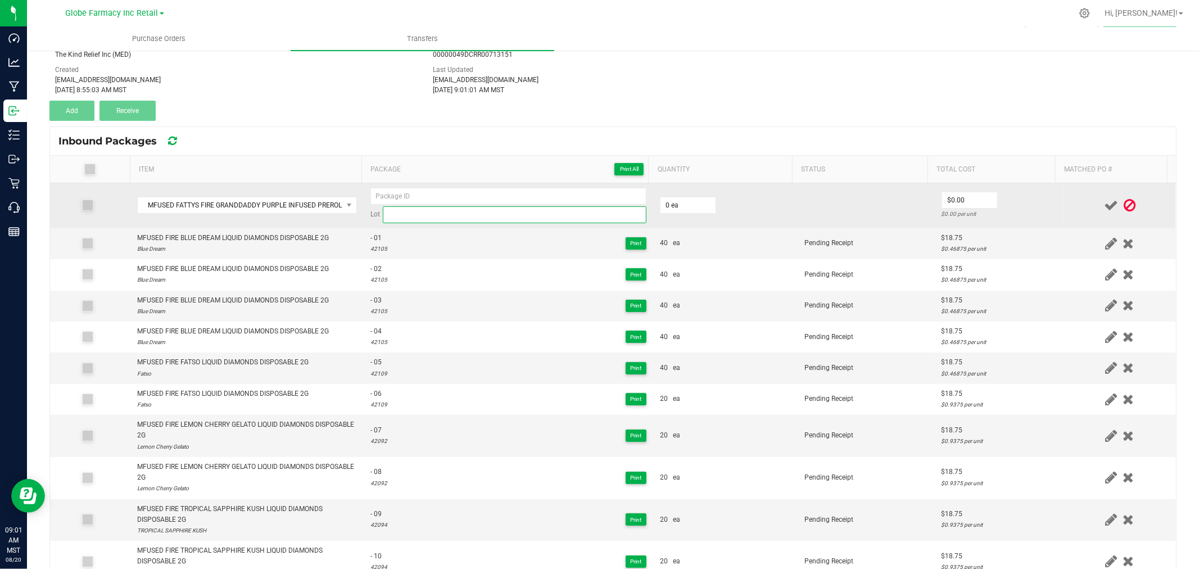
paste input "MF-GDP-051225"
click at [435, 216] on input at bounding box center [515, 214] width 264 height 17
type input "MF-GDP-051225"
click at [407, 194] on input at bounding box center [508, 196] width 276 height 17
type input "- 11"
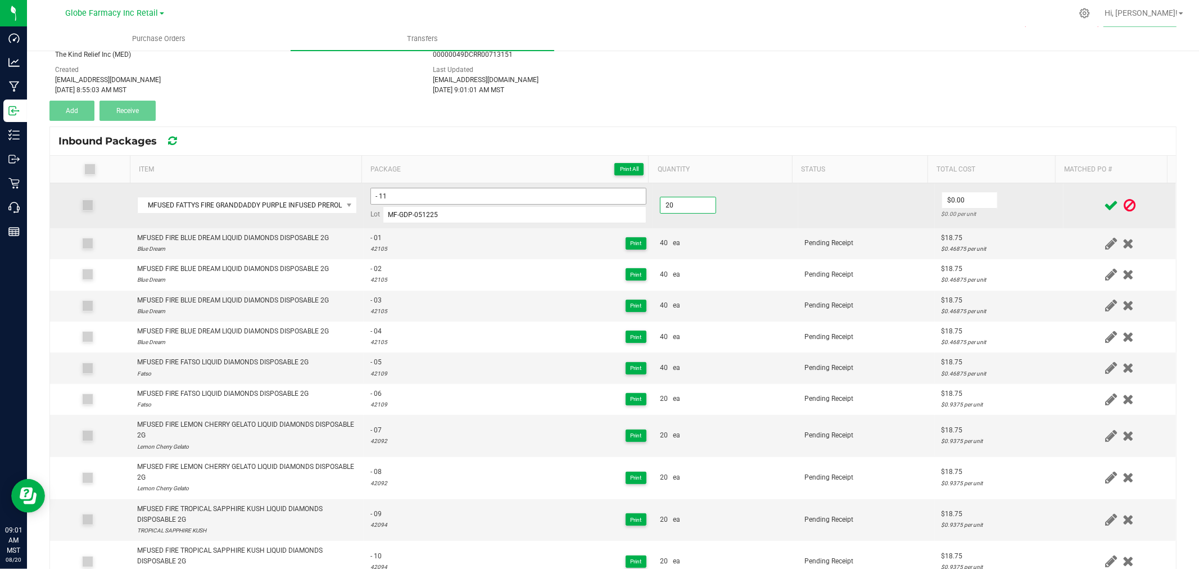
type input "20 ea"
type input "$5.62"
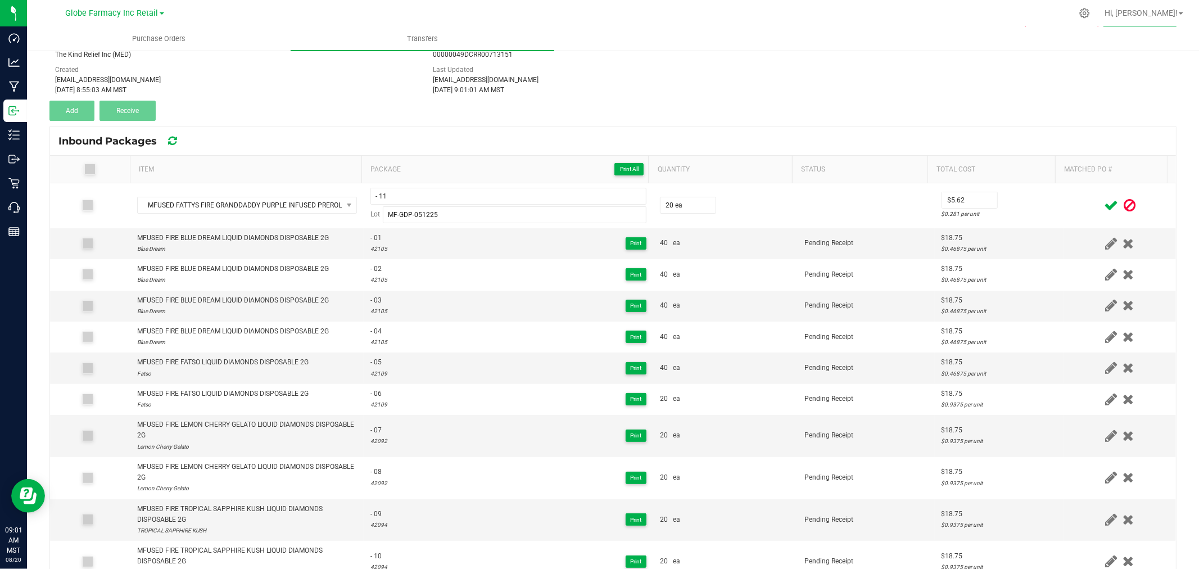
click at [1041, 204] on td "$5.62 $0.281 per unit" at bounding box center [999, 205] width 129 height 45
click at [1104, 203] on icon at bounding box center [1111, 205] width 14 height 14
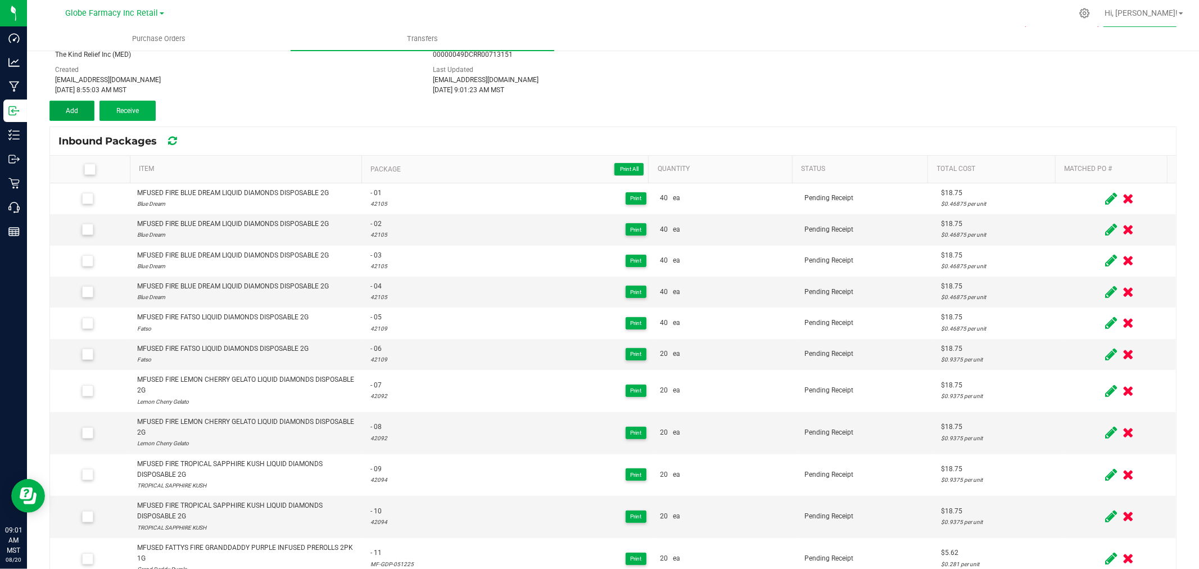
click at [55, 108] on button "Add" at bounding box center [71, 111] width 45 height 20
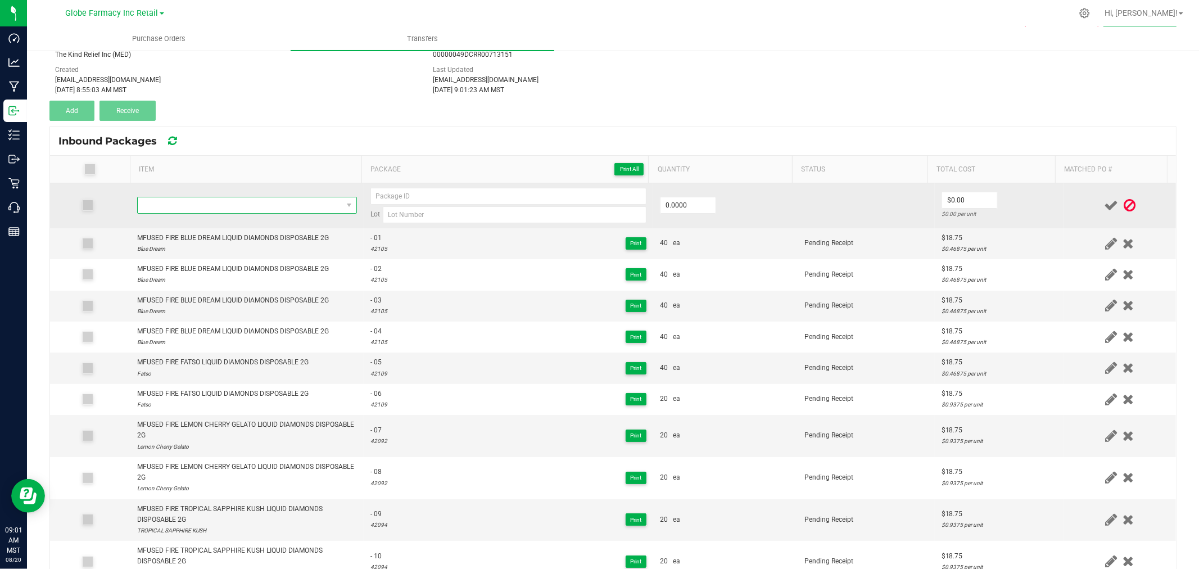
click at [171, 209] on span "NO DATA FOUND" at bounding box center [240, 205] width 205 height 16
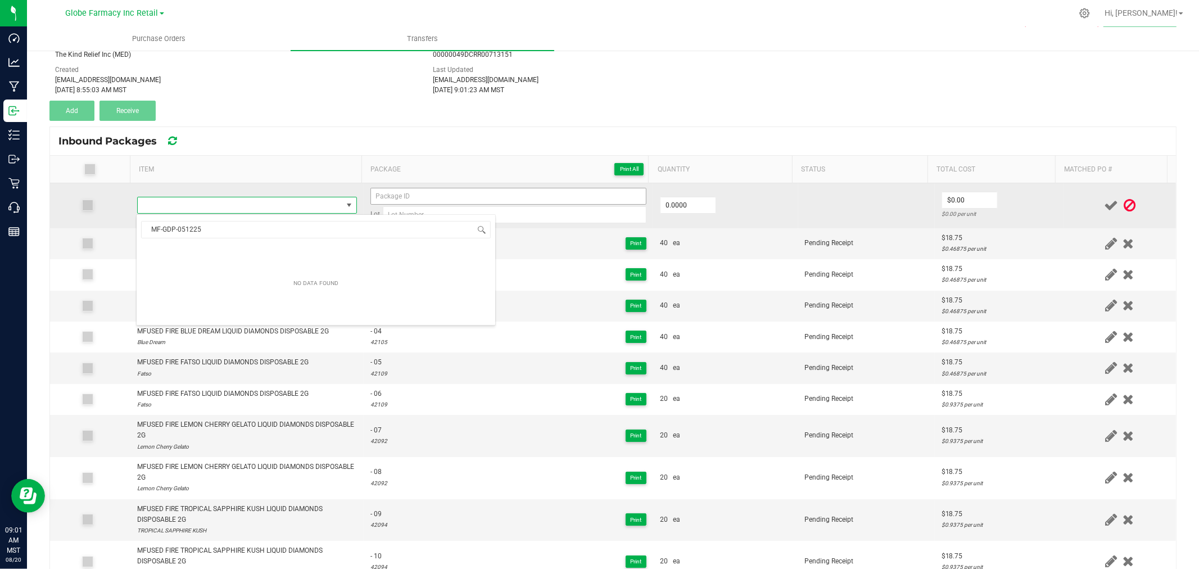
drag, startPoint x: 441, startPoint y: 158, endPoint x: 488, endPoint y: 193, distance: 59.0
click at [446, 160] on th "Package Print All" at bounding box center [504, 170] width 287 height 28
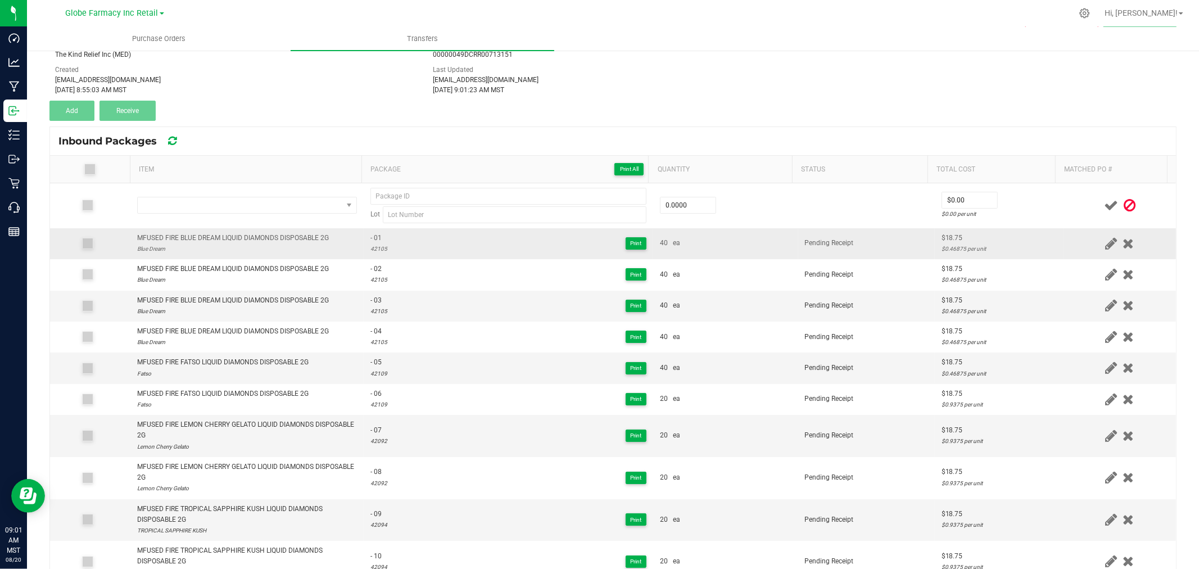
click at [499, 229] on td "- 01 42105 Print" at bounding box center [509, 243] width 290 height 31
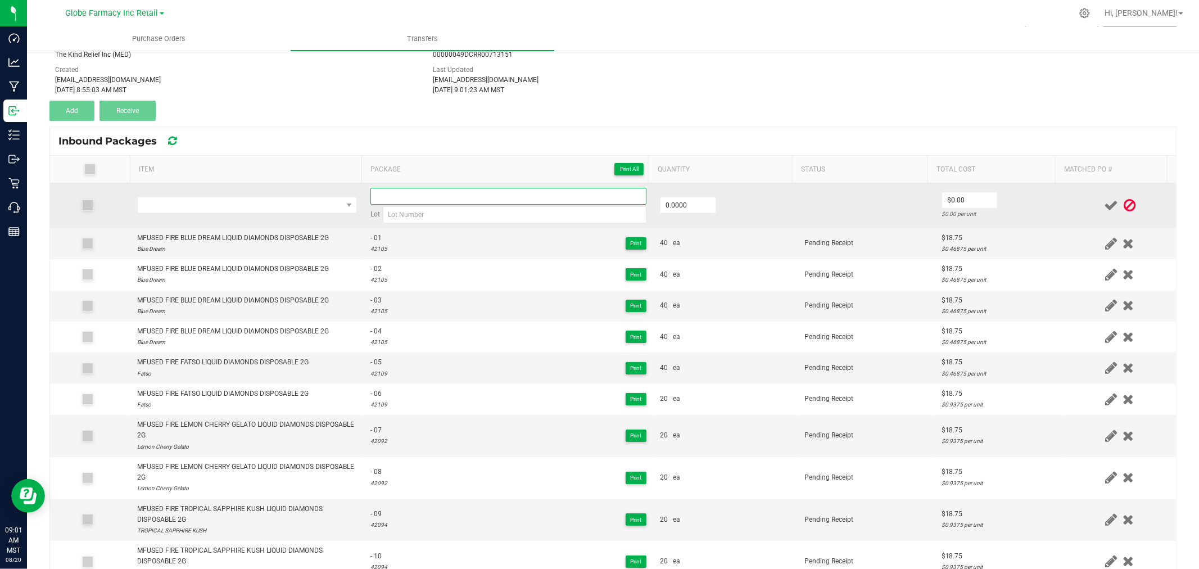
click at [467, 197] on input at bounding box center [508, 196] width 276 height 17
click at [401, 215] on input at bounding box center [515, 214] width 264 height 17
paste input "MF-GDP-051225"
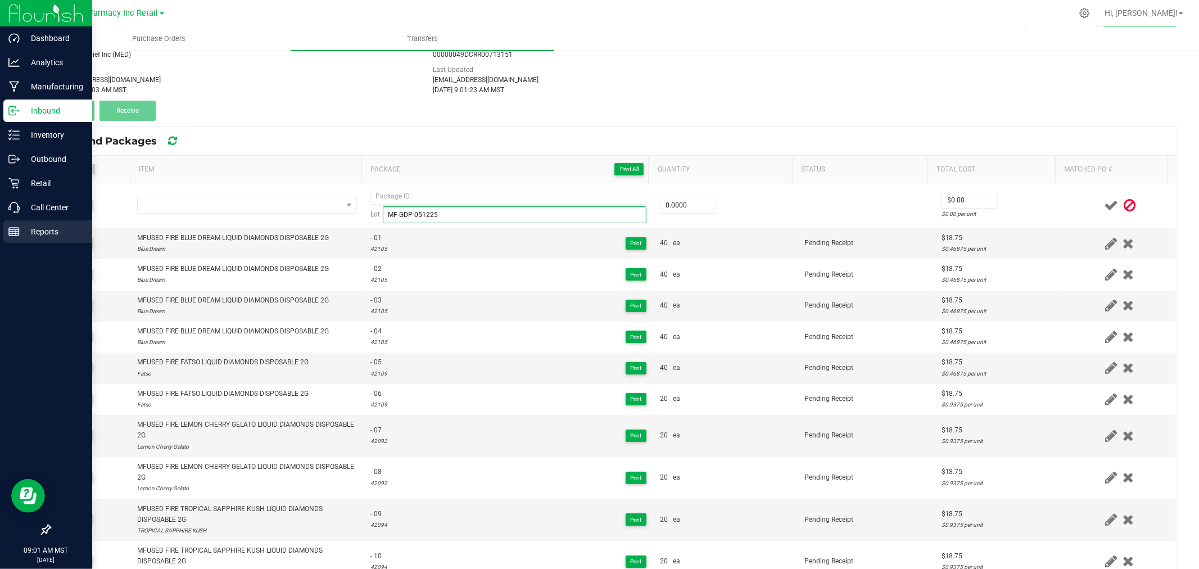
type input "MF-GDP-051225"
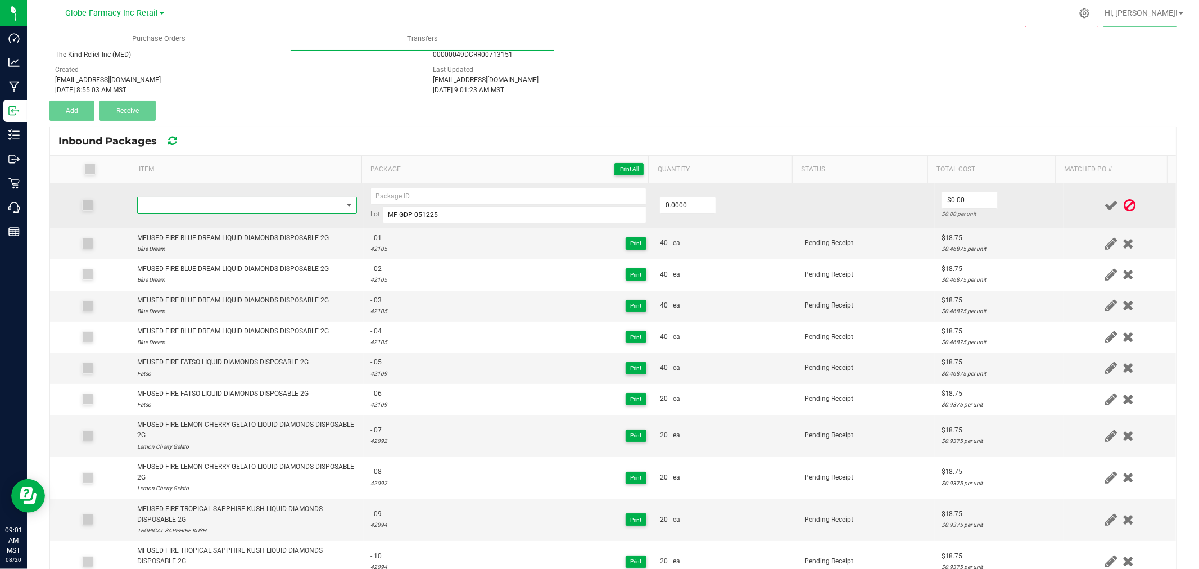
click at [232, 203] on span "NO DATA FOUND" at bounding box center [240, 205] width 205 height 16
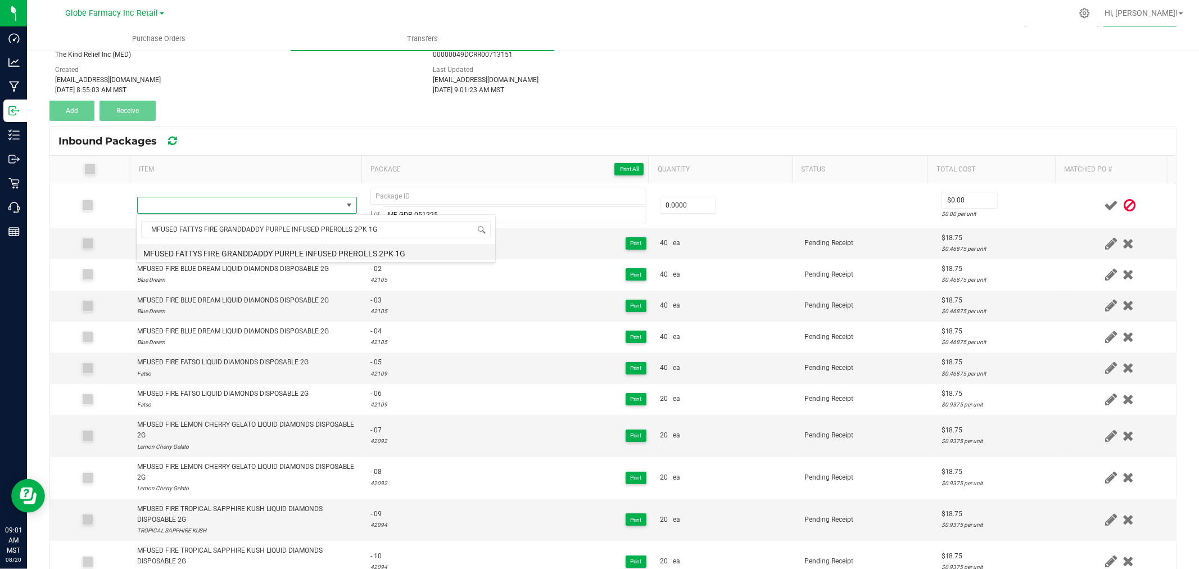
drag, startPoint x: 267, startPoint y: 254, endPoint x: 436, endPoint y: 219, distance: 172.6
click at [268, 254] on li "MFUSED FATTYS FIRE GRANDDADDY PURPLE INFUSED PREROLLS 2PK 1G" at bounding box center [316, 252] width 359 height 16
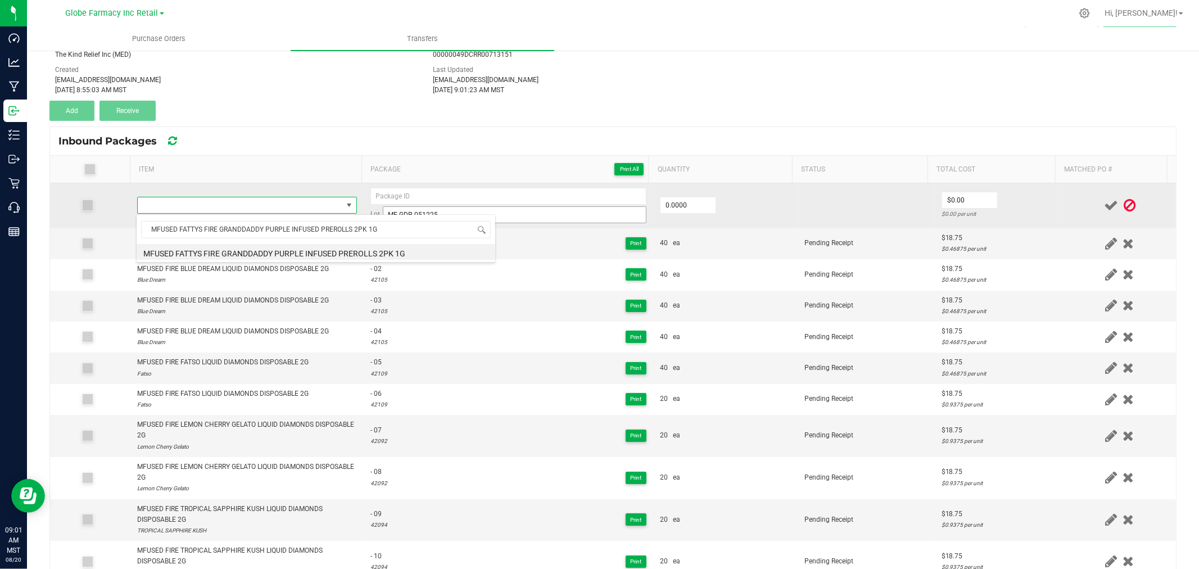
type input "0 ea"
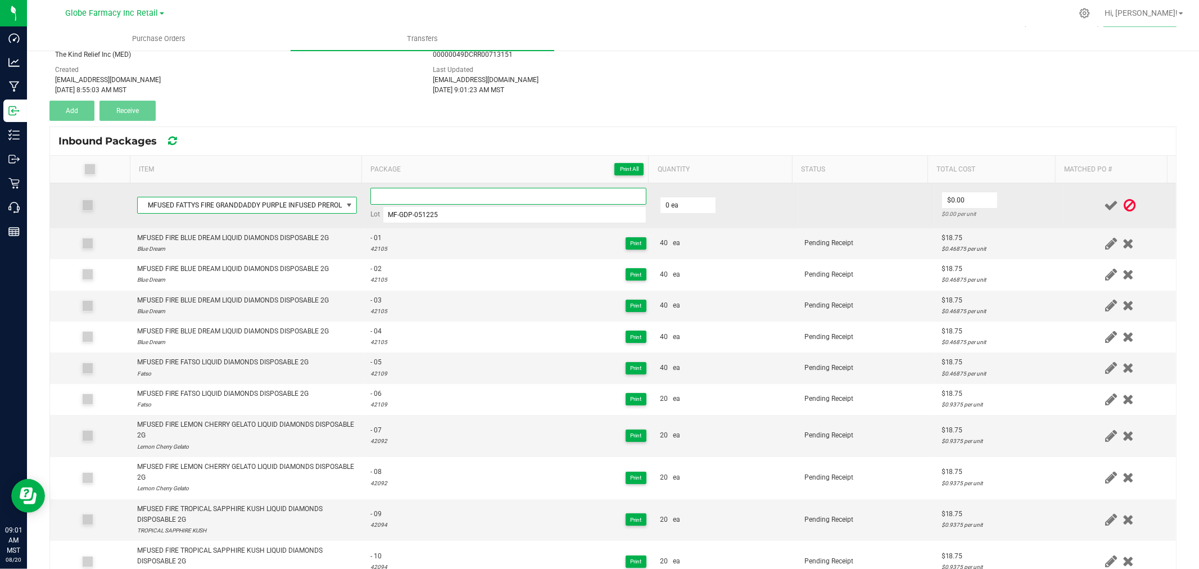
click at [449, 191] on input at bounding box center [508, 196] width 276 height 17
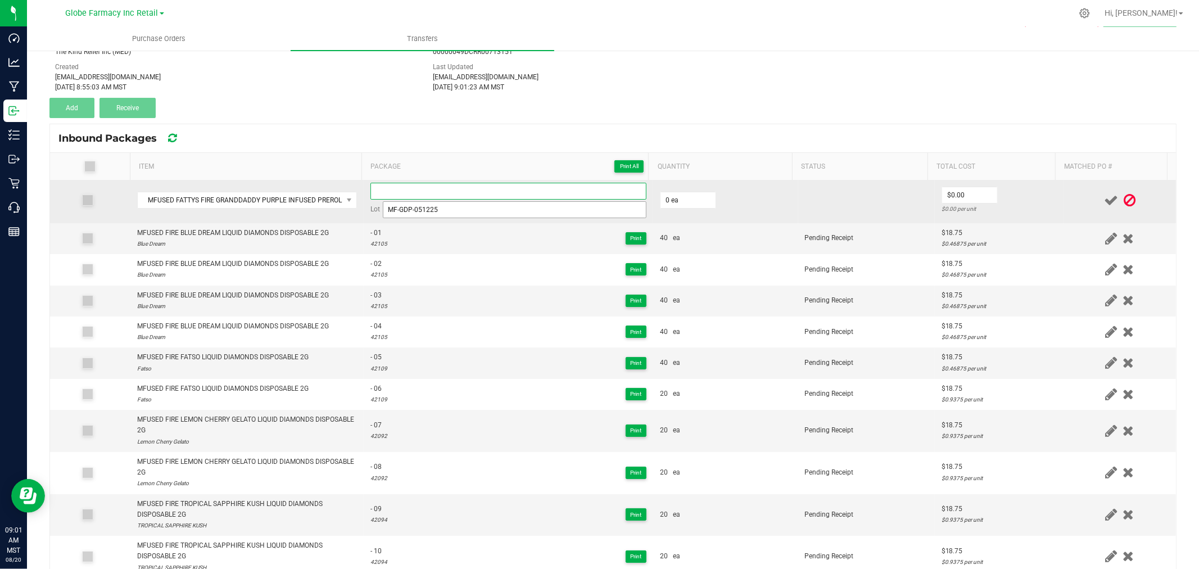
scroll to position [0, 0]
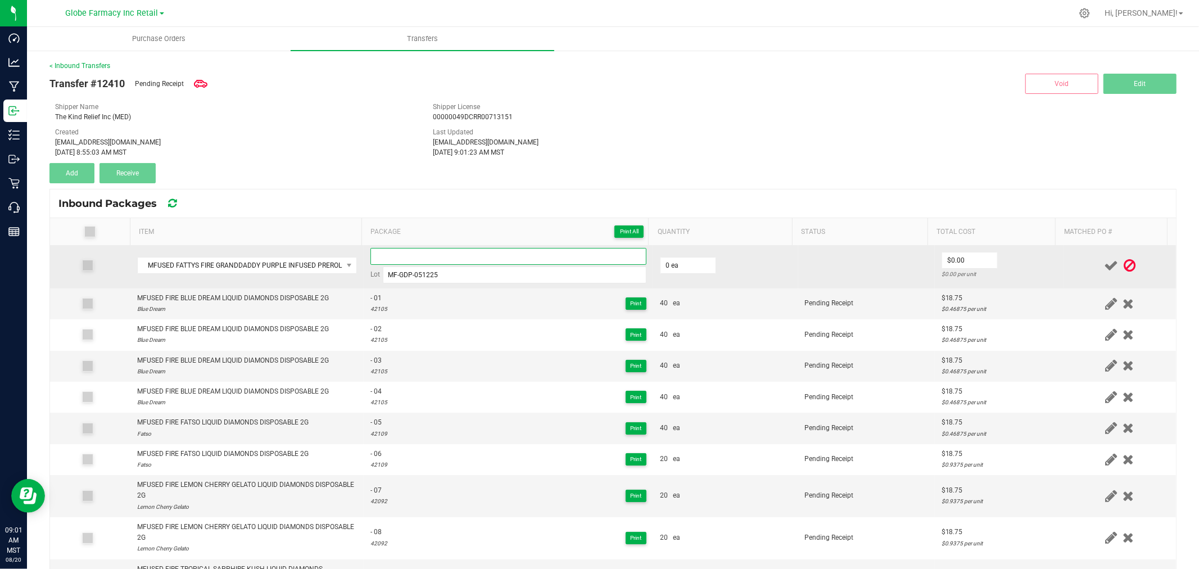
click at [419, 254] on input at bounding box center [508, 256] width 276 height 17
type input "- 12"
type input "20 ea"
type input "$5.62"
drag, startPoint x: 1015, startPoint y: 263, endPoint x: 1029, endPoint y: 268, distance: 15.5
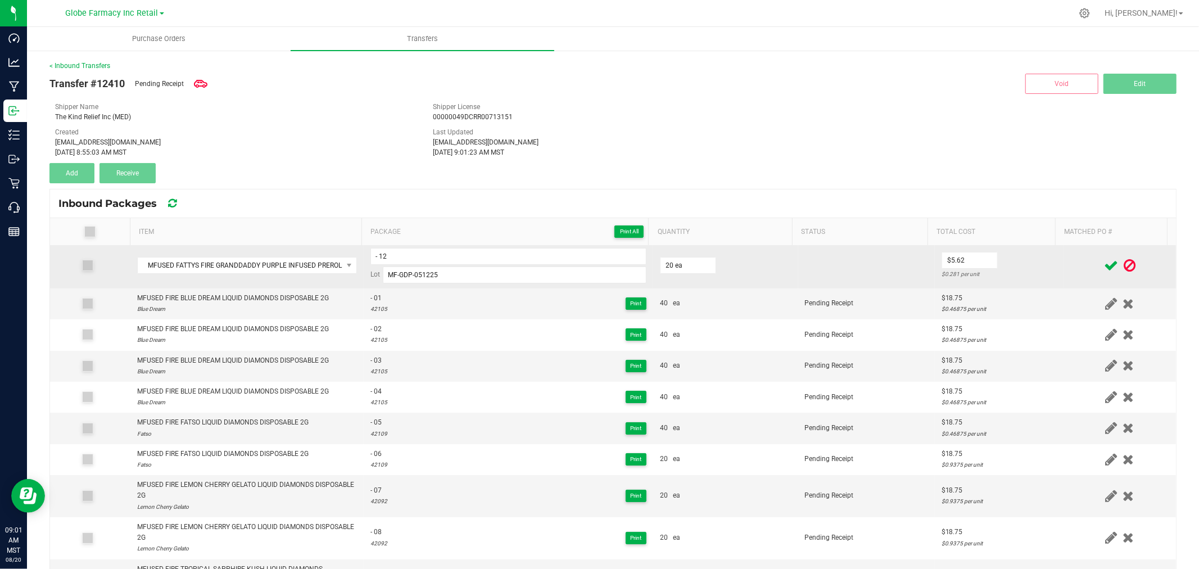
click at [1016, 264] on td "$5.62 $0.281 per unit" at bounding box center [999, 265] width 129 height 45
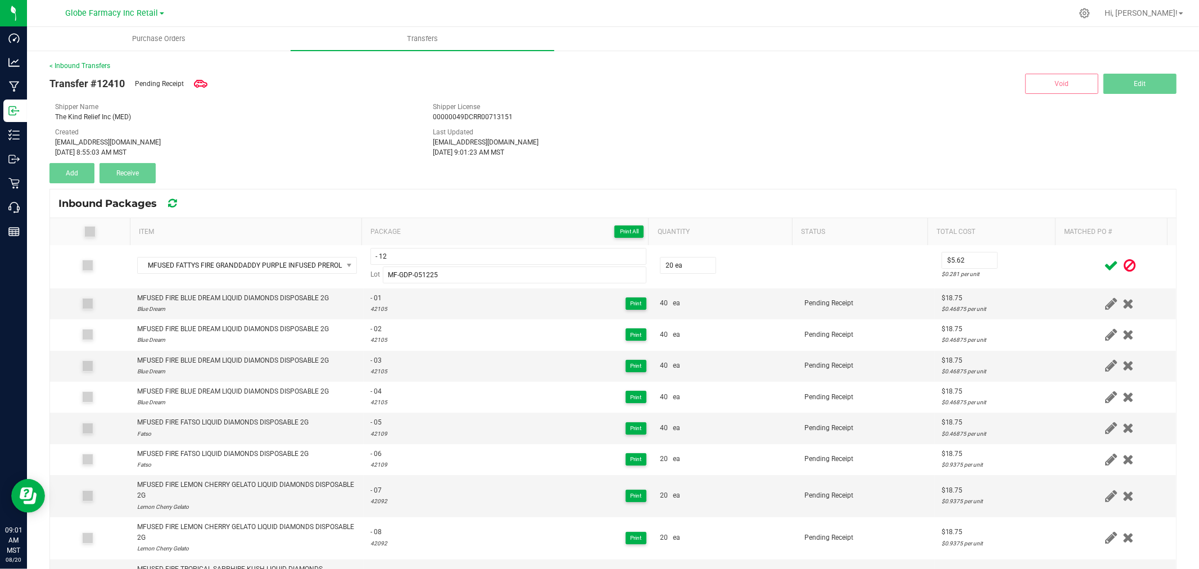
click at [1104, 271] on icon at bounding box center [1111, 266] width 14 height 14
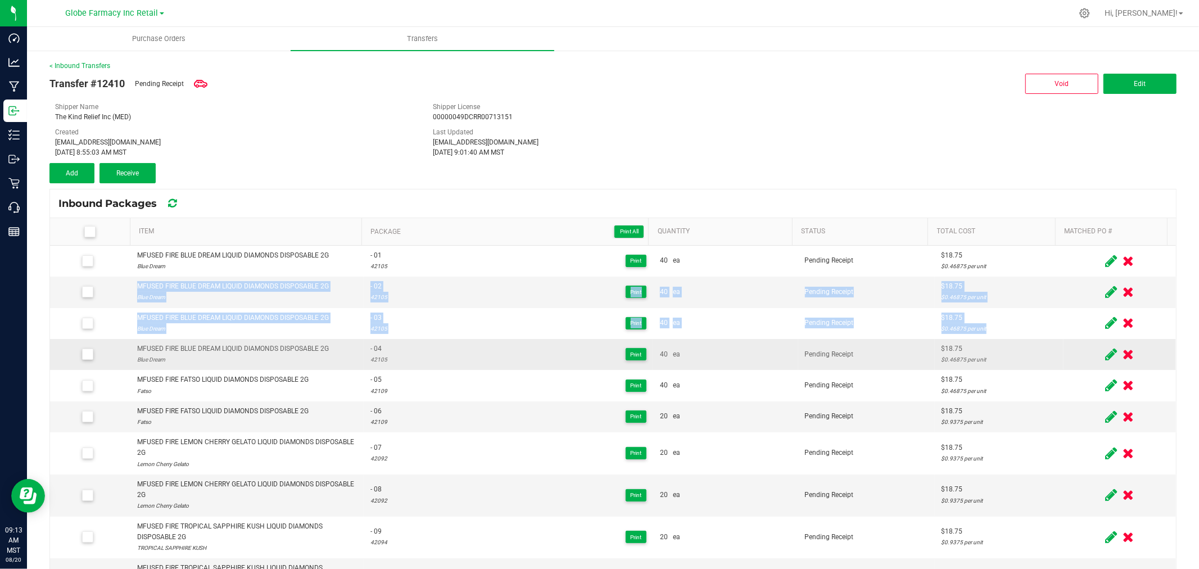
click at [1060, 349] on tbody "MFUSED FIRE BLUE DREAM LIQUID DIAMONDS DISPOSABLE 2G Blue Dream - 01 42105 Prin…" at bounding box center [613, 465] width 1126 height 438
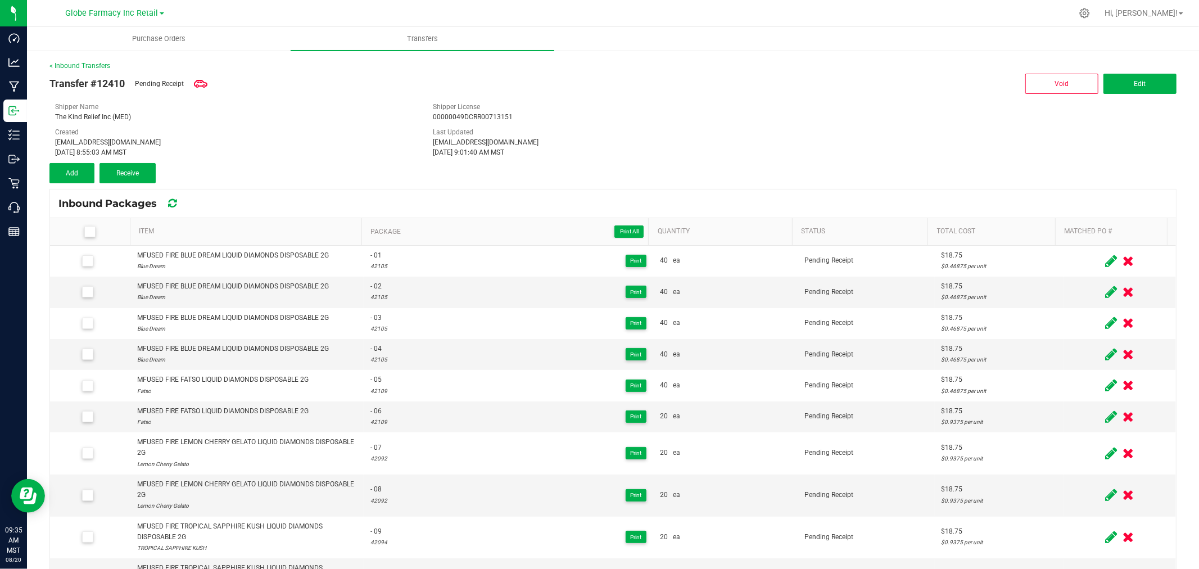
click at [405, 114] on div "The Kind Relief Inc (MED)" at bounding box center [235, 117] width 361 height 10
click at [74, 167] on button "Add" at bounding box center [71, 173] width 45 height 20
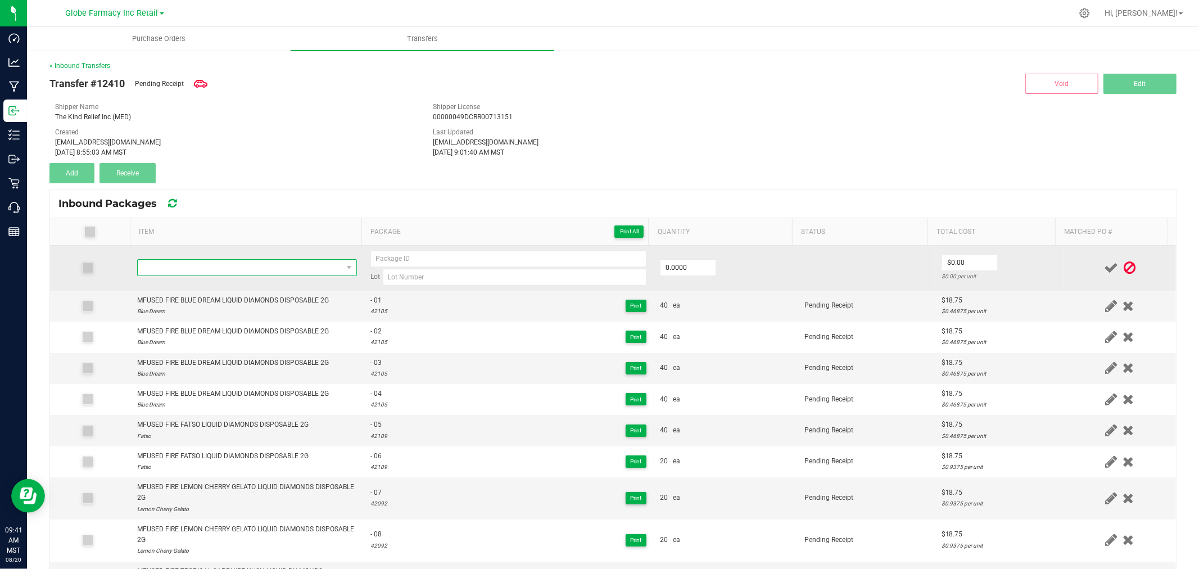
click at [239, 260] on span "NO DATA FOUND" at bounding box center [247, 267] width 220 height 17
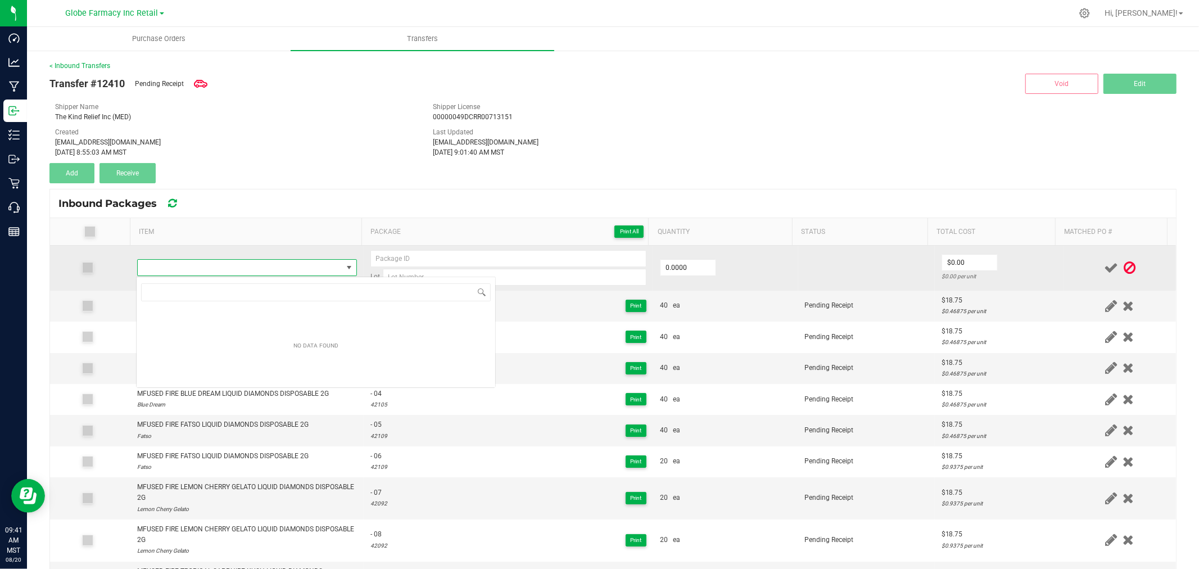
scroll to position [17, 215]
type input "MFUSED FATTYS FIRE MAUI PINEAPPLE INFUSED PREROLLS 2PK 1G"
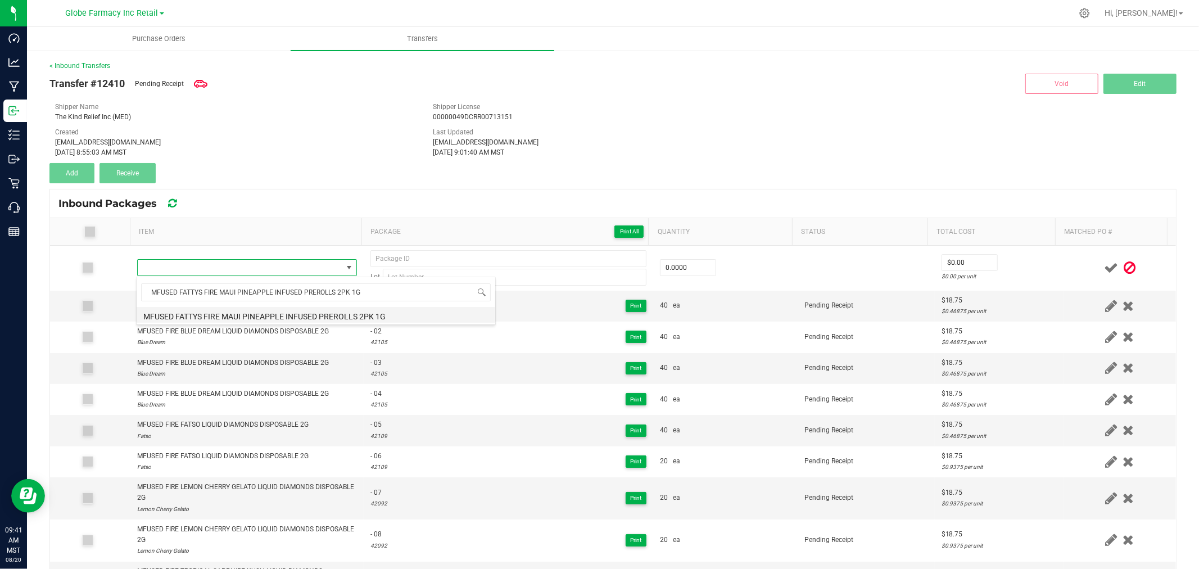
click at [259, 315] on li "MFUSED FATTYS FIRE MAUI PINEAPPLE INFUSED PREROLLS 2PK 1G" at bounding box center [316, 315] width 359 height 16
type input "0 ea"
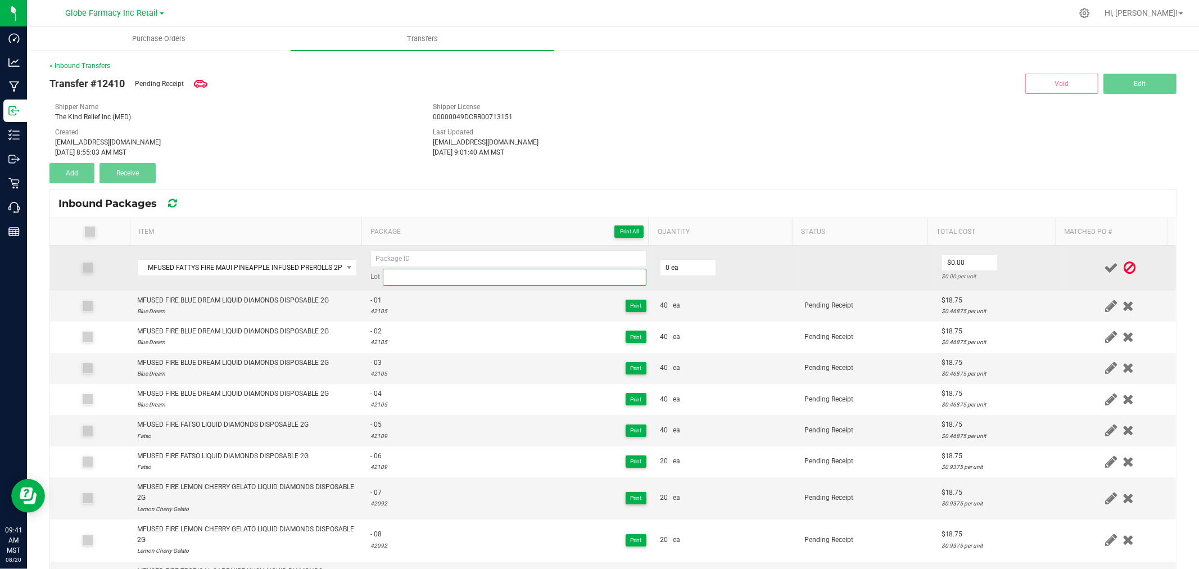
click at [417, 271] on input at bounding box center [515, 277] width 264 height 17
paste input "MF-MP-031125"
type input "MF-MP-031125"
click at [409, 261] on input at bounding box center [508, 258] width 276 height 17
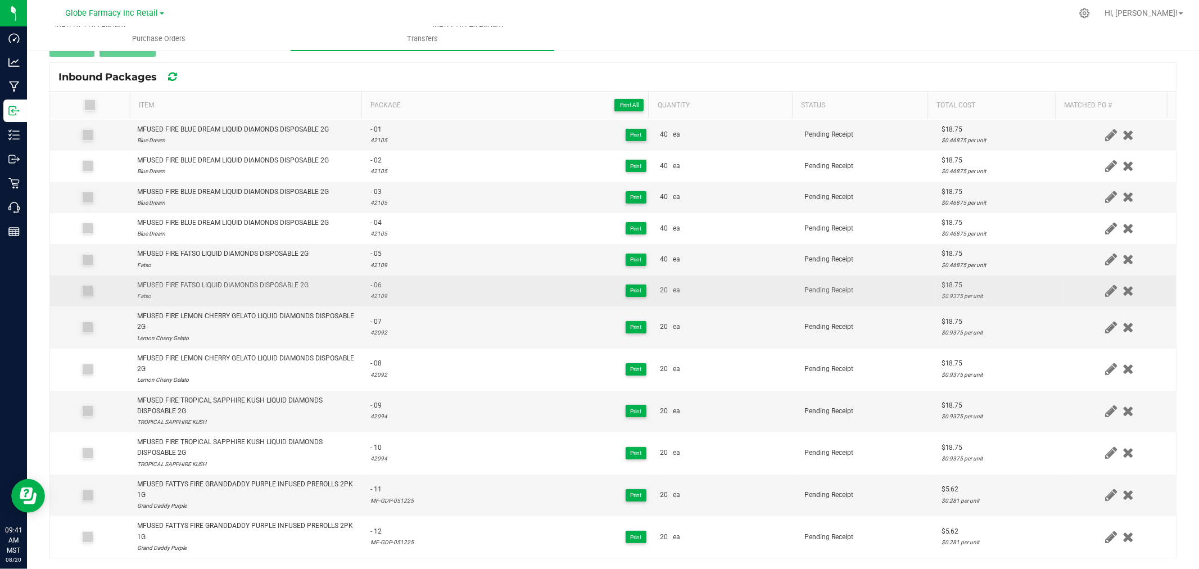
scroll to position [0, 0]
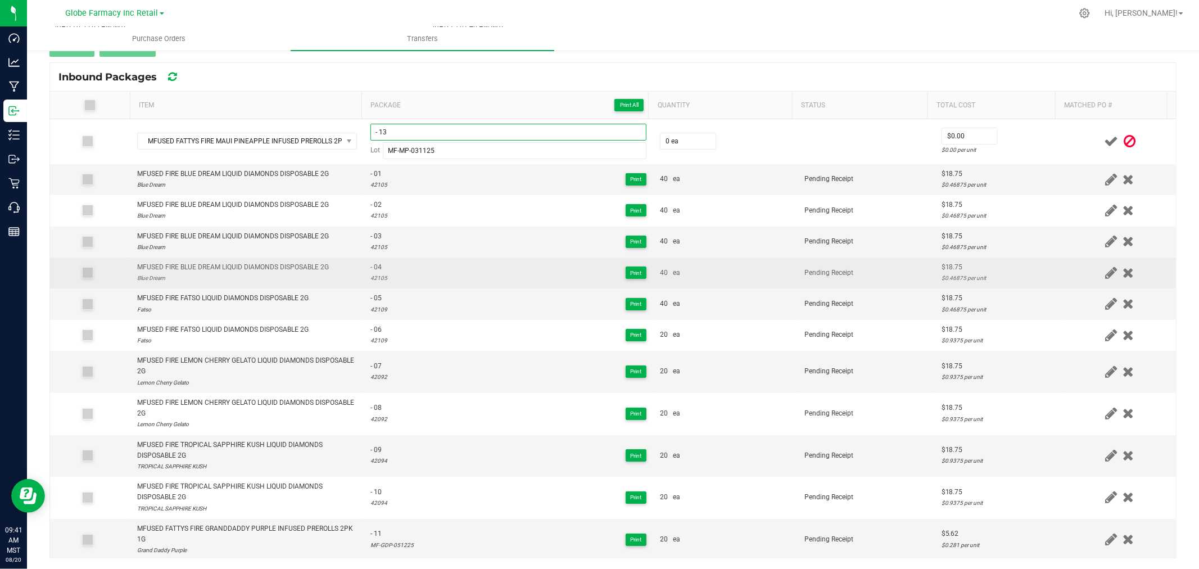
type input "- 13"
type input "40 ea"
type input "$5.62"
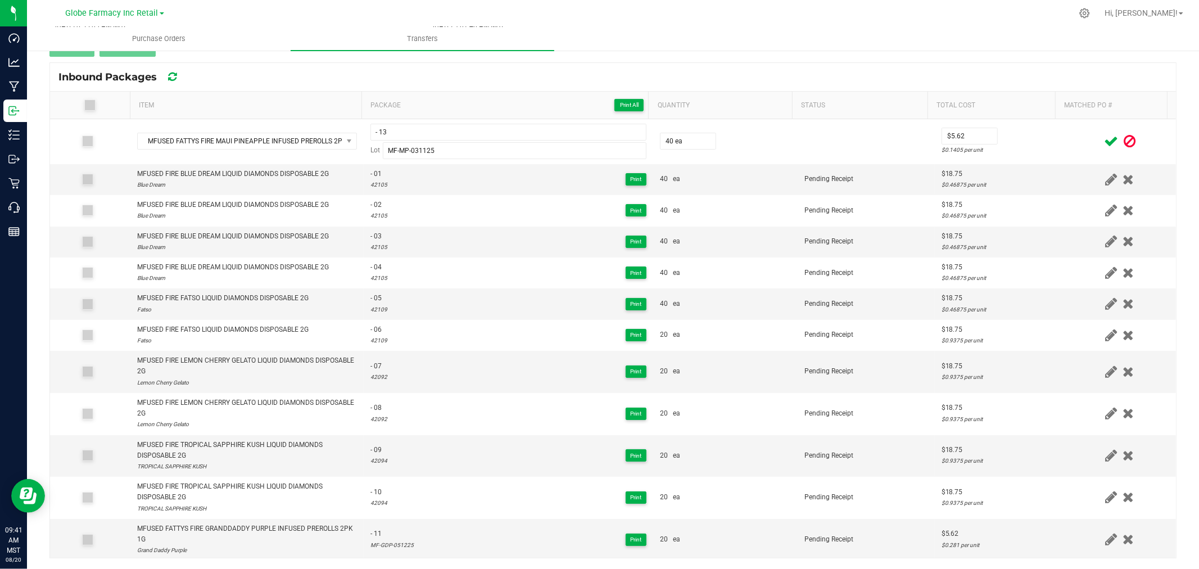
click at [1101, 139] on span at bounding box center [1111, 141] width 20 height 22
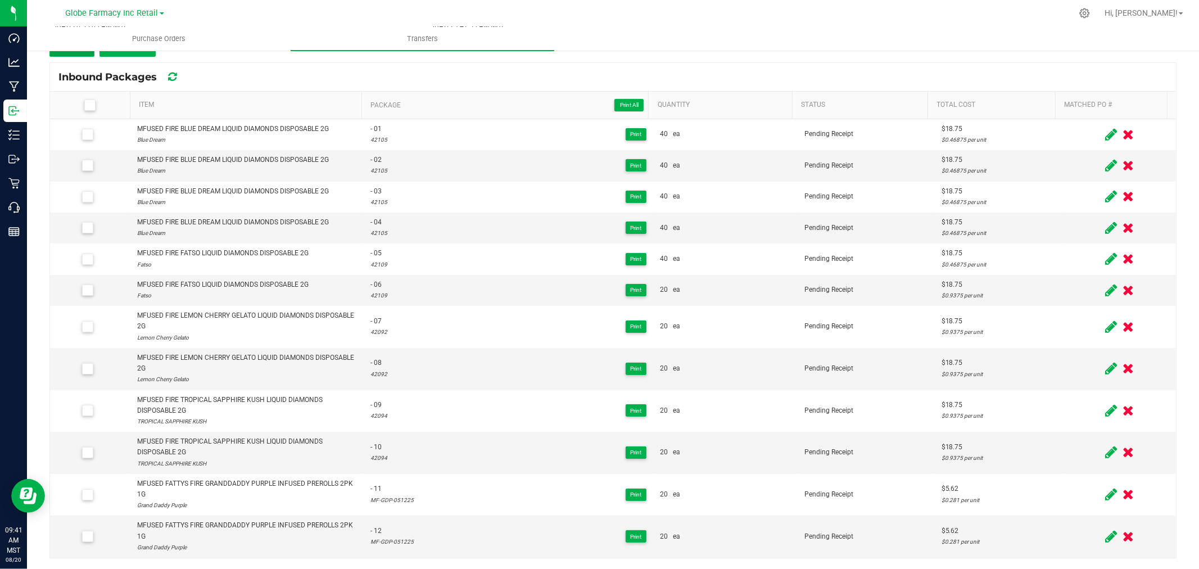
click at [75, 52] on button "Add" at bounding box center [71, 47] width 45 height 20
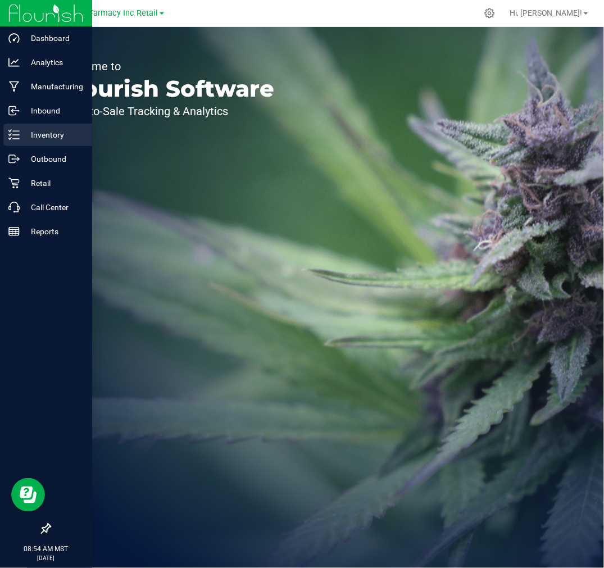
click at [55, 129] on p "Inventory" at bounding box center [53, 134] width 67 height 13
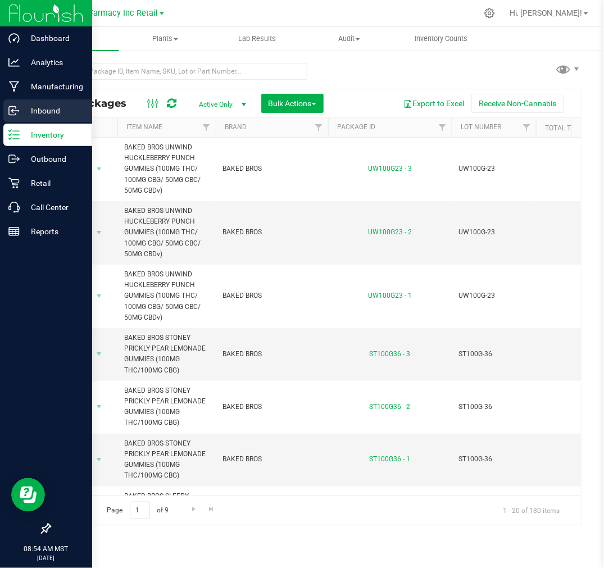
click at [7, 110] on div "Inbound" at bounding box center [47, 110] width 89 height 22
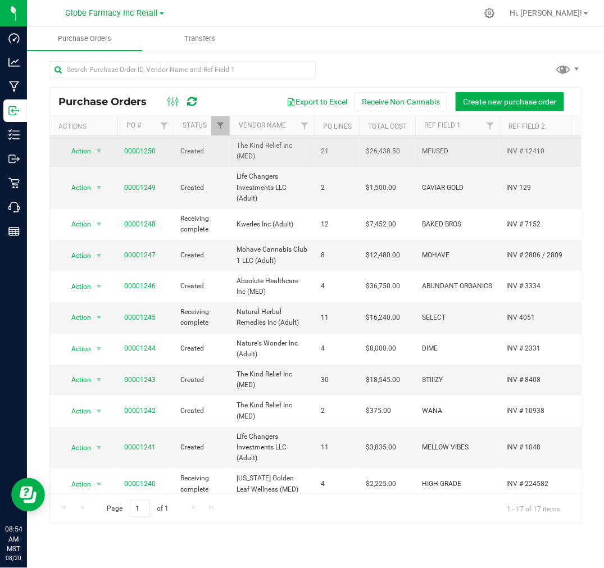
click at [122, 148] on td "00001250" at bounding box center [145, 151] width 56 height 31
click at [145, 148] on link "00001250" at bounding box center [139, 151] width 31 height 8
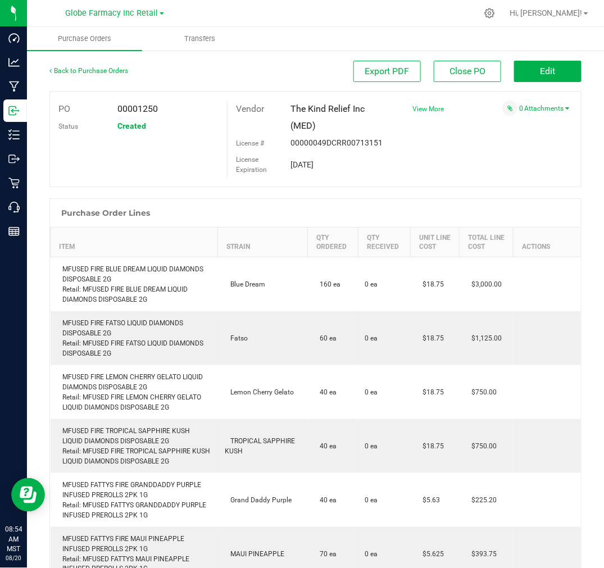
click at [422, 107] on span "View More" at bounding box center [428, 109] width 31 height 8
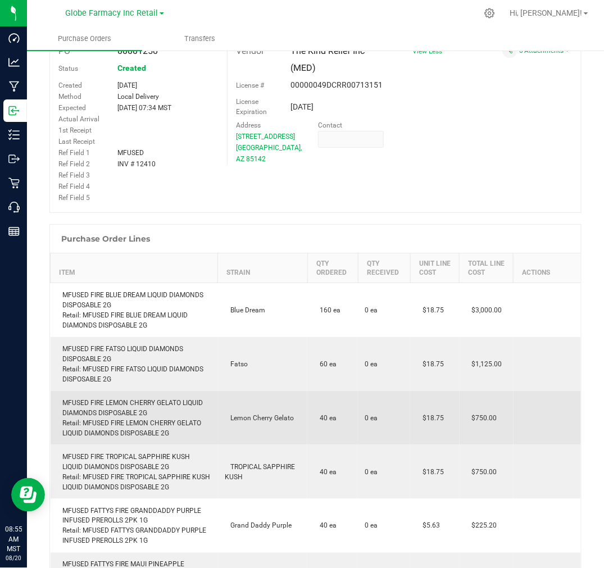
scroll to position [187, 0]
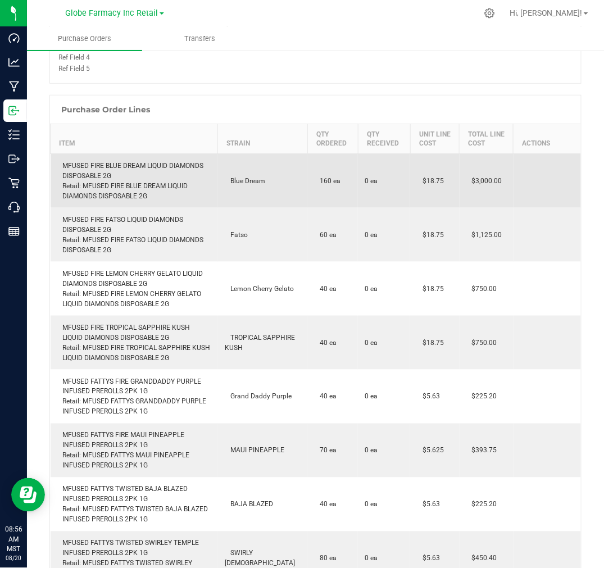
click at [93, 170] on div "MFUSED FIRE BLUE DREAM LIQUID DIAMONDS DISPOSABLE 2G Retail: MFUSED FIRE BLUE D…" at bounding box center [134, 181] width 154 height 40
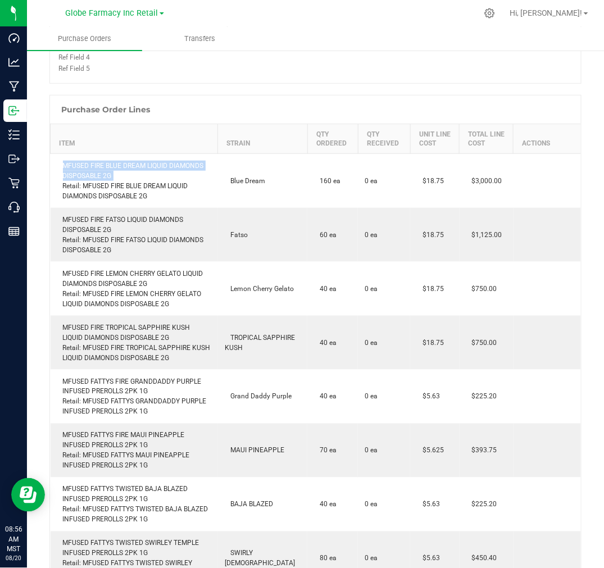
copy div "MFUSED FIRE BLUE DREAM LIQUID DIAMONDS DISPOSABLE 2G"
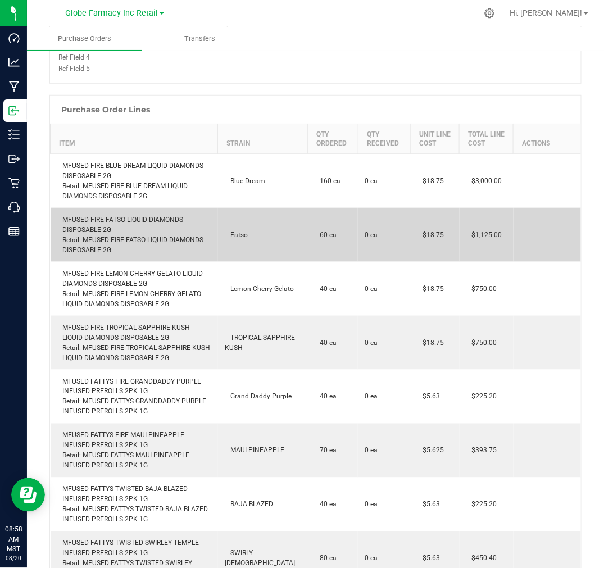
click at [93, 217] on div "MFUSED FIRE FATSO LIQUID DIAMONDS DISPOSABLE 2G Retail: MFUSED FIRE FATSO LIQUI…" at bounding box center [134, 235] width 154 height 40
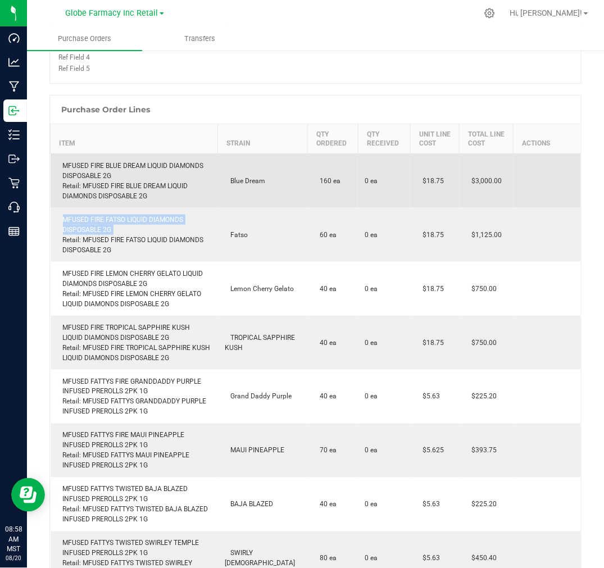
copy div "MFUSED FIRE FATSO LIQUID DIAMONDS DISPOSABLE 2G"
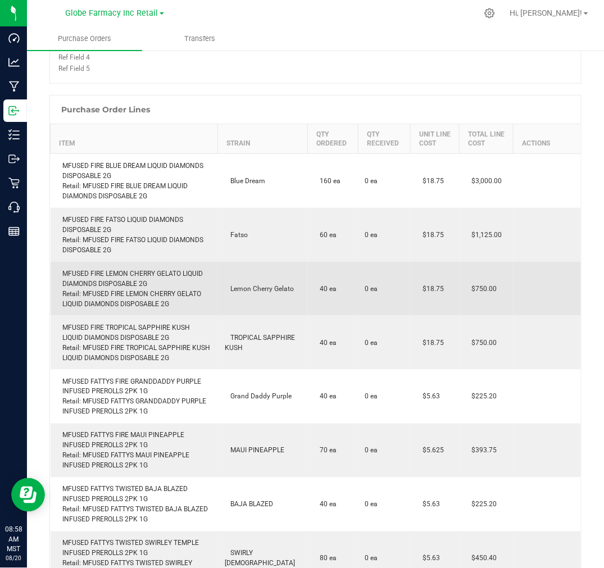
click at [78, 284] on div "MFUSED FIRE LEMON CHERRY GELATO LIQUID DIAMONDS DISPOSABLE 2G Retail: MFUSED FI…" at bounding box center [134, 289] width 154 height 40
copy div "MFUSED FIRE LEMON CHERRY GELATO LIQUID DIAMONDS DISPOSABLE 2G"
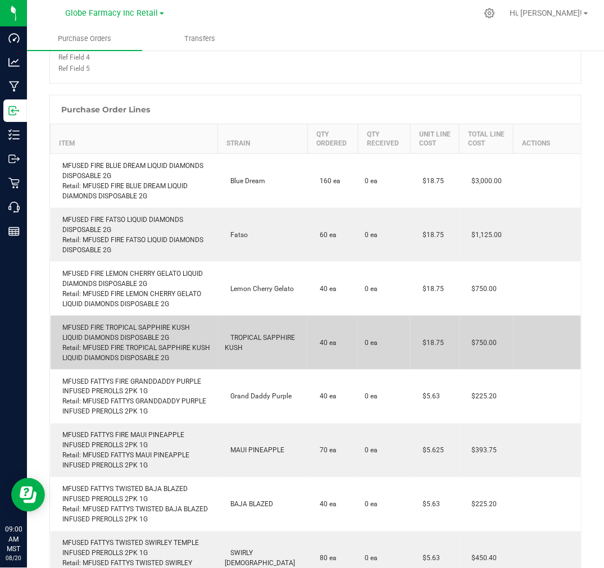
click at [76, 319] on td "MFUSED FIRE TROPICAL SAPPHIRE KUSH LIQUID DIAMONDS DISPOSABLE 2G Retail: MFUSED…" at bounding box center [135, 343] width 168 height 54
click at [91, 333] on div "MFUSED FIRE TROPICAL SAPPHIRE KUSH LIQUID DIAMONDS DISPOSABLE 2G Retail: MFUSED…" at bounding box center [134, 343] width 154 height 40
copy div "MFUSED FIRE TROPICAL SAPPHIRE KUSH LIQUID DIAMONDS DISPOSABLE 2G"
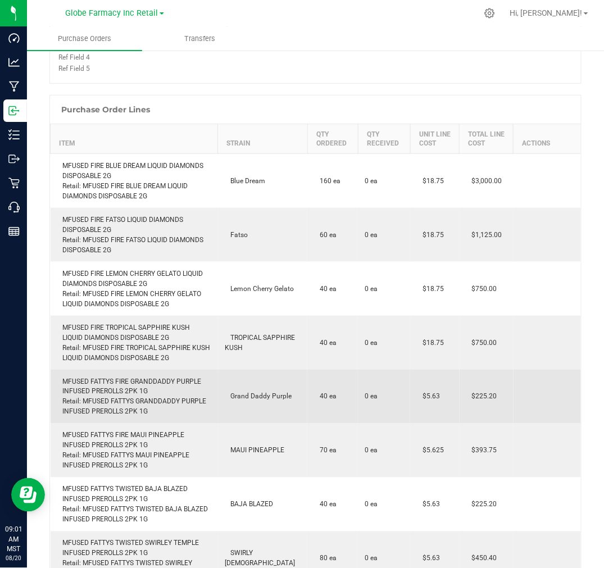
click at [137, 386] on div "MFUSED FATTYS FIRE GRANDDADDY PURPLE INFUSED PREROLLS 2PK 1G Retail: MFUSED FAT…" at bounding box center [134, 397] width 154 height 40
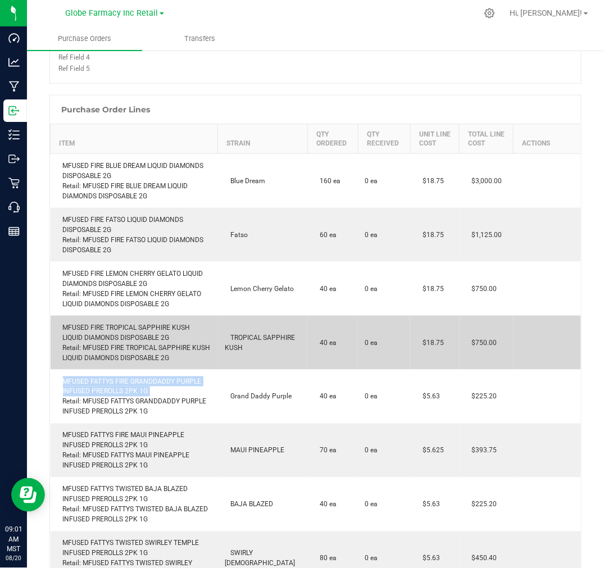
copy div "MFUSED FATTYS FIRE GRANDDADDY PURPLE INFUSED PREROLLS 2PK 1G"
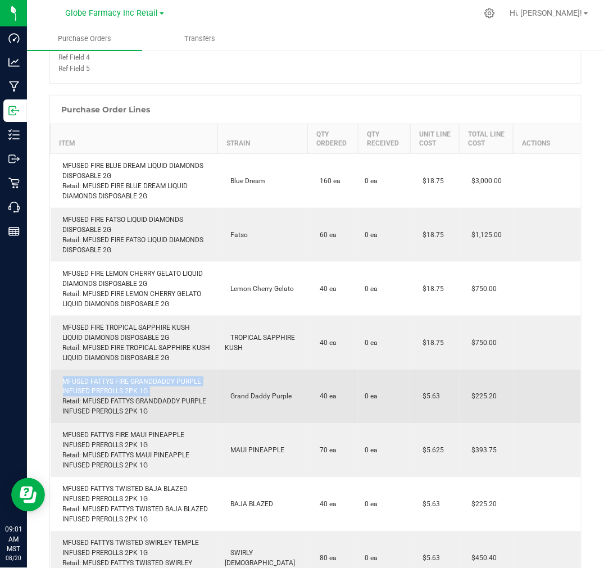
copy div "MFUSED FATTYS FIRE GRANDDADDY PURPLE INFUSED PREROLLS 2PK 1G"
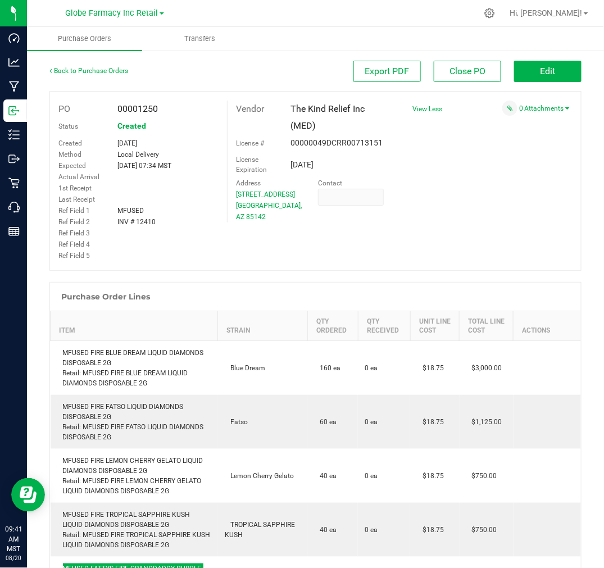
scroll to position [187, 0]
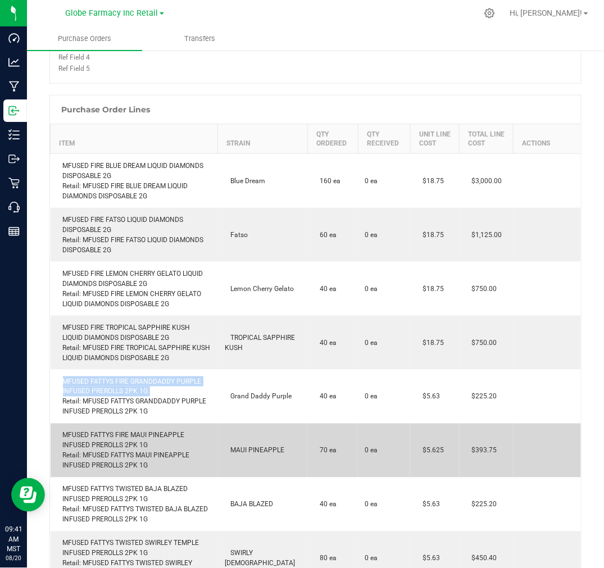
click at [120, 437] on div "MFUSED FATTYS FIRE MAUI PINEAPPLE INFUSED PREROLLS 2PK 1G Retail: MFUSED FATTYS…" at bounding box center [134, 451] width 154 height 40
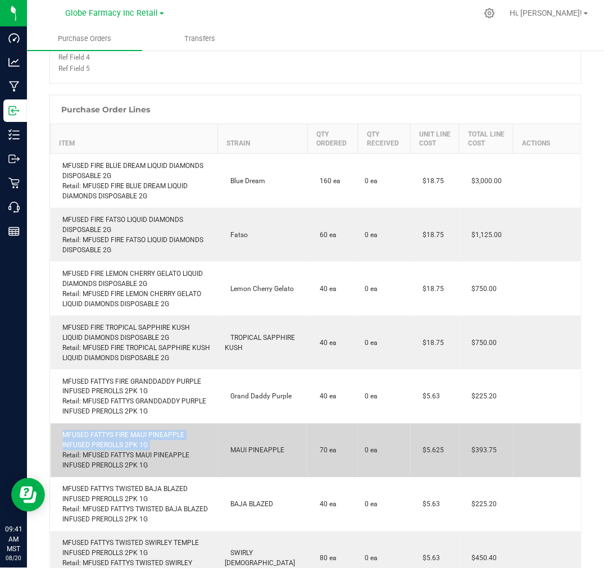
click at [120, 437] on div "MFUSED FATTYS FIRE MAUI PINEAPPLE INFUSED PREROLLS 2PK 1G Retail: MFUSED FATTYS…" at bounding box center [134, 451] width 154 height 40
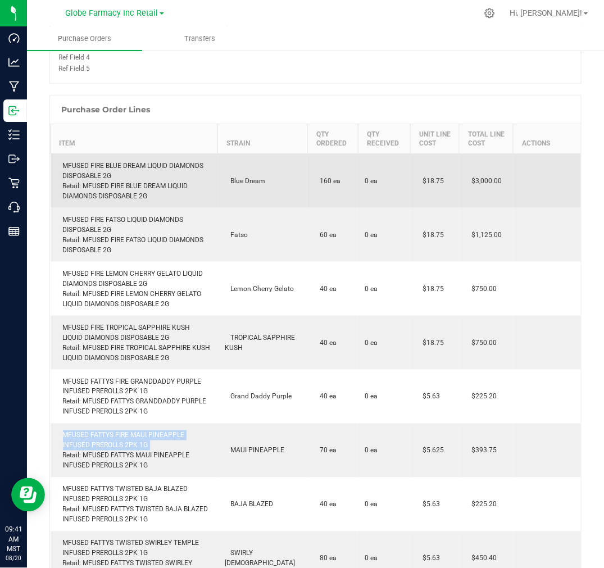
copy div "MFUSED FATTYS FIRE MAUI PINEAPPLE INFUSED PREROLLS 2PK 1G"
